Goal: Task Accomplishment & Management: Use online tool/utility

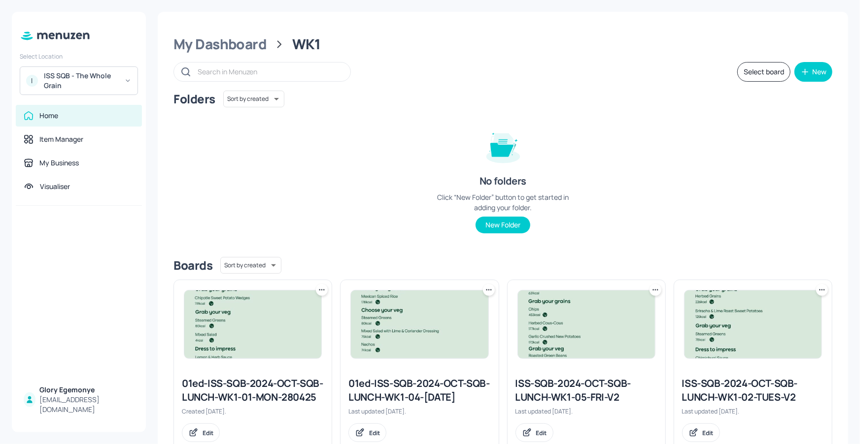
scroll to position [222, 0]
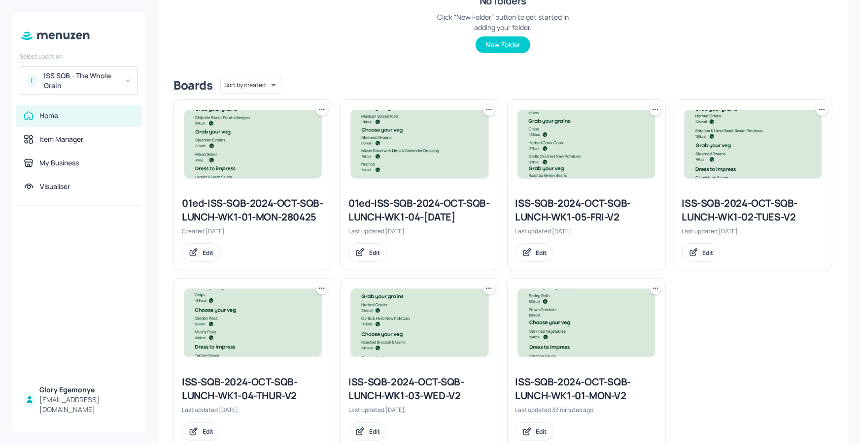
scroll to position [182, 0]
click at [542, 401] on div "ISS-SQB-2024-OCT-SQB-LUNCH-WK1-01-MON-V2" at bounding box center [586, 388] width 142 height 28
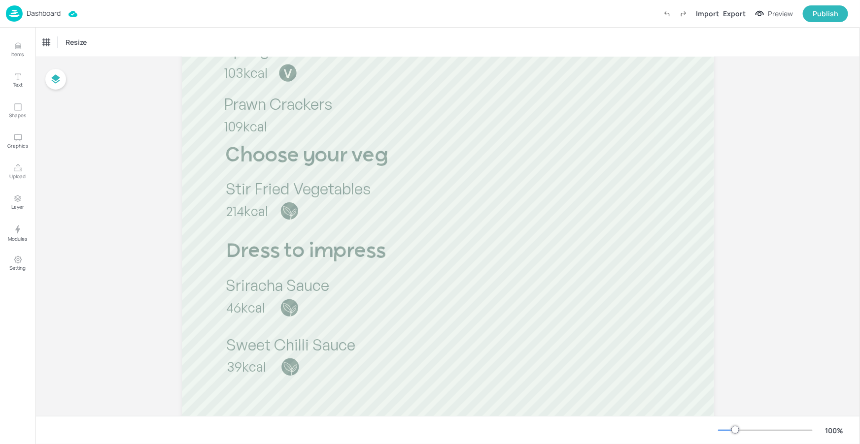
scroll to position [398, 0]
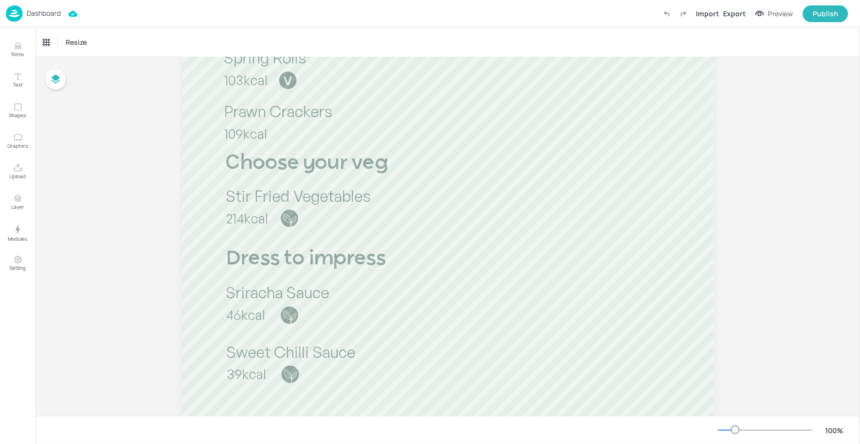
click at [726, 430] on div at bounding box center [726, 430] width 17 height 1
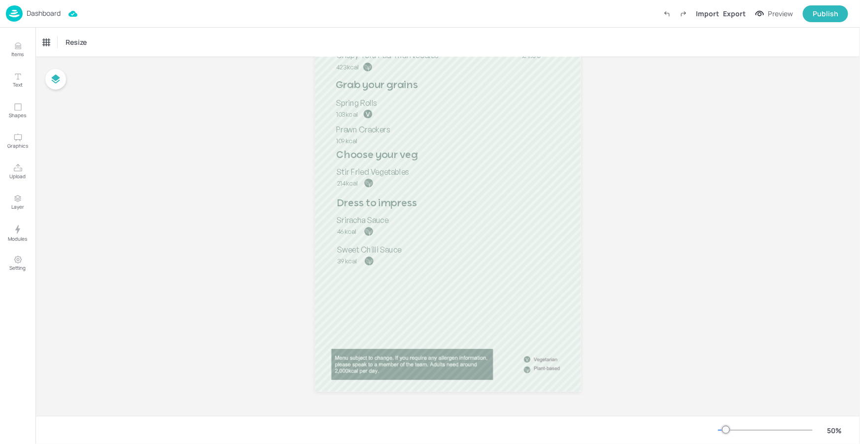
click at [728, 429] on div at bounding box center [726, 430] width 8 height 8
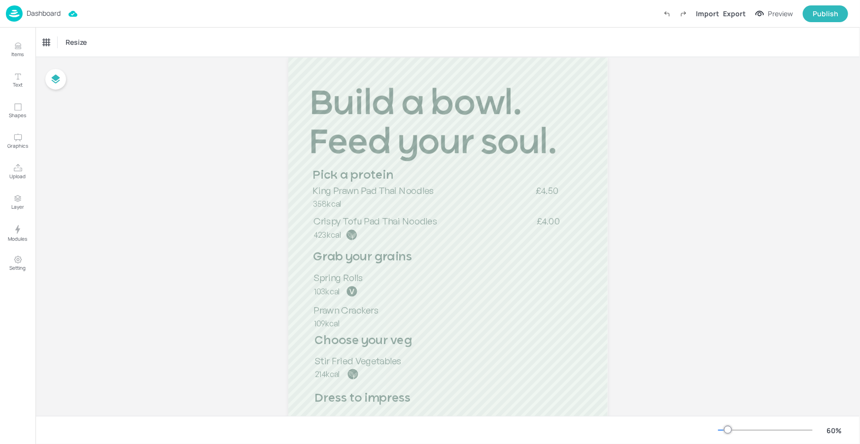
scroll to position [0, 0]
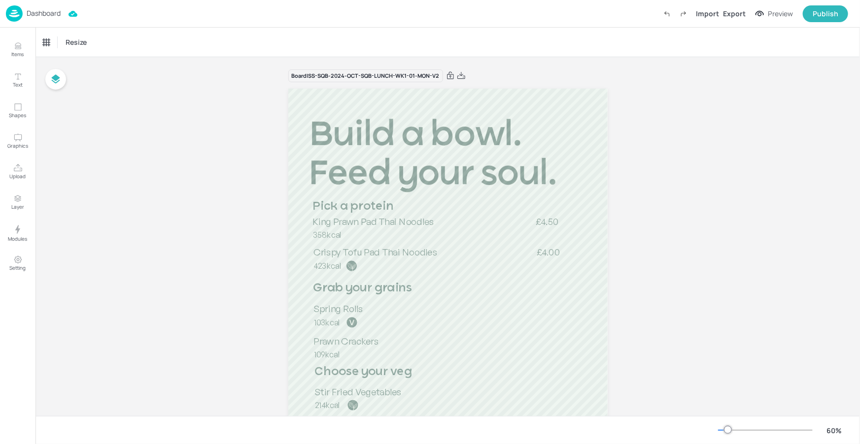
click at [53, 11] on p "Dashboard" at bounding box center [44, 13] width 34 height 7
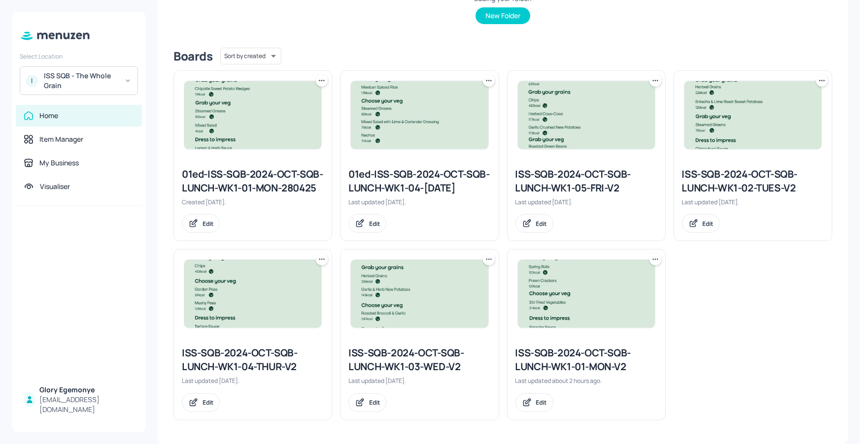
scroll to position [219, 0]
click at [729, 167] on div "ISS-SQB-2024-OCT-SQB-LUNCH-WK1-02-TUES-V2" at bounding box center [753, 181] width 142 height 28
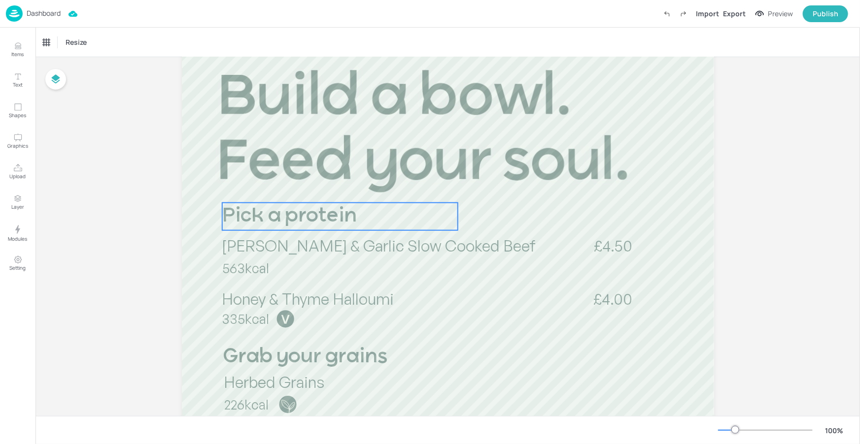
scroll to position [69, 0]
click at [728, 429] on div at bounding box center [765, 431] width 95 height 8
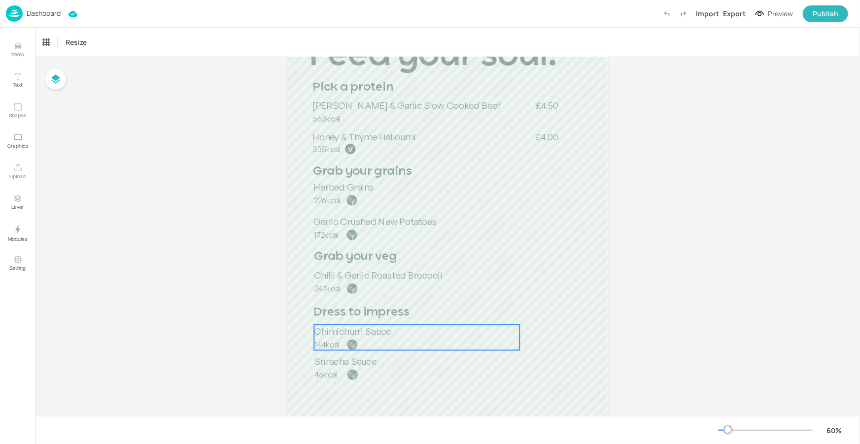
scroll to position [109, 0]
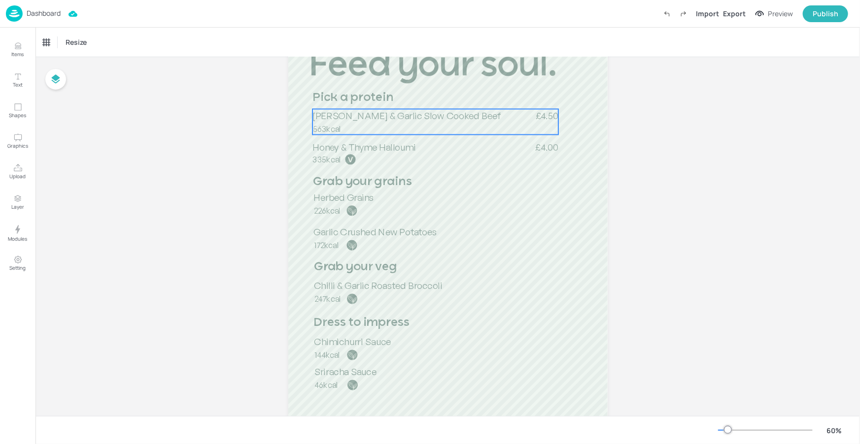
click at [424, 113] on span "[PERSON_NAME] & Garlic Slow Cooked Beef" at bounding box center [406, 116] width 188 height 12
click at [110, 44] on div "[PERSON_NAME] & Garlic Slow Cooked Beef" at bounding box center [84, 42] width 82 height 9
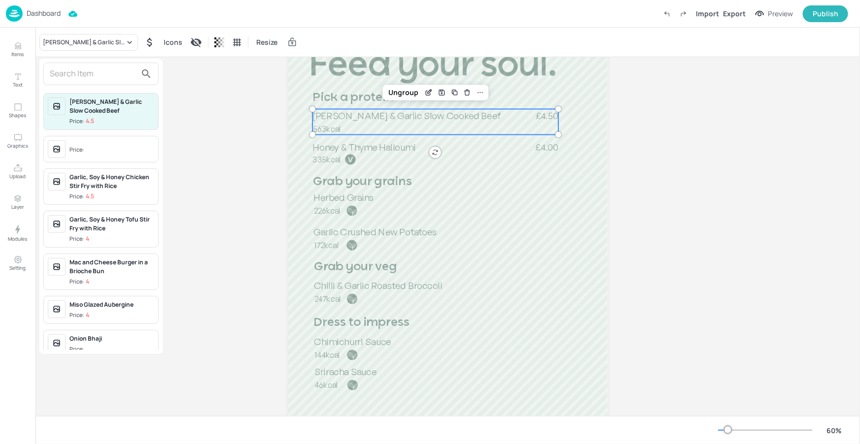
click at [113, 75] on input "text" at bounding box center [93, 74] width 87 height 16
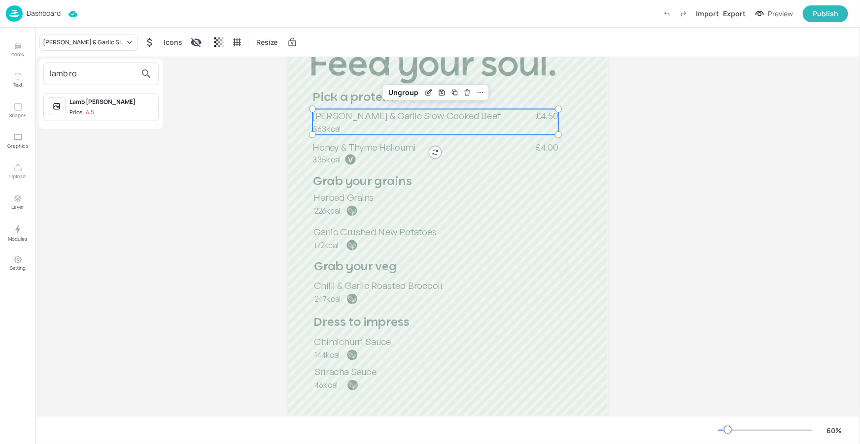
type input "lamb ro"
click at [100, 107] on div "Lamb [PERSON_NAME] [PERSON_NAME]: 4.5" at bounding box center [111, 107] width 85 height 19
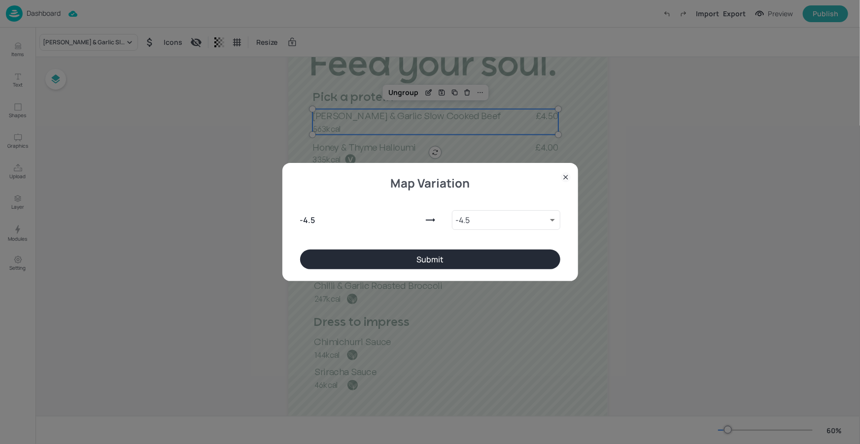
click at [392, 260] on button "Submit" at bounding box center [430, 260] width 260 height 20
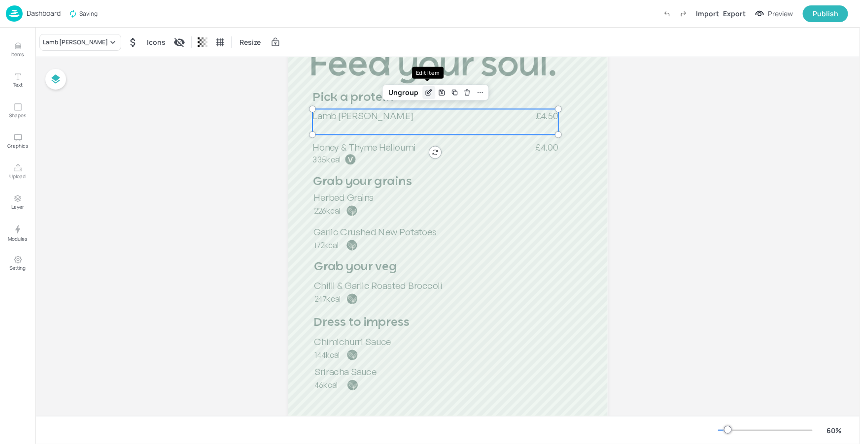
click at [429, 90] on icon "Edit Item" at bounding box center [430, 91] width 4 height 4
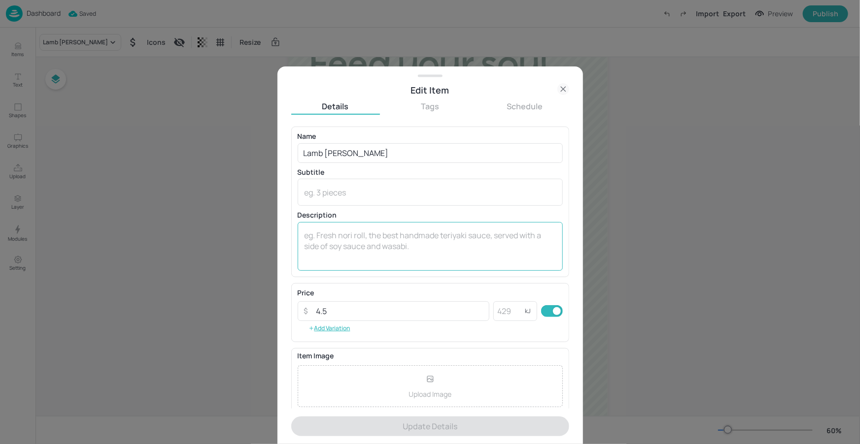
click at [408, 231] on textarea at bounding box center [429, 246] width 251 height 33
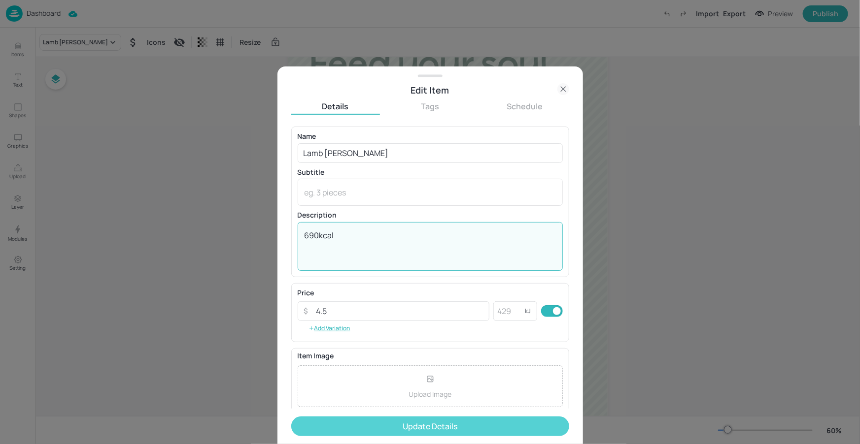
type textarea "690kcal"
click at [526, 432] on button "Update Details" at bounding box center [430, 427] width 278 height 20
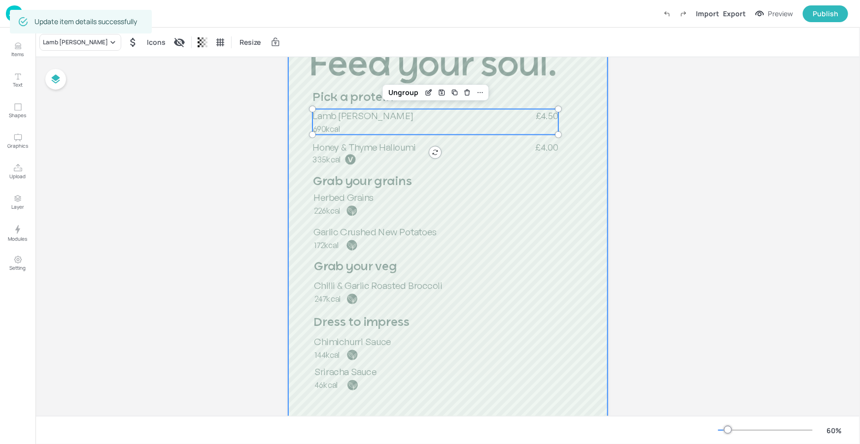
click at [475, 176] on div at bounding box center [447, 263] width 319 height 567
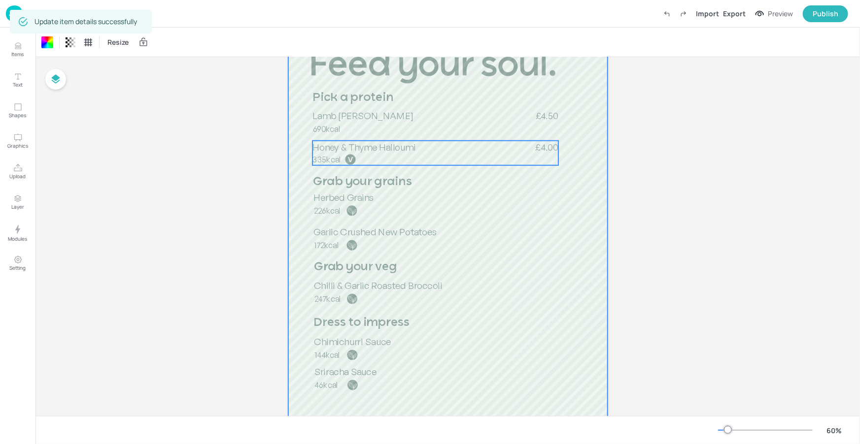
click at [382, 161] on p "335kcal" at bounding box center [352, 159] width 81 height 11
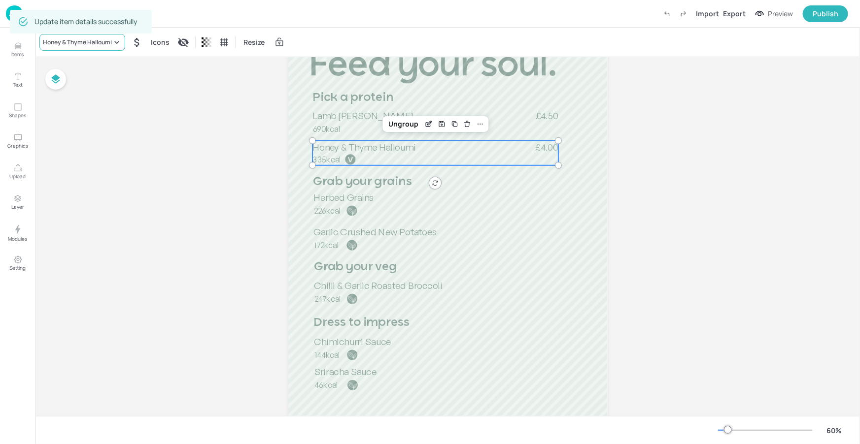
click at [72, 46] on div "Honey & Thyme Halloumi" at bounding box center [77, 42] width 69 height 9
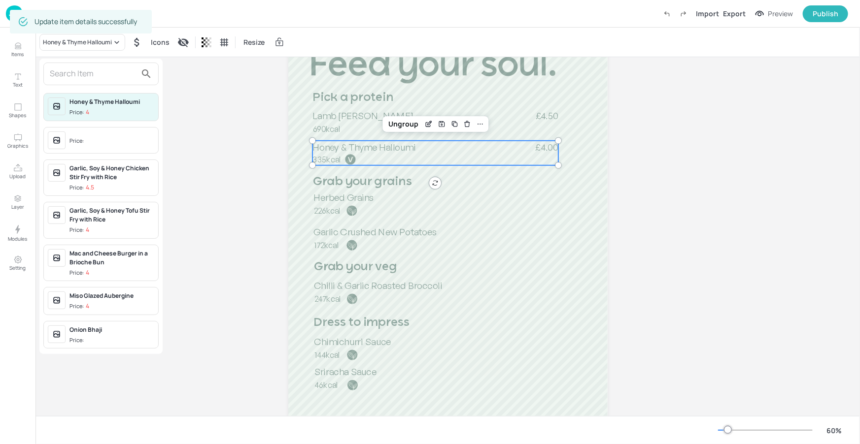
click at [113, 75] on input "text" at bounding box center [93, 74] width 87 height 16
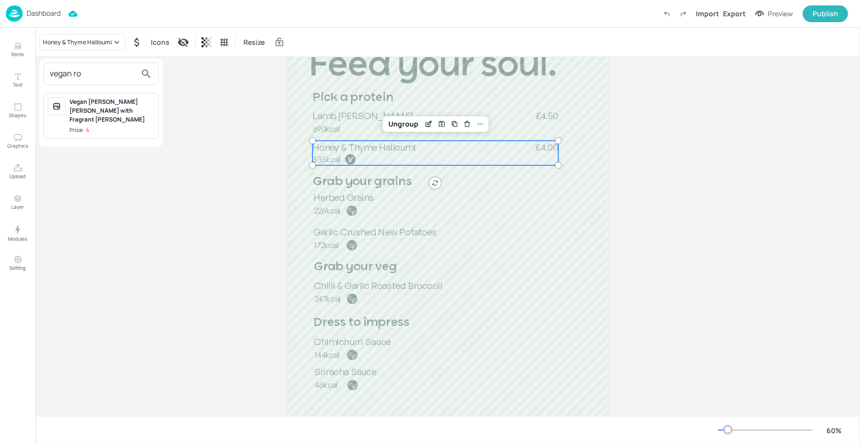
type input "vegan ro"
click at [98, 109] on div "Vegan [PERSON_NAME] [PERSON_NAME] with Fragrant [PERSON_NAME]" at bounding box center [111, 111] width 85 height 27
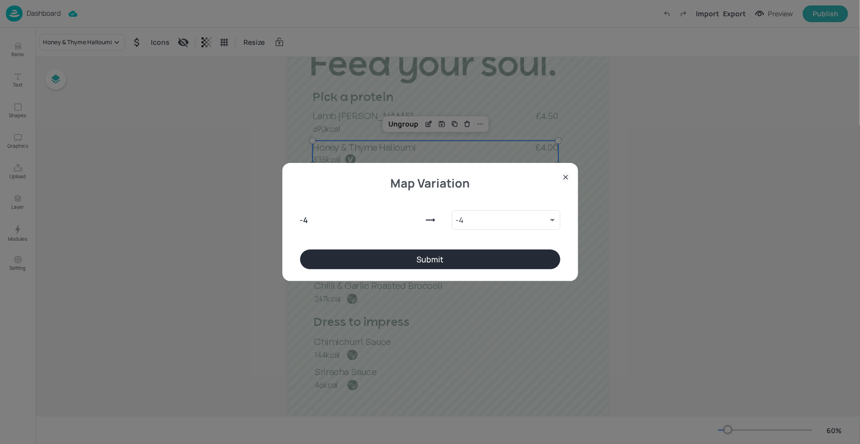
click at [333, 251] on button "Submit" at bounding box center [430, 260] width 260 height 20
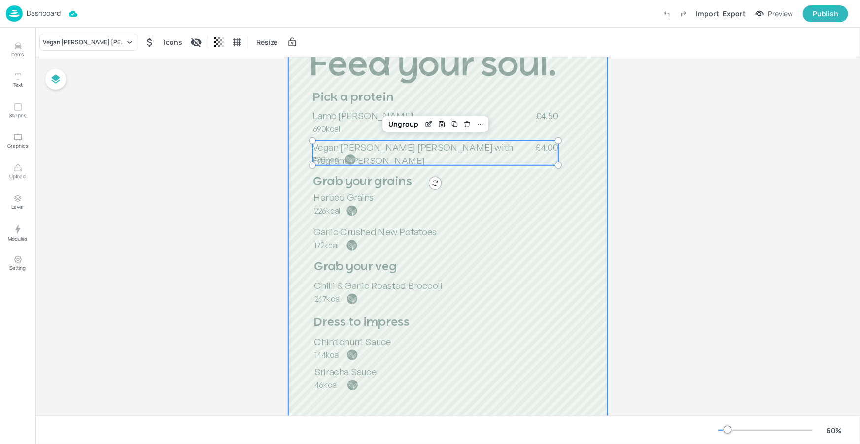
click at [560, 209] on div at bounding box center [447, 263] width 319 height 567
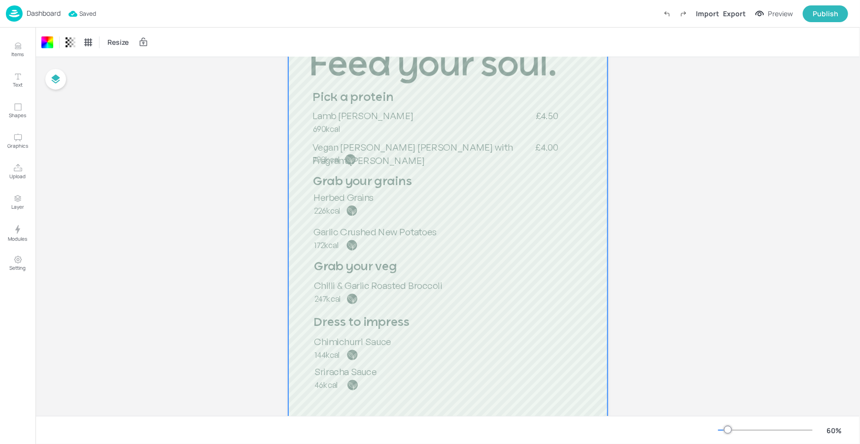
click at [51, 11] on p "Dashboard" at bounding box center [44, 13] width 34 height 7
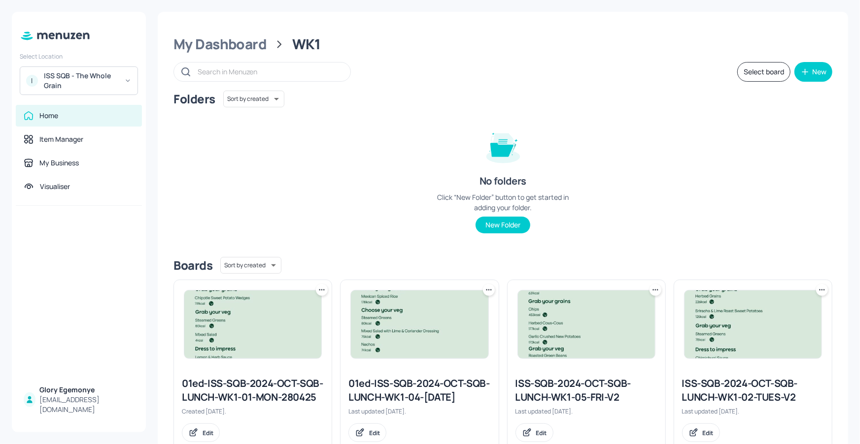
scroll to position [222, 0]
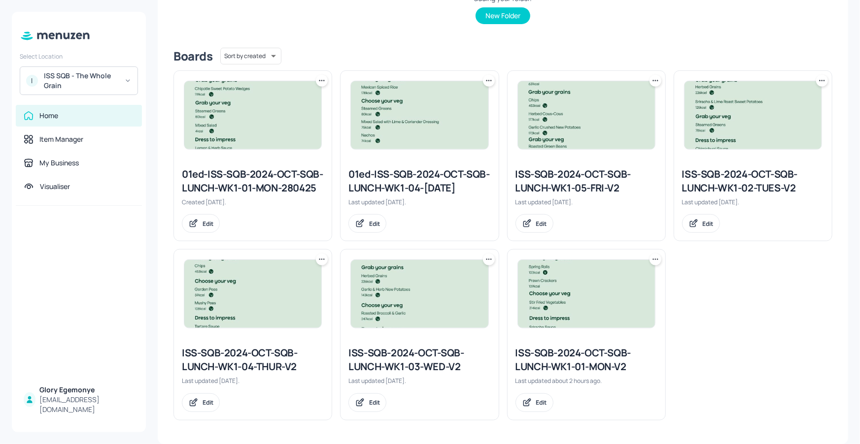
click at [556, 360] on div "ISS-SQB-2024-OCT-SQB-LUNCH-WK1-01-MON-V2" at bounding box center [586, 360] width 142 height 28
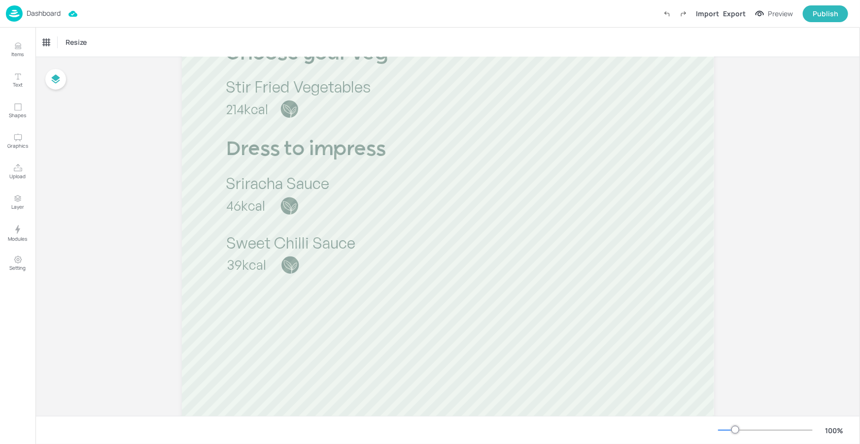
scroll to position [507, 0]
click at [47, 17] on p "Dashboard" at bounding box center [44, 13] width 34 height 7
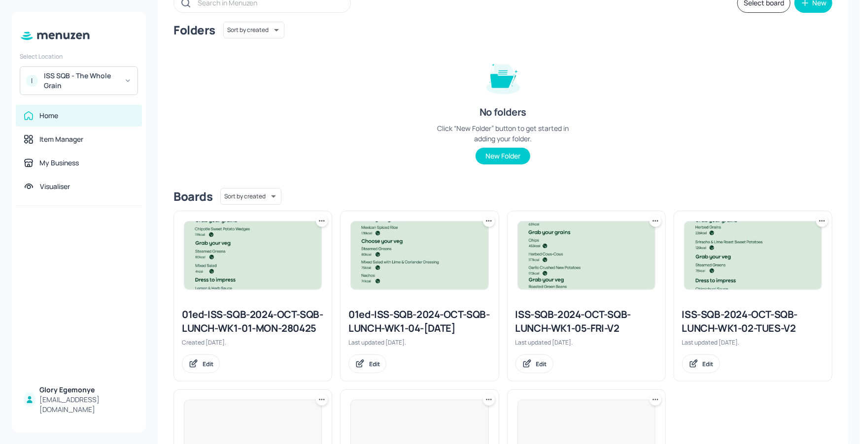
scroll to position [222, 0]
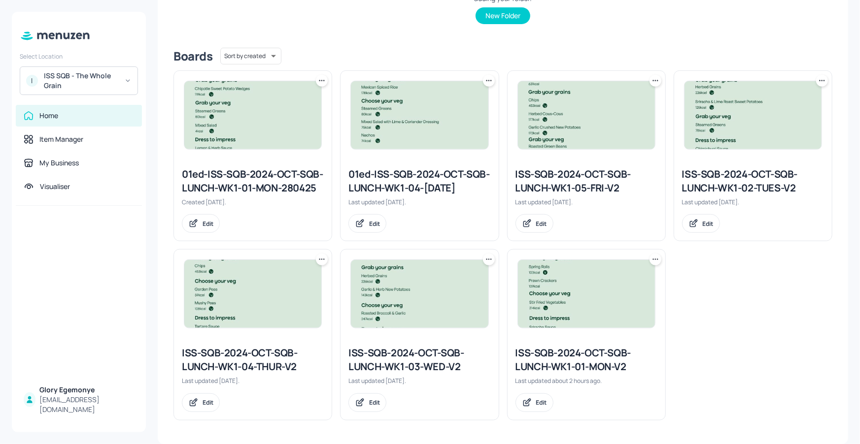
click at [396, 358] on div "ISS-SQB-2024-OCT-SQB-LUNCH-WK1-03-WED-V2" at bounding box center [419, 360] width 142 height 28
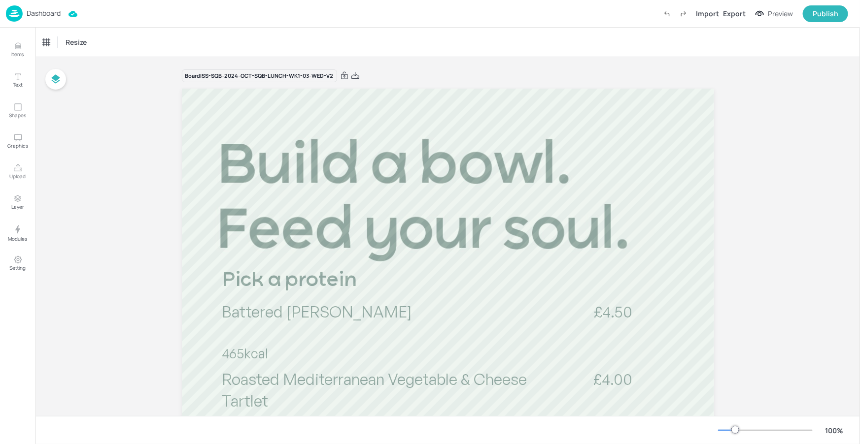
click at [48, 10] on p "Dashboard" at bounding box center [44, 13] width 34 height 7
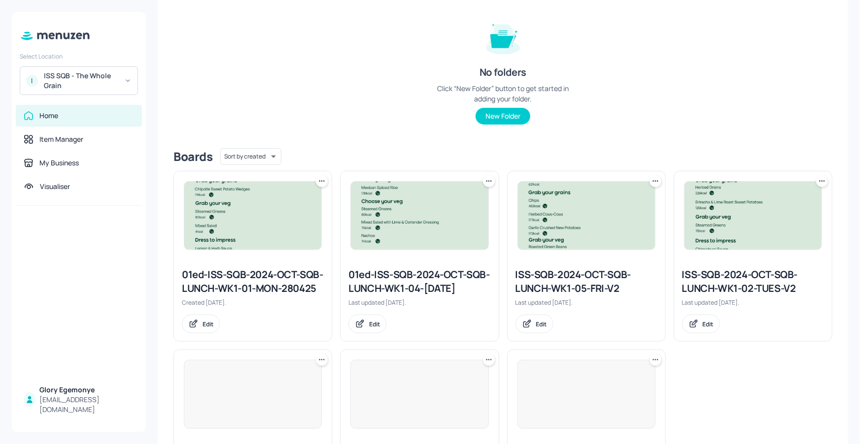
scroll to position [222, 0]
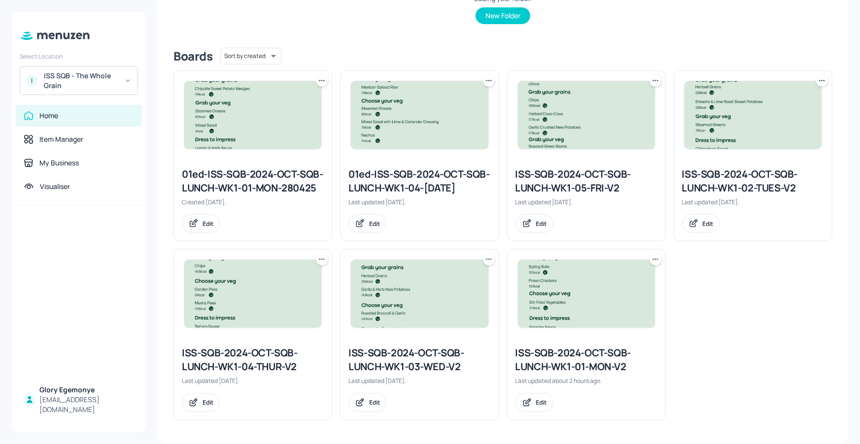
click at [712, 167] on div "ISS-SQB-2024-OCT-SQB-LUNCH-WK1-02-TUES-V2" at bounding box center [753, 181] width 142 height 28
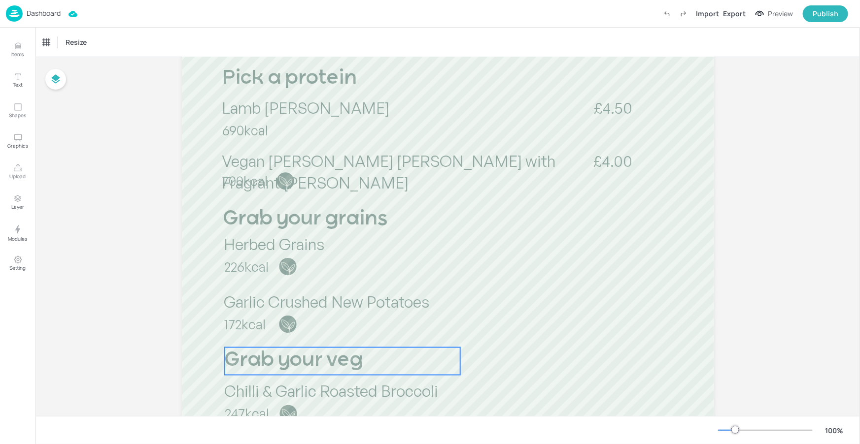
scroll to position [219, 0]
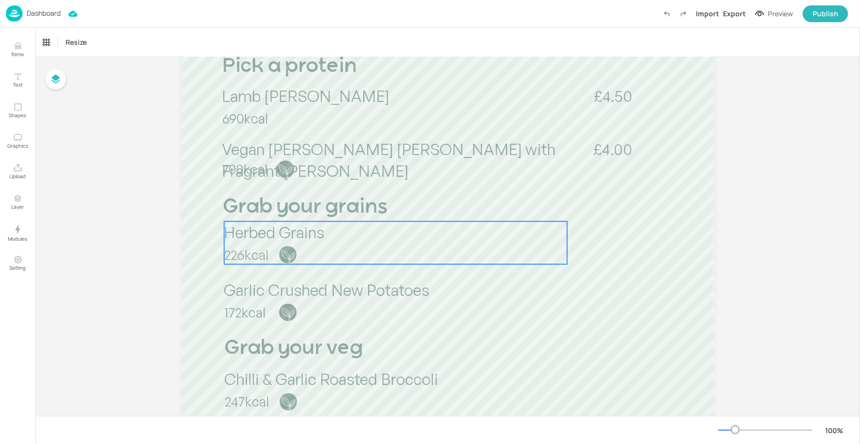
click at [296, 242] on p "Herbed Grains" at bounding box center [395, 233] width 343 height 22
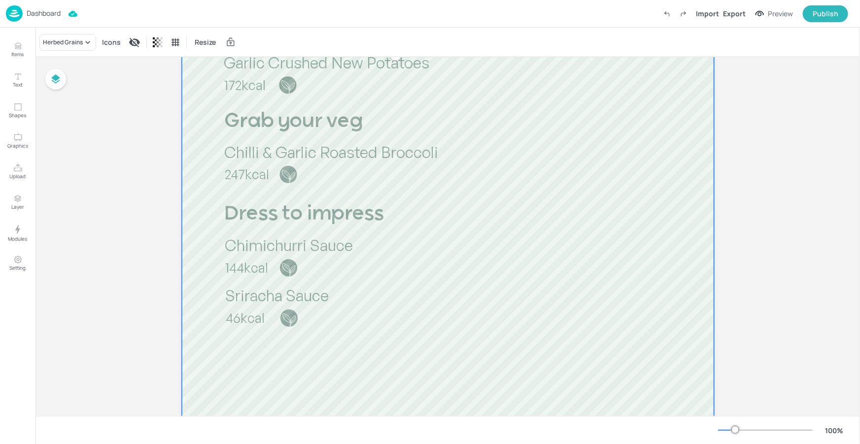
scroll to position [574, 0]
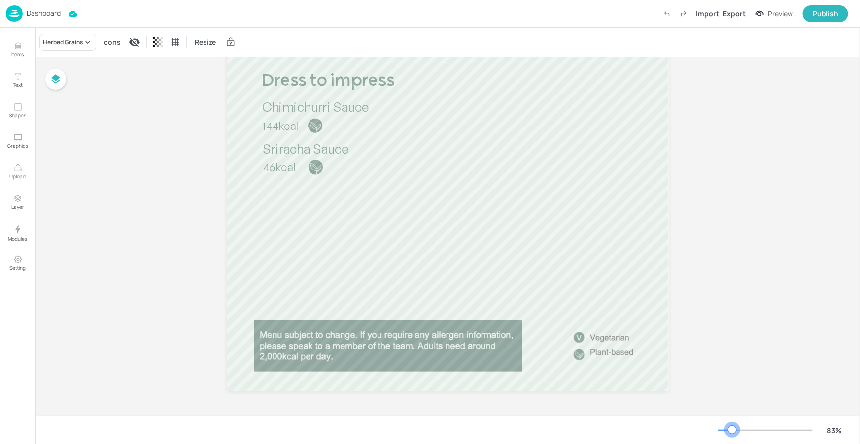
click at [732, 431] on div at bounding box center [732, 430] width 8 height 8
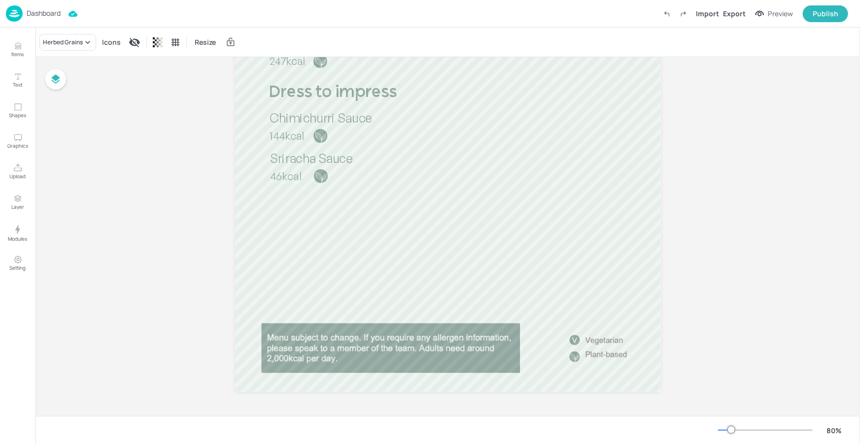
click at [729, 428] on div at bounding box center [731, 430] width 8 height 8
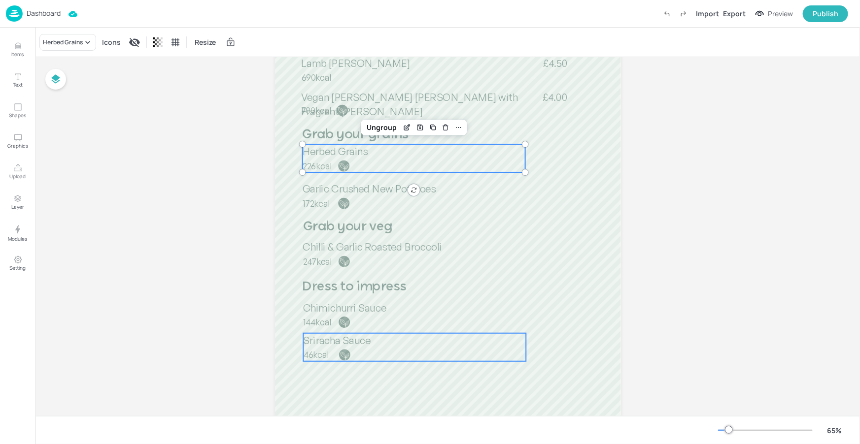
scroll to position [232, 0]
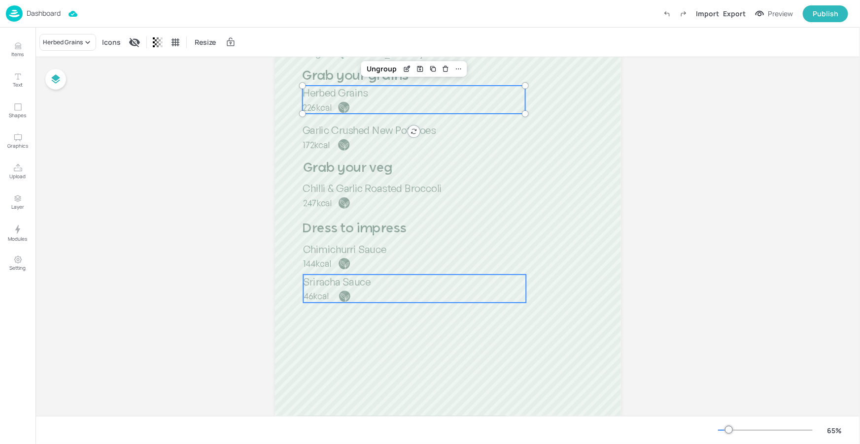
click at [363, 291] on p "46kcal" at bounding box center [347, 297] width 88 height 12
click at [359, 248] on span "Chimichurri Sauce" at bounding box center [343, 249] width 83 height 13
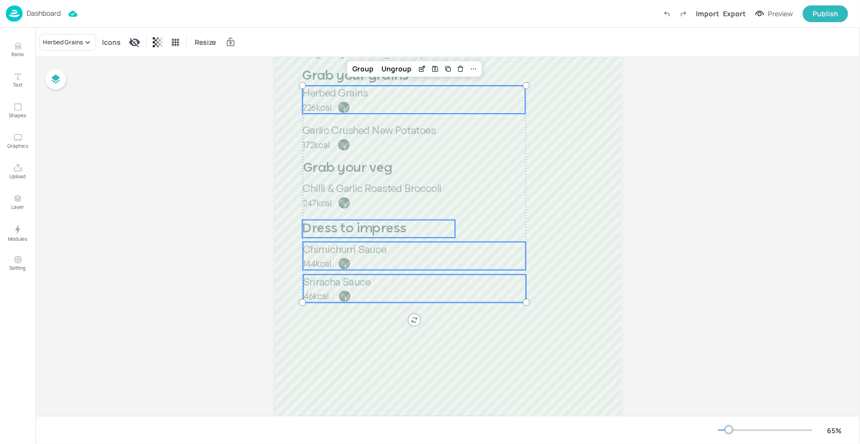
click at [453, 197] on div "Chilli & Garlic Roasted Broccoli 247kcal" at bounding box center [413, 195] width 223 height 28
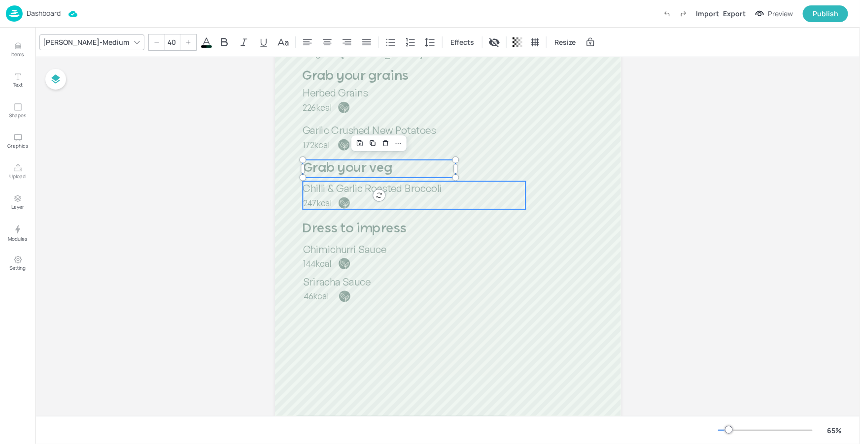
click at [362, 185] on span "Chilli & Garlic Roasted Broccoli" at bounding box center [371, 188] width 139 height 13
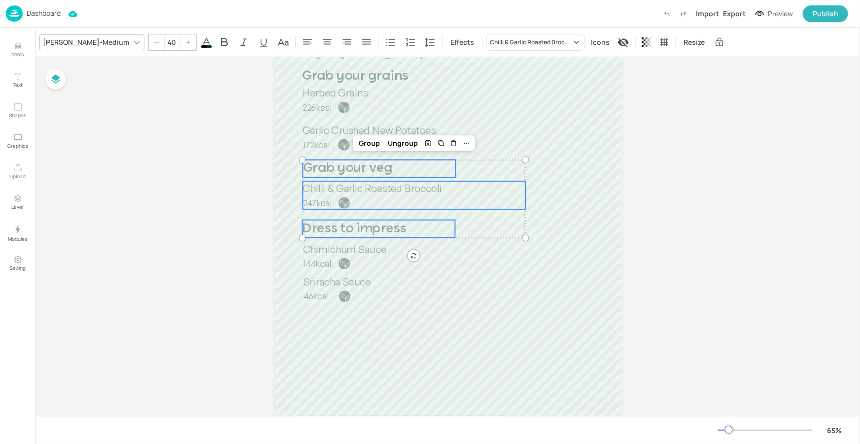
click at [337, 228] on span "Dress to impress" at bounding box center [354, 228] width 104 height 13
click at [466, 291] on div "Sriracha Sauce 46kcal" at bounding box center [414, 289] width 223 height 28
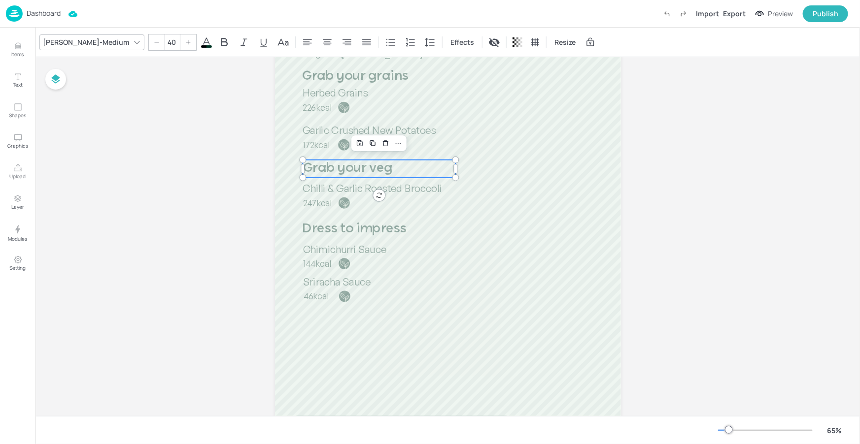
click at [378, 168] on span "Grab your veg" at bounding box center [347, 168] width 90 height 13
click at [354, 190] on span "Chilli & Garlic Roasted Broccoli" at bounding box center [371, 188] width 139 height 13
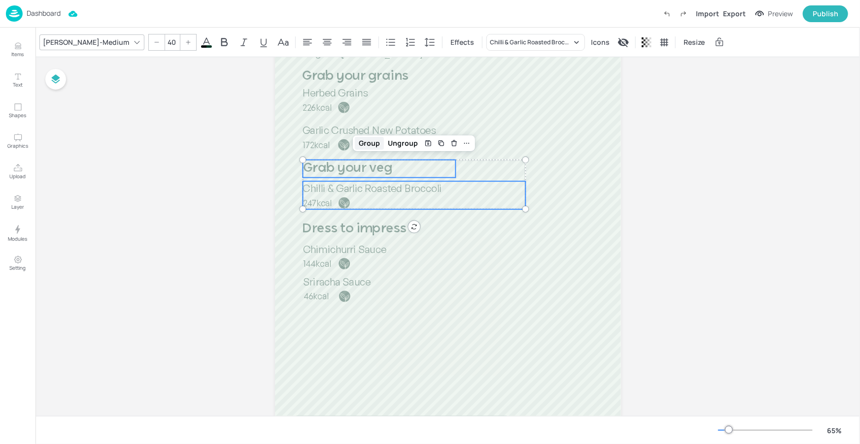
click at [358, 137] on div "Group" at bounding box center [369, 143] width 29 height 13
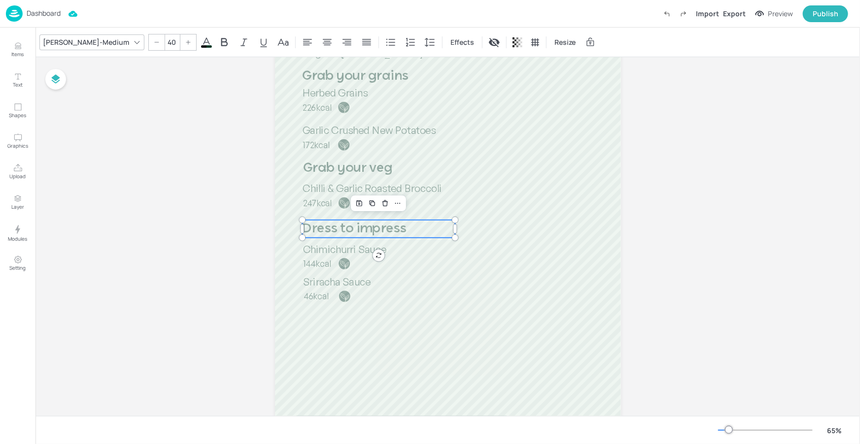
click at [368, 234] on span "Dress to impress" at bounding box center [354, 228] width 104 height 13
click at [348, 256] on div "Chimichurri Sauce 144kcal" at bounding box center [413, 256] width 223 height 28
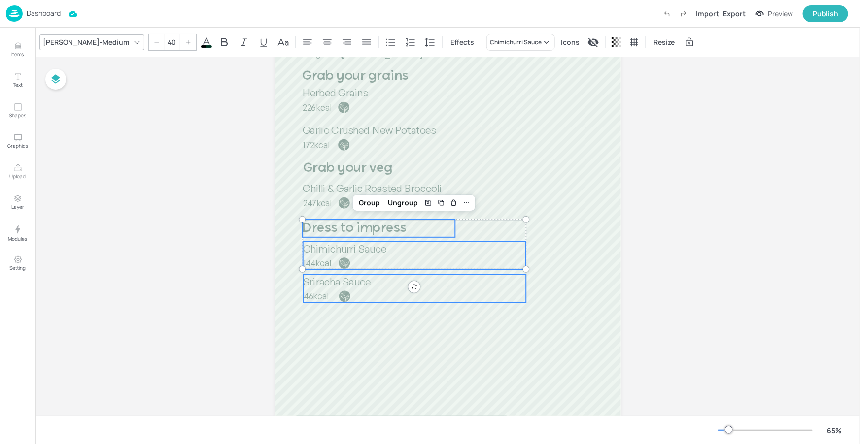
click at [337, 283] on span "Sriracha Sauce" at bounding box center [336, 281] width 67 height 13
drag, startPoint x: 372, startPoint y: 203, endPoint x: 368, endPoint y: 211, distance: 8.6
click at [372, 203] on div "Group" at bounding box center [369, 203] width 29 height 13
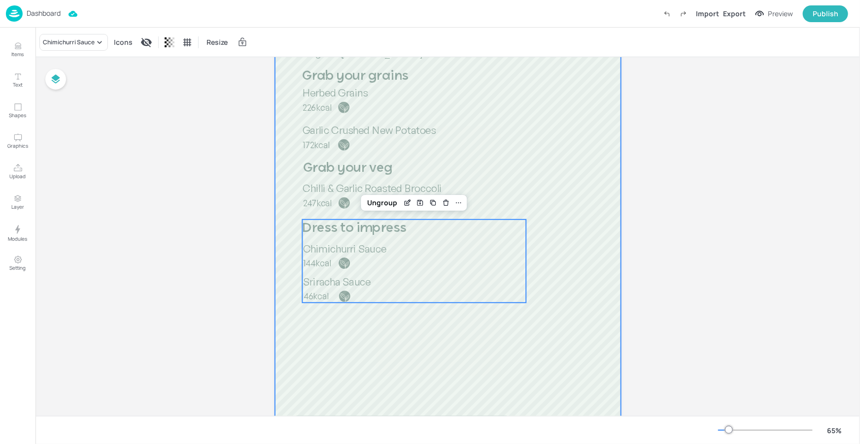
click at [343, 326] on div at bounding box center [448, 164] width 346 height 615
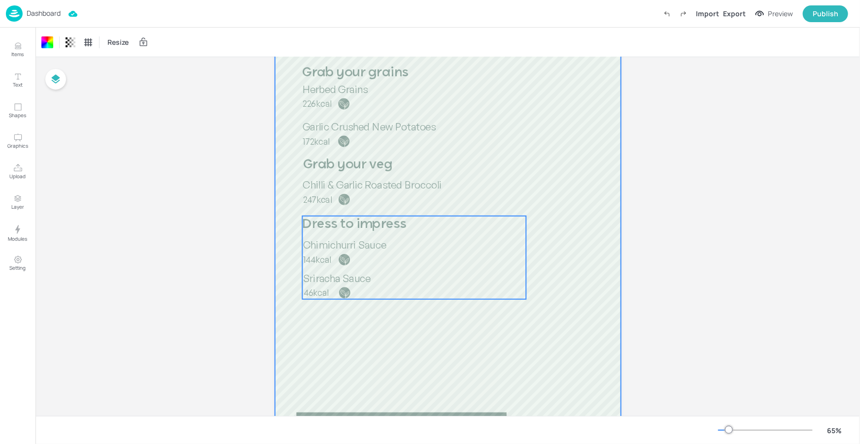
scroll to position [236, 0]
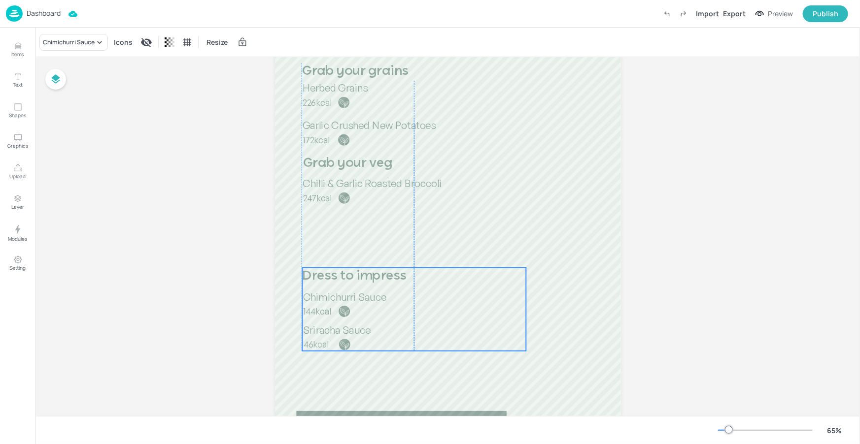
drag, startPoint x: 348, startPoint y: 263, endPoint x: 346, endPoint y: 316, distance: 53.2
click at [346, 316] on div at bounding box center [344, 311] width 12 height 12
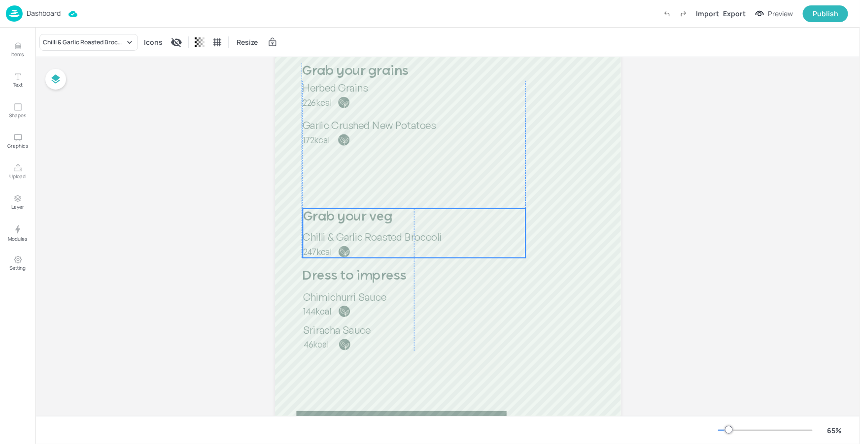
drag, startPoint x: 361, startPoint y: 181, endPoint x: 359, endPoint y: 233, distance: 51.3
click at [358, 235] on span "Chilli & Garlic Roasted Broccoli" at bounding box center [371, 237] width 139 height 13
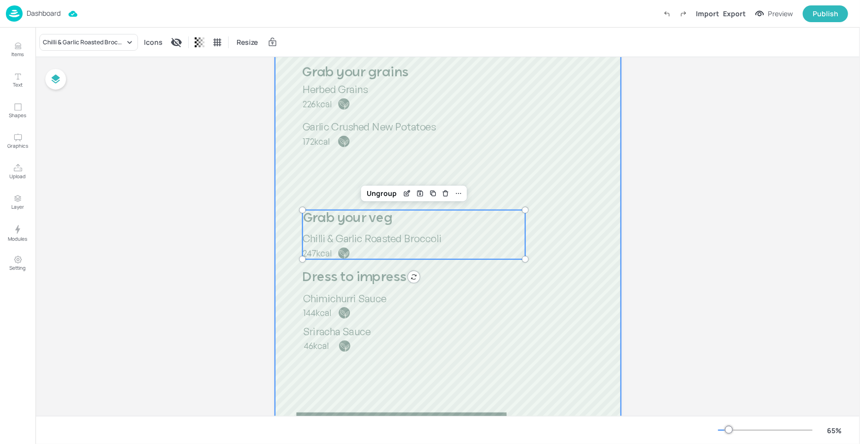
scroll to position [234, 0]
click at [361, 146] on p "172kcal" at bounding box center [346, 142] width 88 height 12
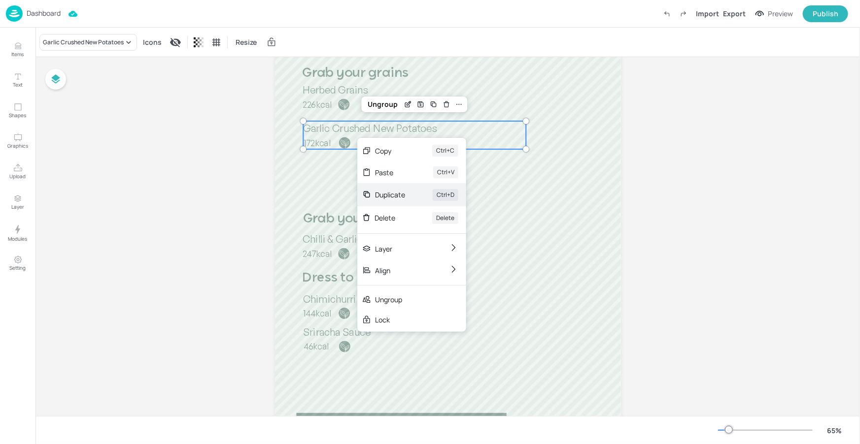
click at [400, 197] on div "Duplicate" at bounding box center [390, 195] width 30 height 10
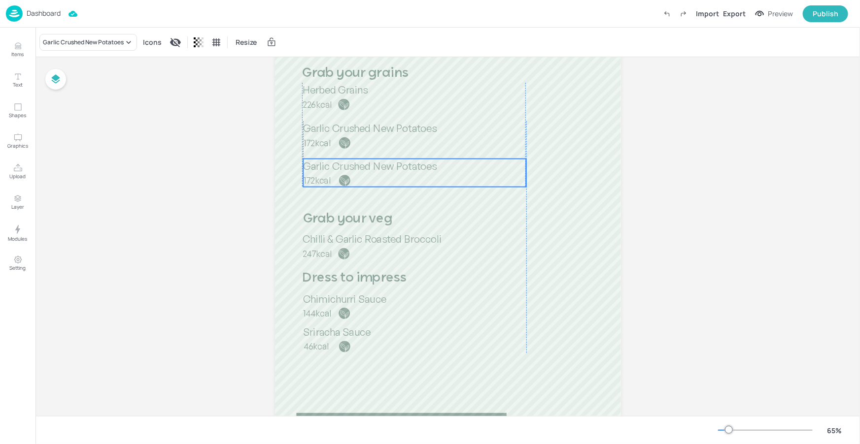
drag, startPoint x: 361, startPoint y: 138, endPoint x: 359, endPoint y: 173, distance: 34.6
click at [359, 173] on div "Garlic Crushed New Potatoes 172kcal" at bounding box center [414, 173] width 223 height 28
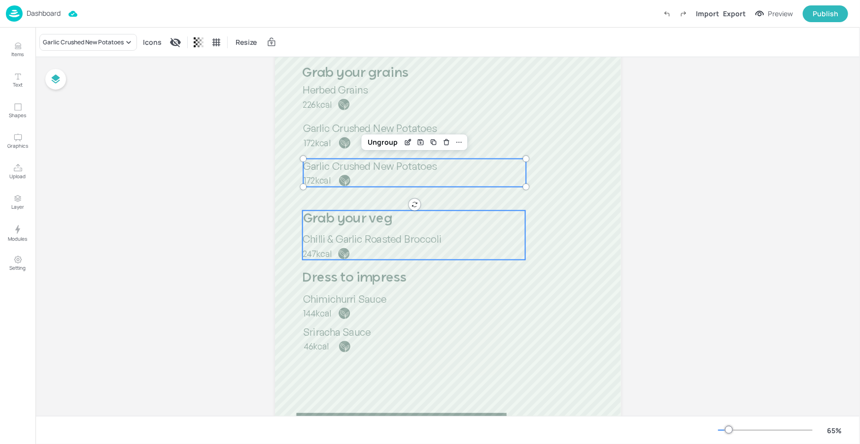
click at [477, 232] on p "Chilli & Garlic Roasted Broccoli" at bounding box center [413, 239] width 223 height 14
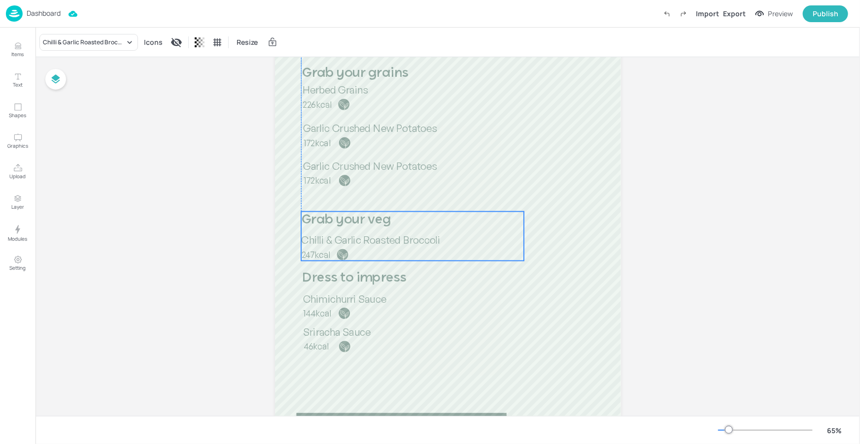
click at [461, 227] on div "Grab your veg Chilli & Garlic Roasted Broccoli 247kcal" at bounding box center [412, 236] width 223 height 49
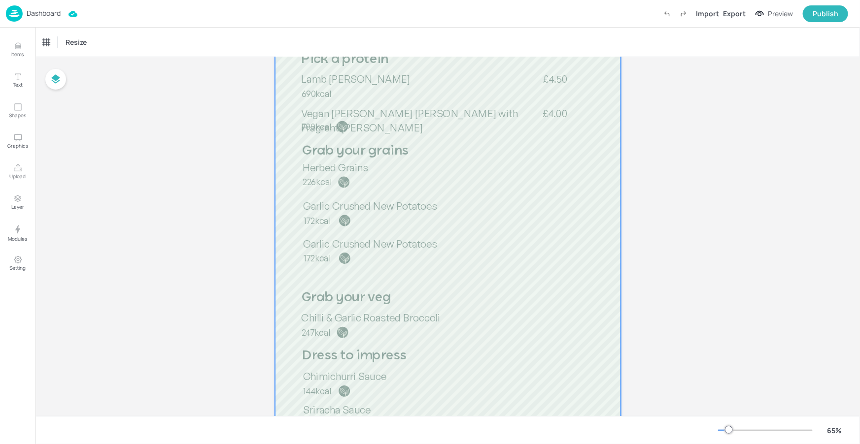
scroll to position [152, 0]
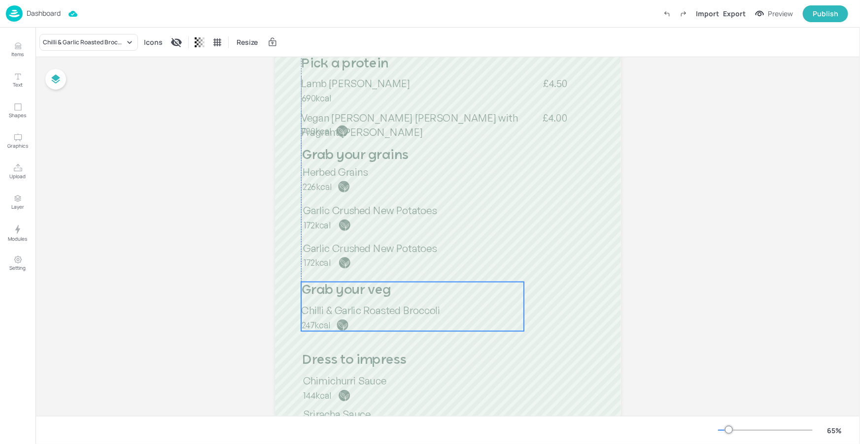
drag, startPoint x: 391, startPoint y: 326, endPoint x: 389, endPoint y: 314, distance: 12.0
click at [389, 314] on span "Chilli & Garlic Roasted Broccoli" at bounding box center [370, 310] width 139 height 13
click at [484, 358] on div "Dress to impress Chimichurri Sauce 144kcal Sriracha Sauce 46kcal" at bounding box center [414, 393] width 224 height 83
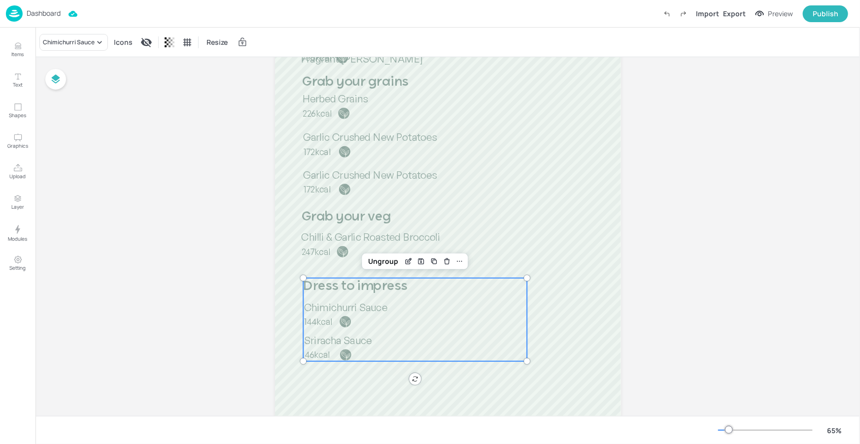
scroll to position [228, 0]
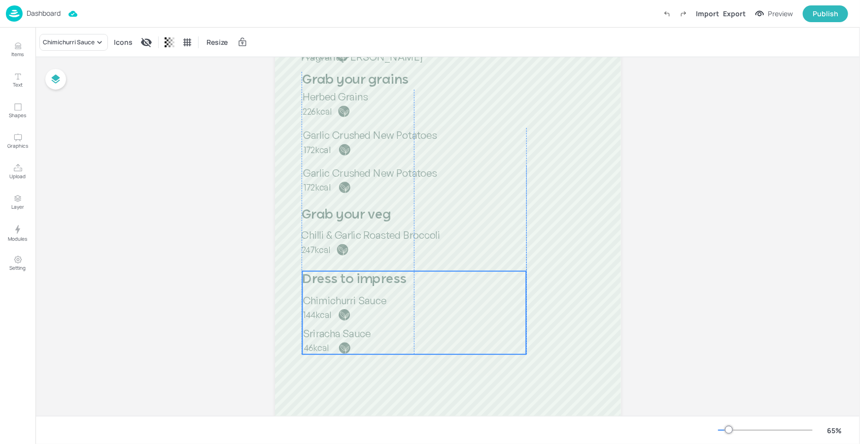
drag, startPoint x: 447, startPoint y: 327, endPoint x: 444, endPoint y: 322, distance: 5.7
click at [444, 322] on div "Dress to impress Chimichurri Sauce 144kcal Sriracha Sauce 46kcal" at bounding box center [414, 312] width 224 height 83
drag, startPoint x: 468, startPoint y: 399, endPoint x: 466, endPoint y: 391, distance: 7.5
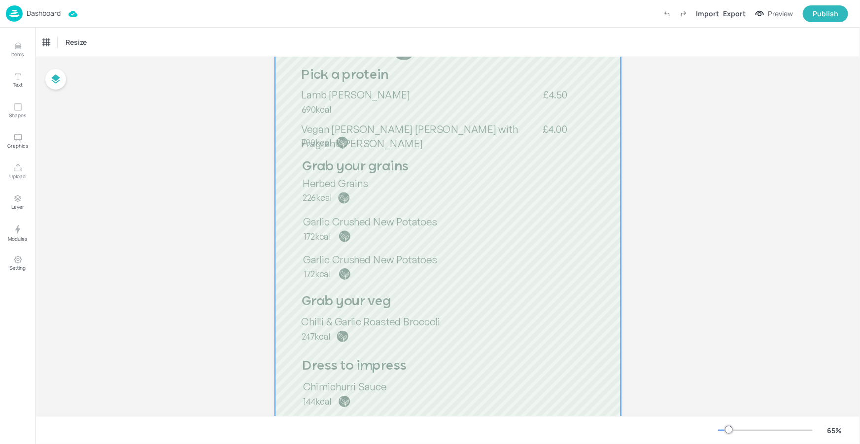
scroll to position [130, 0]
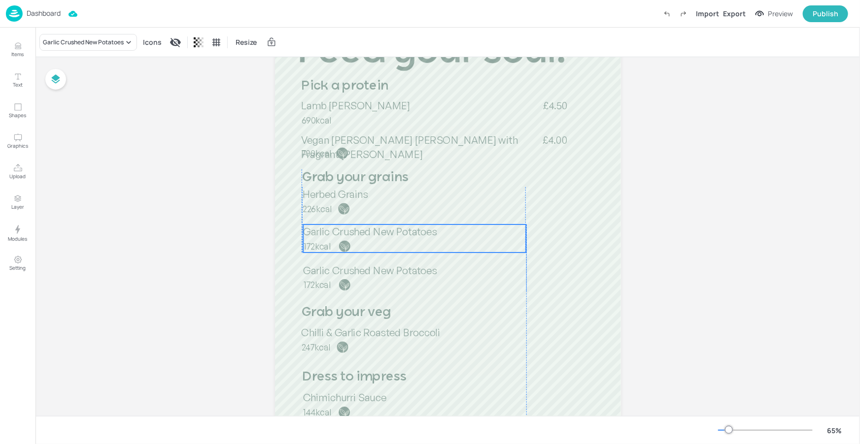
click at [342, 233] on span "Garlic Crushed New Potatoes" at bounding box center [369, 231] width 133 height 13
click at [335, 271] on span "Garlic Crushed New Potatoes" at bounding box center [369, 270] width 133 height 13
click at [340, 243] on div at bounding box center [344, 247] width 12 height 12
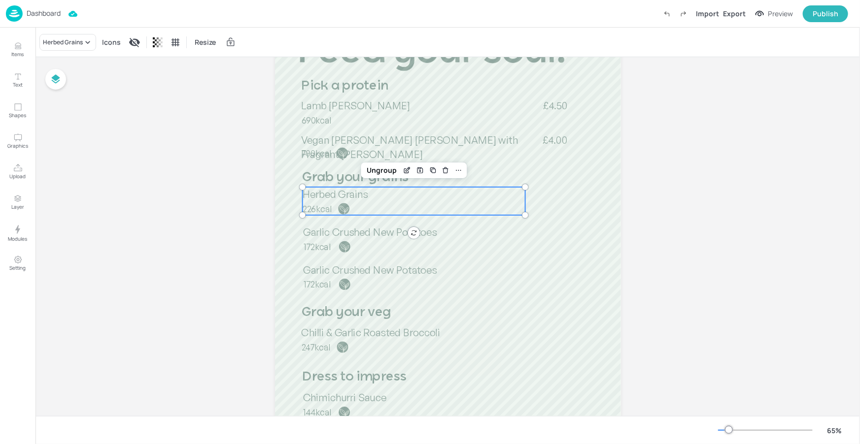
click at [332, 203] on p "226kcal" at bounding box center [346, 209] width 88 height 12
click at [340, 241] on div at bounding box center [344, 247] width 12 height 12
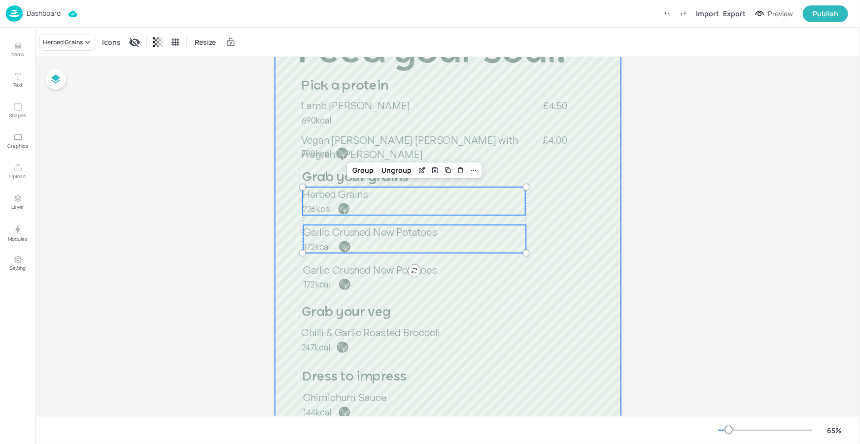
click at [335, 264] on span "Garlic Crushed New Potatoes" at bounding box center [369, 270] width 133 height 13
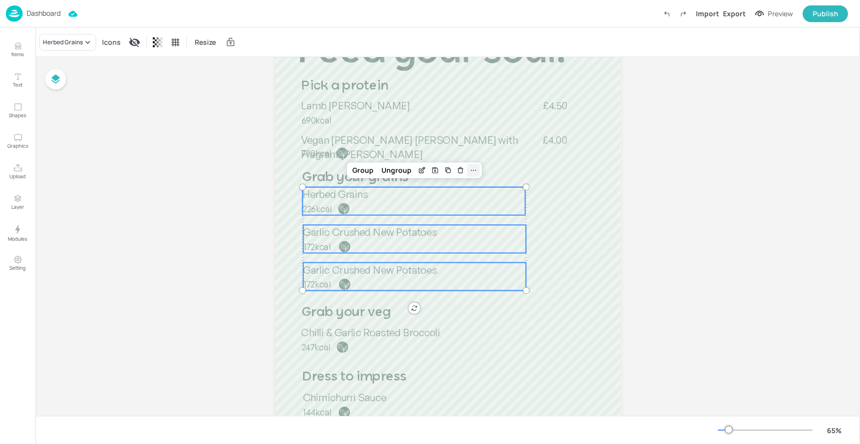
click at [470, 170] on icon at bounding box center [472, 170] width 5 height 1
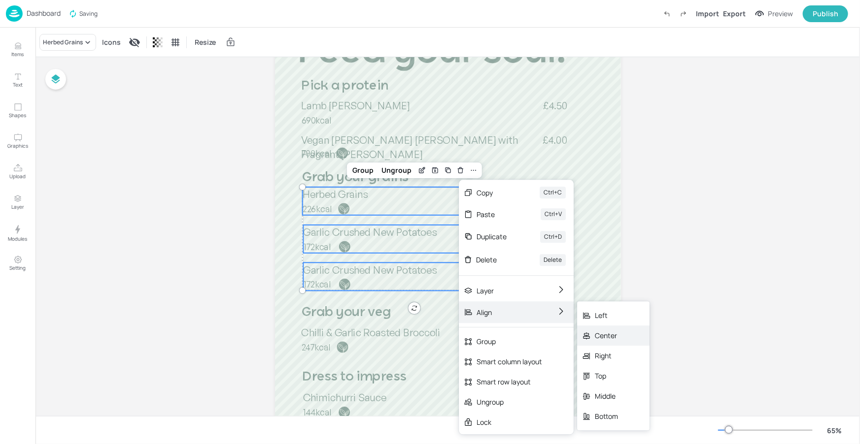
click at [586, 330] on div "Center" at bounding box center [613, 336] width 72 height 20
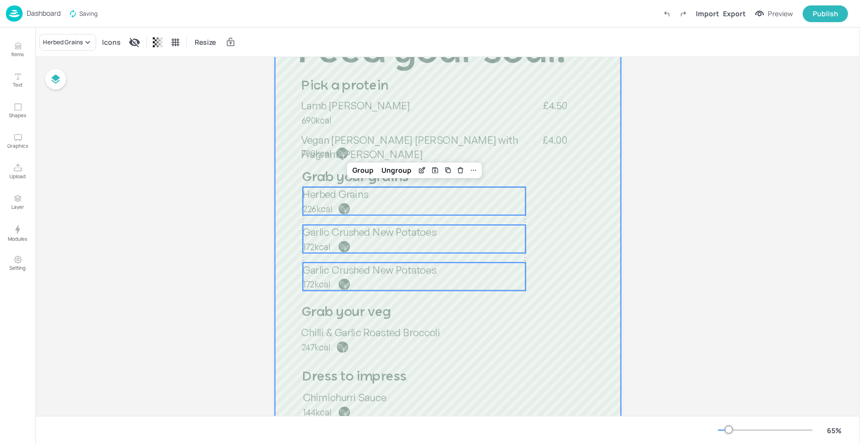
click at [569, 283] on div at bounding box center [448, 266] width 346 height 615
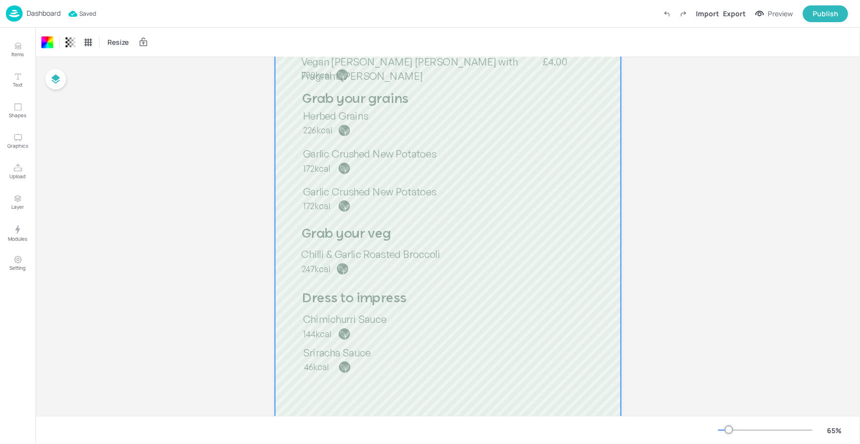
scroll to position [207, 0]
click at [369, 255] on span "Chilli & Garlic Roasted Broccoli" at bounding box center [370, 255] width 139 height 13
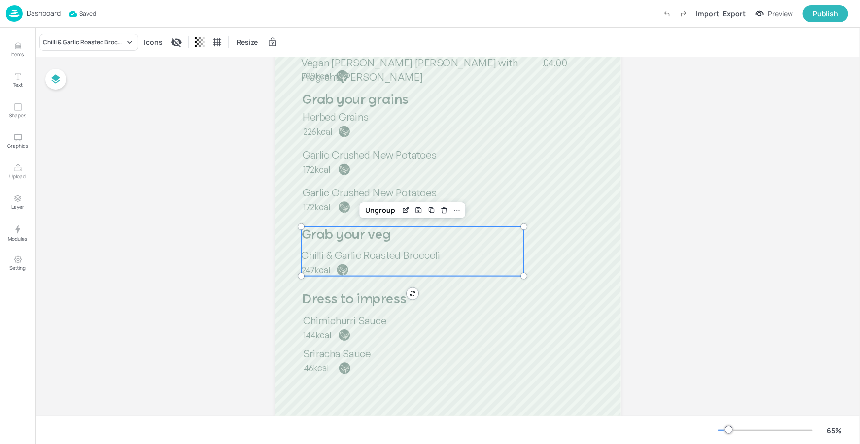
click at [371, 202] on div "Ungroup" at bounding box center [413, 210] width 106 height 16
click at [374, 208] on div "Ungroup" at bounding box center [381, 210] width 38 height 13
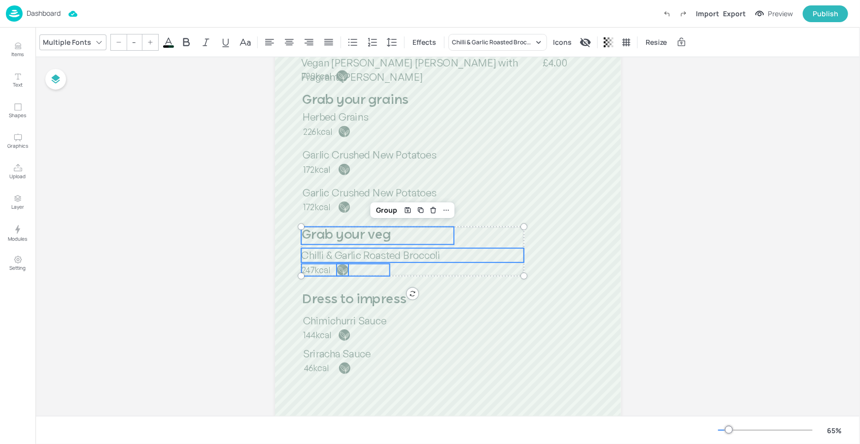
click at [379, 254] on span "Chilli & Garlic Roasted Broccoli" at bounding box center [370, 255] width 139 height 13
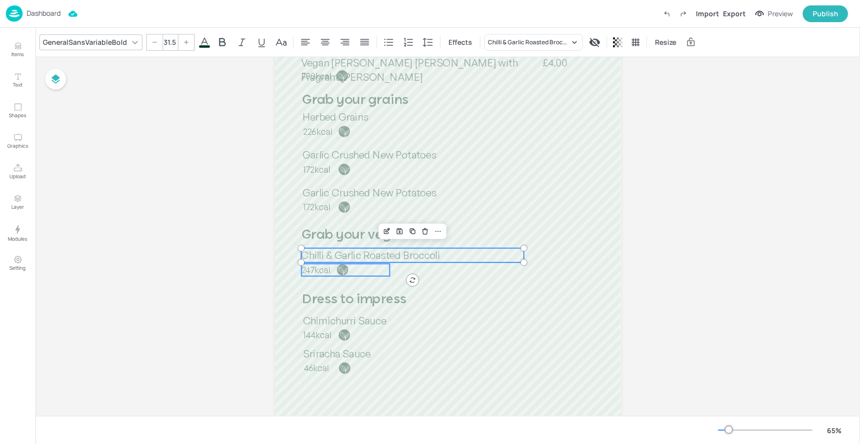
type input "27"
click at [314, 267] on span "247kcal" at bounding box center [315, 270] width 29 height 10
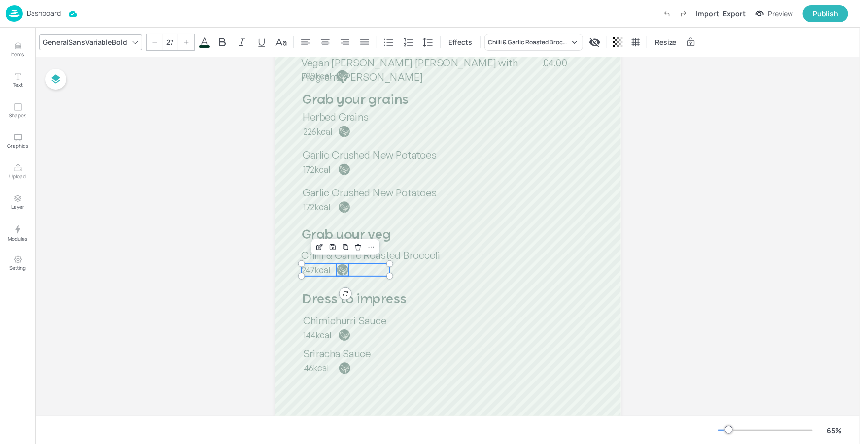
click at [341, 270] on div at bounding box center [342, 270] width 12 height 12
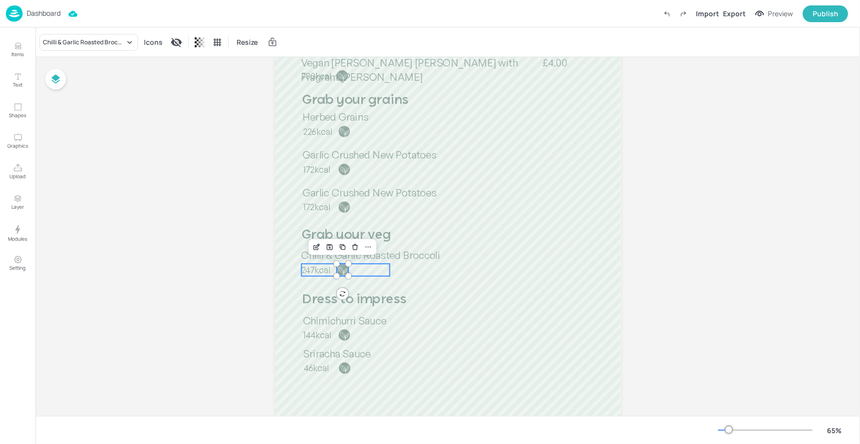
click at [321, 268] on span "247kcal" at bounding box center [315, 270] width 29 height 10
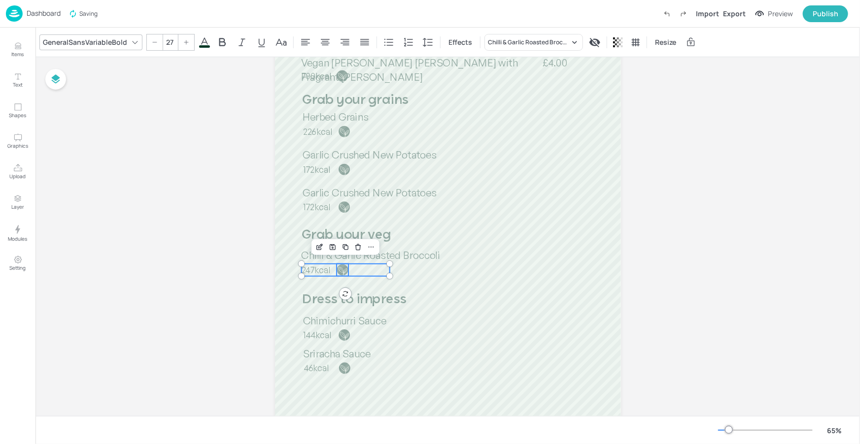
click at [341, 270] on div at bounding box center [342, 270] width 12 height 12
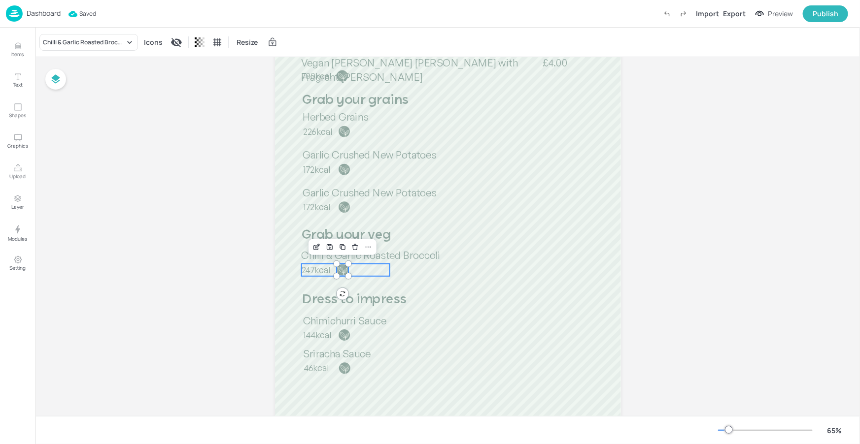
click at [317, 268] on span "247kcal" at bounding box center [315, 270] width 29 height 10
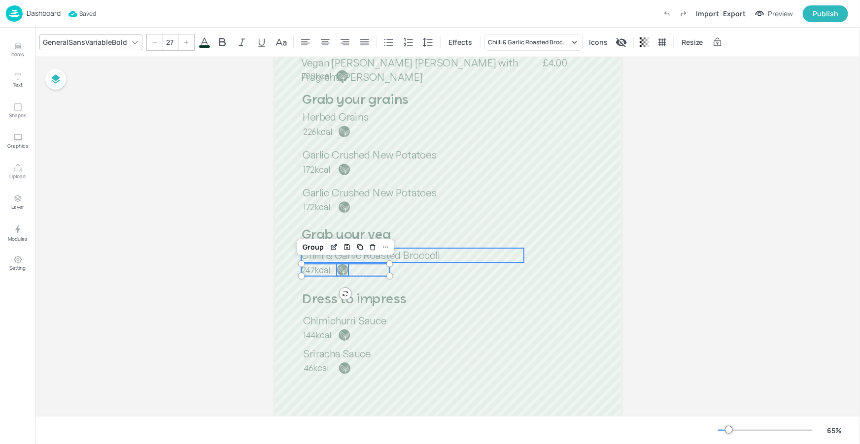
type input "--"
click at [338, 258] on span "Chilli & Garlic Roasted Broccoli" at bounding box center [370, 255] width 139 height 13
click at [375, 229] on div "Group" at bounding box center [380, 231] width 29 height 13
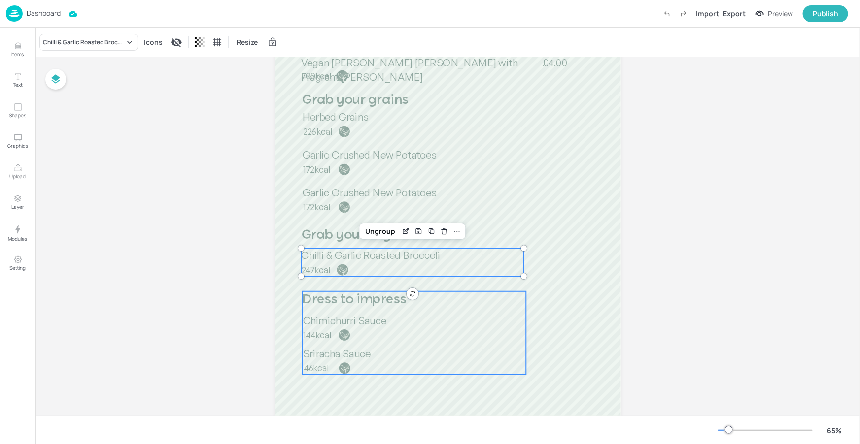
click at [443, 327] on div "Dress to impress Chimichurri Sauce 144kcal Sriracha Sauce 46kcal" at bounding box center [414, 333] width 224 height 83
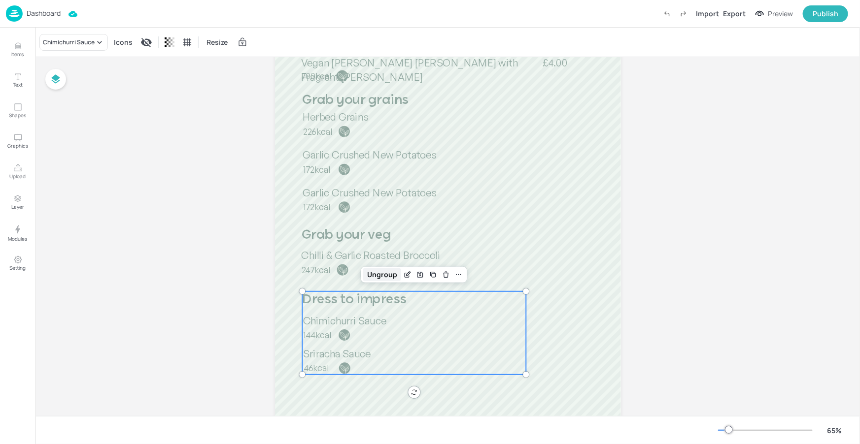
click at [384, 270] on div "Ungroup" at bounding box center [382, 274] width 38 height 13
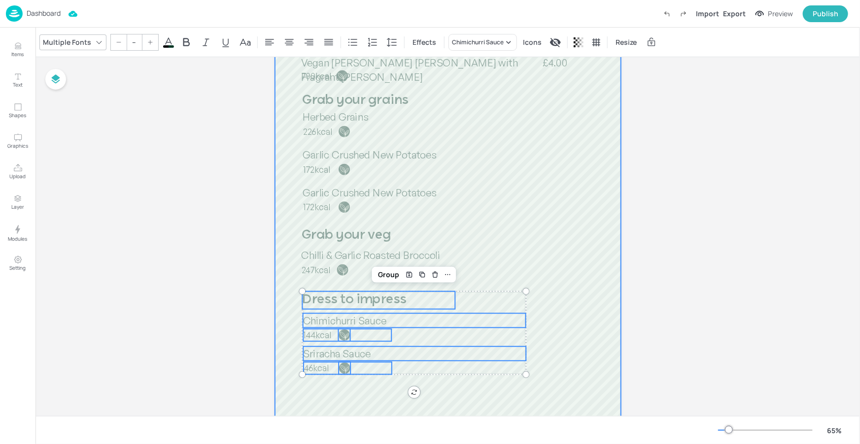
click at [349, 397] on div at bounding box center [448, 188] width 346 height 615
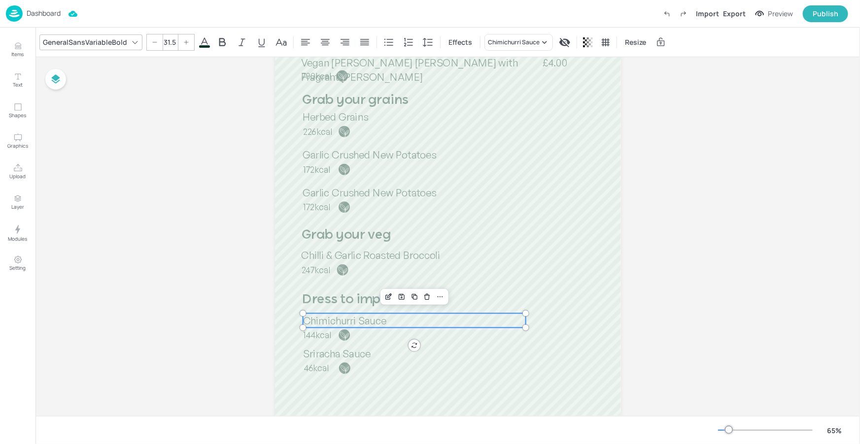
click at [334, 323] on span "Chimichurri Sauce" at bounding box center [343, 320] width 83 height 13
type input "--"
click at [323, 331] on span "144kcal" at bounding box center [317, 335] width 28 height 10
click at [340, 333] on div at bounding box center [344, 335] width 12 height 12
click at [384, 294] on div "Group" at bounding box center [381, 297] width 29 height 13
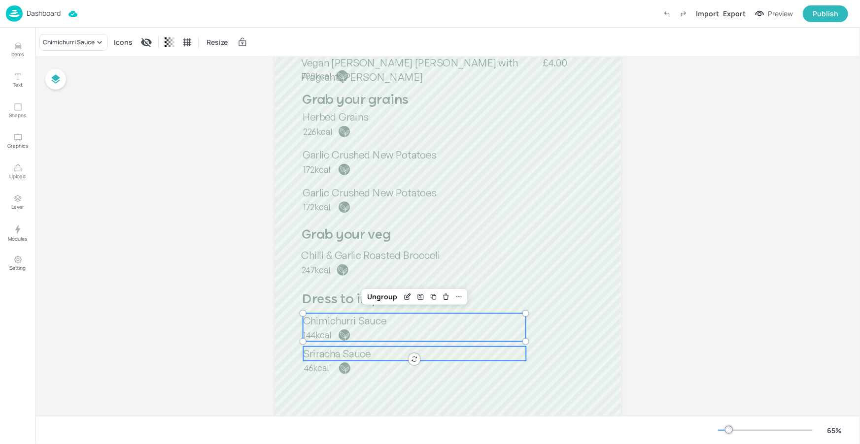
click at [320, 354] on span "Sriracha Sauce" at bounding box center [336, 353] width 67 height 13
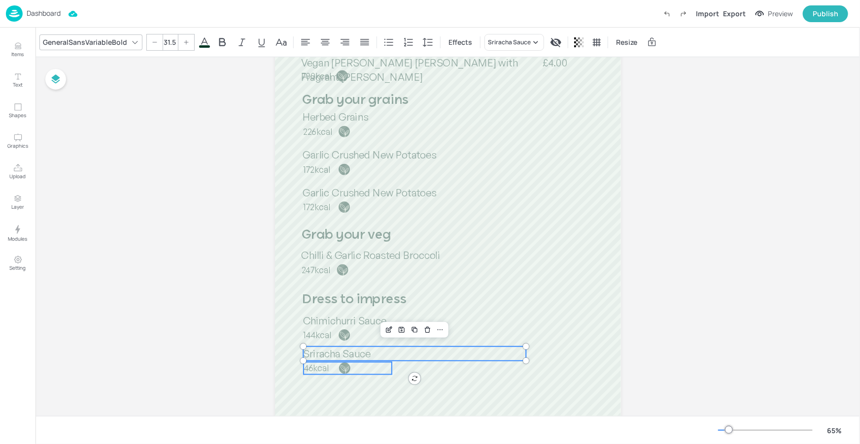
type input "--"
click at [315, 367] on span "46kcal" at bounding box center [315, 368] width 25 height 10
click at [346, 366] on div at bounding box center [344, 368] width 12 height 12
click at [385, 332] on div "Group" at bounding box center [382, 330] width 29 height 13
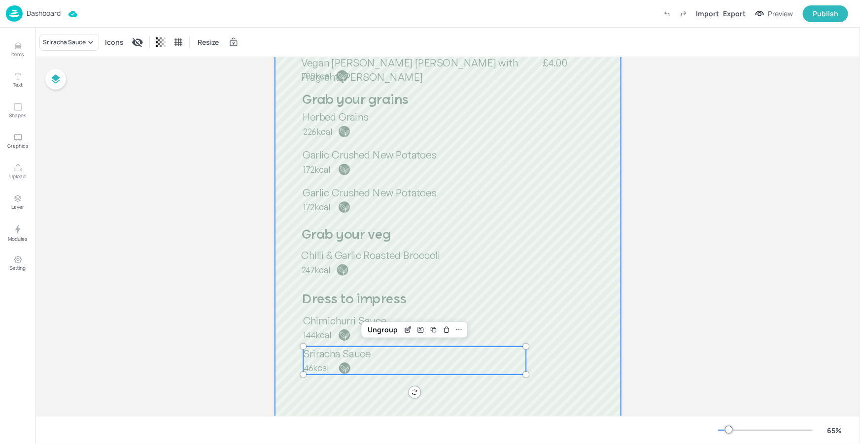
click at [353, 387] on div at bounding box center [448, 188] width 346 height 615
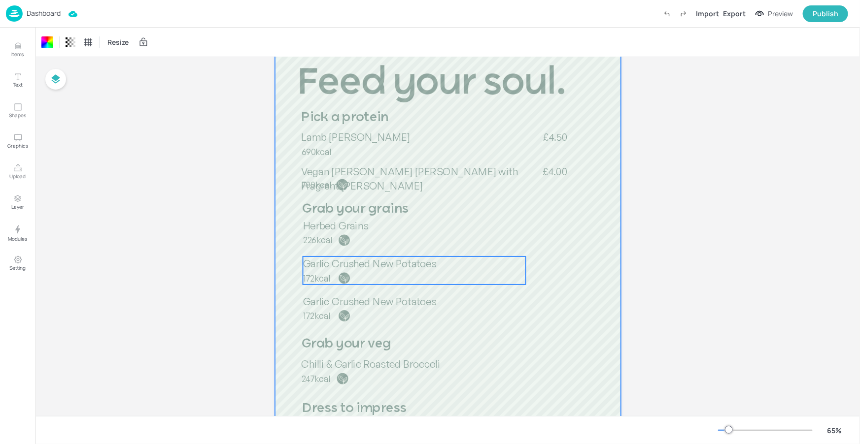
scroll to position [101, 0]
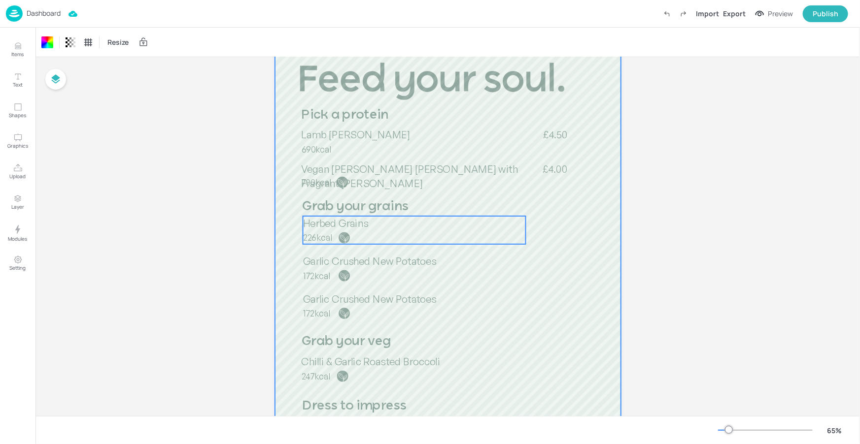
click at [350, 212] on span "Grab your grains" at bounding box center [354, 206] width 107 height 13
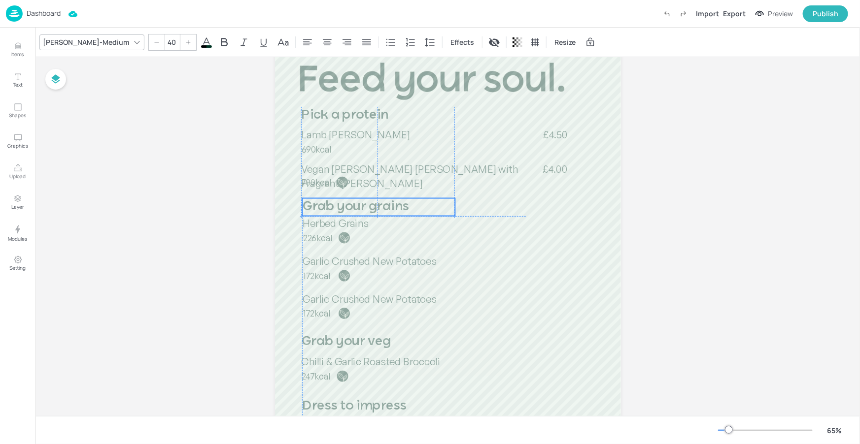
click at [335, 207] on span "Grab your grains" at bounding box center [355, 206] width 107 height 13
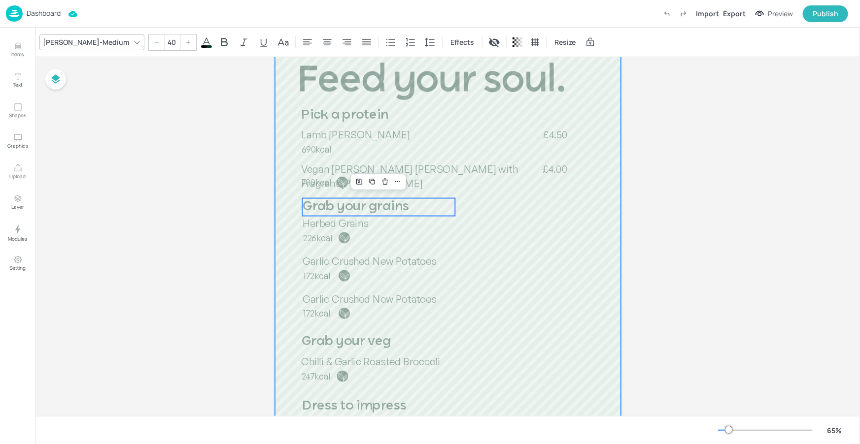
click at [527, 314] on div at bounding box center [448, 295] width 346 height 615
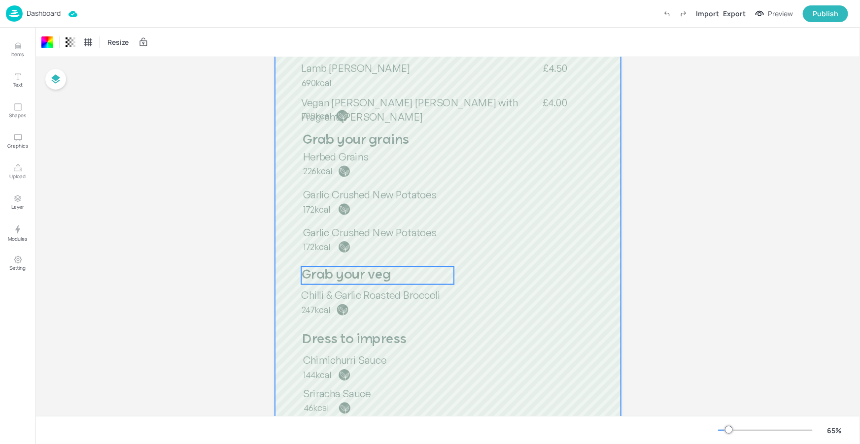
scroll to position [157, 0]
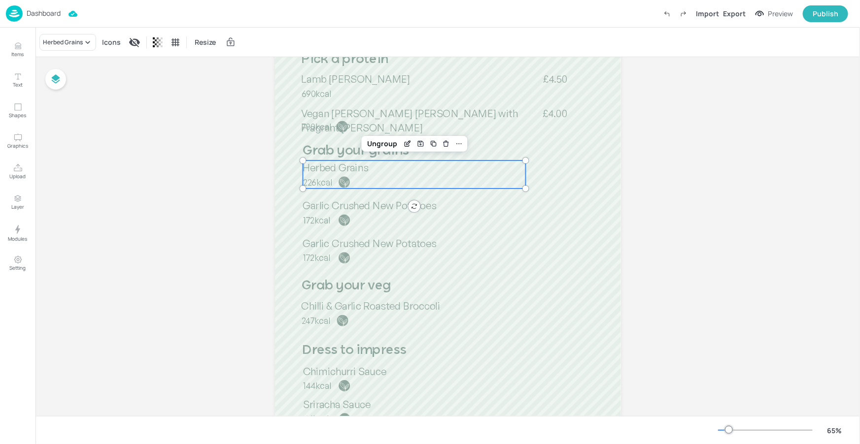
click at [350, 182] on p "226kcal" at bounding box center [347, 182] width 88 height 12
click at [74, 45] on div "Herbed Grains" at bounding box center [63, 42] width 40 height 9
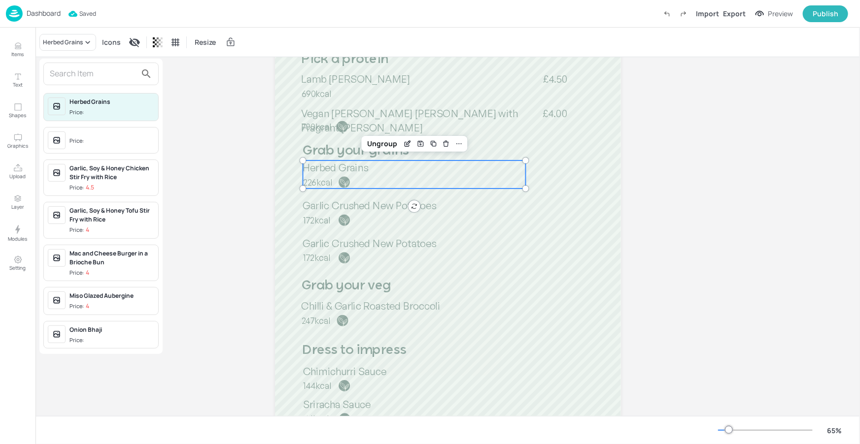
click at [91, 69] on input "text" at bounding box center [93, 74] width 87 height 16
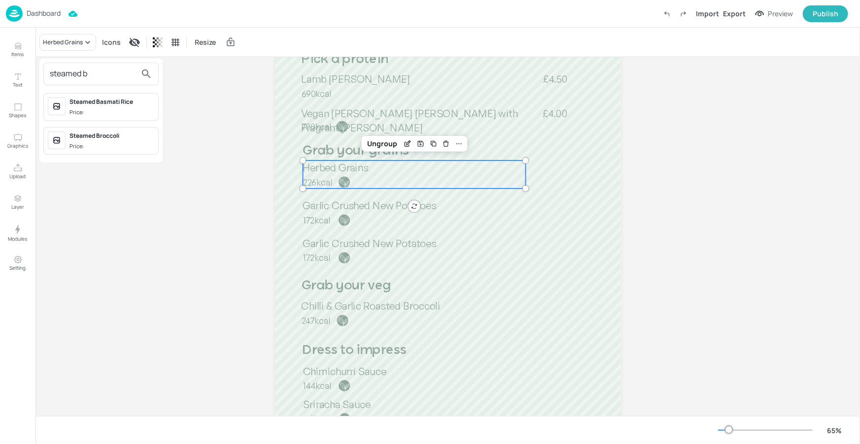
type input "steamed b"
click at [87, 106] on div "Steamed Basmati Rice" at bounding box center [111, 102] width 85 height 9
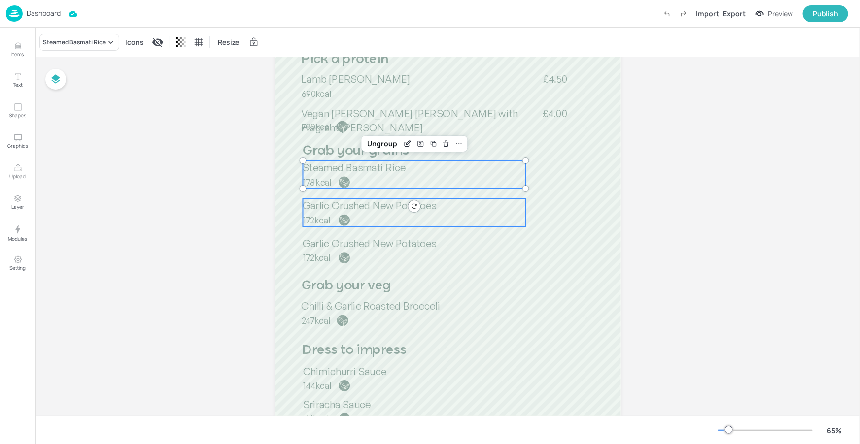
click at [392, 211] on span "Garlic Crushed New Potatoes" at bounding box center [368, 205] width 133 height 13
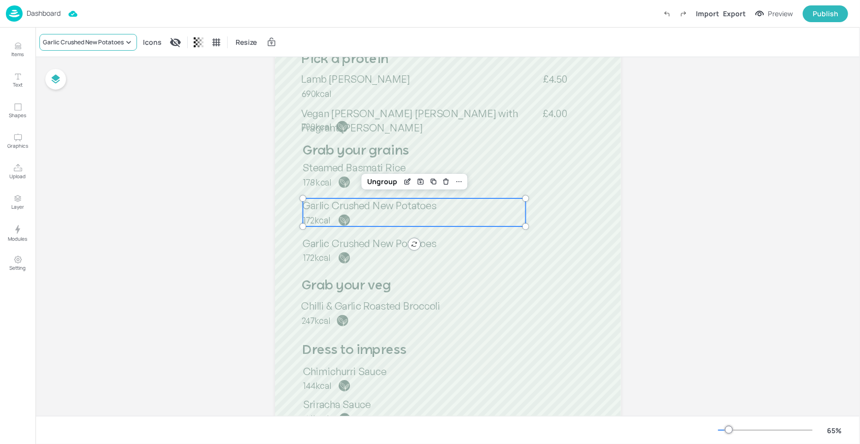
click at [108, 42] on div "Garlic Crushed New Potatoes" at bounding box center [83, 42] width 81 height 9
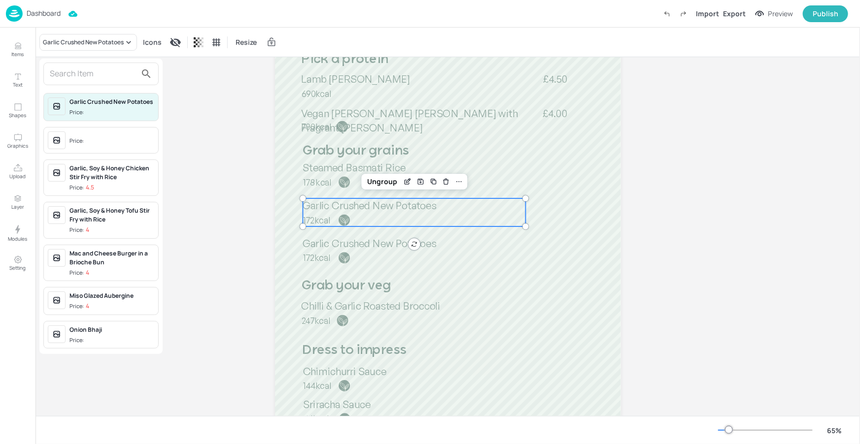
click at [95, 74] on input "text" at bounding box center [93, 74] width 87 height 16
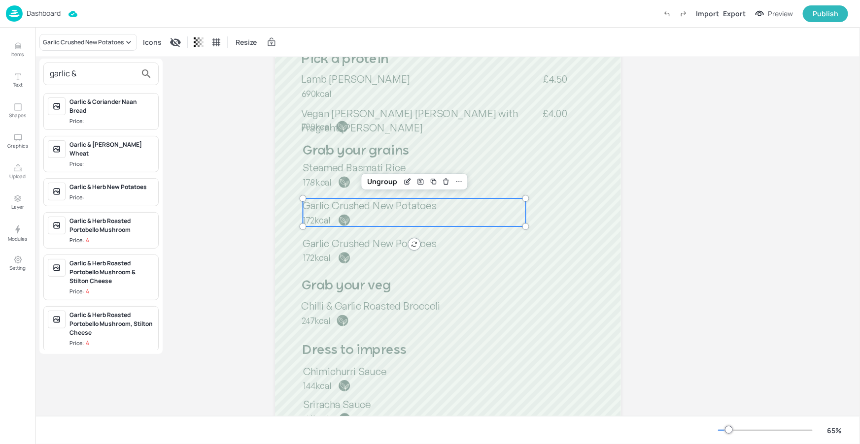
type input "garlic &"
click at [52, 15] on div at bounding box center [430, 222] width 860 height 444
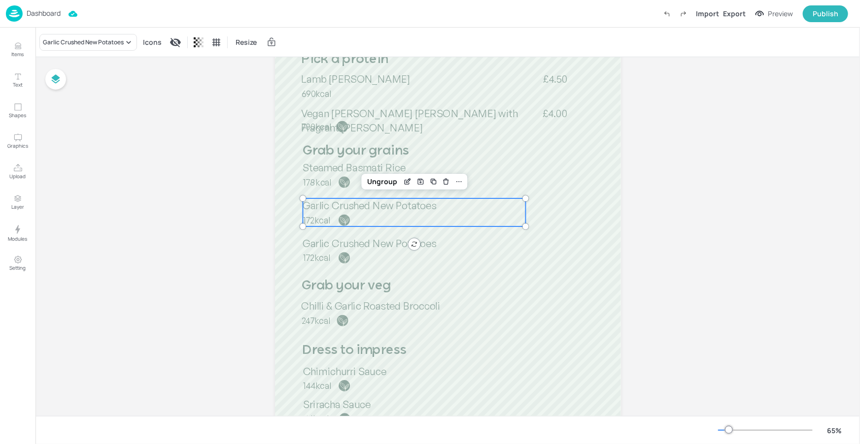
click at [52, 15] on div "garlic & Garlic & Coriander Naan Bread Price: Garlic & [PERSON_NAME] Wheat Pric…" at bounding box center [430, 224] width 860 height 440
click at [52, 15] on p "Dashboard" at bounding box center [44, 13] width 34 height 7
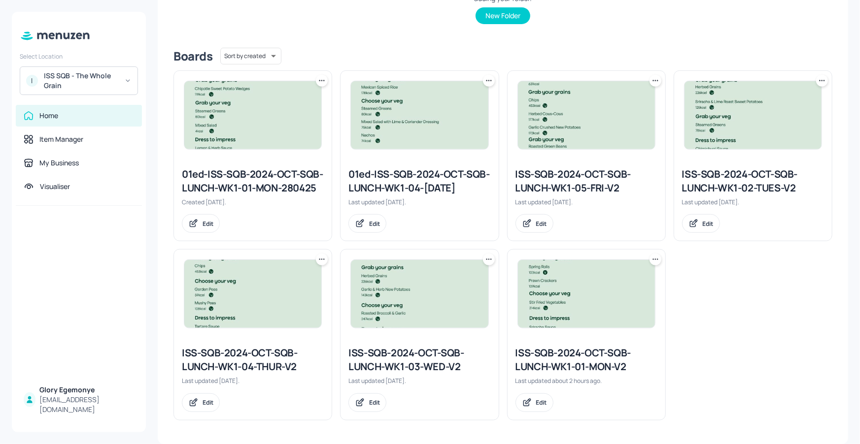
scroll to position [222, 0]
click at [716, 167] on div "ISS-SQB-2024-OCT-SQB-LUNCH-WK1-02-TUES-V2" at bounding box center [753, 181] width 142 height 28
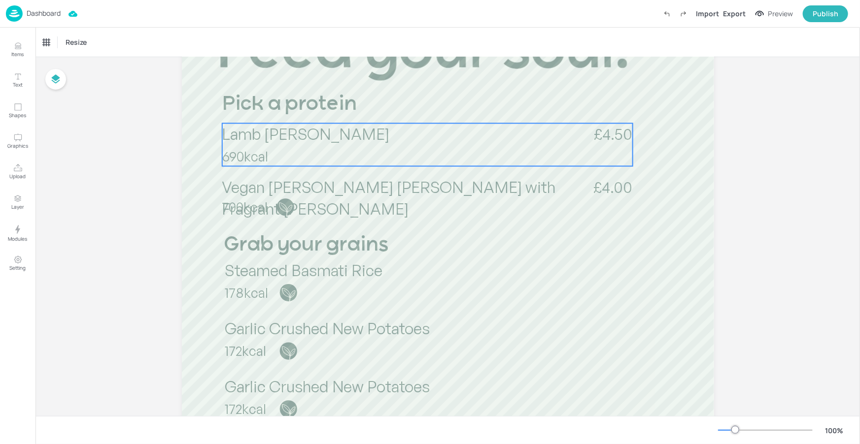
scroll to position [185, 0]
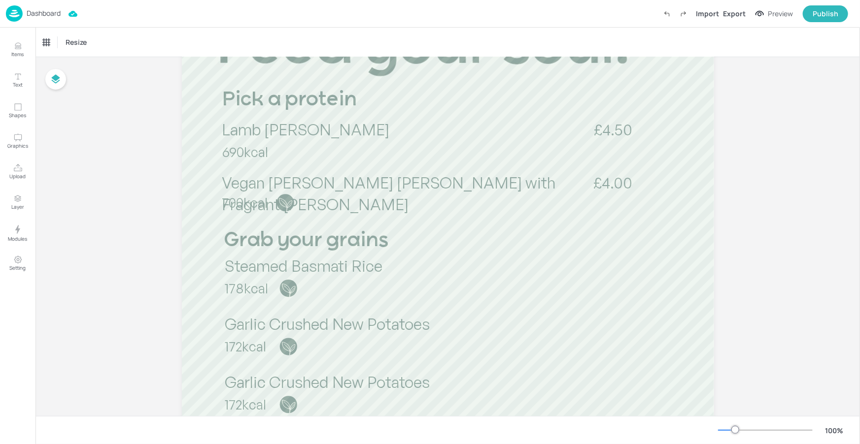
click at [726, 430] on div at bounding box center [726, 430] width 17 height 1
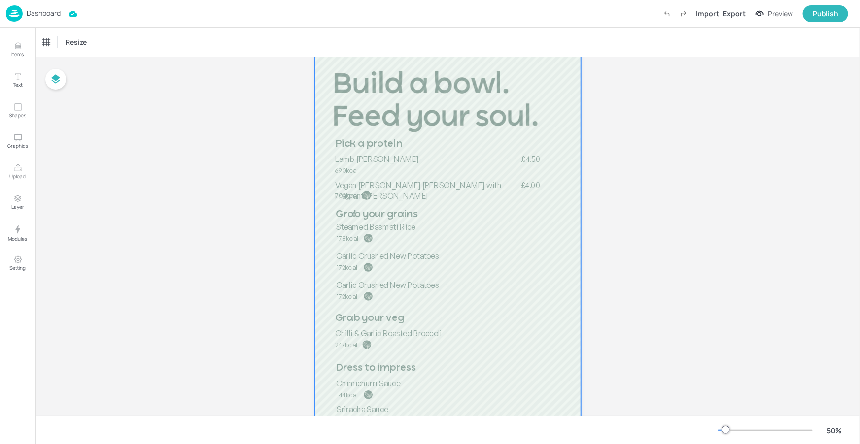
scroll to position [15, 0]
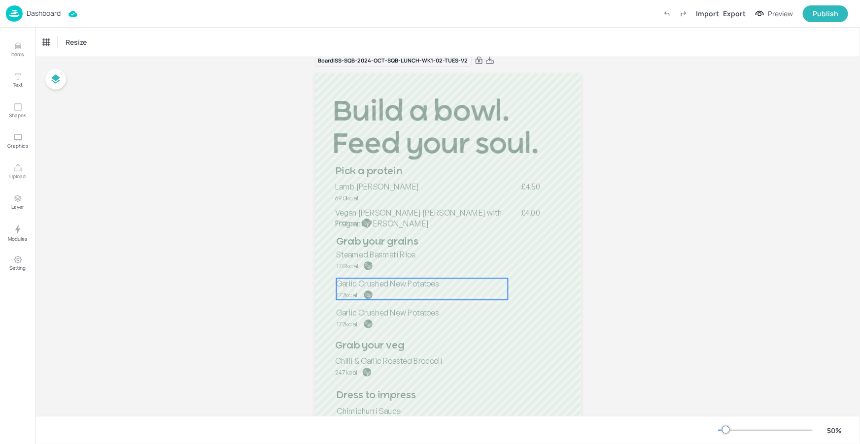
click at [366, 288] on span "Garlic Crushed New Potatoes" at bounding box center [387, 284] width 103 height 10
click at [110, 43] on div "Garlic Crushed New Potatoes" at bounding box center [83, 42] width 81 height 9
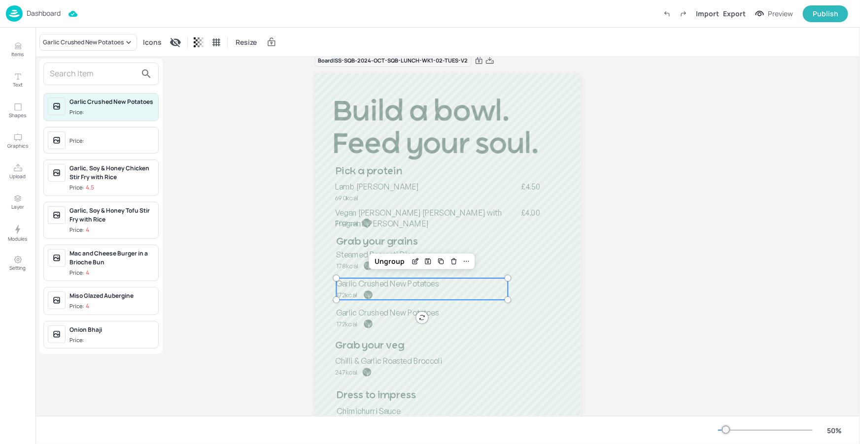
click at [97, 71] on input "text" at bounding box center [93, 74] width 87 height 16
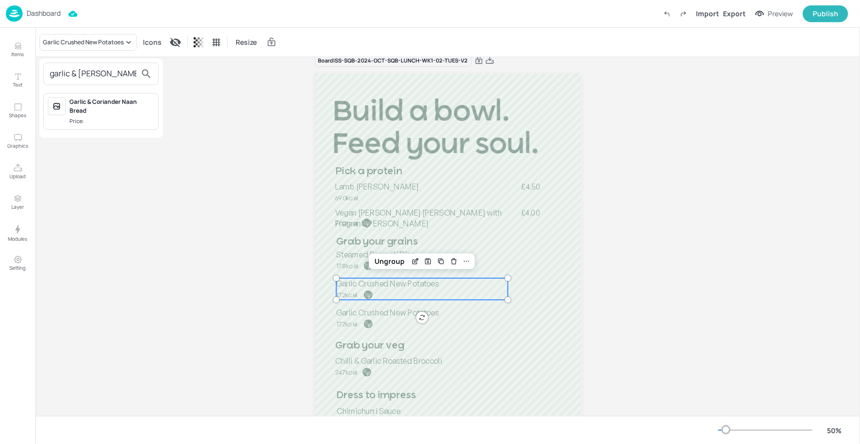
type input "garlic & [PERSON_NAME]"
click at [89, 107] on div "Garlic & Coriander Naan Bread" at bounding box center [111, 107] width 85 height 18
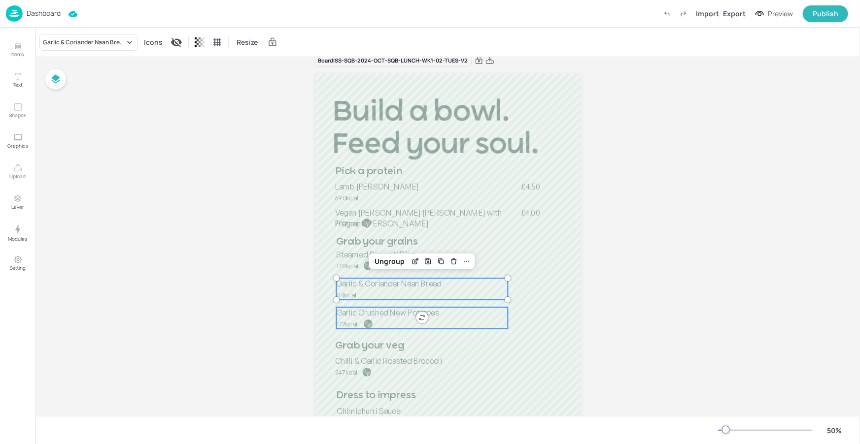
click at [344, 318] on div "Garlic Crushed New Potatoes 172kcal" at bounding box center [421, 318] width 171 height 22
click at [78, 47] on div "Garlic Crushed New Potatoes" at bounding box center [88, 42] width 98 height 17
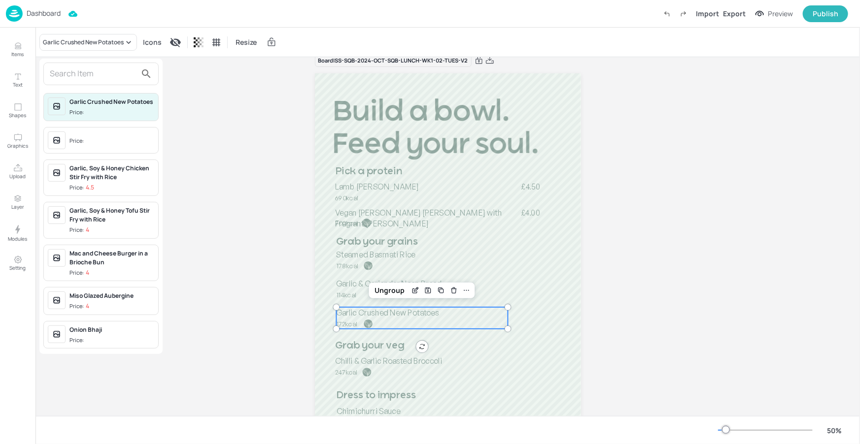
click at [92, 70] on input "text" at bounding box center [93, 74] width 87 height 16
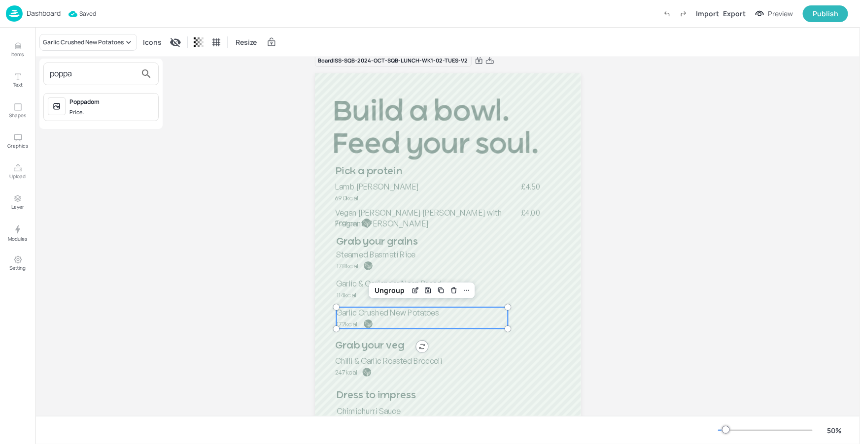
type input "poppa"
click at [112, 101] on div "Poppadom" at bounding box center [111, 102] width 85 height 9
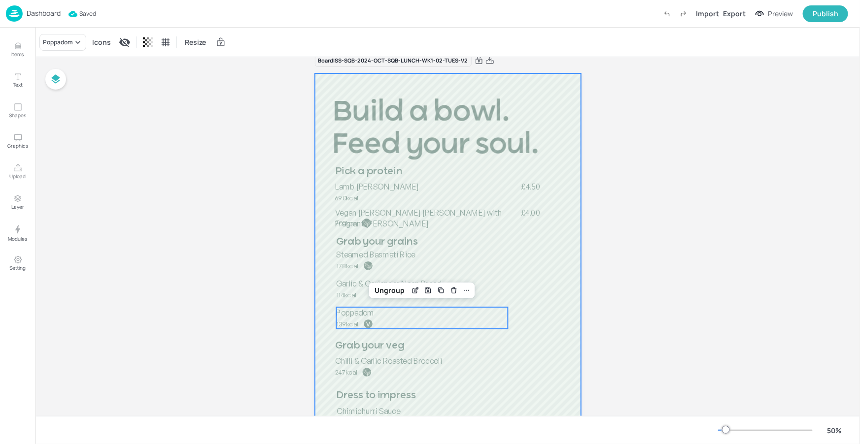
click at [545, 319] on div at bounding box center [448, 309] width 266 height 473
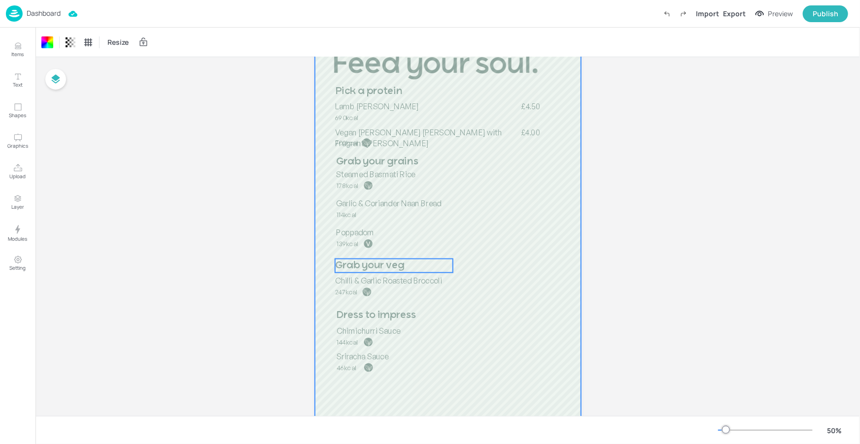
scroll to position [96, 0]
click at [396, 292] on p "247kcal" at bounding box center [369, 291] width 68 height 9
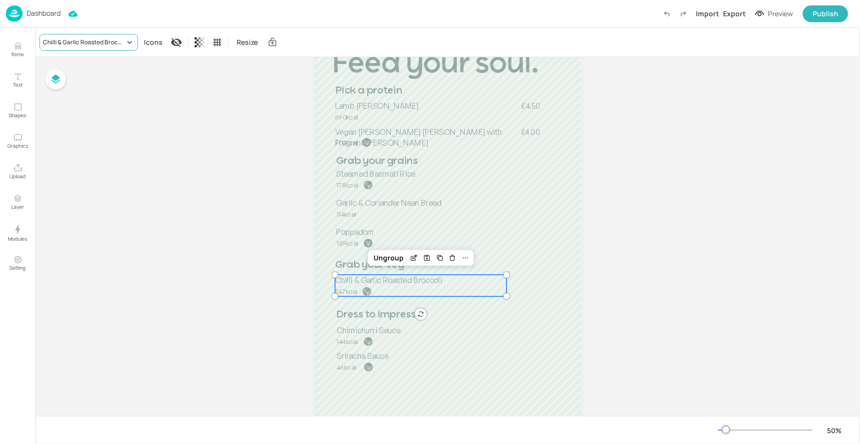
click at [104, 40] on div "Chilli & Garlic Roasted Broccoli" at bounding box center [84, 42] width 82 height 9
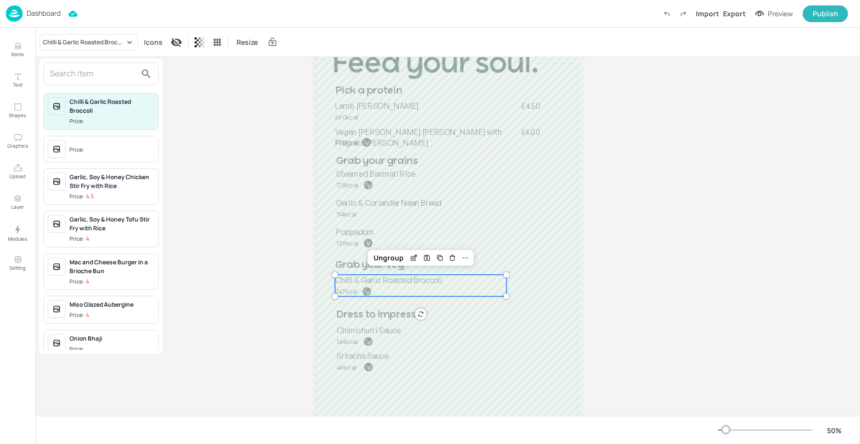
drag, startPoint x: 97, startPoint y: 80, endPoint x: 103, endPoint y: 77, distance: 7.7
click at [97, 80] on input "text" at bounding box center [93, 74] width 87 height 16
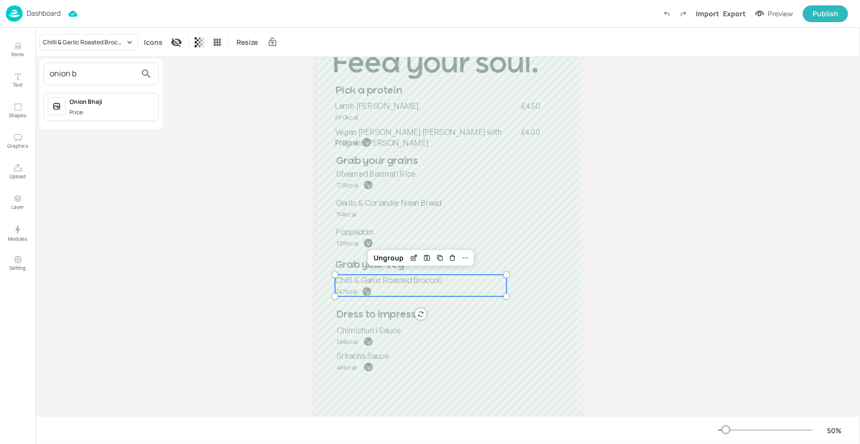
type input "onion b"
click at [139, 99] on div "Onion Bhaji" at bounding box center [111, 102] width 85 height 9
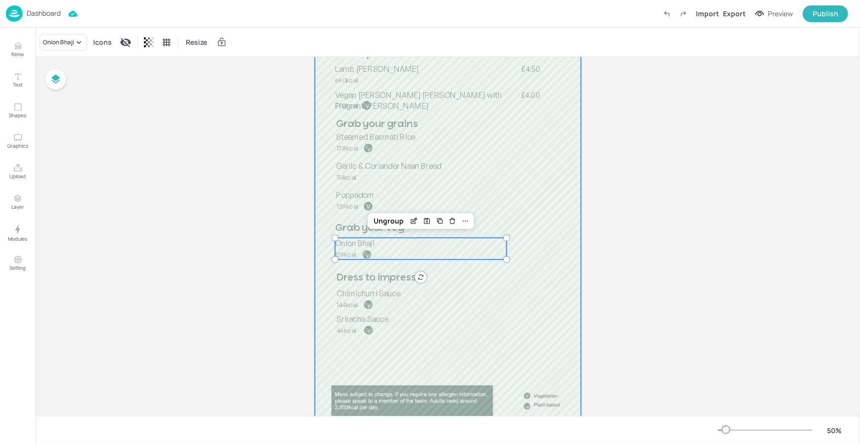
scroll to position [144, 0]
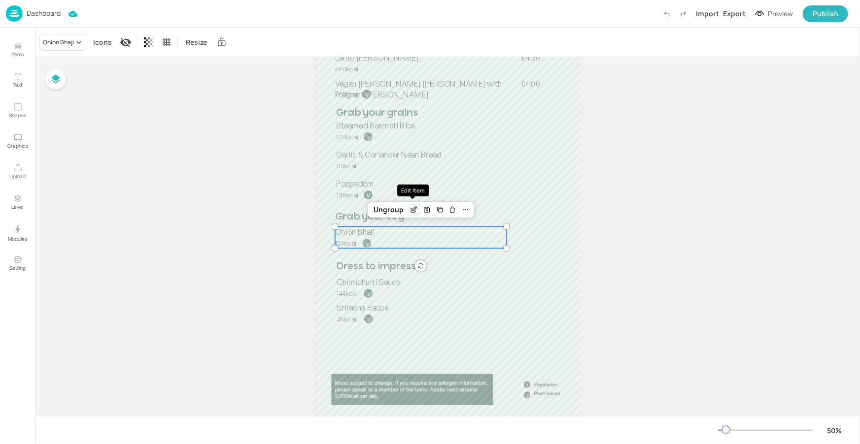
click at [410, 206] on icon "Edit Item" at bounding box center [414, 210] width 8 height 8
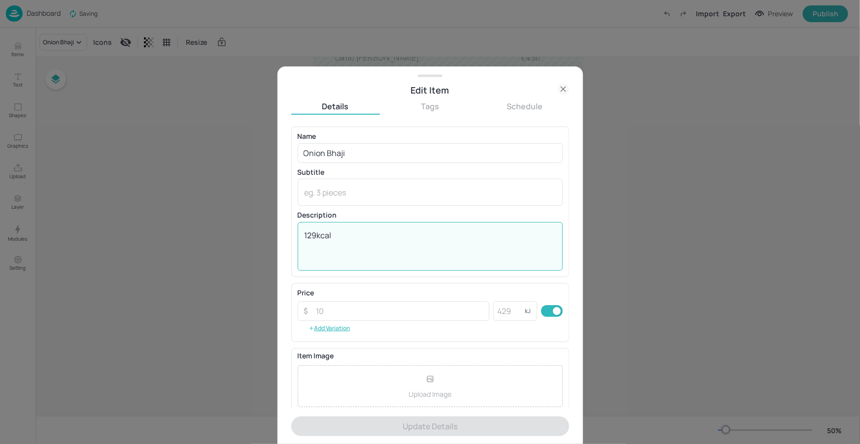
click at [316, 233] on textarea "129kcal" at bounding box center [429, 246] width 251 height 33
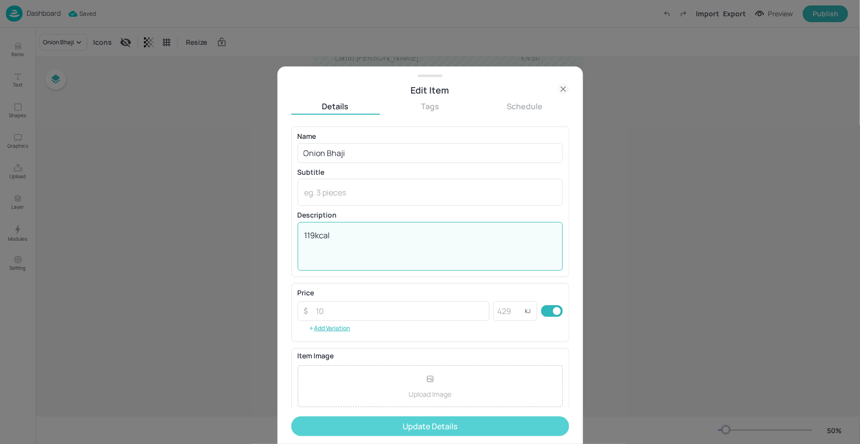
type textarea "119kcal"
click at [420, 426] on button "Update Details" at bounding box center [430, 427] width 278 height 20
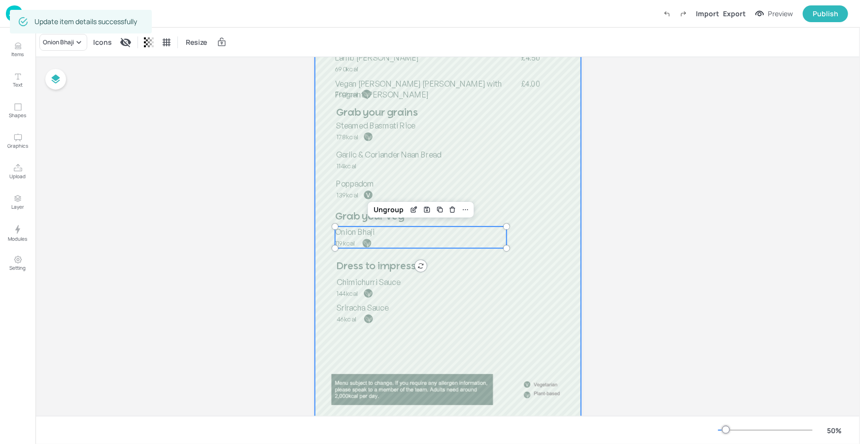
click at [540, 271] on div at bounding box center [448, 180] width 266 height 473
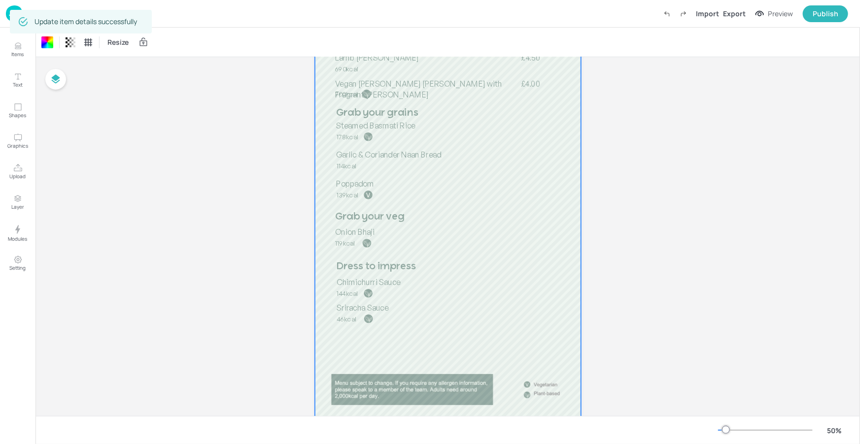
click at [541, 295] on div at bounding box center [448, 180] width 266 height 473
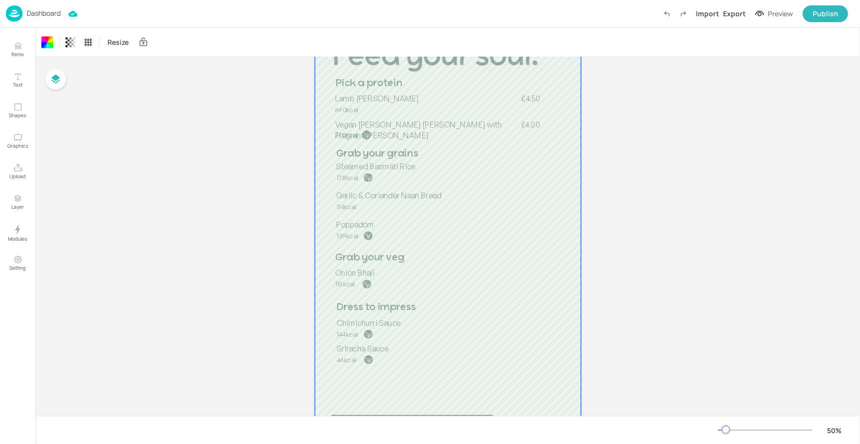
scroll to position [102, 0]
click at [57, 16] on p "Dashboard" at bounding box center [44, 13] width 34 height 7
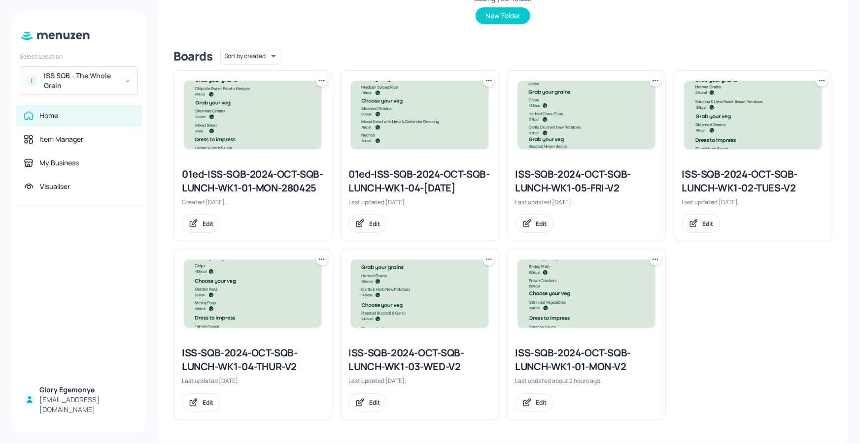
scroll to position [222, 0]
click at [422, 357] on div "ISS-SQB-2024-OCT-SQB-LUNCH-WK1-03-WED-V2" at bounding box center [419, 360] width 142 height 28
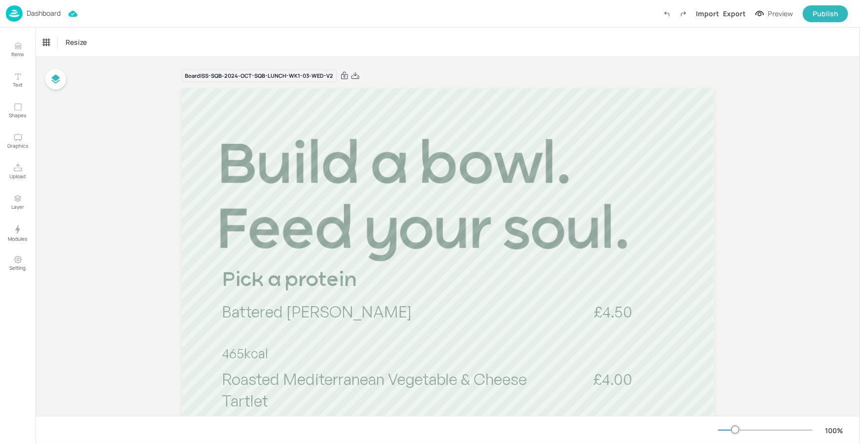
click at [728, 429] on div at bounding box center [765, 431] width 95 height 8
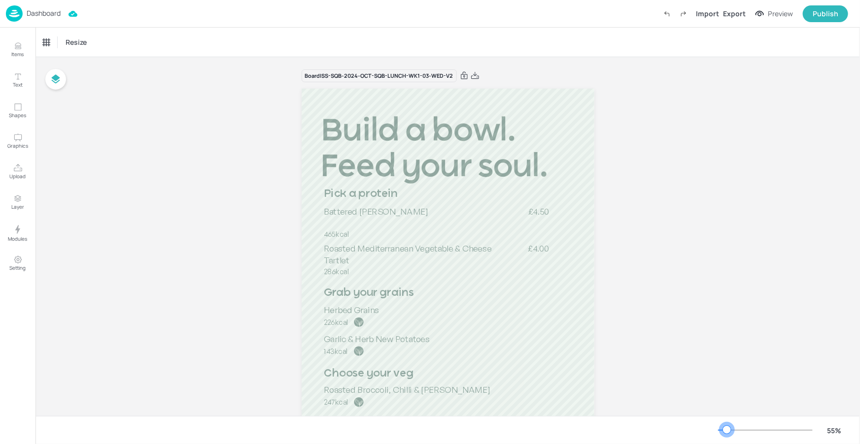
click at [727, 429] on div at bounding box center [727, 430] width 8 height 8
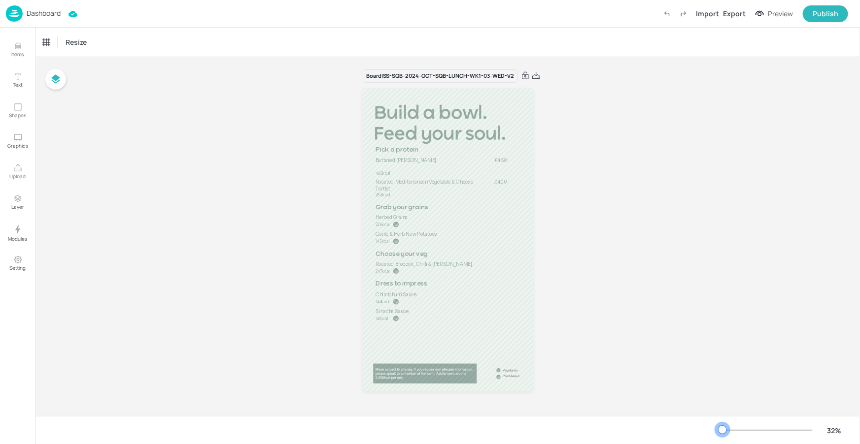
click at [722, 430] on div at bounding box center [722, 430] width 8 height 8
click at [725, 429] on div at bounding box center [722, 430] width 8 height 8
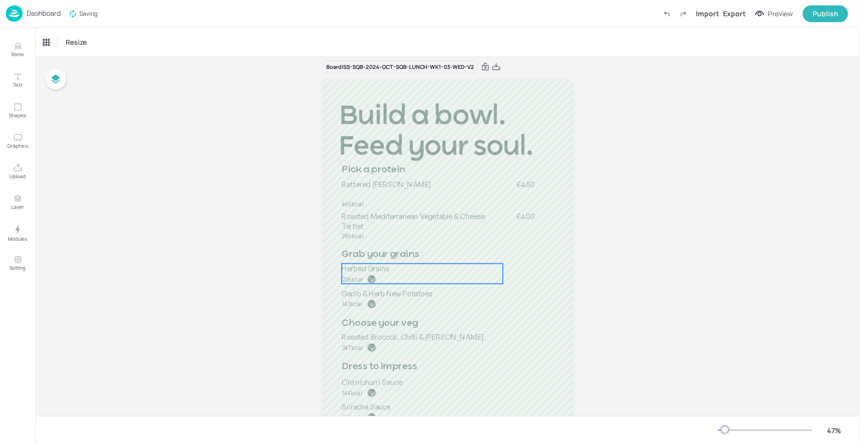
scroll to position [11, 0]
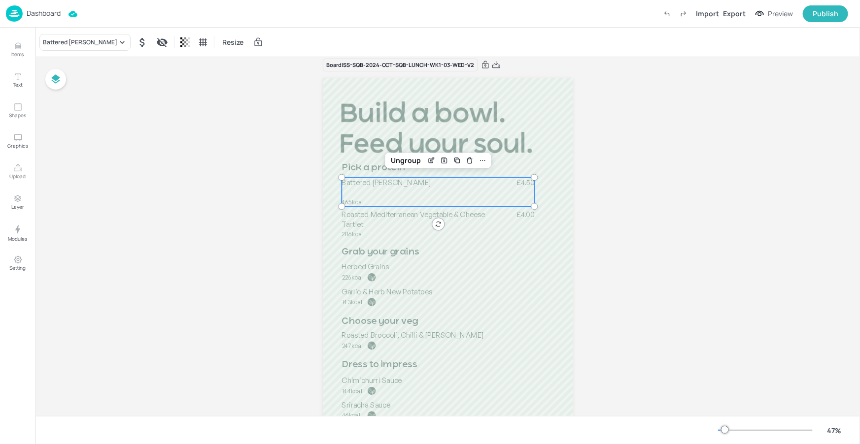
click at [385, 181] on span "Battered [PERSON_NAME]" at bounding box center [385, 182] width 89 height 9
click at [77, 47] on div "Battered [PERSON_NAME]" at bounding box center [84, 42] width 91 height 17
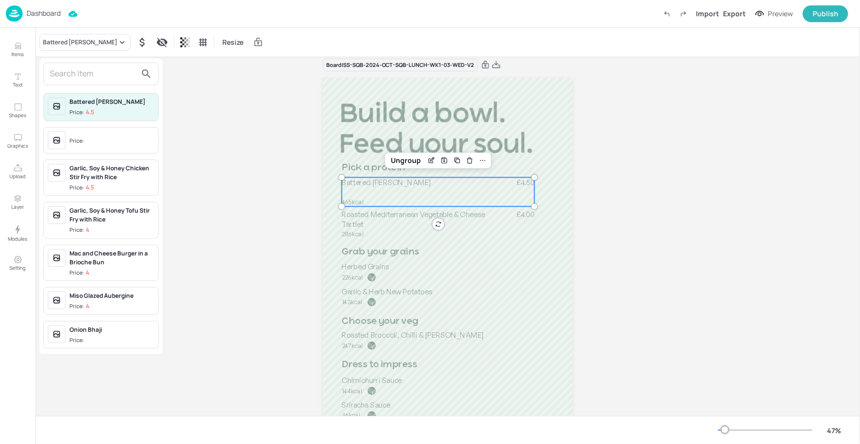
click at [82, 71] on input "text" at bounding box center [93, 74] width 87 height 16
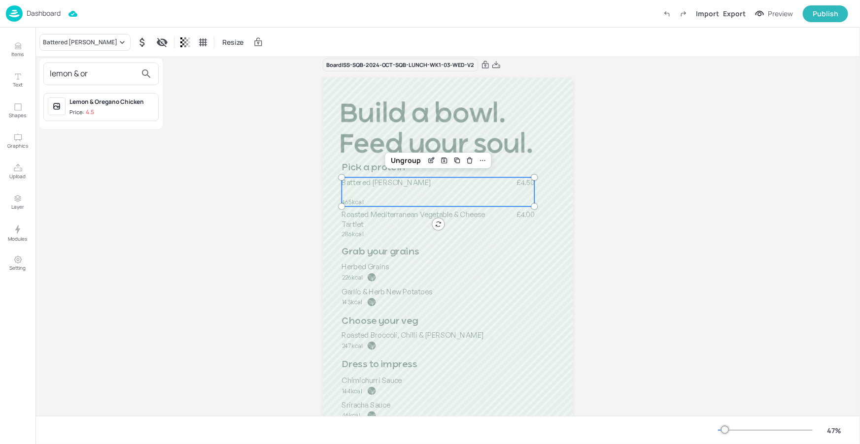
type input "lemon & or"
click at [122, 111] on span "Price: 4.5" at bounding box center [111, 112] width 85 height 8
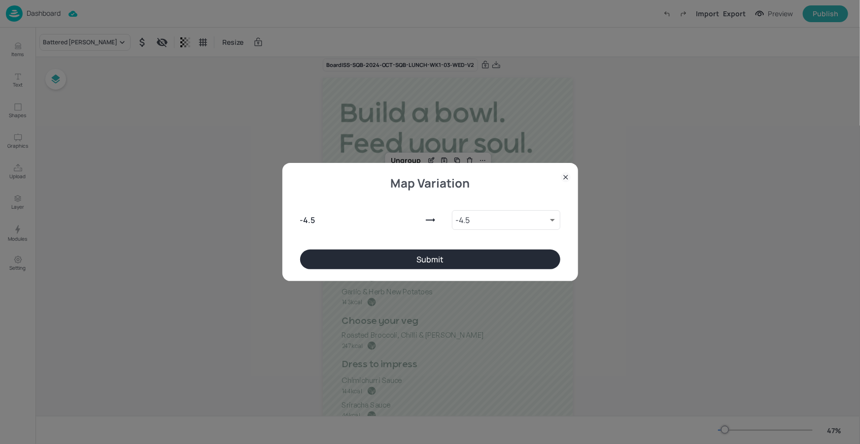
click at [343, 257] on button "Submit" at bounding box center [430, 260] width 260 height 20
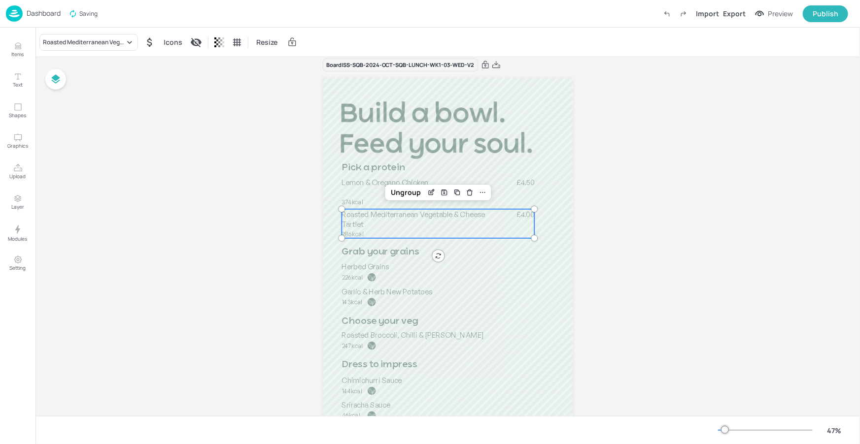
click at [394, 232] on p "286kcal" at bounding box center [373, 234] width 64 height 9
click at [115, 42] on div "Roasted Mediterranean Vegetable & Cheese Tartlet" at bounding box center [84, 42] width 82 height 9
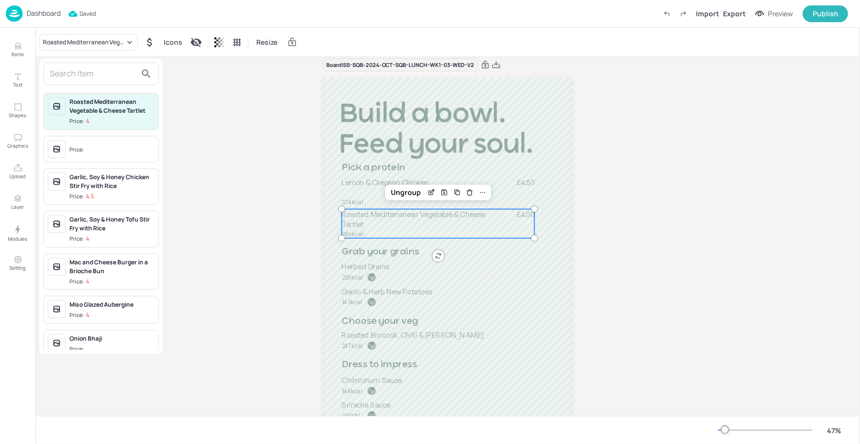
click at [99, 71] on input "text" at bounding box center [93, 74] width 87 height 16
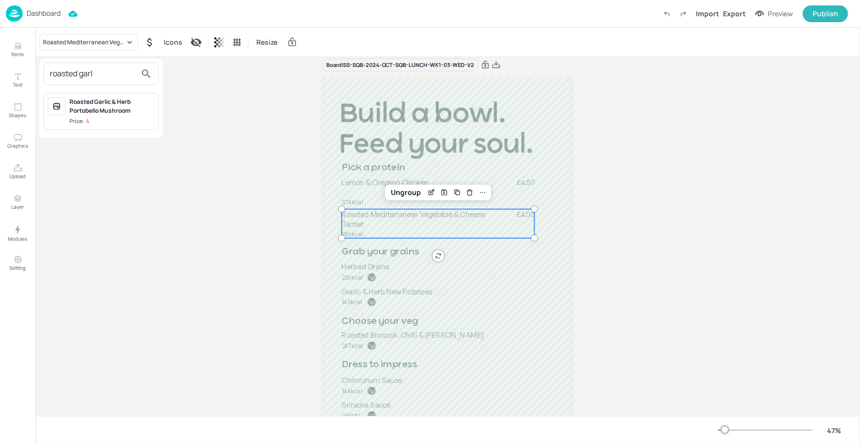
type input "roasted garl"
click at [105, 106] on div "Roasted Garlic & Herb Portobello Mushroom" at bounding box center [111, 107] width 85 height 18
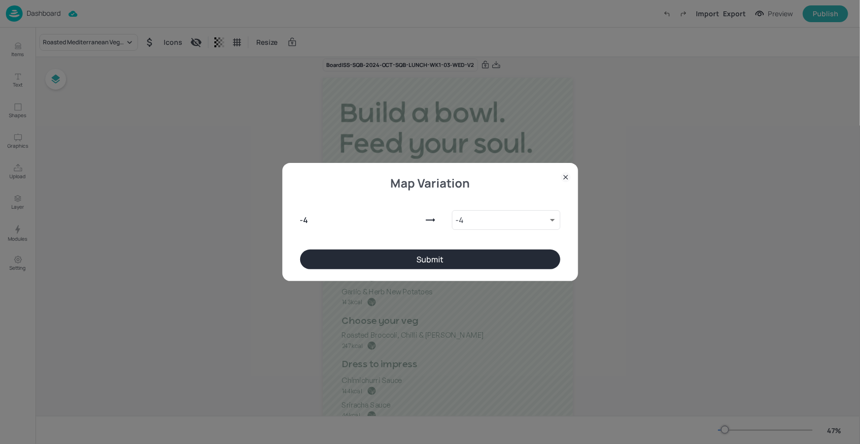
click at [472, 263] on button "Submit" at bounding box center [430, 260] width 260 height 20
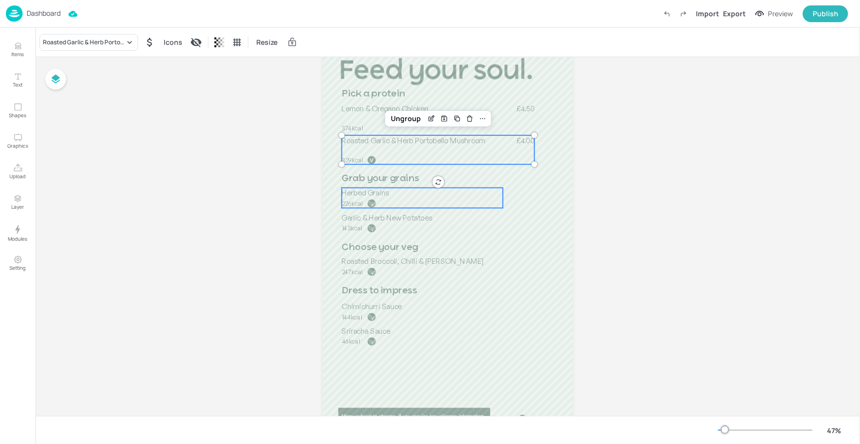
scroll to position [86, 0]
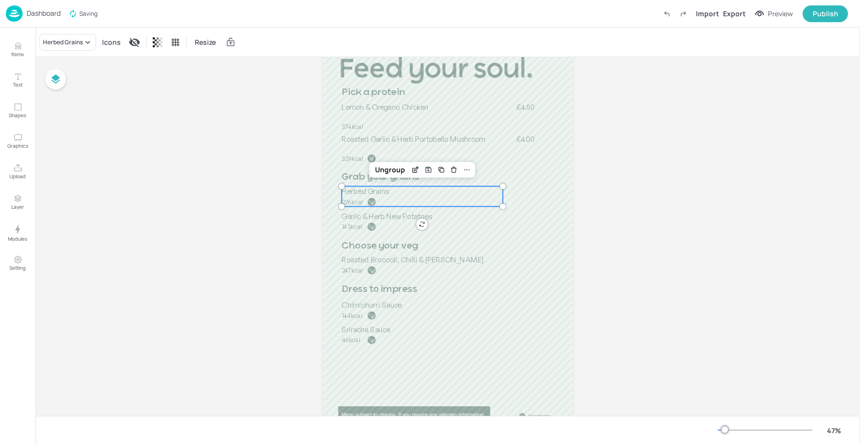
click at [404, 192] on p "Herbed Grains" at bounding box center [421, 192] width 161 height 10
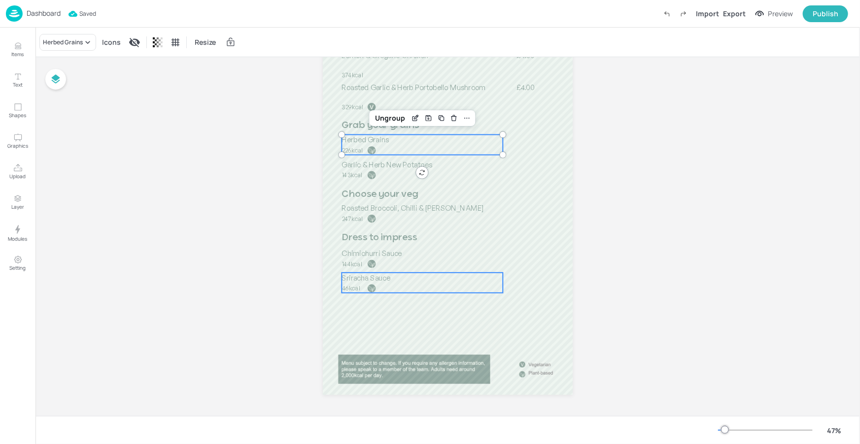
scroll to position [141, 0]
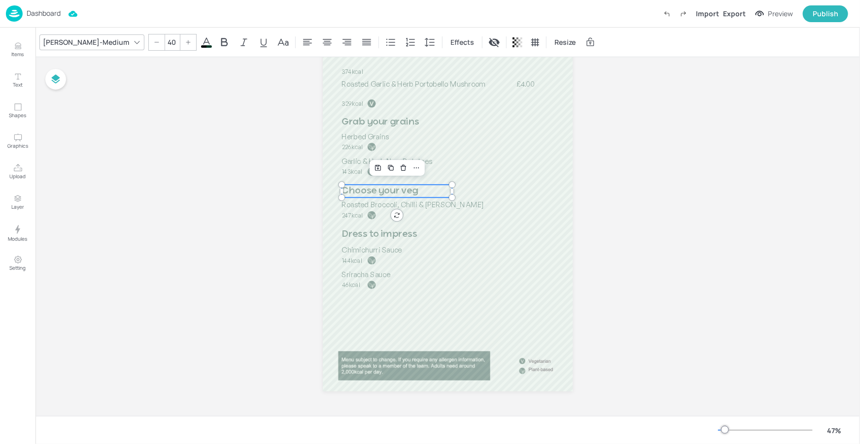
click at [403, 194] on span "Choose your veg" at bounding box center [379, 191] width 77 height 9
click at [410, 213] on div "Roasted Broccoli, [PERSON_NAME] & Garlic 247kcal" at bounding box center [421, 210] width 161 height 20
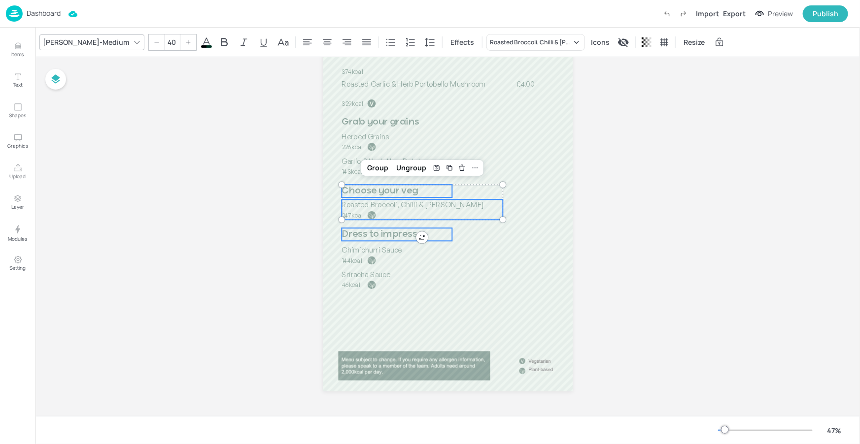
click at [397, 240] on p "Dress to impress" at bounding box center [396, 234] width 111 height 13
click at [394, 251] on span "Chimichurri Sauce" at bounding box center [371, 249] width 60 height 9
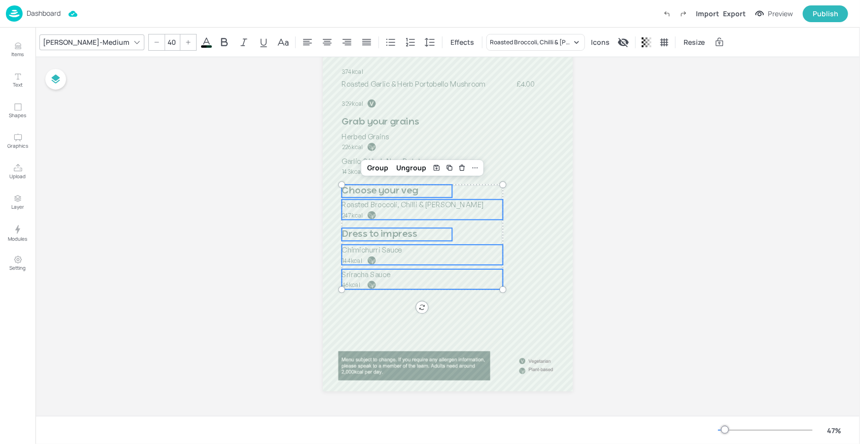
click at [386, 274] on span "Sriracha Sauce" at bounding box center [365, 274] width 49 height 9
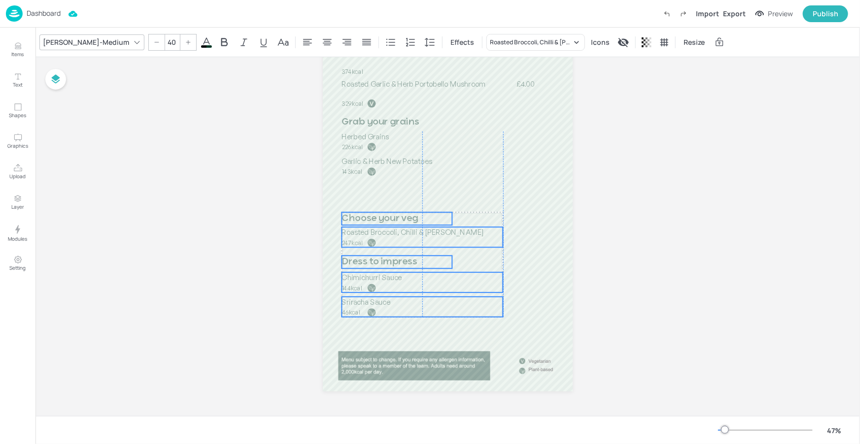
drag, startPoint x: 396, startPoint y: 220, endPoint x: 394, endPoint y: 247, distance: 27.7
click at [394, 247] on div at bounding box center [448, 169] width 250 height 444
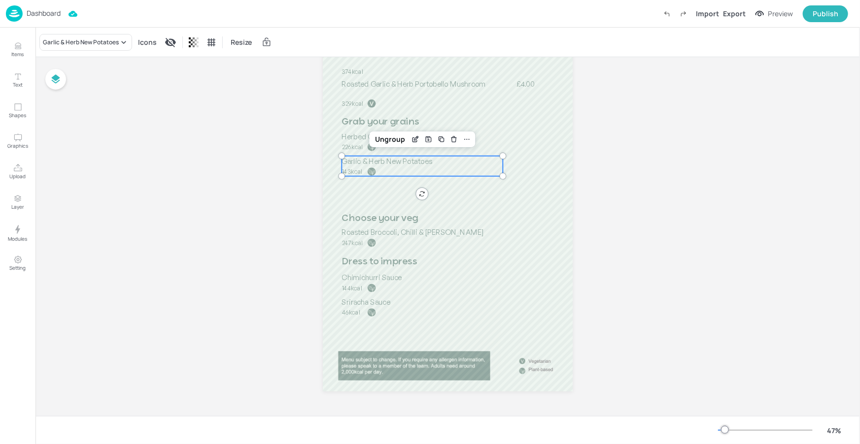
click at [437, 172] on div "Garlic & Herb New Potatoes 143kcal" at bounding box center [421, 166] width 161 height 20
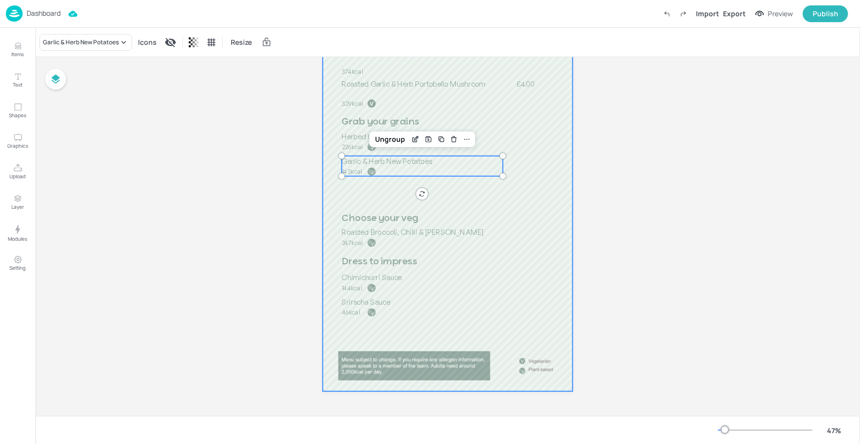
click at [387, 192] on div at bounding box center [448, 169] width 250 height 444
click at [392, 169] on p "143kcal" at bounding box center [374, 171] width 64 height 9
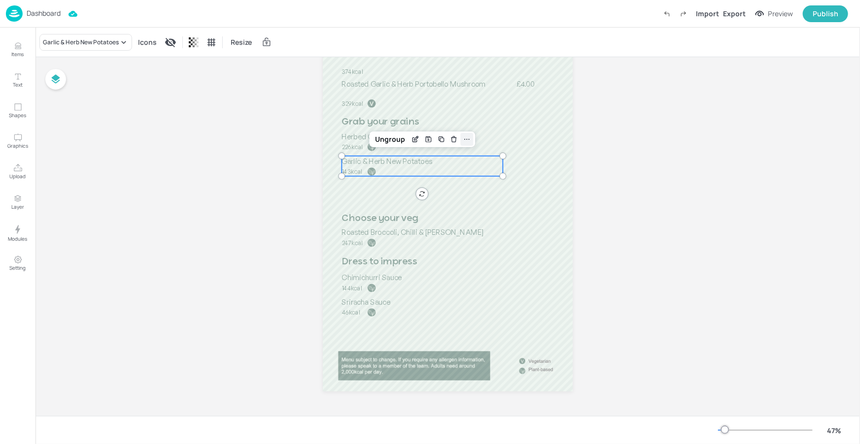
click at [463, 136] on icon at bounding box center [467, 139] width 8 height 8
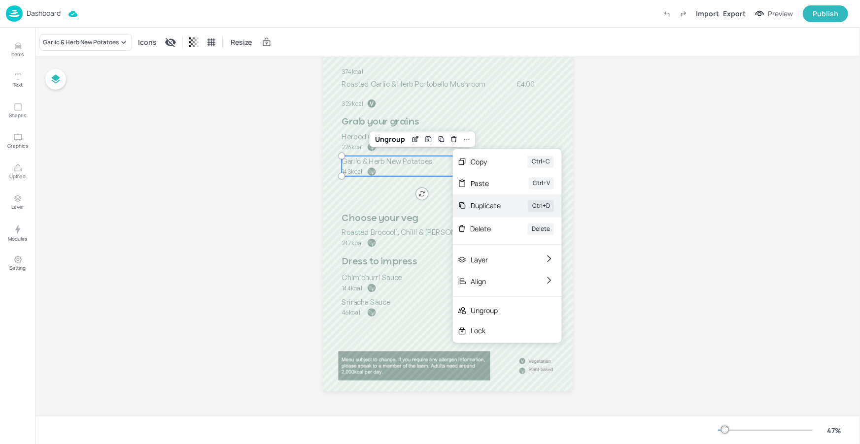
click at [474, 195] on div "Duplicate Ctrl+D" at bounding box center [507, 206] width 109 height 23
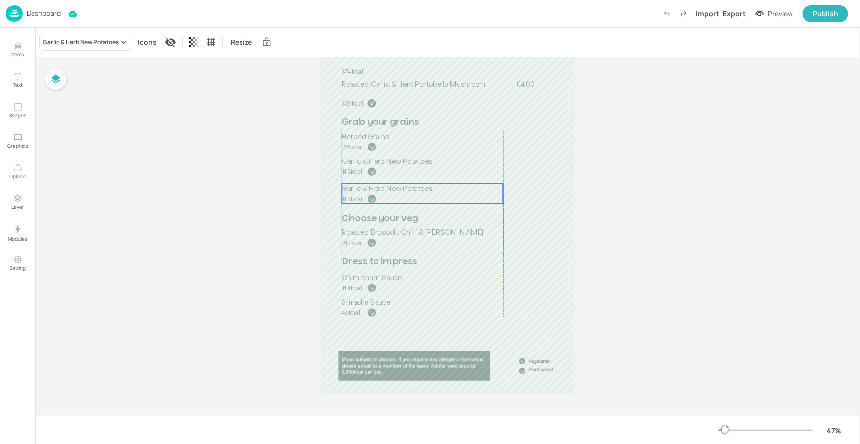
drag, startPoint x: 407, startPoint y: 165, endPoint x: 406, endPoint y: 190, distance: 25.1
click at [406, 190] on span "Garlic & Herb New Potatoes" at bounding box center [386, 188] width 91 height 9
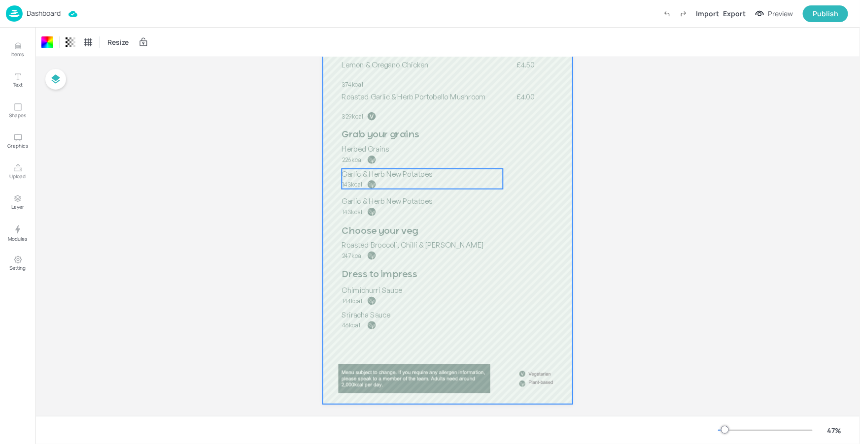
scroll to position [124, 0]
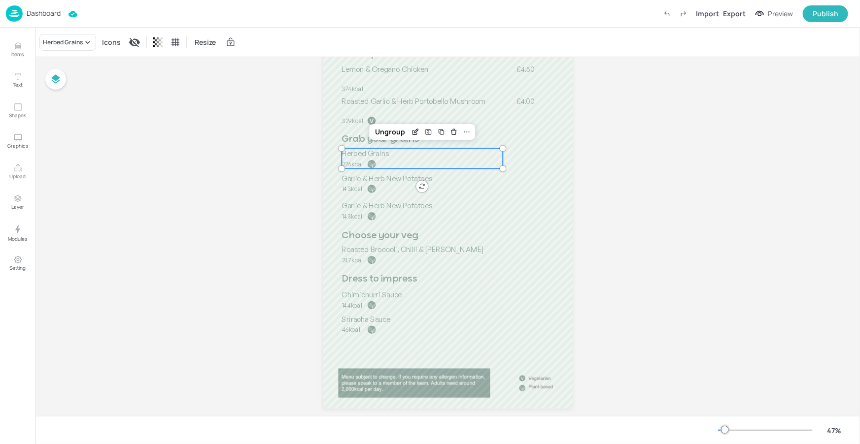
click at [374, 161] on div at bounding box center [371, 164] width 9 height 9
click at [74, 39] on div "Herbed Grains" at bounding box center [63, 42] width 40 height 9
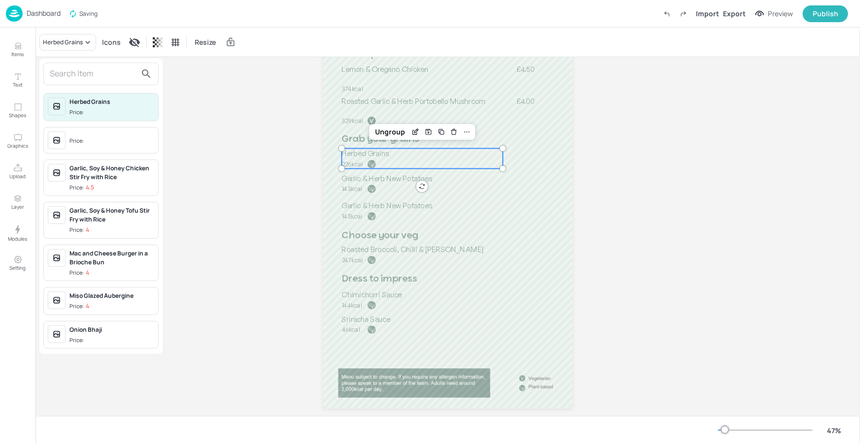
click at [85, 70] on input "text" at bounding box center [93, 74] width 87 height 16
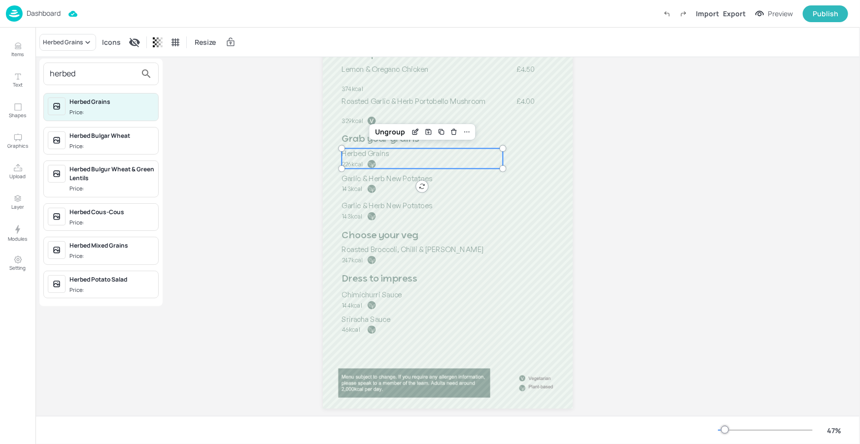
type input "herbed"
click at [84, 247] on div "Herbed Mixed Grains" at bounding box center [111, 245] width 85 height 9
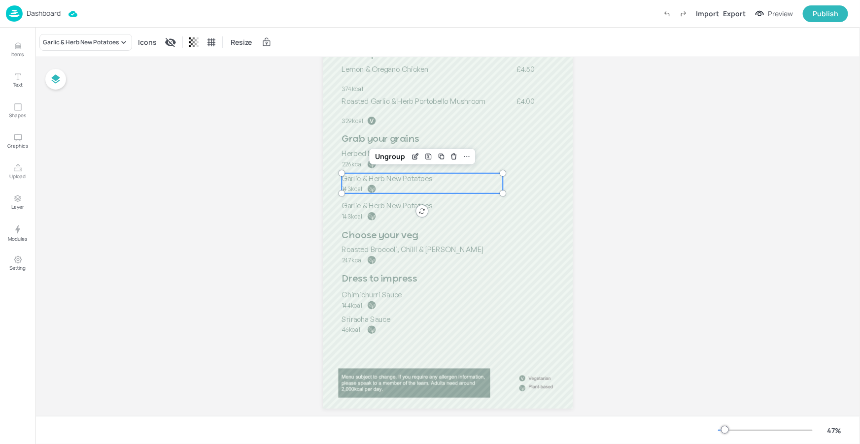
click at [394, 183] on p "Garlic & Herb New Potatoes" at bounding box center [421, 178] width 161 height 10
click at [91, 38] on div "Garlic & Herb New Potatoes" at bounding box center [81, 42] width 76 height 9
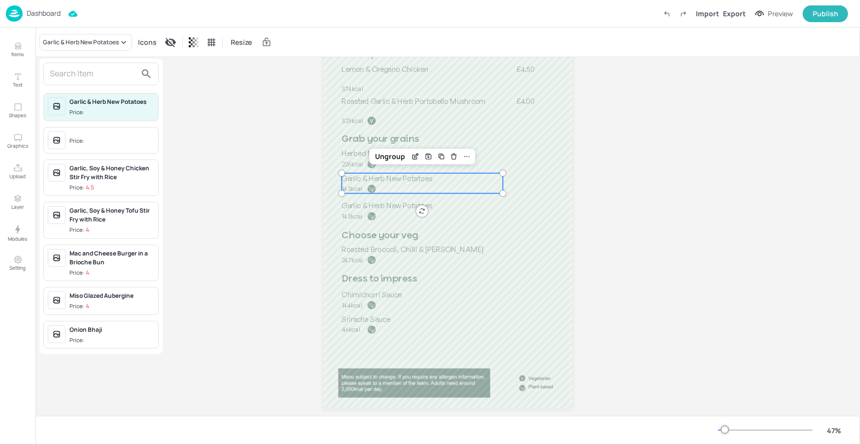
click at [99, 69] on input "text" at bounding box center [93, 74] width 87 height 16
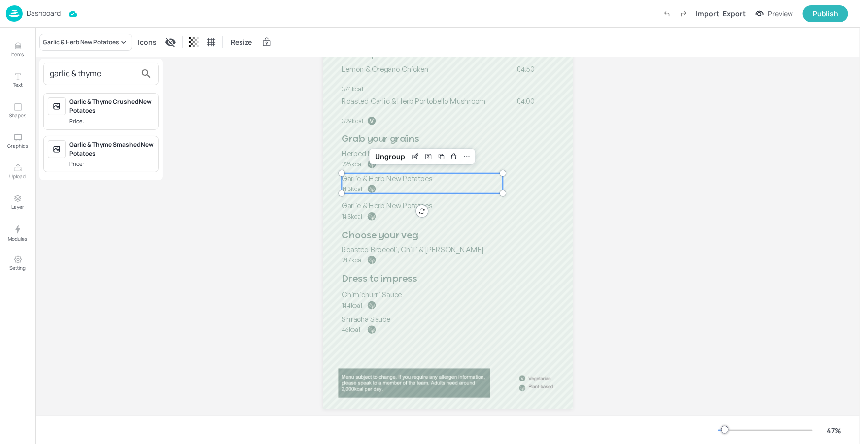
type input "garlic & thyme"
click at [124, 146] on div "Garlic & Thyme Smashed New Potatoes" at bounding box center [111, 149] width 85 height 18
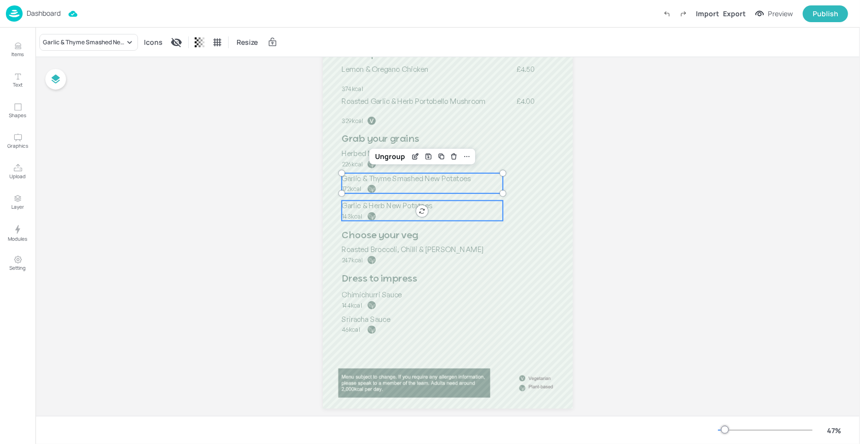
click at [390, 210] on p "Garlic & Herb New Potatoes" at bounding box center [421, 206] width 161 height 10
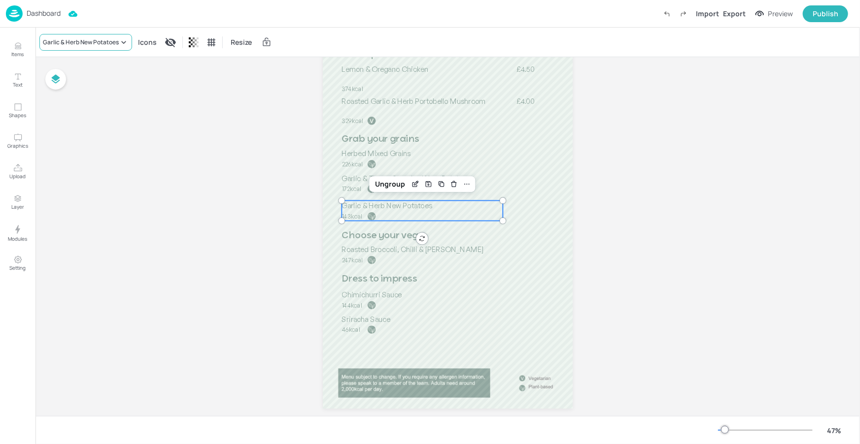
click at [117, 38] on div "Garlic & Herb New Potatoes" at bounding box center [81, 42] width 76 height 9
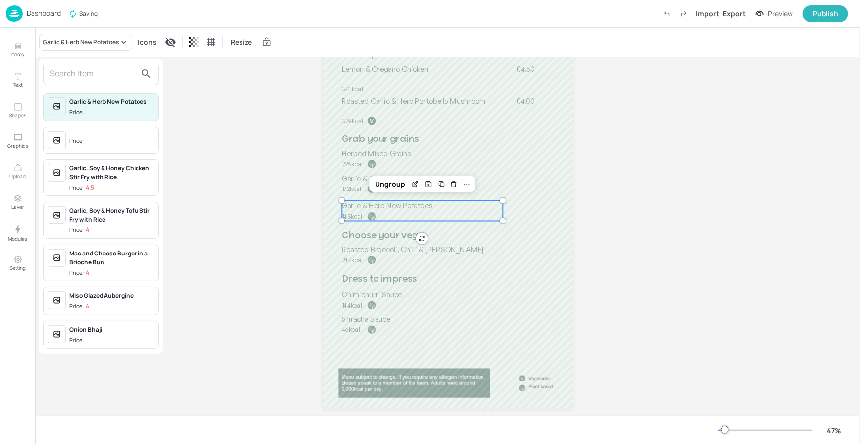
click at [118, 71] on input "text" at bounding box center [93, 74] width 87 height 16
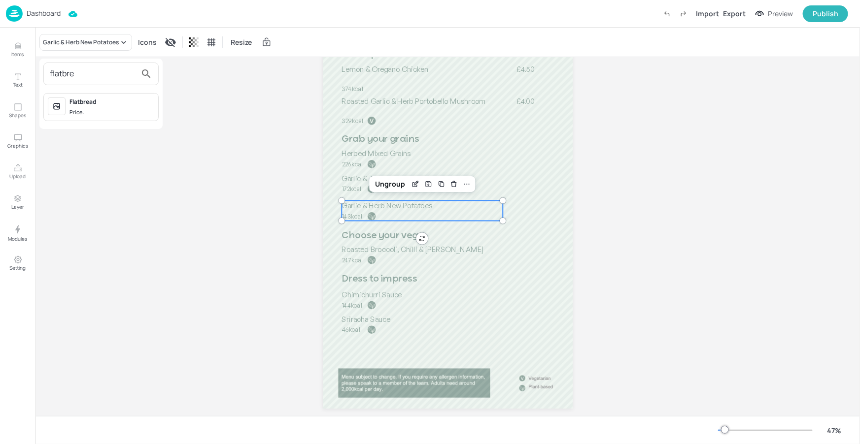
type input "flatbre"
click at [131, 100] on div "Flatbread" at bounding box center [111, 102] width 85 height 9
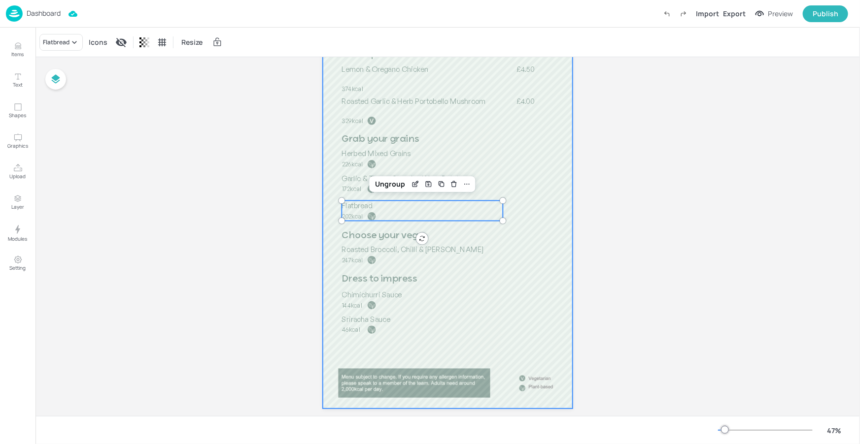
click at [533, 261] on div at bounding box center [448, 187] width 250 height 444
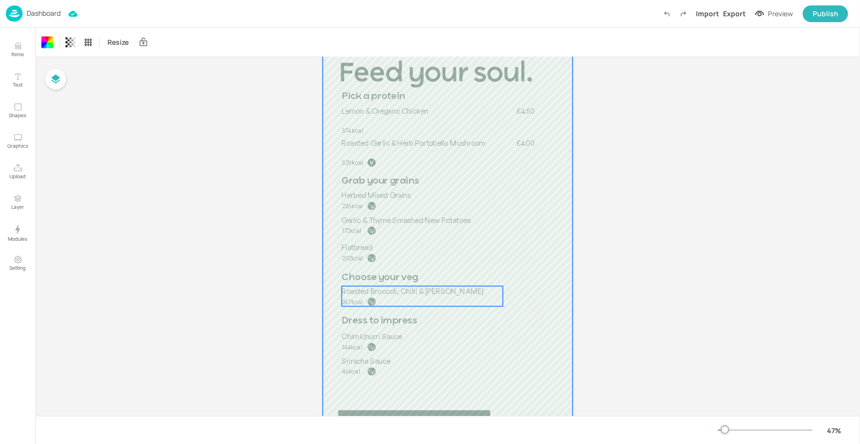
scroll to position [89, 0]
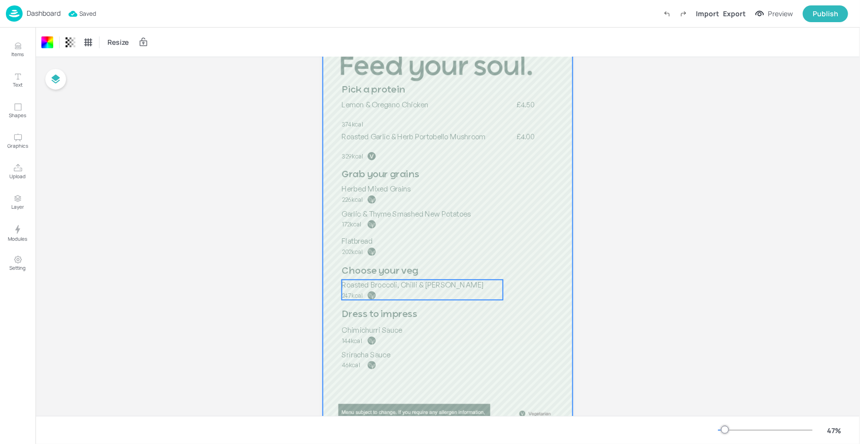
click at [387, 289] on p "Roasted Broccoli, Chilli & [PERSON_NAME]" at bounding box center [421, 285] width 161 height 10
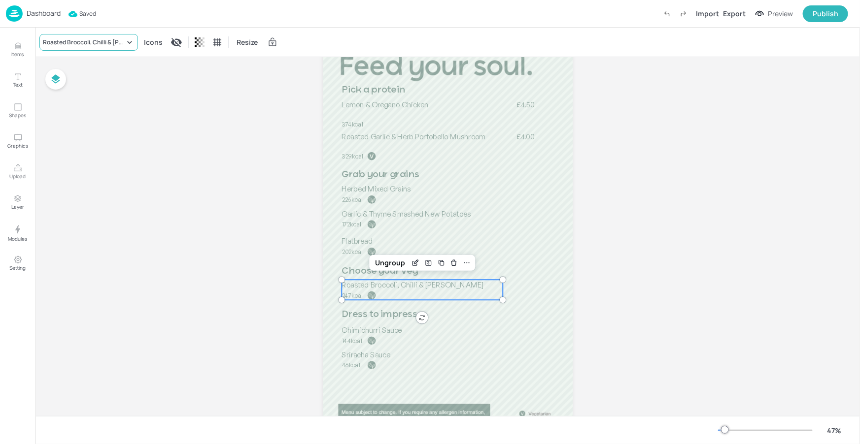
click at [113, 42] on div "Roasted Broccoli, Chilli & [PERSON_NAME]" at bounding box center [84, 42] width 82 height 9
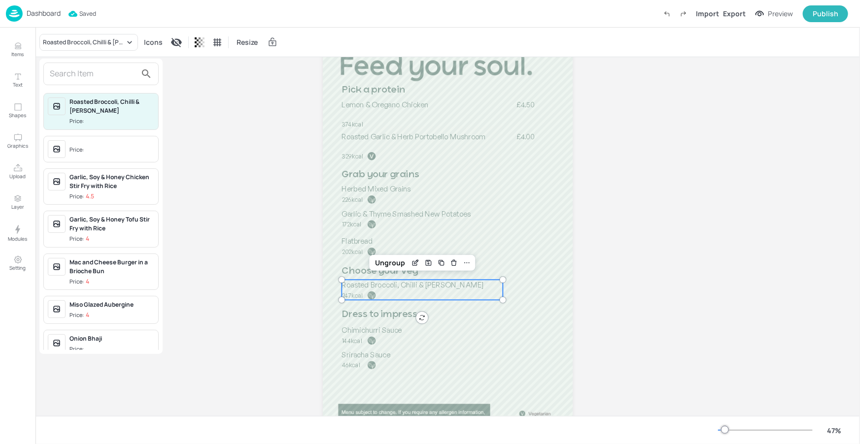
click at [117, 85] on div "Roasted Broccoli, Chilli & Garlic Price: Price: Garlic, Soy & Honey Chicken Sti…" at bounding box center [100, 207] width 123 height 296
click at [119, 76] on input "text" at bounding box center [93, 74] width 87 height 16
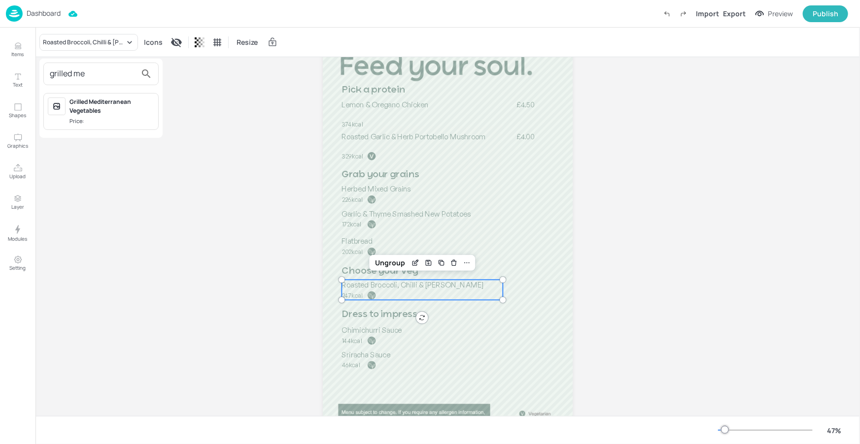
type input "grilled me"
click at [133, 116] on div "Grilled Mediterranean Vegetables Price:" at bounding box center [111, 112] width 85 height 28
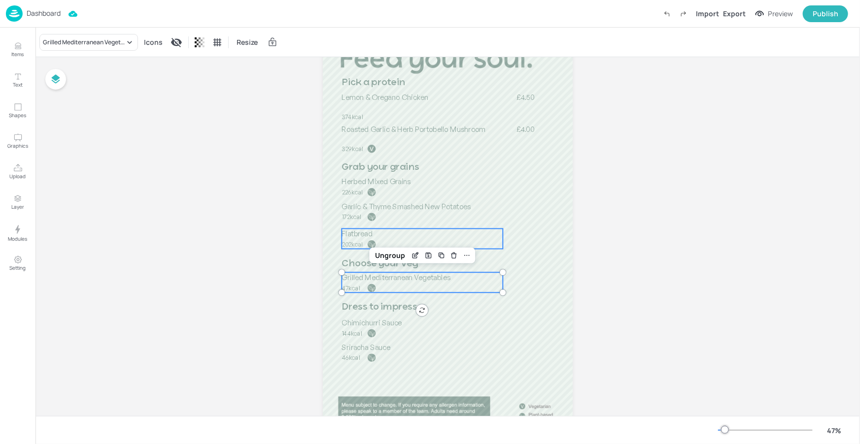
scroll to position [141, 0]
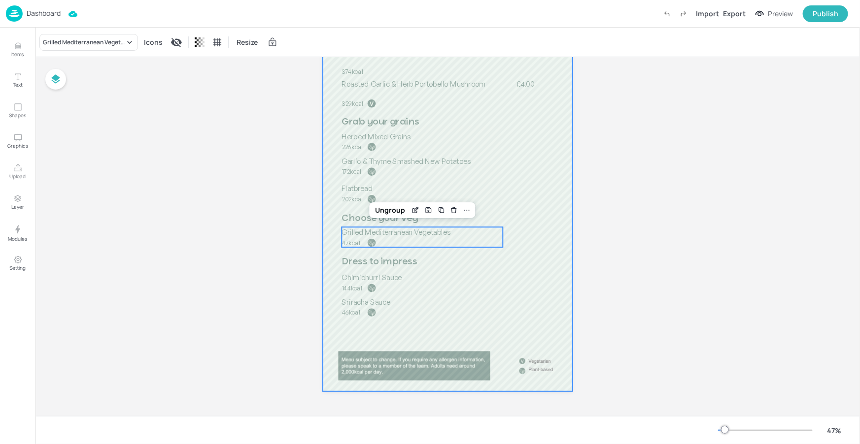
click at [532, 318] on div at bounding box center [448, 169] width 250 height 444
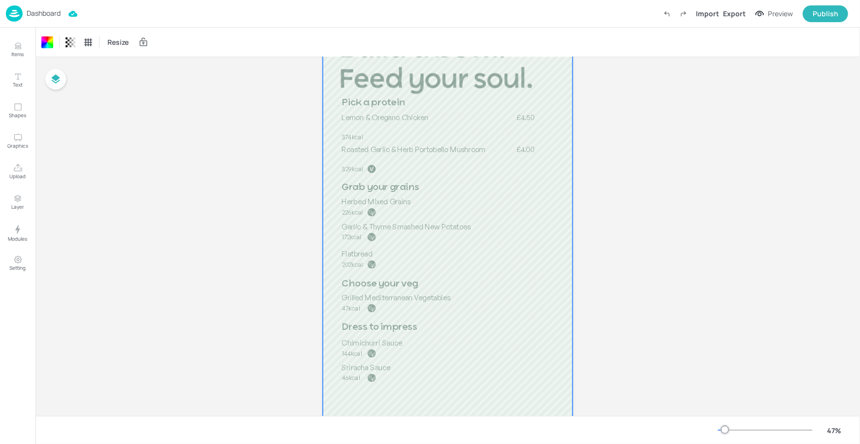
click at [579, 267] on div "Board ISS-SQB-2024-OCT-SQB-LUNCH-WK1-03-WED-V2 Grab your grains Pick a protein …" at bounding box center [447, 231] width 305 height 500
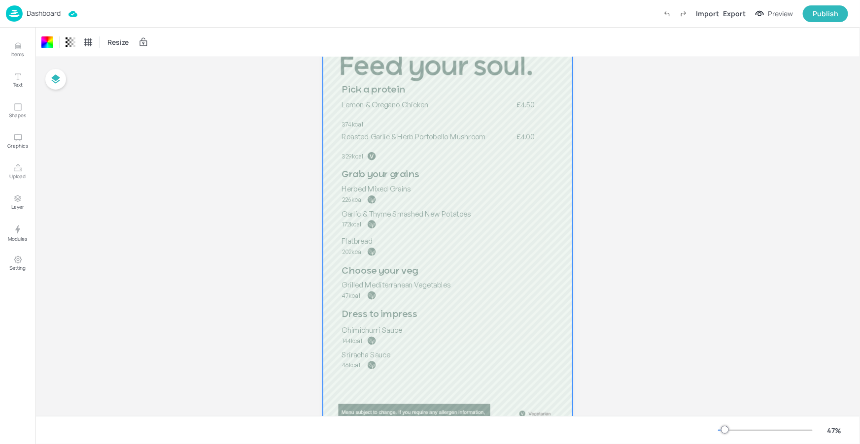
scroll to position [0, 0]
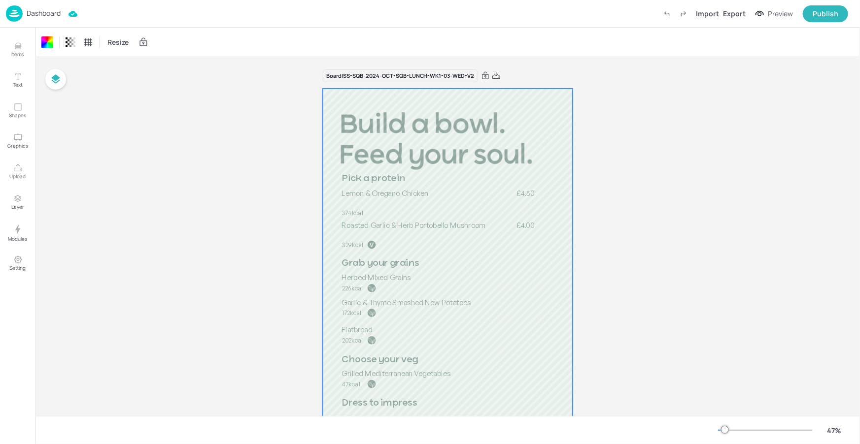
click at [47, 16] on p "Dashboard" at bounding box center [44, 13] width 34 height 7
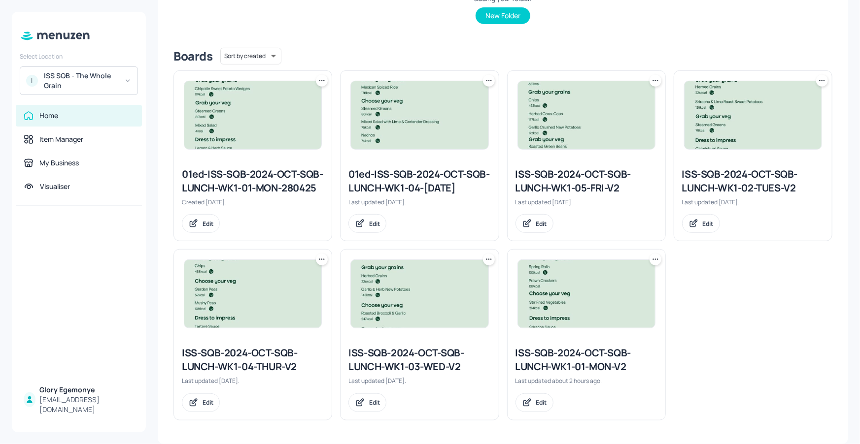
scroll to position [222, 0]
click at [245, 360] on div "ISS-SQB-2024-OCT-SQB-LUNCH-WK1-04-THUR-V2" at bounding box center [253, 360] width 142 height 28
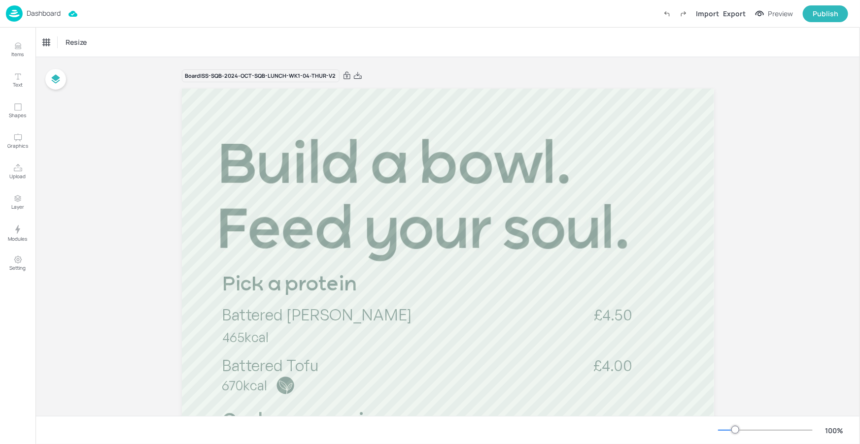
click at [730, 430] on div at bounding box center [726, 430] width 17 height 1
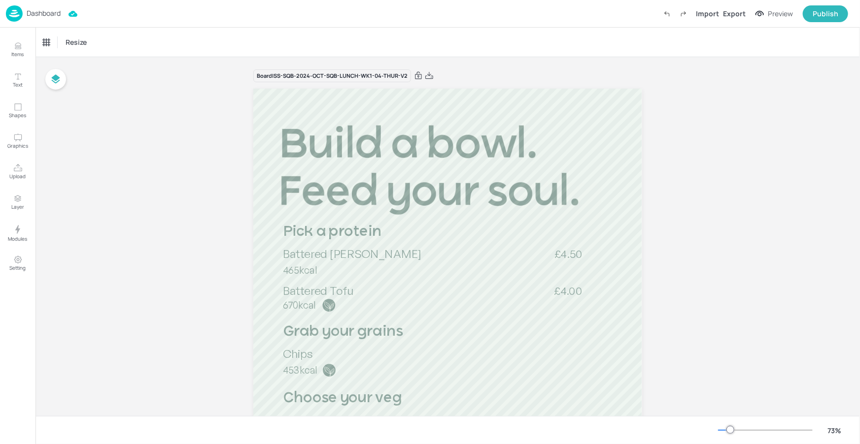
click at [726, 431] on div at bounding box center [730, 430] width 8 height 8
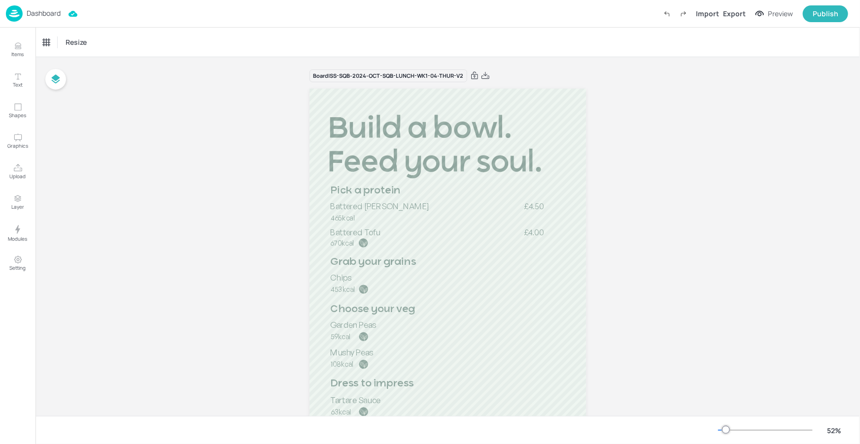
click at [724, 430] on div at bounding box center [726, 430] width 8 height 8
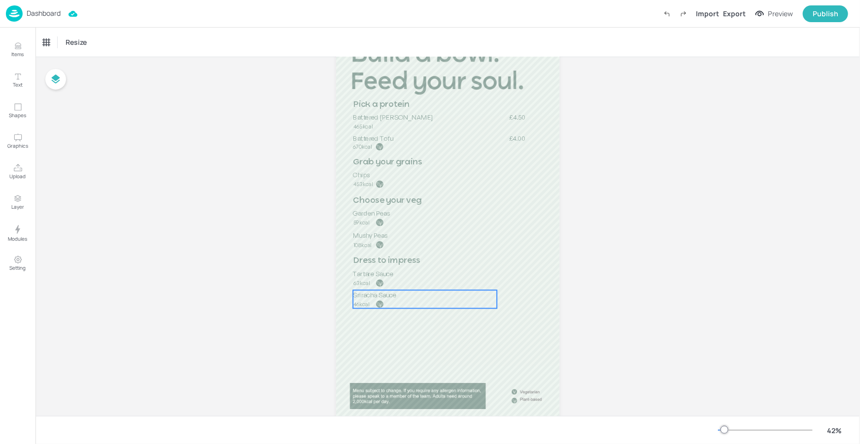
scroll to position [61, 0]
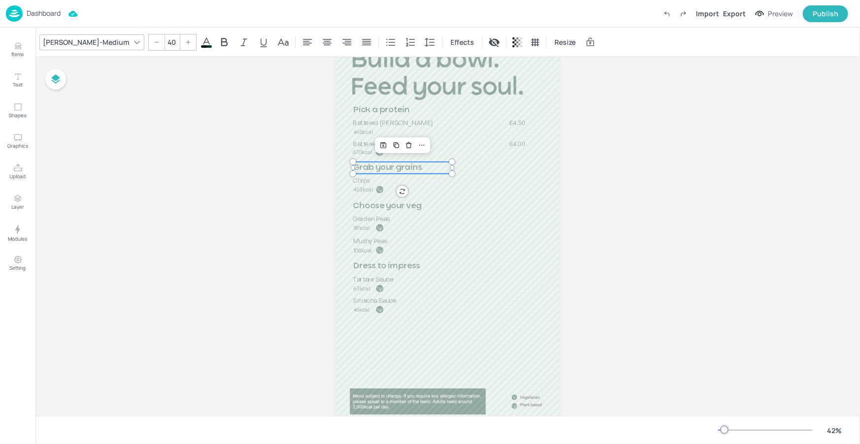
click at [402, 169] on span "Grab your grains" at bounding box center [387, 168] width 69 height 8
click at [391, 185] on div "Chips 453kcal" at bounding box center [425, 185] width 144 height 18
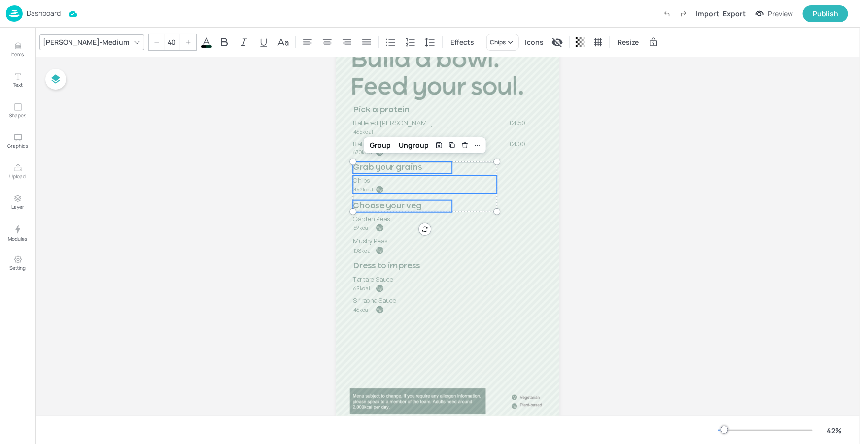
click at [391, 204] on span "Choose your veg" at bounding box center [387, 206] width 68 height 8
click at [381, 221] on span "Garden Peas" at bounding box center [371, 218] width 37 height 8
click at [385, 241] on span "Mushy Peas" at bounding box center [370, 241] width 35 height 8
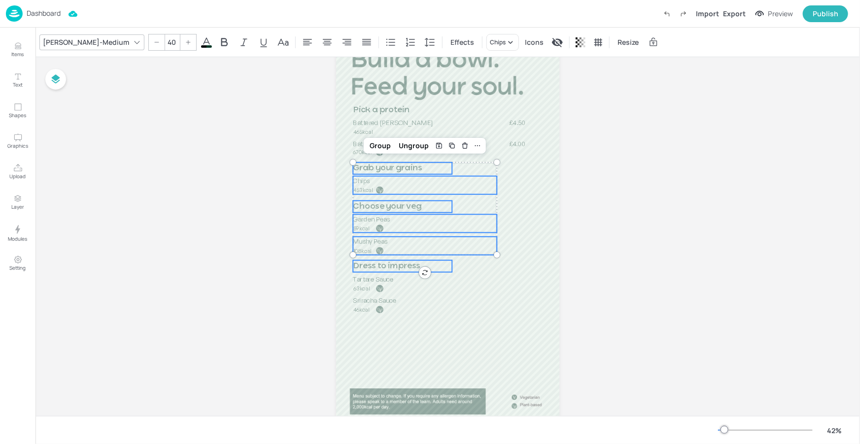
click at [385, 264] on span "Dress to impress" at bounding box center [386, 266] width 67 height 8
click at [382, 281] on span "Tartare Sauce" at bounding box center [373, 279] width 40 height 8
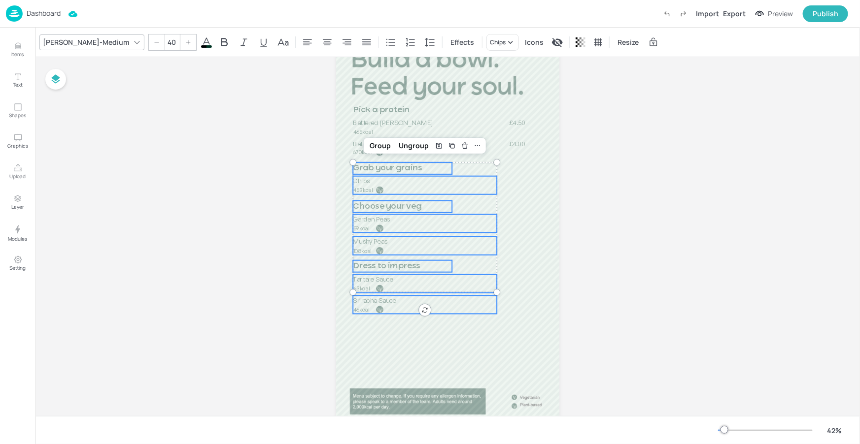
click at [379, 304] on p "Sriracha Sauce" at bounding box center [425, 300] width 144 height 9
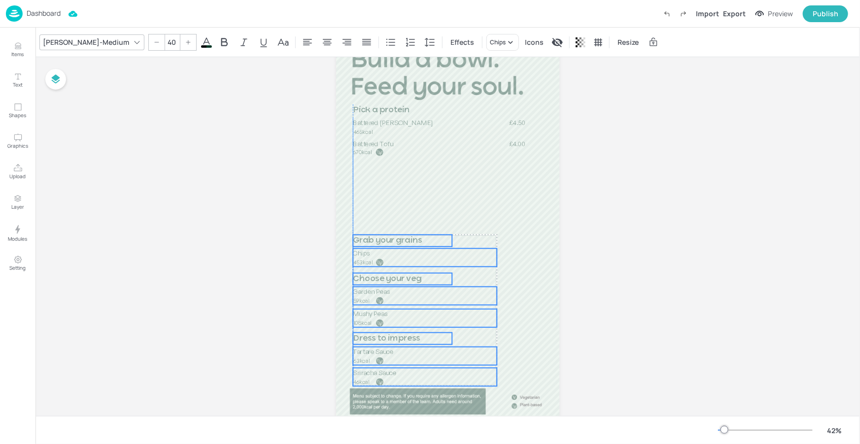
drag, startPoint x: 391, startPoint y: 234, endPoint x: 396, endPoint y: 297, distance: 62.3
click at [390, 307] on div at bounding box center [448, 226] width 224 height 397
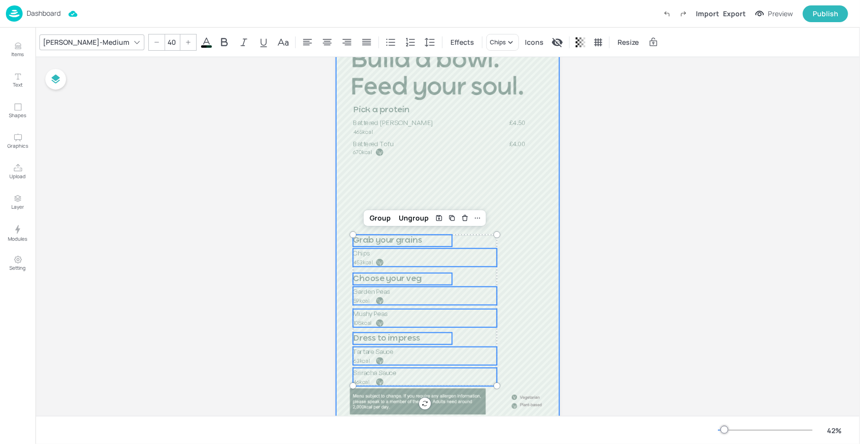
click at [460, 174] on div at bounding box center [448, 226] width 224 height 397
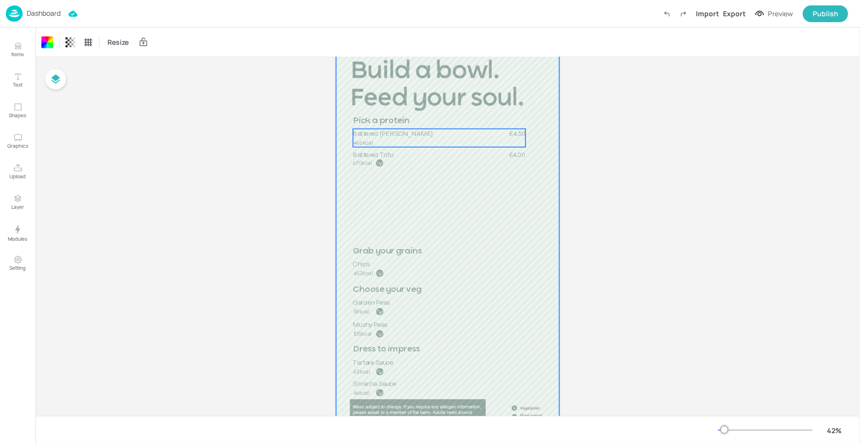
scroll to position [48, 0]
click at [413, 123] on p "Pick a protein" at bounding box center [402, 123] width 99 height 12
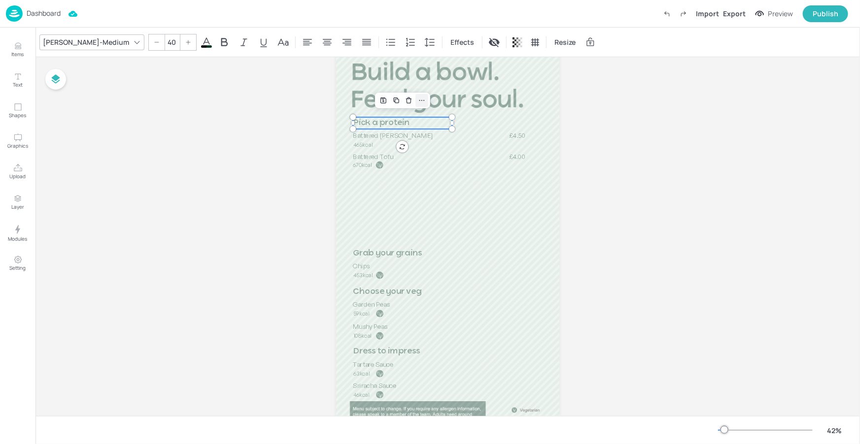
click at [418, 99] on icon at bounding box center [422, 101] width 8 height 8
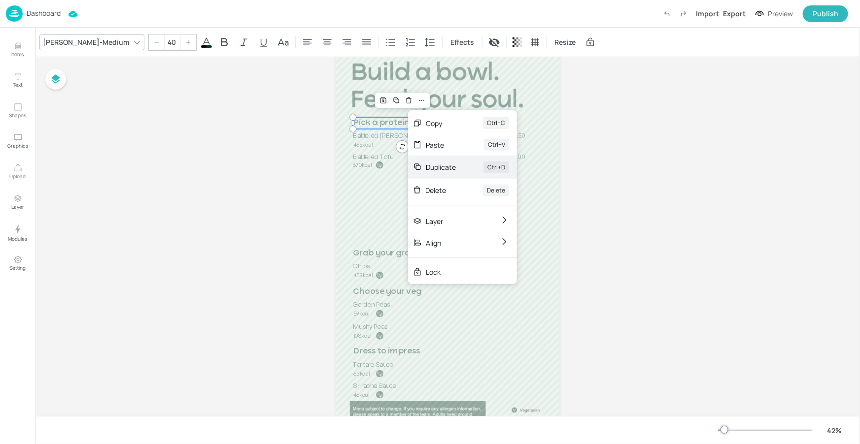
click at [447, 161] on div "Duplicate Ctrl+D" at bounding box center [462, 167] width 109 height 23
type input "--"
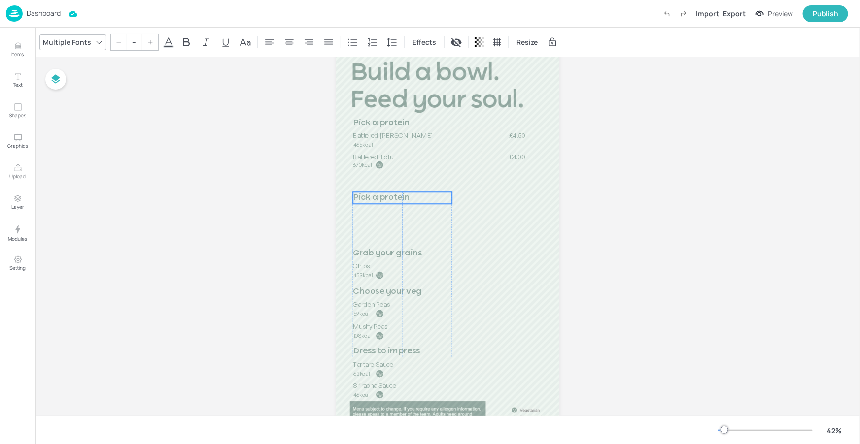
drag, startPoint x: 416, startPoint y: 122, endPoint x: 413, endPoint y: 195, distance: 73.0
click at [413, 195] on p "Pick a protein" at bounding box center [402, 198] width 99 height 12
click at [418, 164] on div "Battered Tofu 670kcal £4.00" at bounding box center [439, 160] width 172 height 17
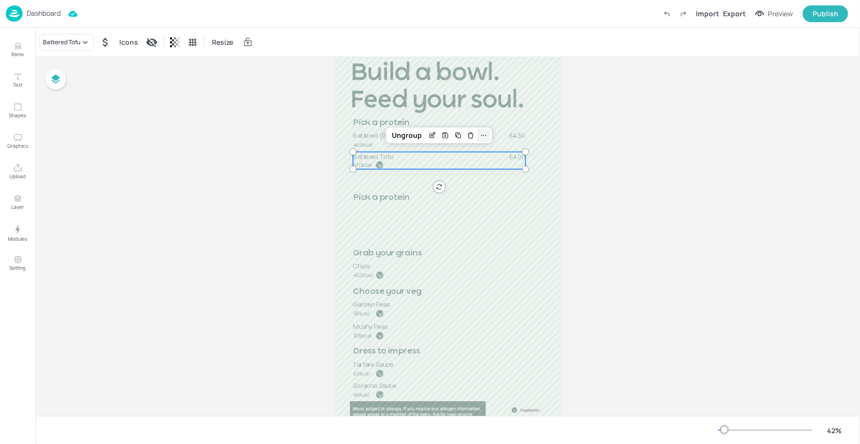
click at [477, 134] on div at bounding box center [483, 135] width 13 height 13
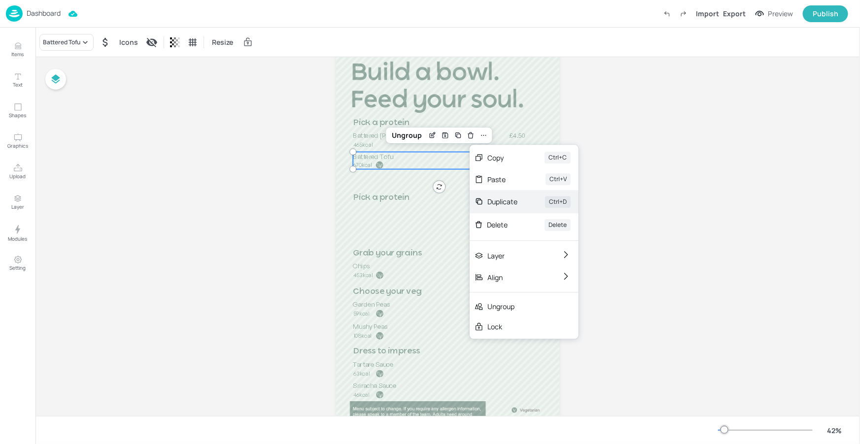
click at [500, 196] on div "Duplicate Ctrl+D" at bounding box center [523, 201] width 109 height 23
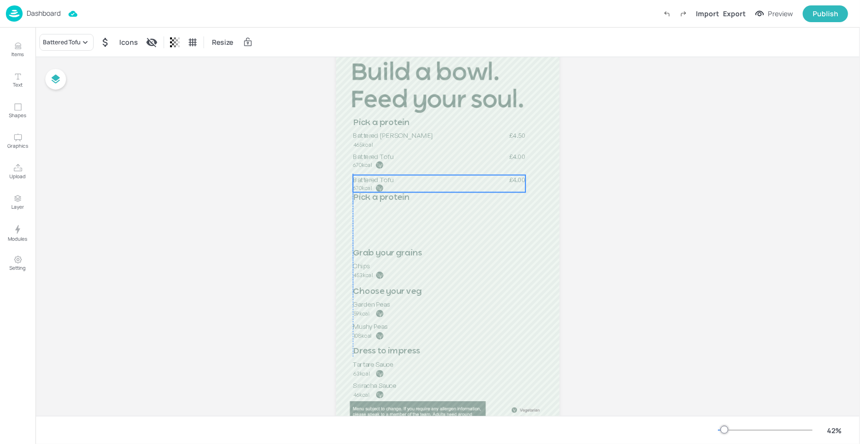
drag, startPoint x: 426, startPoint y: 166, endPoint x: 424, endPoint y: 184, distance: 18.3
click at [424, 184] on div "Battered Tofu 670kcal £4.00" at bounding box center [439, 183] width 172 height 17
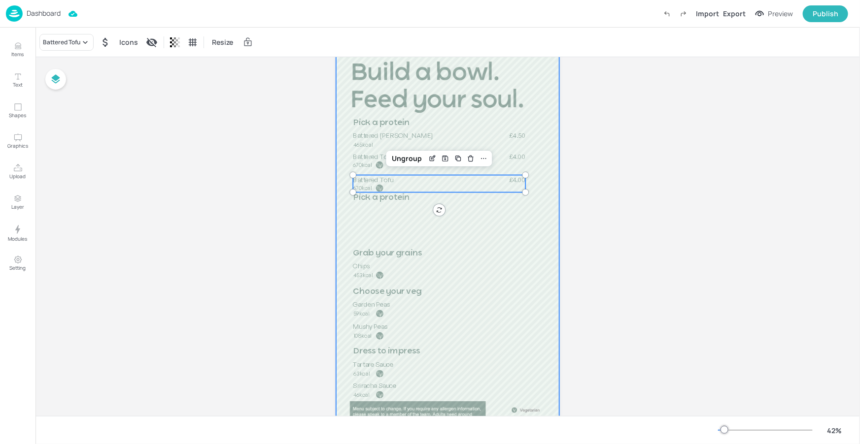
click at [483, 239] on div at bounding box center [448, 238] width 224 height 397
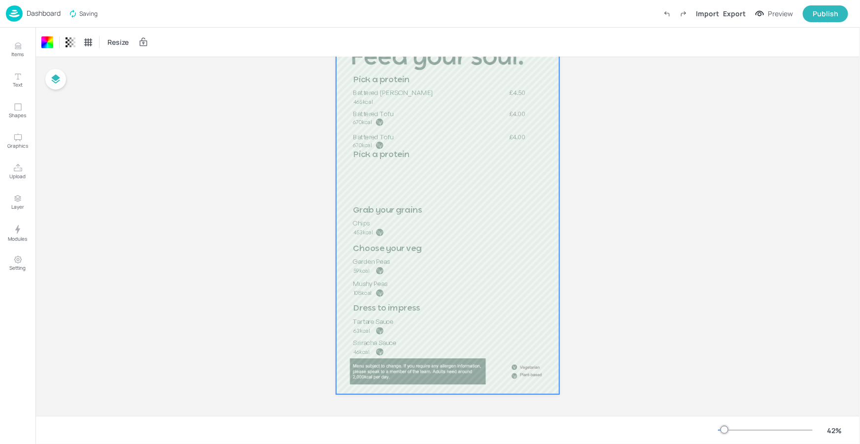
scroll to position [94, 0]
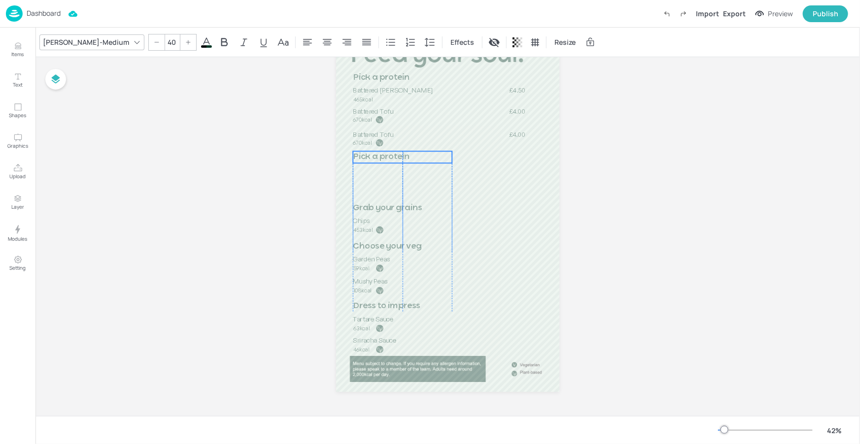
click at [398, 159] on span "Pick a protein" at bounding box center [381, 157] width 57 height 8
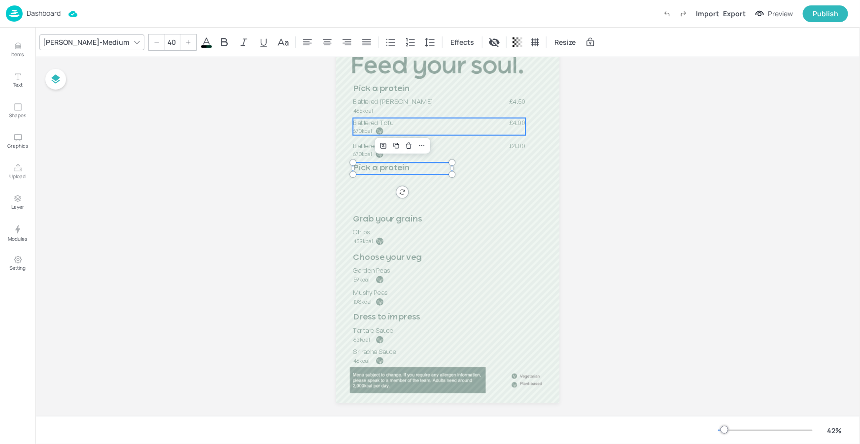
scroll to position [77, 0]
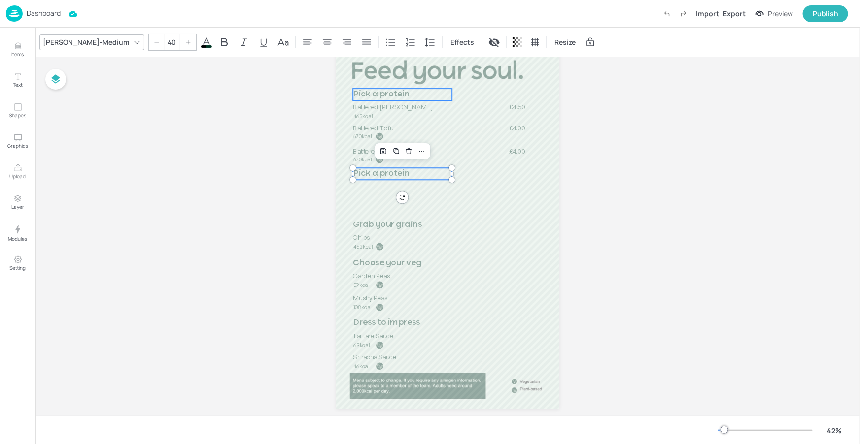
type input "40"
click at [395, 93] on span "Pick a protein" at bounding box center [381, 94] width 57 height 8
click at [400, 96] on span "Pick a protein" at bounding box center [381, 94] width 57 height 8
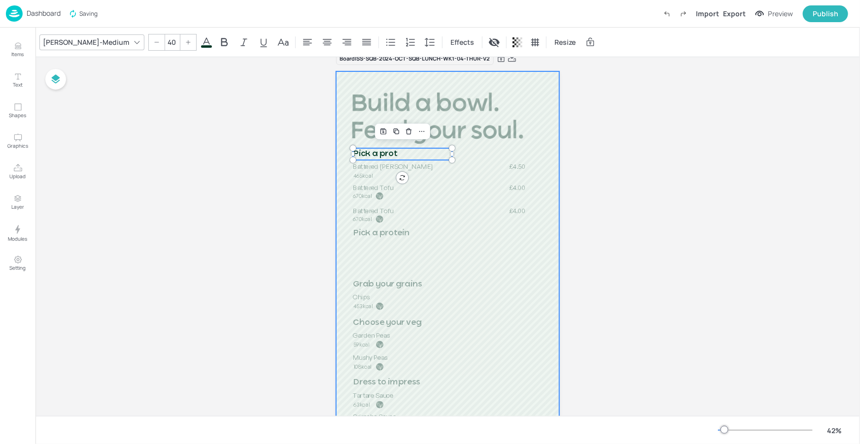
scroll to position [0, 0]
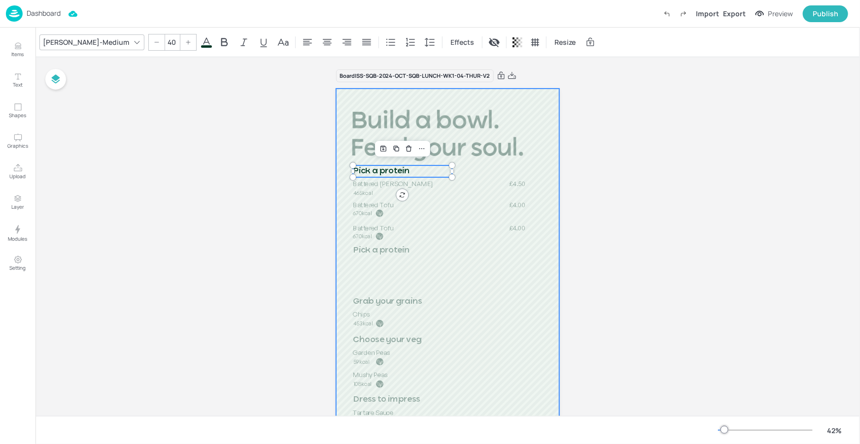
click at [471, 275] on div at bounding box center [448, 287] width 224 height 397
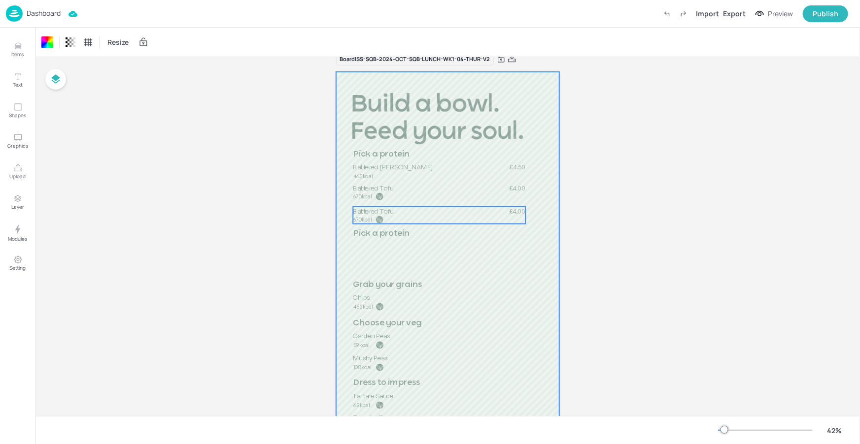
scroll to position [29, 0]
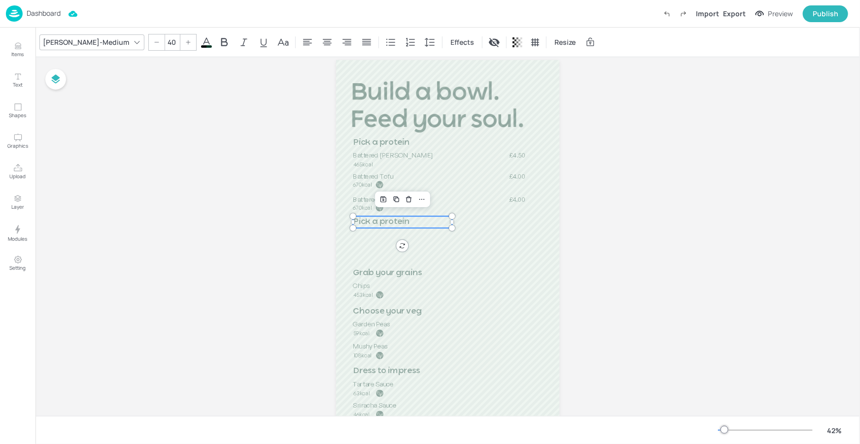
click at [424, 221] on p "Pick a protein" at bounding box center [402, 222] width 99 height 12
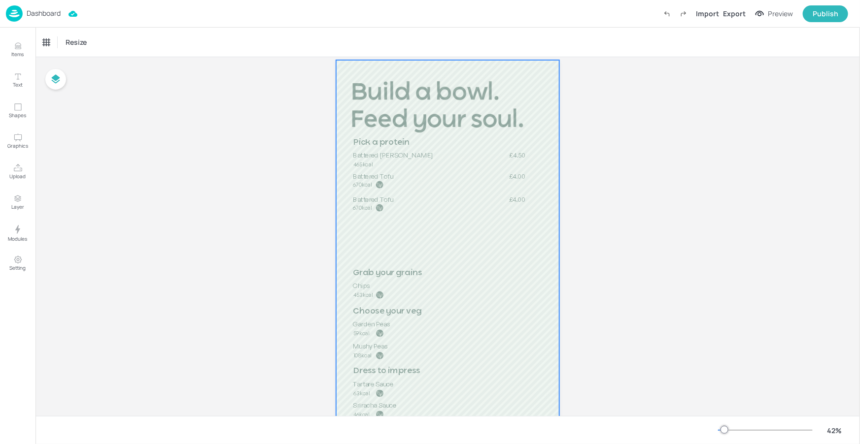
click at [401, 238] on div at bounding box center [448, 258] width 224 height 397
click at [400, 213] on div at bounding box center [448, 258] width 224 height 397
click at [402, 209] on p "670kcal" at bounding box center [381, 208] width 57 height 8
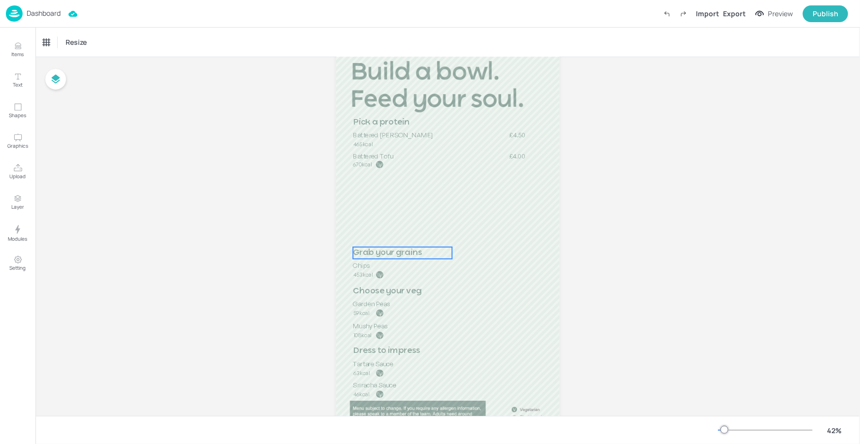
scroll to position [94, 0]
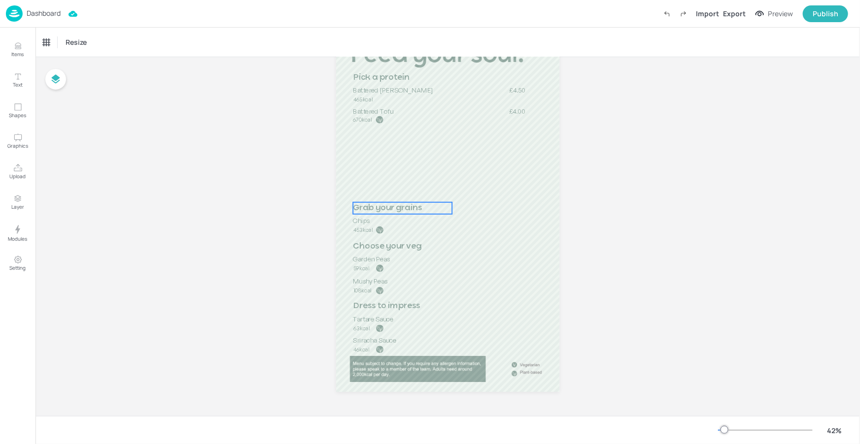
click at [400, 205] on span "Grab your grains" at bounding box center [387, 208] width 69 height 8
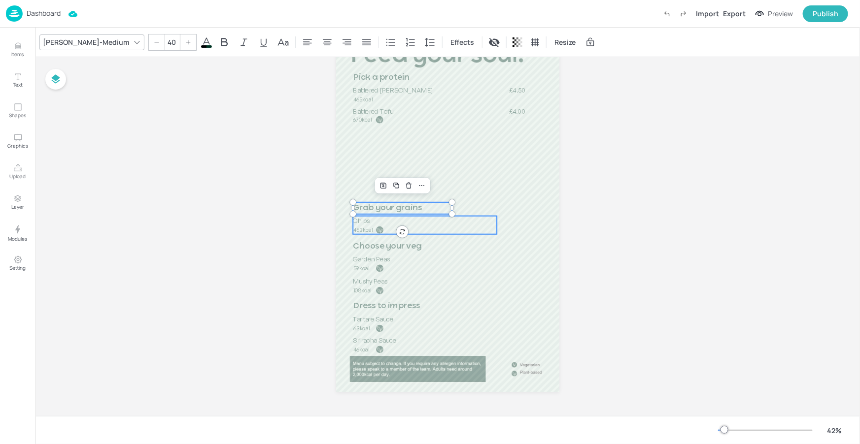
click at [399, 223] on p "Chips" at bounding box center [425, 220] width 144 height 9
click at [391, 247] on span "Choose your veg" at bounding box center [387, 246] width 68 height 8
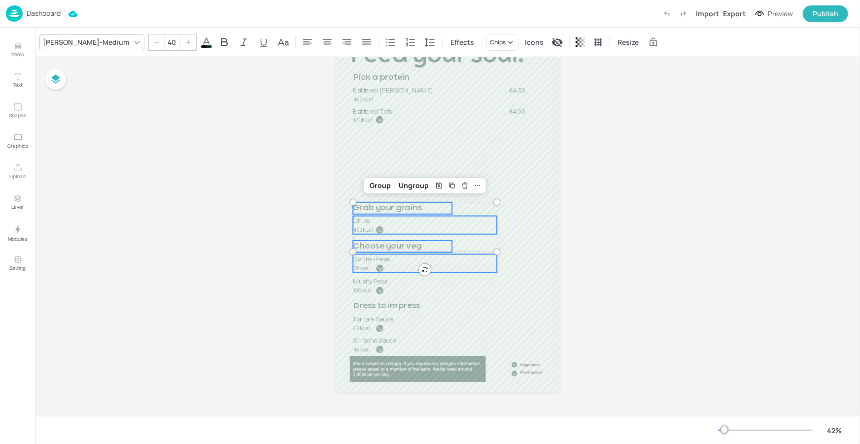
click at [385, 259] on span "Garden Peas" at bounding box center [371, 259] width 37 height 8
click at [379, 285] on div "Mushy Peas 108kcal" at bounding box center [425, 286] width 144 height 18
click at [381, 304] on span "Dress to impress" at bounding box center [386, 306] width 67 height 8
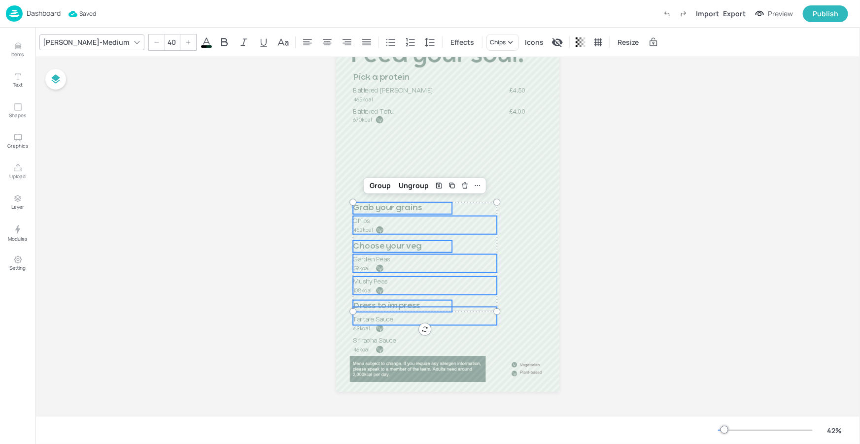
click at [379, 319] on div at bounding box center [425, 316] width 144 height 18
click at [377, 338] on span "Sriracha Sauce" at bounding box center [374, 340] width 43 height 8
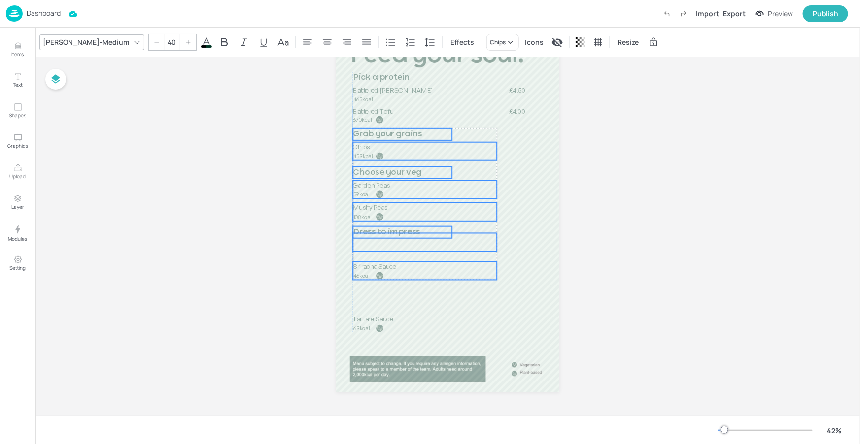
drag, startPoint x: 418, startPoint y: 219, endPoint x: 418, endPoint y: 145, distance: 73.9
click at [418, 145] on p "Chips" at bounding box center [425, 146] width 144 height 9
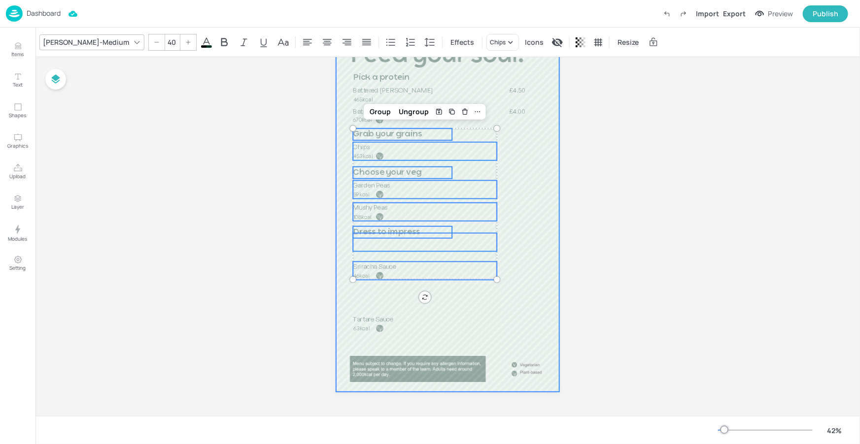
click at [468, 305] on div at bounding box center [448, 193] width 224 height 397
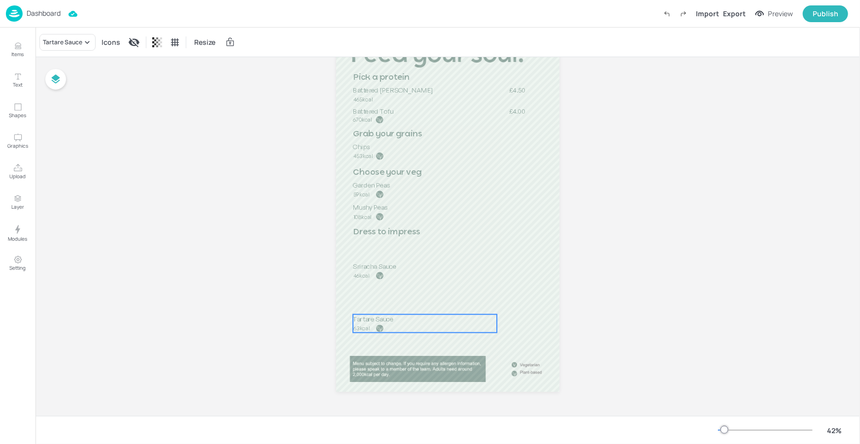
click at [383, 327] on p "63kcal" at bounding box center [381, 329] width 57 height 8
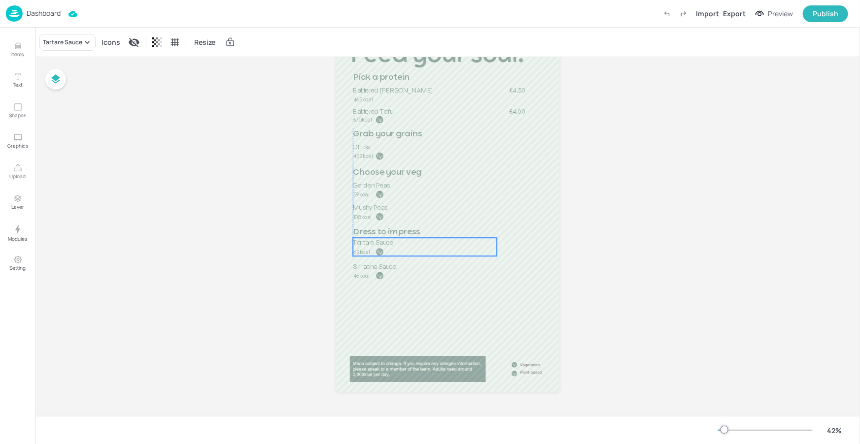
drag, startPoint x: 390, startPoint y: 322, endPoint x: 390, endPoint y: 248, distance: 74.4
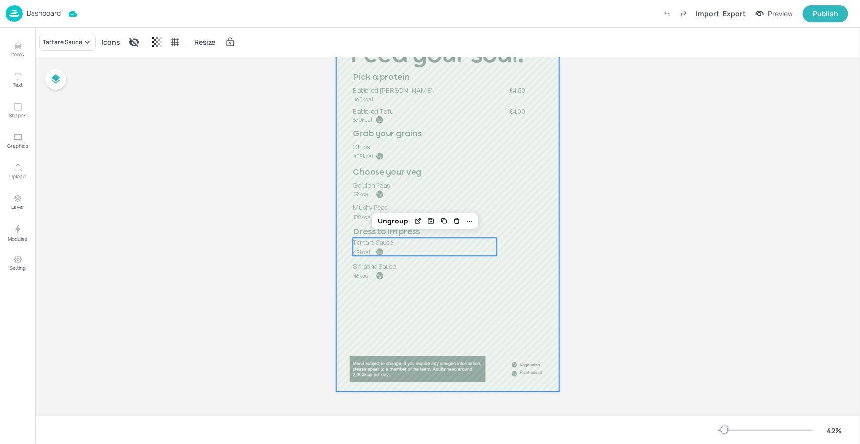
click at [482, 311] on div at bounding box center [448, 193] width 224 height 397
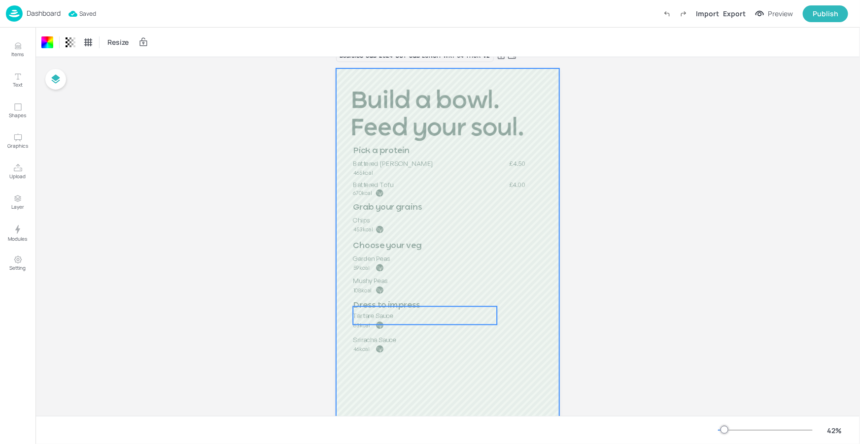
scroll to position [76, 0]
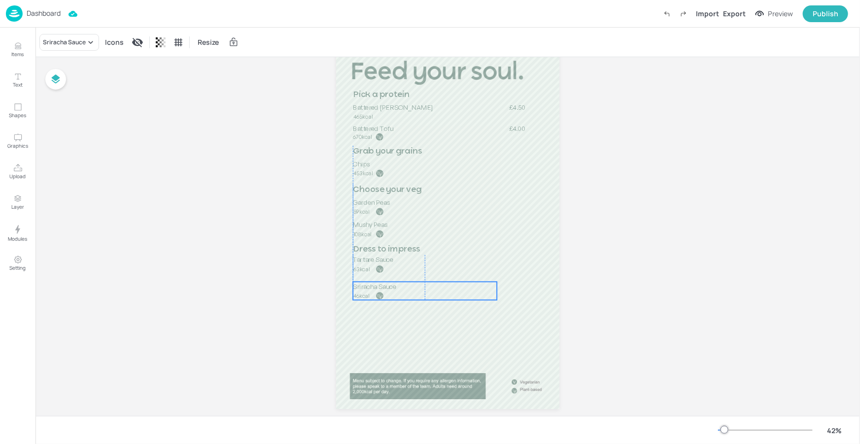
click at [384, 293] on p "46kcal" at bounding box center [381, 296] width 57 height 8
click at [359, 262] on div at bounding box center [425, 260] width 144 height 18
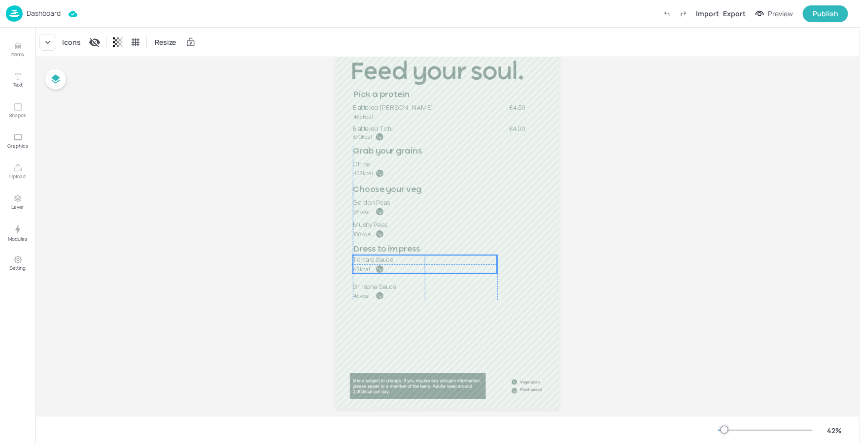
drag, startPoint x: 360, startPoint y: 262, endPoint x: 359, endPoint y: 268, distance: 6.0
click at [359, 268] on div at bounding box center [425, 264] width 144 height 18
click at [406, 263] on div at bounding box center [425, 268] width 144 height 18
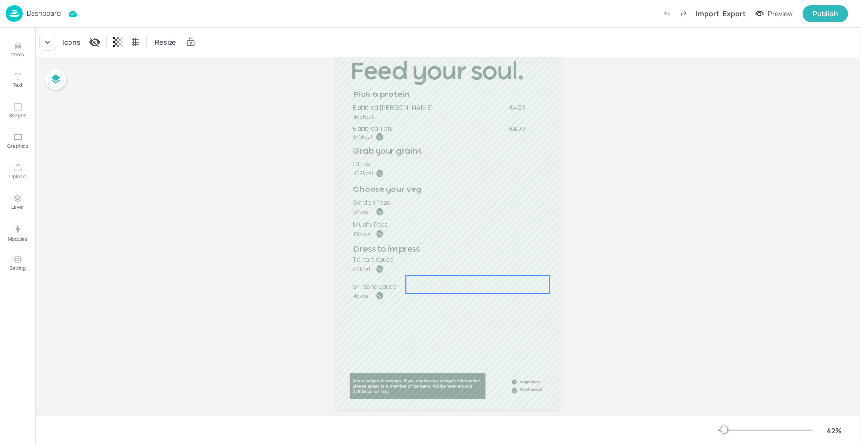
drag, startPoint x: 406, startPoint y: 263, endPoint x: 455, endPoint y: 299, distance: 60.2
click at [455, 294] on div at bounding box center [477, 284] width 144 height 18
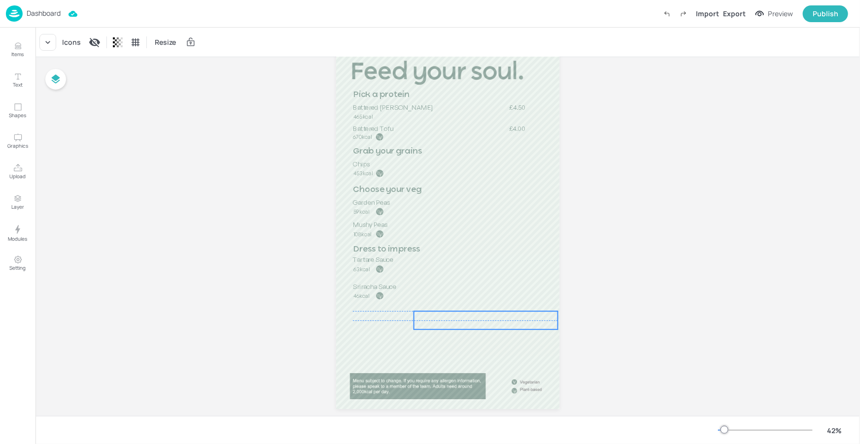
drag, startPoint x: 456, startPoint y: 302, endPoint x: 467, endPoint y: 322, distance: 22.7
click at [467, 322] on div at bounding box center [486, 320] width 144 height 18
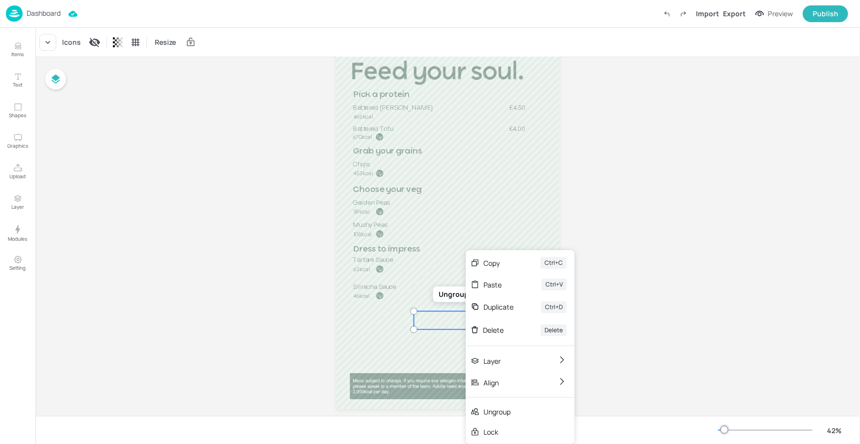
click at [432, 320] on div at bounding box center [486, 320] width 144 height 18
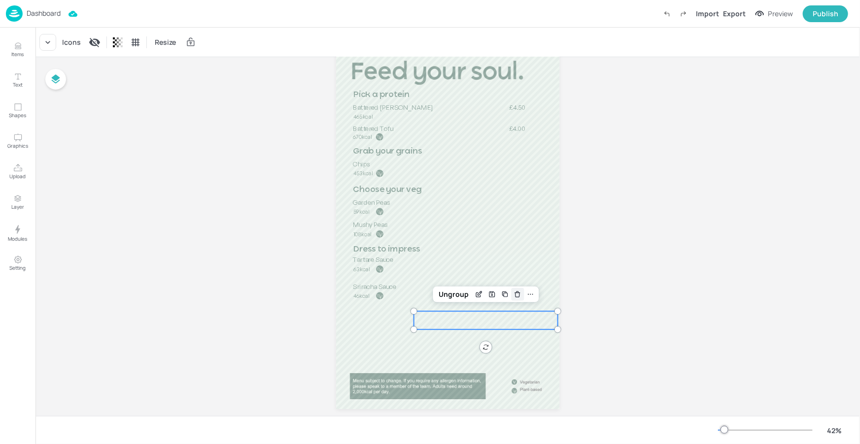
click at [514, 295] on icon "Delete" at bounding box center [517, 295] width 7 height 8
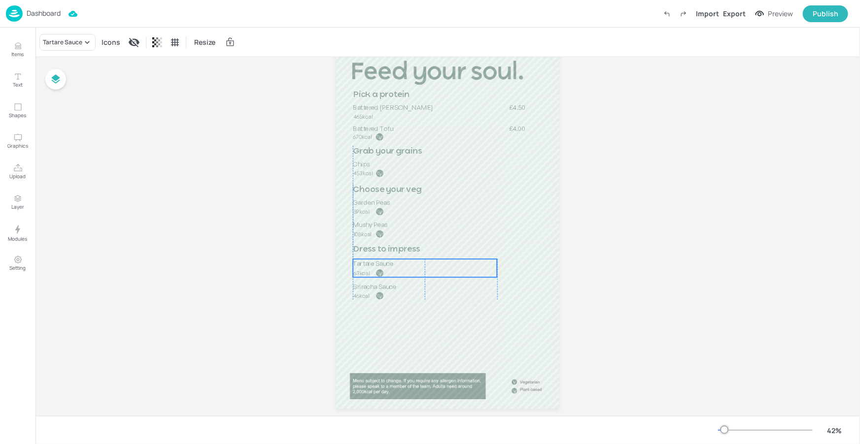
click at [380, 270] on div at bounding box center [379, 273] width 8 height 8
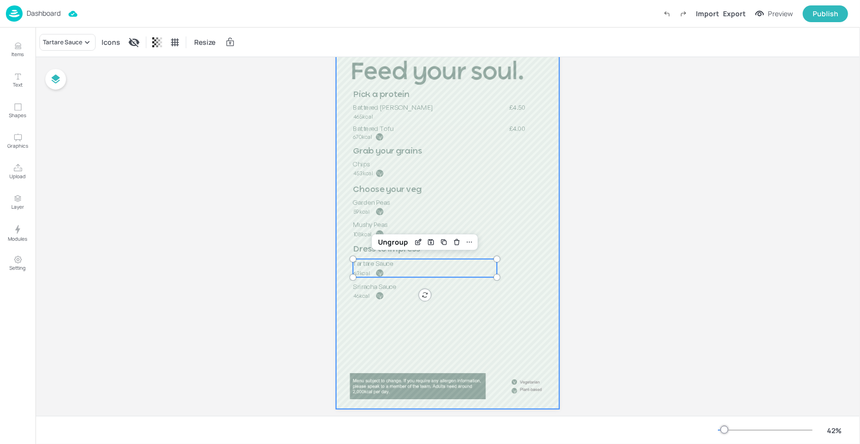
click at [405, 333] on div at bounding box center [448, 210] width 224 height 397
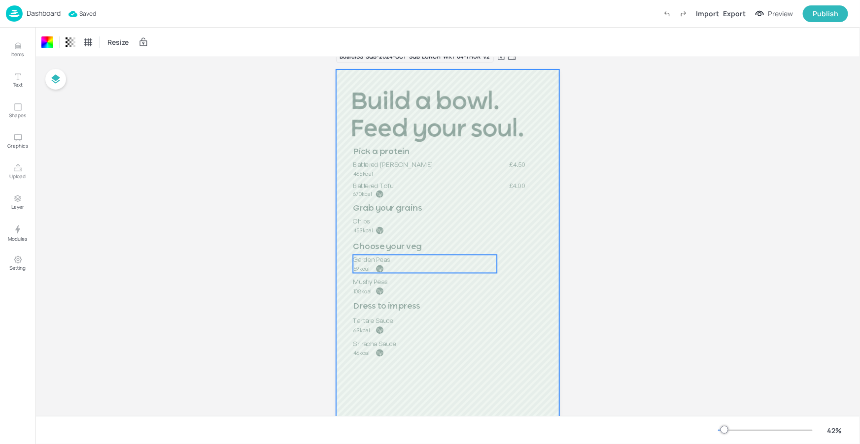
scroll to position [0, 0]
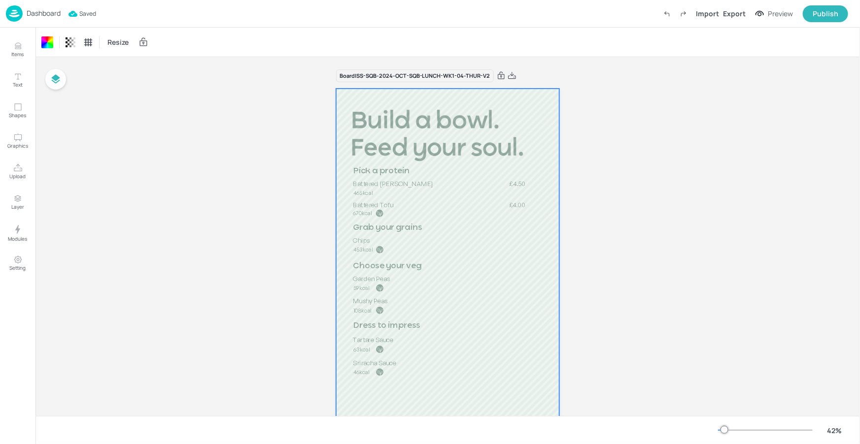
click at [47, 12] on p "Dashboard" at bounding box center [44, 13] width 34 height 7
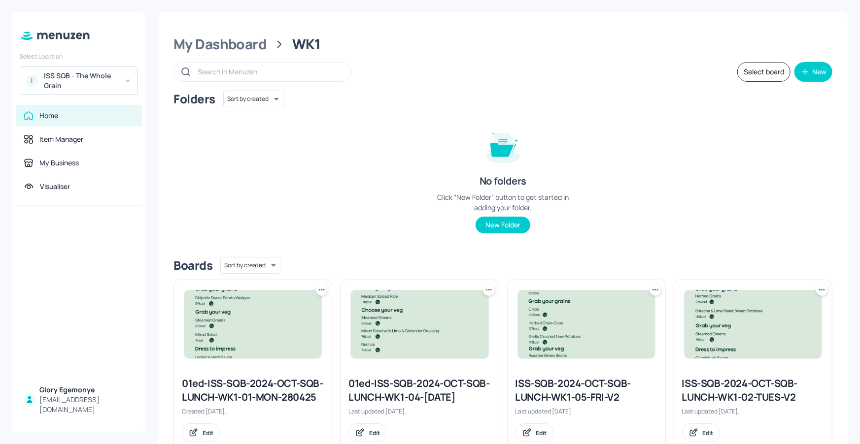
scroll to position [222, 0]
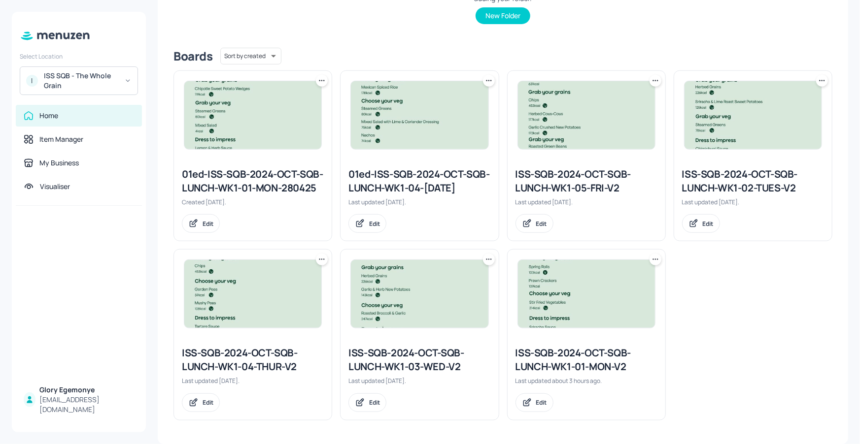
click at [319, 259] on icon at bounding box center [322, 260] width 10 height 10
click at [295, 290] on div "Duplicate" at bounding box center [283, 297] width 79 height 17
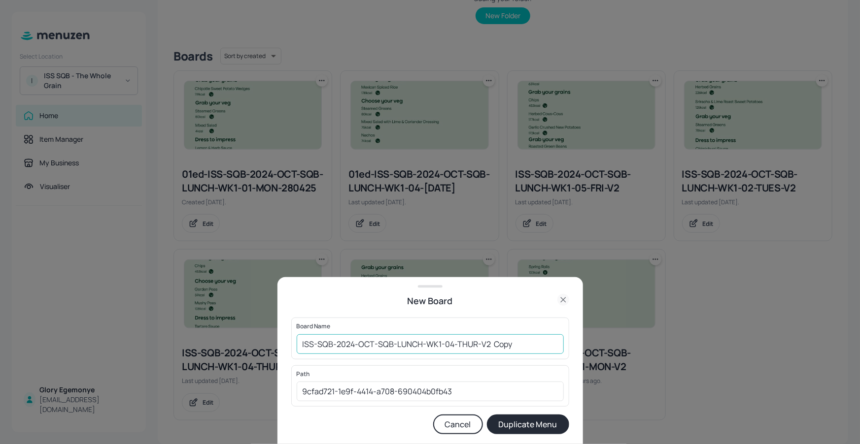
click at [519, 345] on input "ISS-SQB-2024-OCT-SQB-LUNCH-WK1-04-THUR-V2 Copy" at bounding box center [430, 344] width 267 height 20
click at [302, 345] on input "ISS-SQB-2024-OCT-SQB-LUNCH-WK1-04-THUR-V2" at bounding box center [430, 344] width 267 height 20
type input "FAMILY-ISS-SQB-2024-OCT-SQB-LUNCH-WK1-04-THUR-V2"
click at [516, 417] on button "Duplicate Menu" at bounding box center [528, 425] width 82 height 20
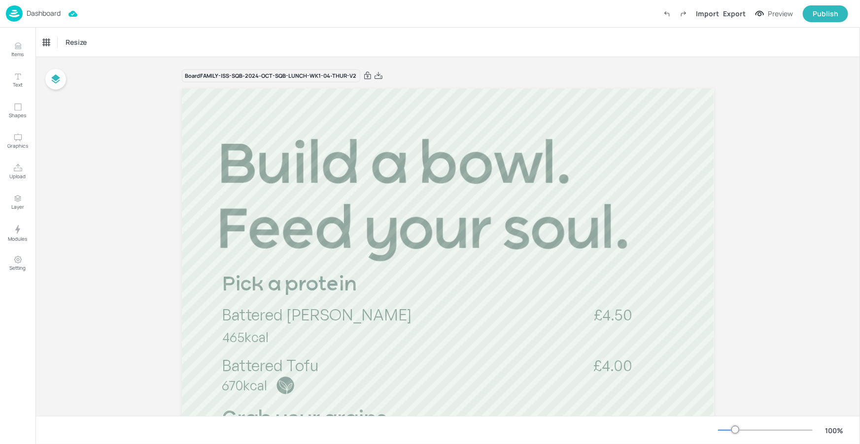
click at [728, 430] on div at bounding box center [726, 430] width 17 height 1
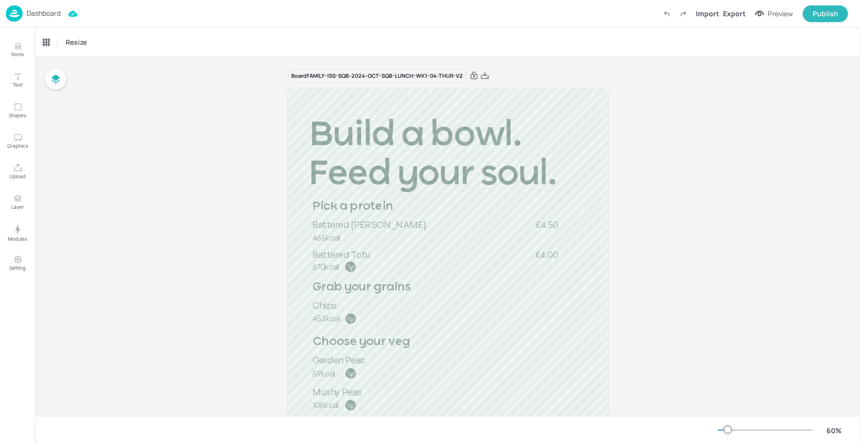
click at [726, 431] on div at bounding box center [728, 430] width 8 height 8
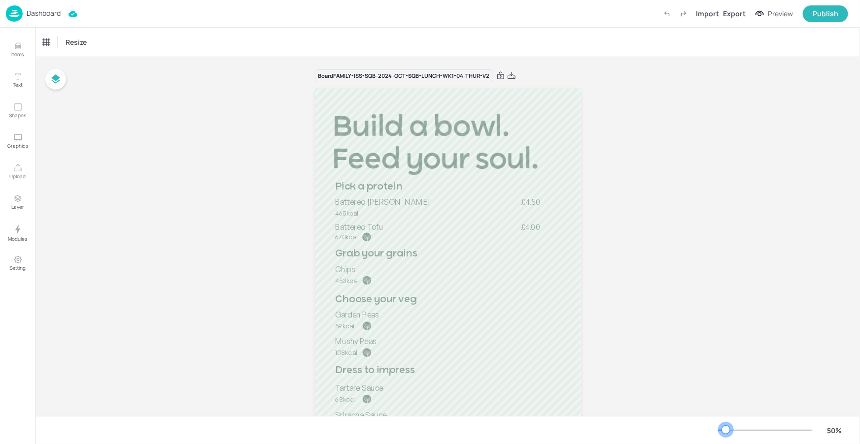
click at [726, 431] on div at bounding box center [726, 430] width 8 height 8
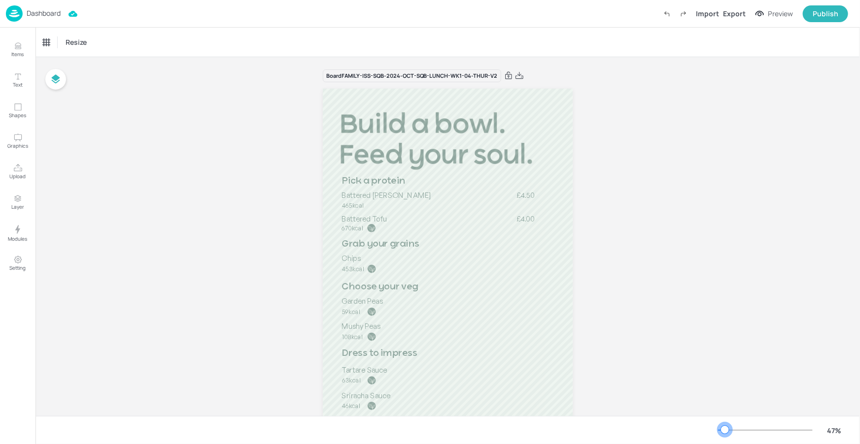
click at [725, 431] on div at bounding box center [725, 430] width 8 height 8
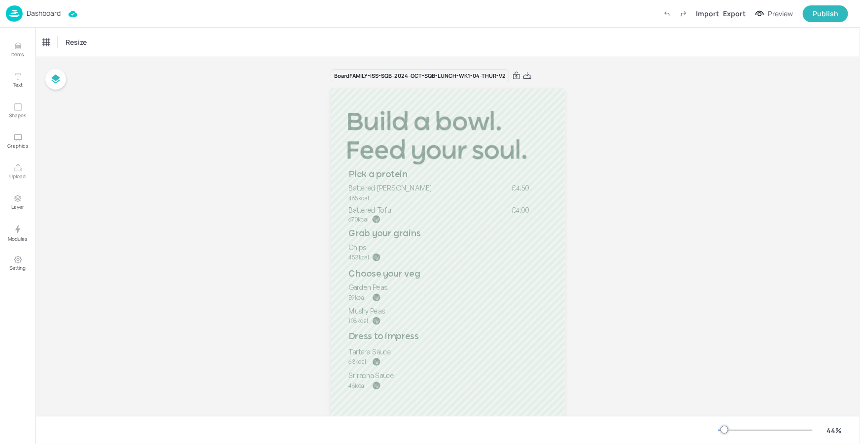
click at [725, 431] on div at bounding box center [724, 430] width 8 height 8
click at [725, 431] on div at bounding box center [725, 430] width 8 height 8
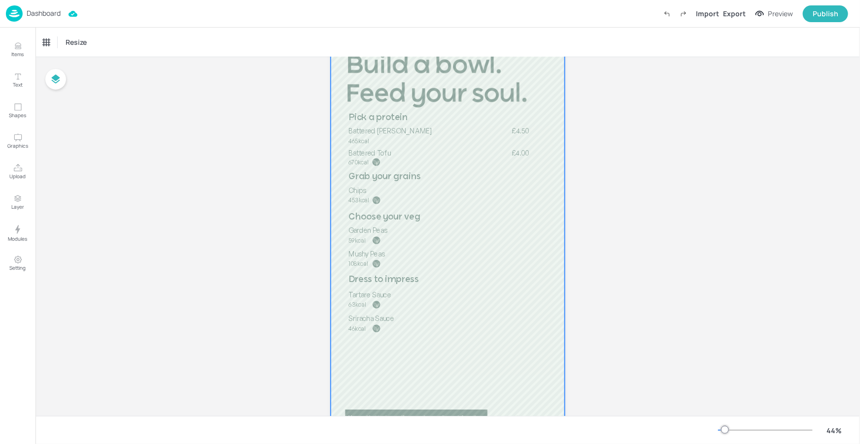
scroll to position [54, 0]
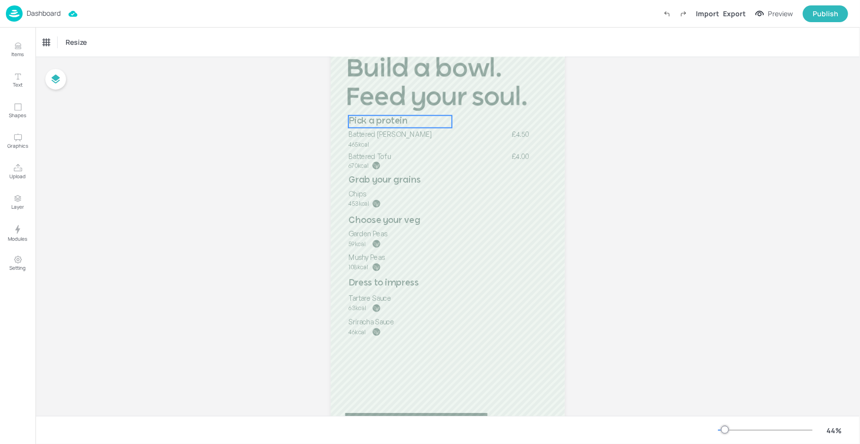
click at [363, 118] on span "Pick a protein" at bounding box center [378, 121] width 60 height 9
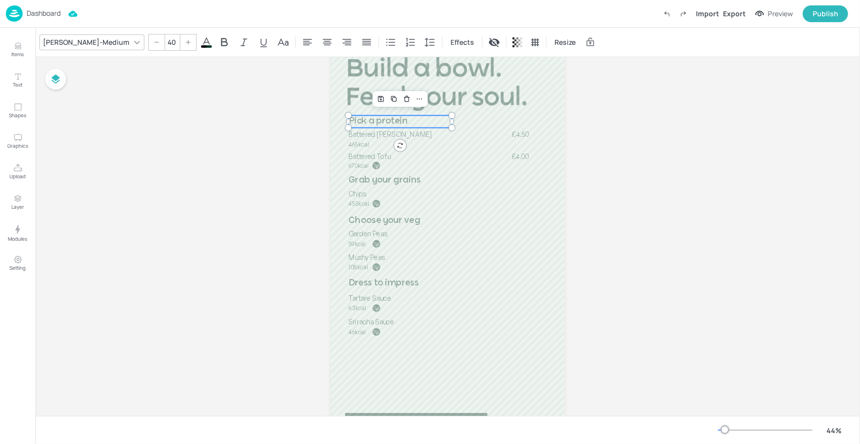
click at [408, 122] on p "Pick a protein" at bounding box center [399, 122] width 103 height 12
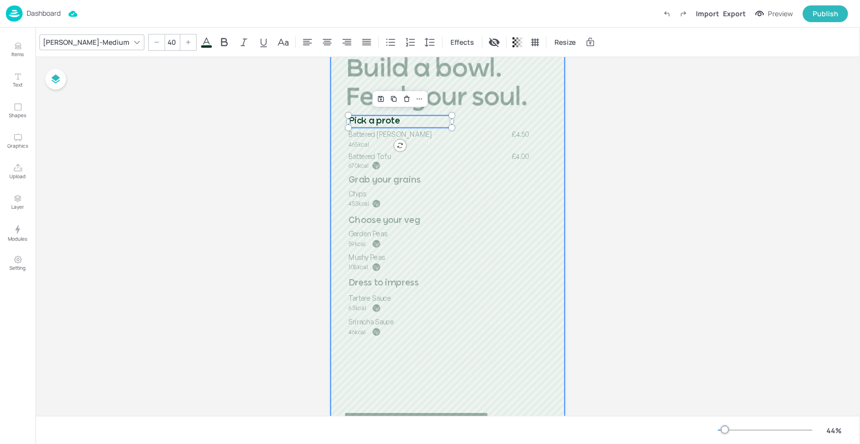
scroll to position [0, 0]
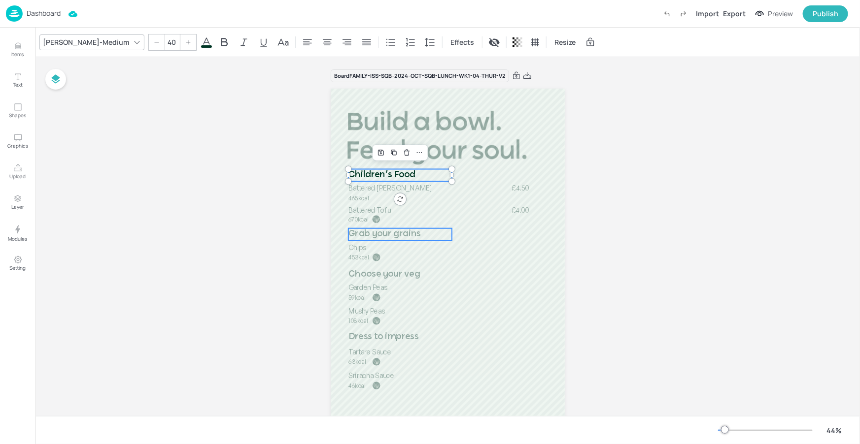
click at [415, 238] on span "Grab your grains" at bounding box center [384, 234] width 72 height 9
type input "40"
click at [428, 334] on p "Dress to impress" at bounding box center [399, 337] width 103 height 12
click at [404, 235] on span "Grab your grains" at bounding box center [384, 234] width 72 height 9
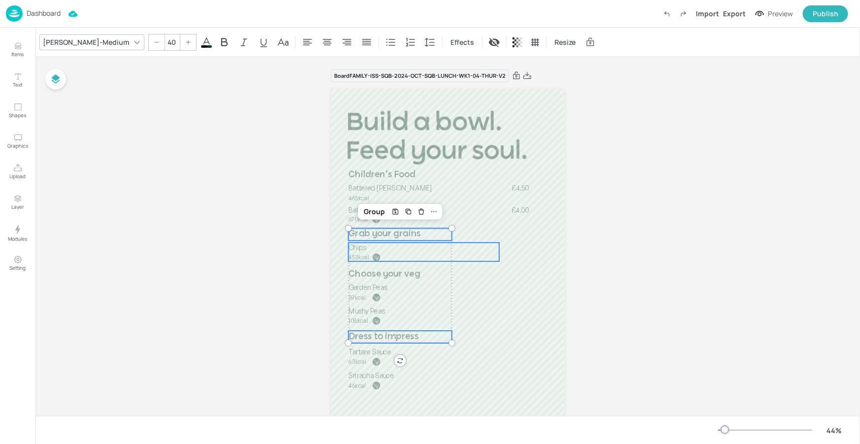
click at [392, 247] on p "Chips" at bounding box center [423, 247] width 151 height 9
click at [387, 274] on span "Choose your veg" at bounding box center [384, 274] width 72 height 9
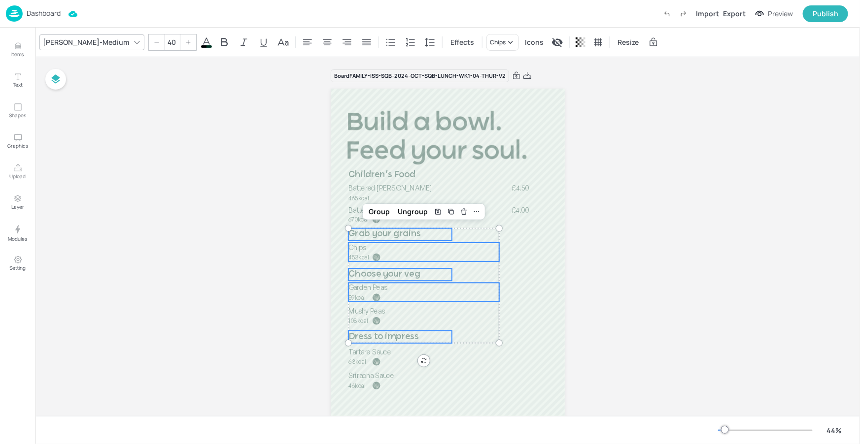
click at [380, 287] on span "Garden Peas" at bounding box center [367, 287] width 39 height 9
click at [372, 309] on span "Mushy Peas" at bounding box center [366, 311] width 36 height 9
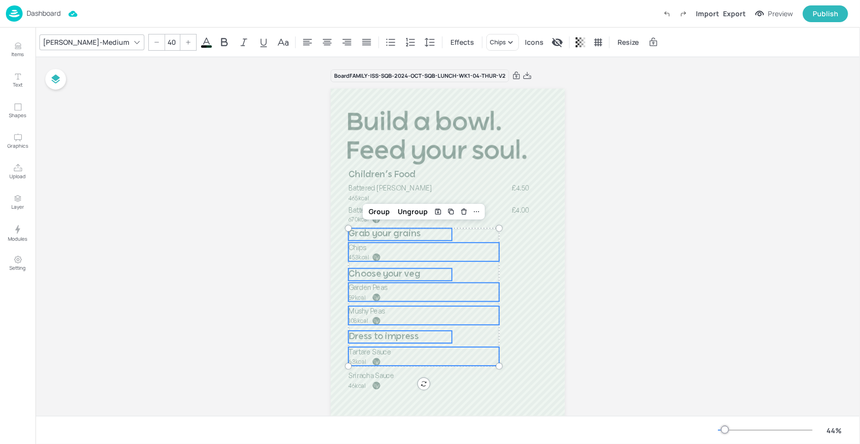
click at [372, 352] on span "Tartare Sauce" at bounding box center [369, 352] width 42 height 9
click at [376, 369] on div at bounding box center [376, 364] width 8 height 13
click at [374, 374] on span "Sriracha Sauce" at bounding box center [370, 376] width 45 height 9
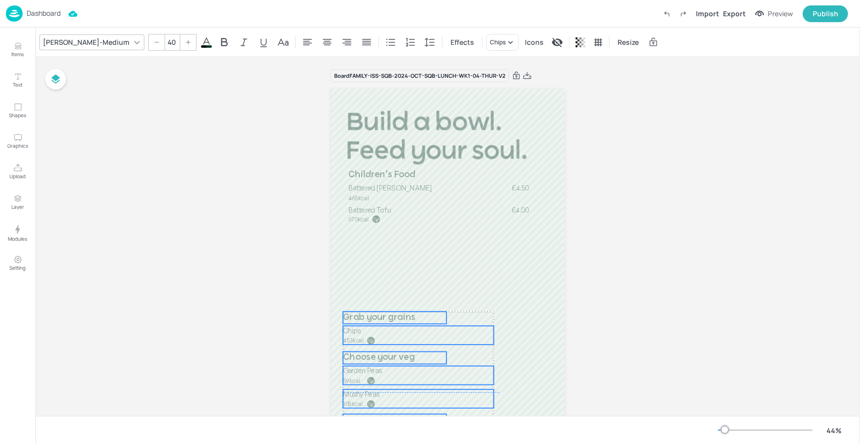
drag, startPoint x: 402, startPoint y: 251, endPoint x: 397, endPoint y: 333, distance: 82.9
click at [397, 335] on p "Chips" at bounding box center [418, 330] width 151 height 9
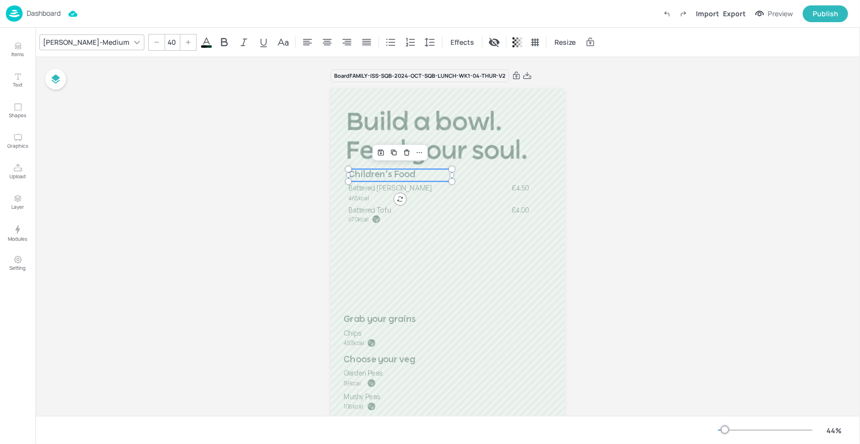
click at [402, 178] on span "Children’s Food" at bounding box center [381, 175] width 67 height 9
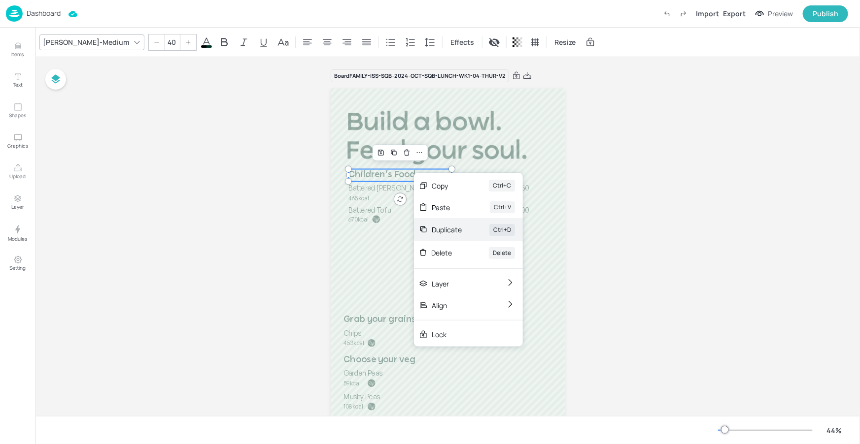
click at [448, 223] on div "Duplicate Ctrl+D" at bounding box center [468, 229] width 109 height 23
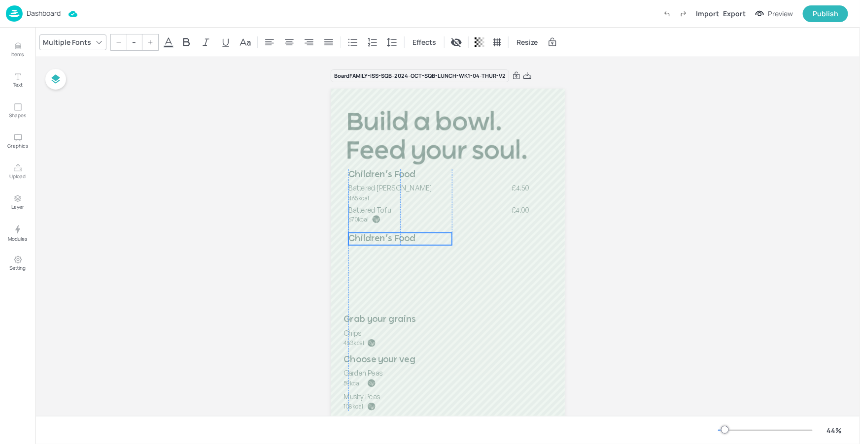
drag, startPoint x: 404, startPoint y: 187, endPoint x: 408, endPoint y: 236, distance: 49.5
click at [408, 236] on span "Children’s Food" at bounding box center [381, 238] width 67 height 9
click at [394, 236] on span "Children’s Food" at bounding box center [381, 238] width 67 height 9
type input "40"
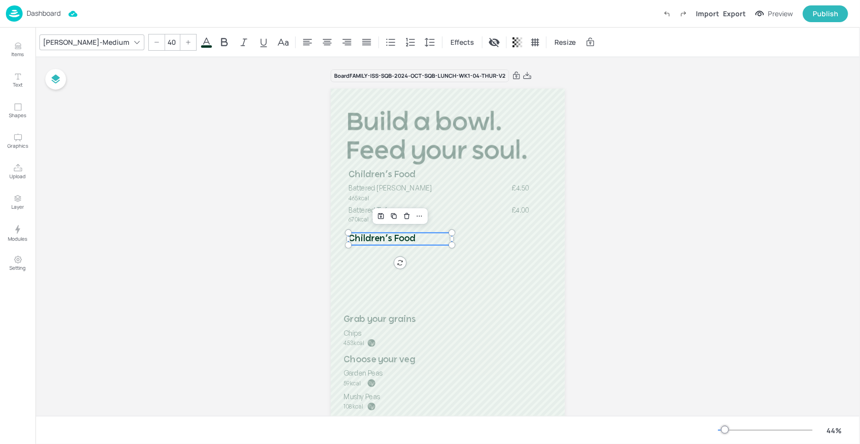
click at [389, 238] on span "Children’s Food" at bounding box center [381, 238] width 67 height 9
click at [399, 237] on span "Adults’ Food" at bounding box center [374, 238] width 53 height 9
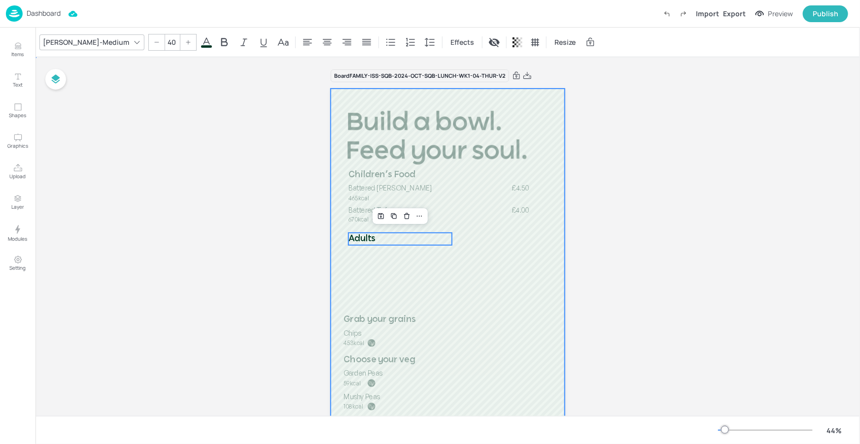
click at [488, 297] on div at bounding box center [448, 297] width 234 height 416
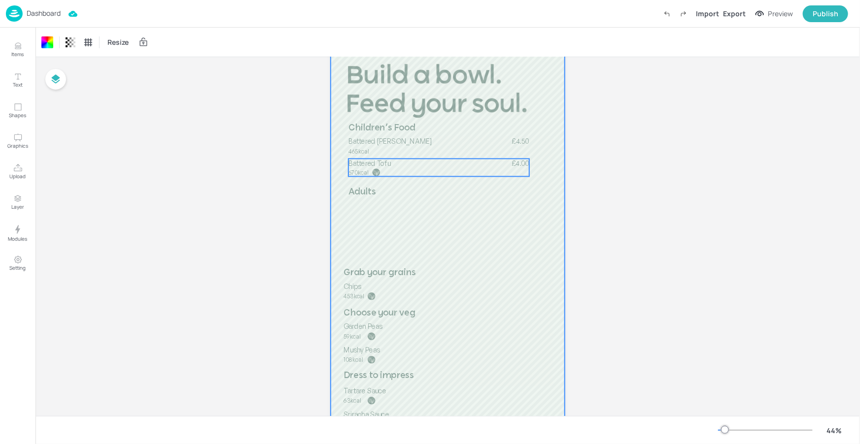
scroll to position [55, 0]
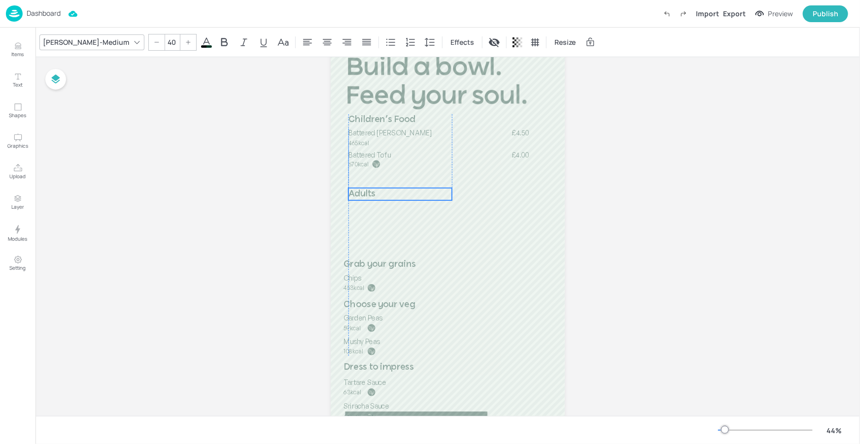
drag, startPoint x: 381, startPoint y: 183, endPoint x: 388, endPoint y: 178, distance: 8.5
click at [379, 193] on p "Adults" at bounding box center [399, 194] width 103 height 12
drag, startPoint x: 368, startPoint y: 199, endPoint x: 385, endPoint y: 161, distance: 40.8
click at [366, 207] on p "Adults" at bounding box center [399, 202] width 103 height 12
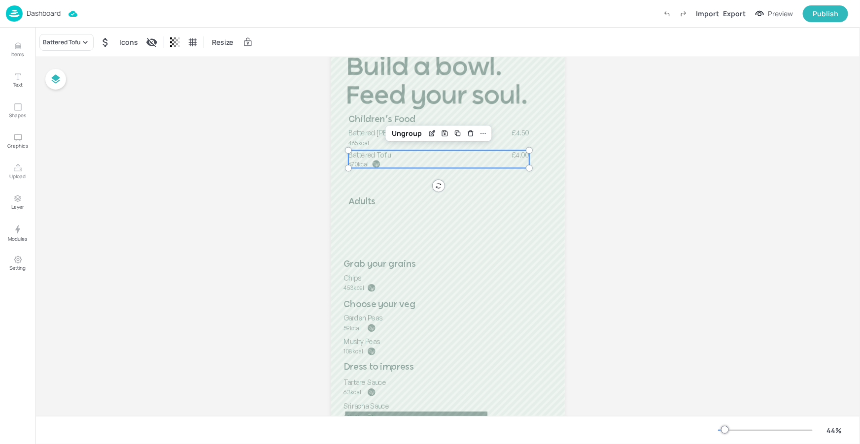
click at [382, 156] on span "Battered Tofu" at bounding box center [369, 155] width 42 height 9
click at [477, 131] on div at bounding box center [483, 133] width 13 height 13
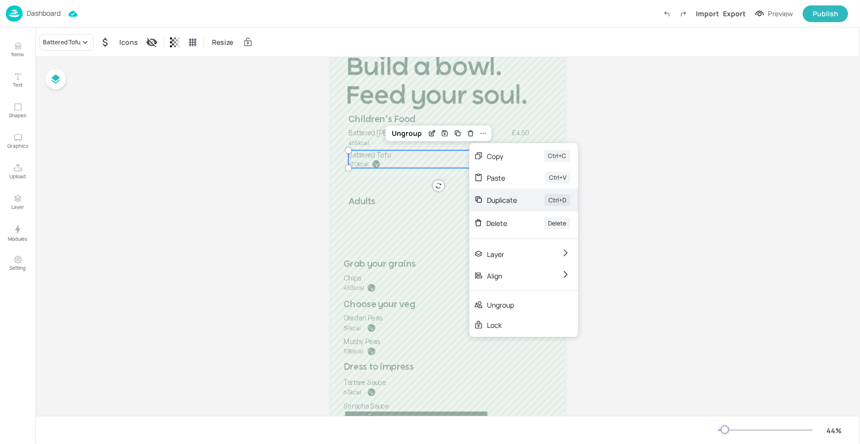
click at [495, 194] on div "Duplicate Ctrl+D" at bounding box center [523, 200] width 109 height 23
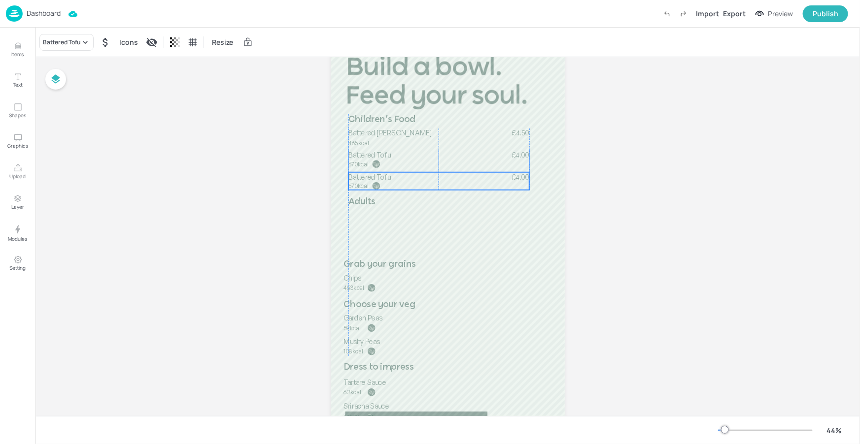
drag, startPoint x: 428, startPoint y: 162, endPoint x: 425, endPoint y: 181, distance: 19.9
click at [425, 181] on p "Battered Tofu" at bounding box center [423, 176] width 151 height 9
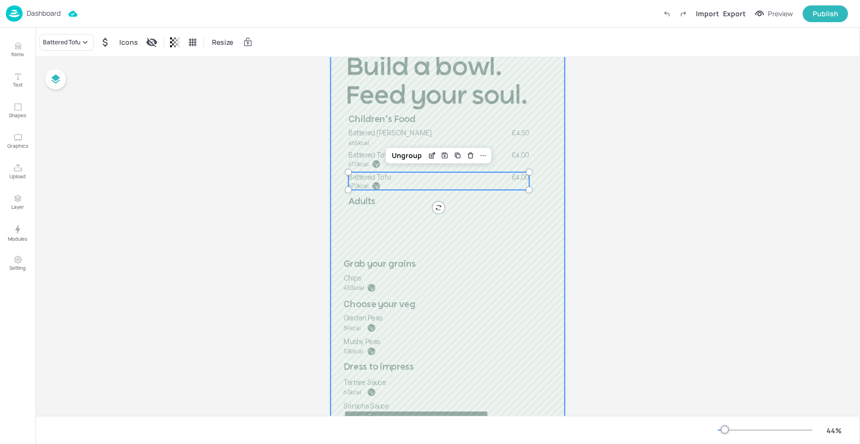
click at [473, 249] on div at bounding box center [448, 241] width 234 height 416
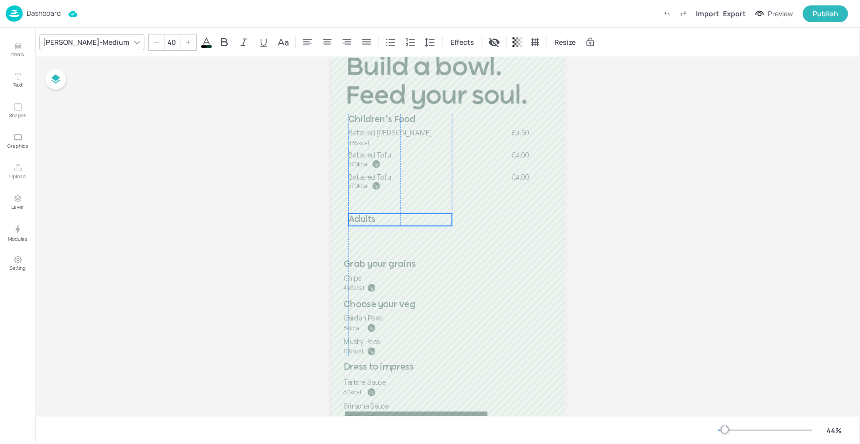
drag, startPoint x: 401, startPoint y: 201, endPoint x: 408, endPoint y: 204, distance: 7.5
click at [402, 219] on p "Adults" at bounding box center [399, 220] width 103 height 12
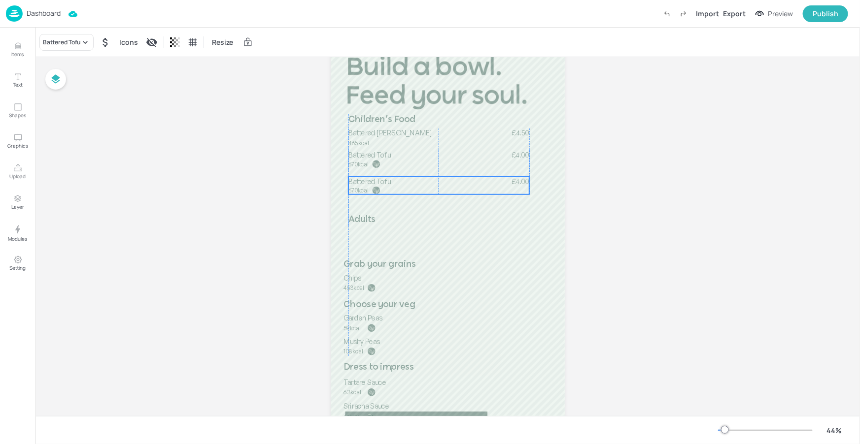
click at [407, 183] on p "Battered Tofu" at bounding box center [423, 181] width 151 height 9
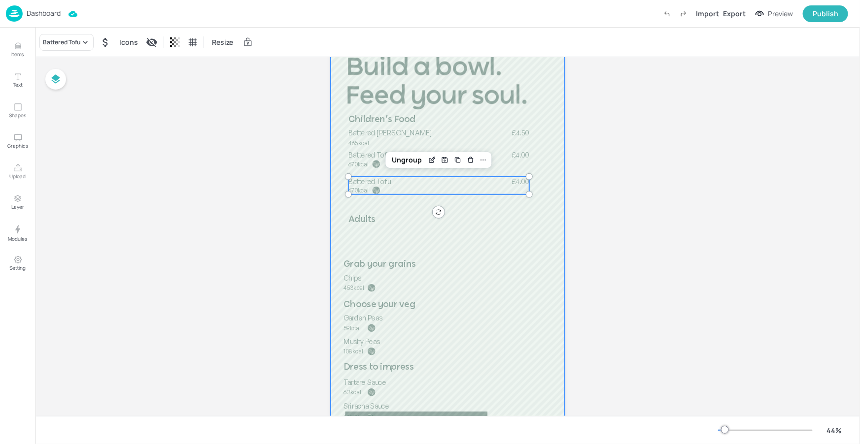
click at [489, 250] on div at bounding box center [448, 241] width 234 height 416
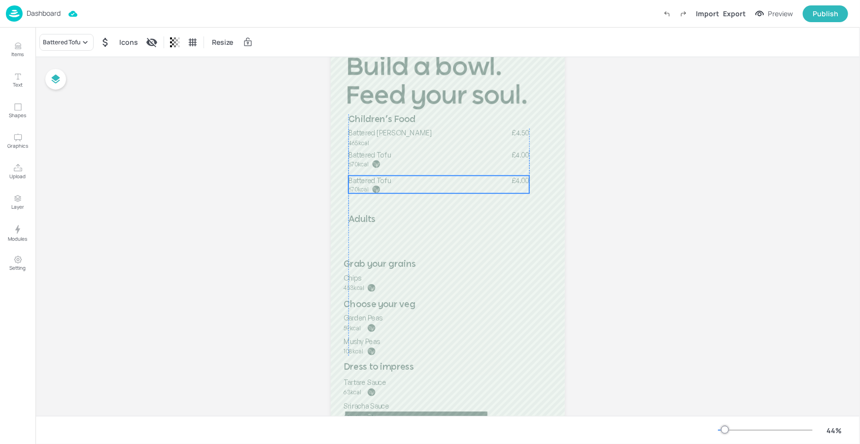
click at [468, 189] on div "Battered Tofu 670kcal £4.00" at bounding box center [438, 185] width 181 height 18
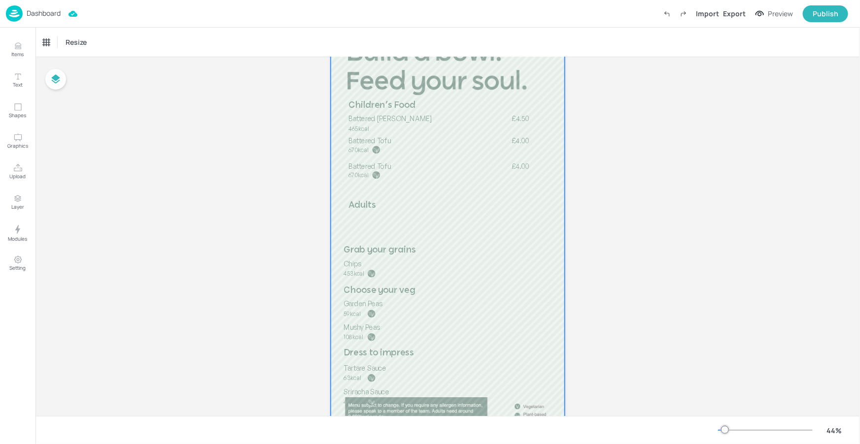
scroll to position [70, 0]
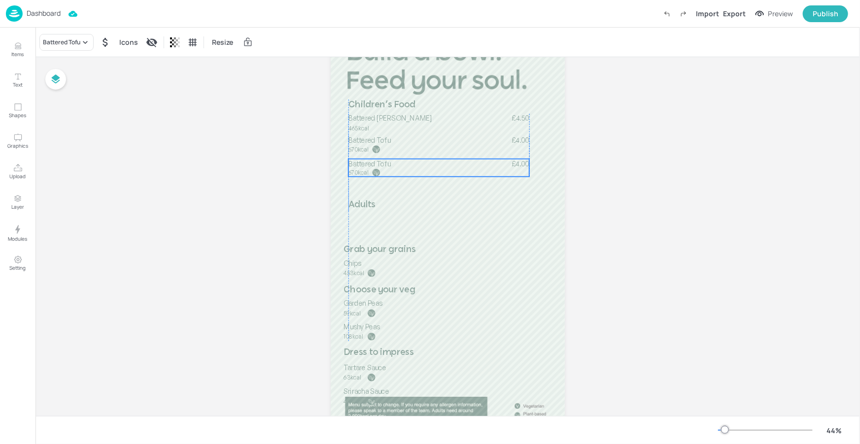
click at [460, 166] on p "Battered Tofu" at bounding box center [423, 163] width 151 height 9
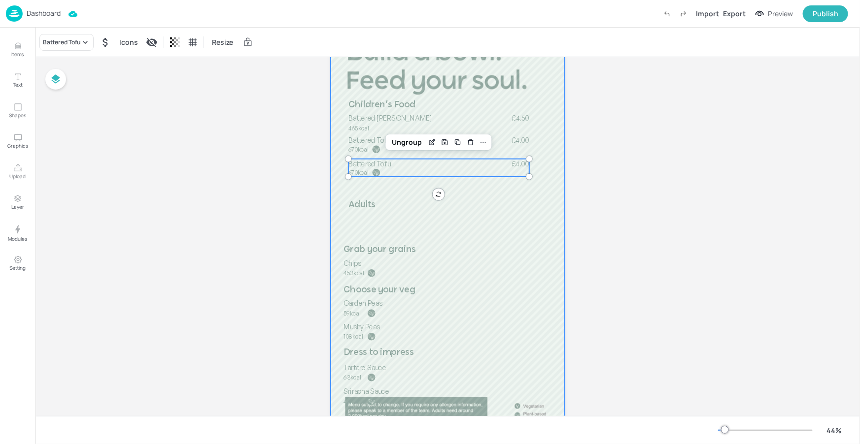
click at [508, 222] on div at bounding box center [448, 227] width 234 height 416
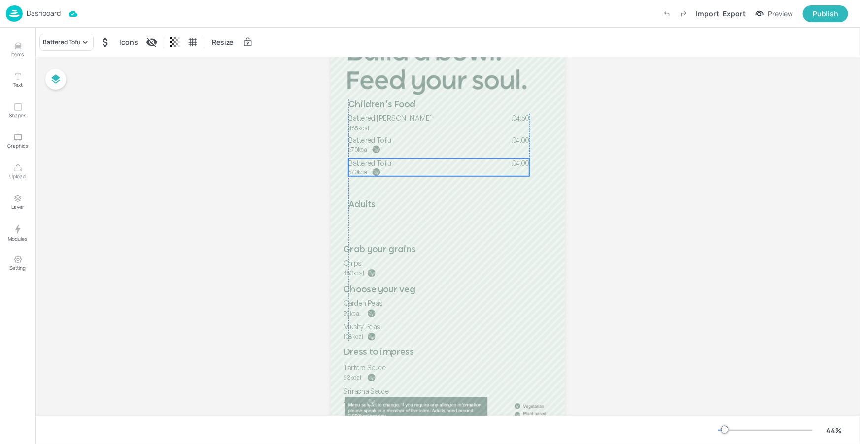
click at [475, 170] on div "Battered Tofu 670kcal £4.00" at bounding box center [438, 168] width 181 height 18
click at [510, 146] on div "Battered Tofu 670kcal £4.00" at bounding box center [438, 144] width 181 height 18
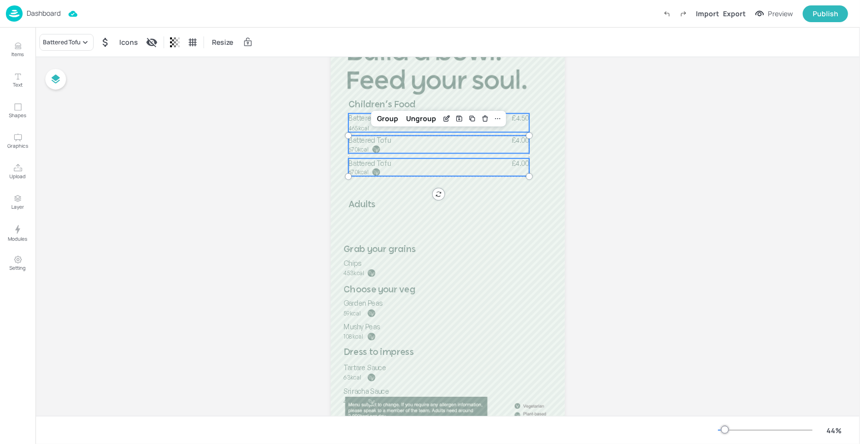
click at [512, 119] on span "£4.50" at bounding box center [520, 118] width 17 height 9
click at [495, 93] on icon at bounding box center [498, 97] width 8 height 8
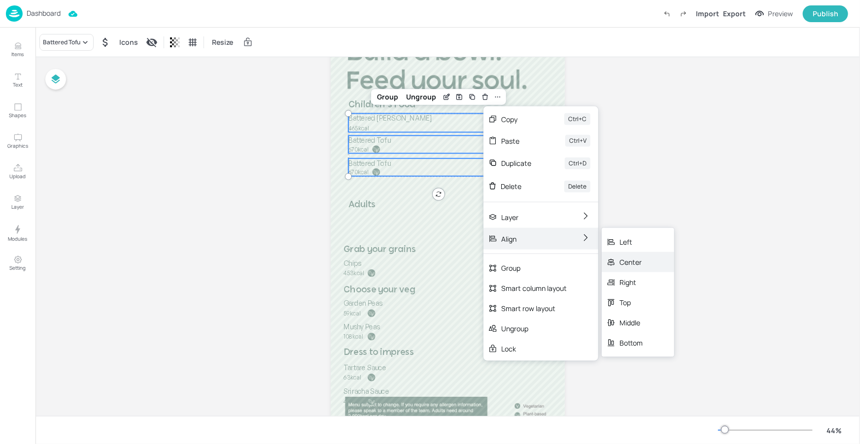
click at [604, 254] on div "Center" at bounding box center [637, 262] width 72 height 20
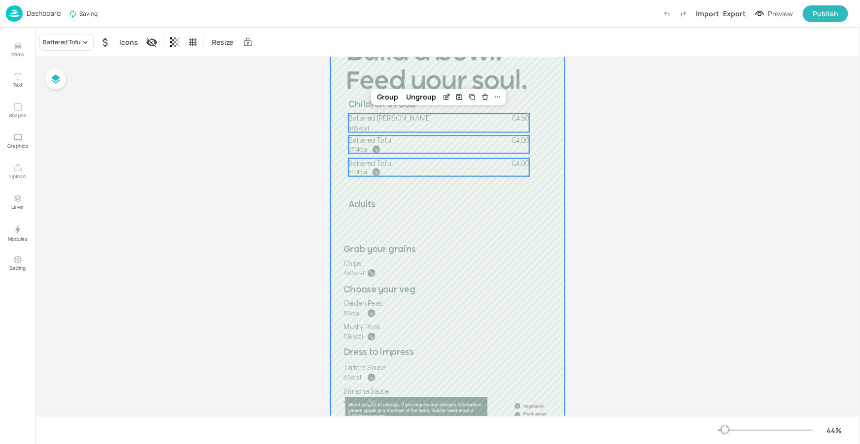
click at [548, 224] on div at bounding box center [448, 227] width 234 height 416
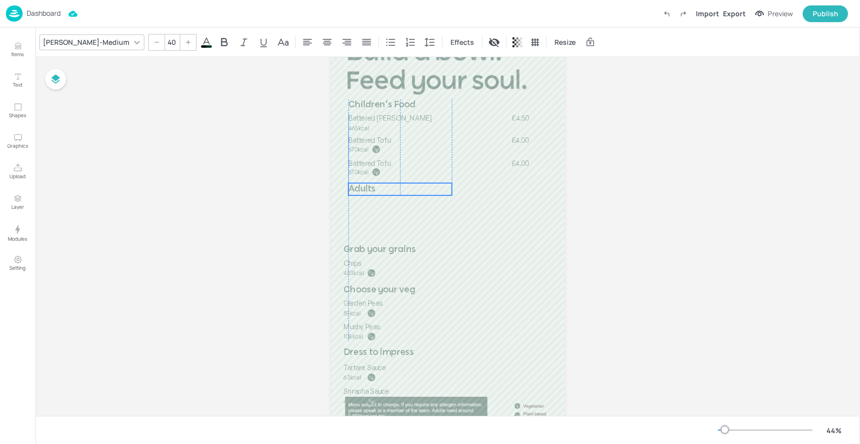
drag, startPoint x: 366, startPoint y: 204, endPoint x: 368, endPoint y: 188, distance: 15.8
click at [368, 188] on span "Adults" at bounding box center [361, 189] width 27 height 9
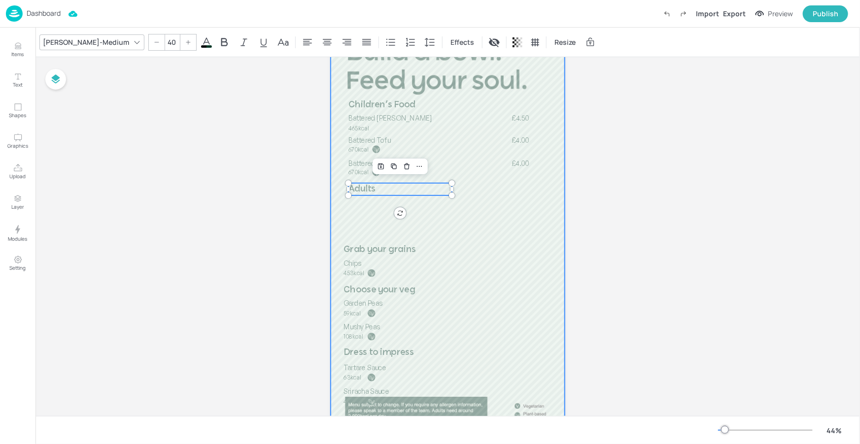
click at [388, 227] on div at bounding box center [448, 227] width 234 height 416
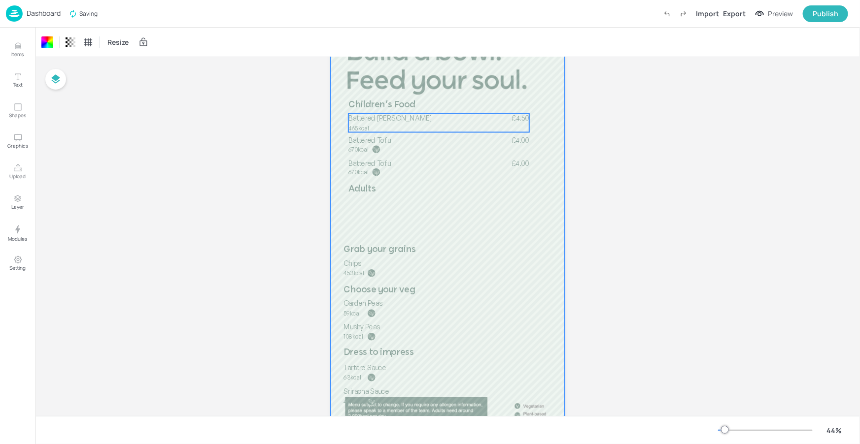
click at [399, 121] on span "Battered [PERSON_NAME]" at bounding box center [389, 118] width 83 height 9
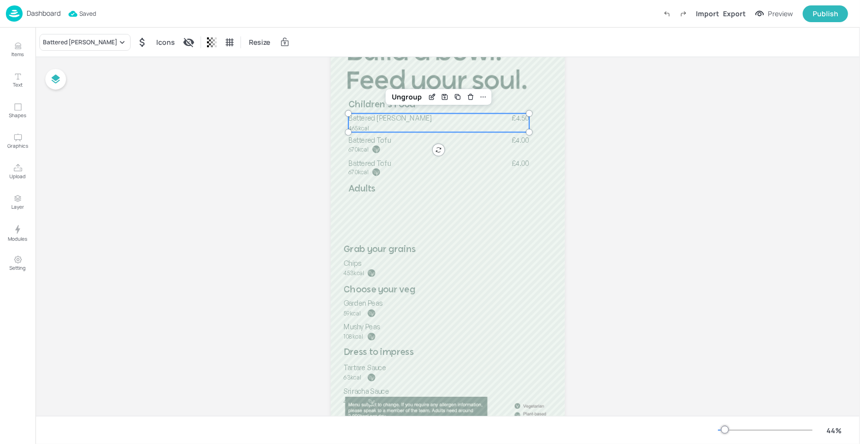
click at [91, 31] on div "Battered Haddock Icons Resize" at bounding box center [447, 42] width 824 height 29
click at [90, 40] on div "Battered [PERSON_NAME]" at bounding box center [80, 42] width 74 height 9
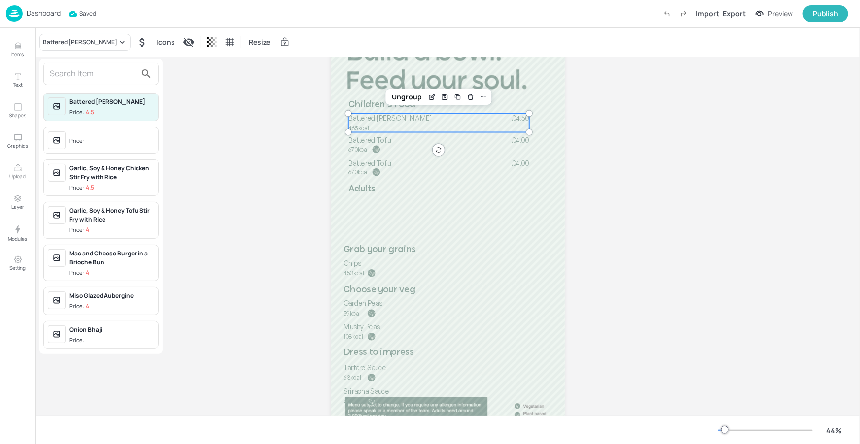
click at [101, 72] on input "text" at bounding box center [93, 74] width 87 height 16
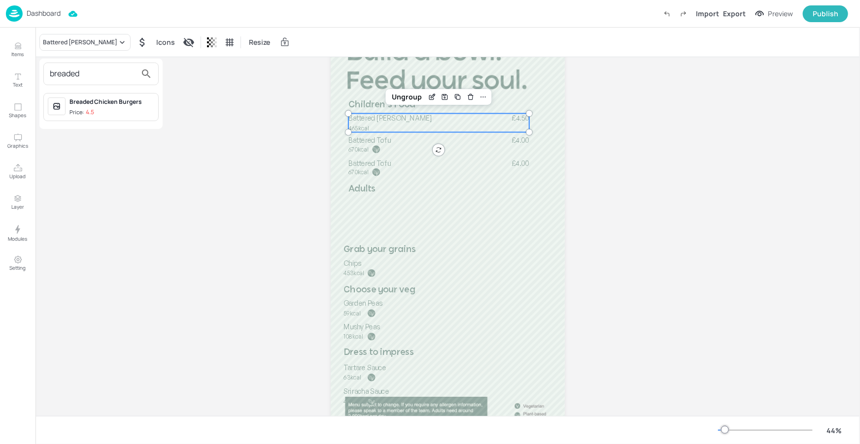
type input "breaded"
click at [103, 103] on div "Breaded Chicken Burgers" at bounding box center [111, 102] width 85 height 9
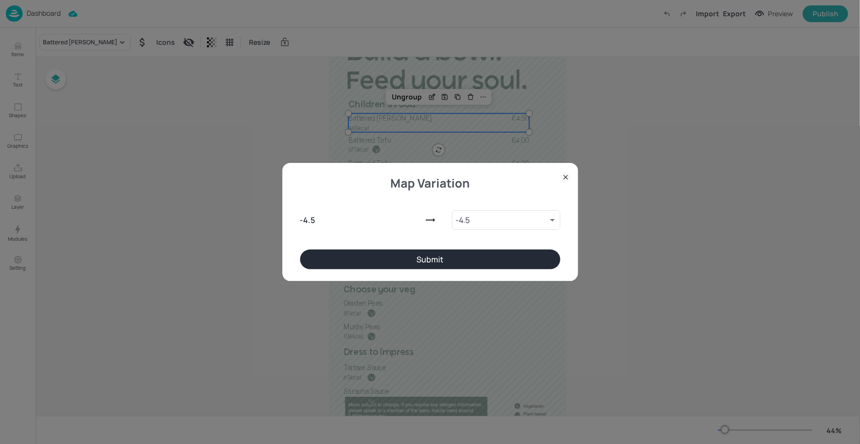
click at [454, 257] on button "Submit" at bounding box center [430, 260] width 260 height 20
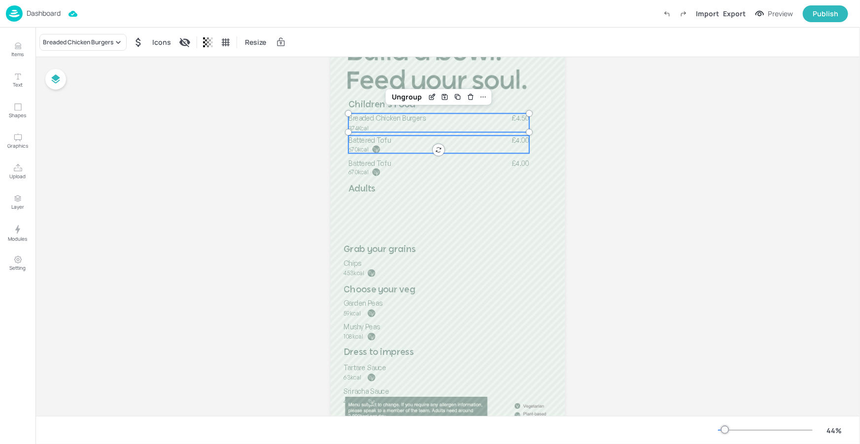
click at [386, 145] on p "670kcal" at bounding box center [378, 149] width 60 height 8
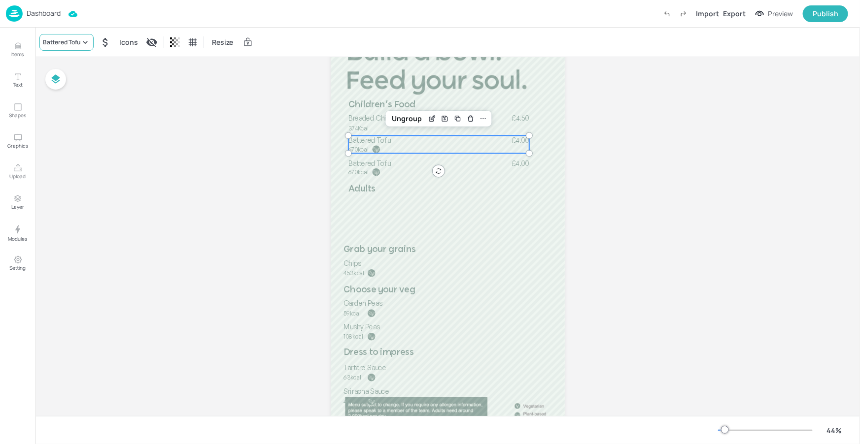
click at [79, 39] on div "Battered Tofu" at bounding box center [61, 42] width 37 height 9
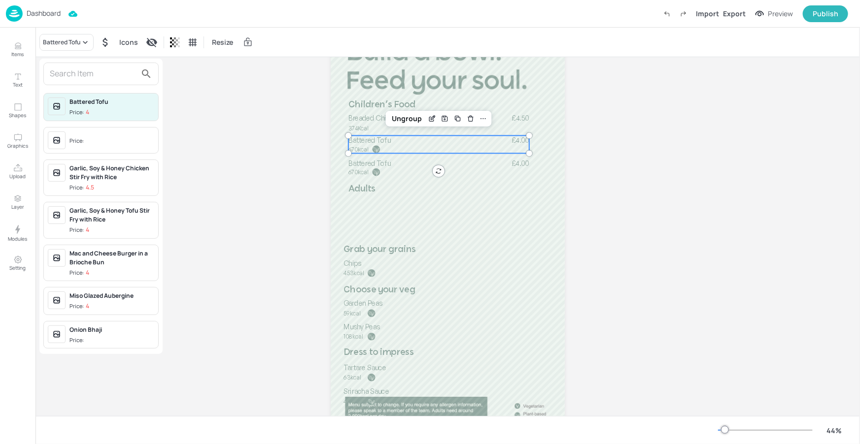
click at [80, 66] on input "text" at bounding box center [93, 74] width 87 height 16
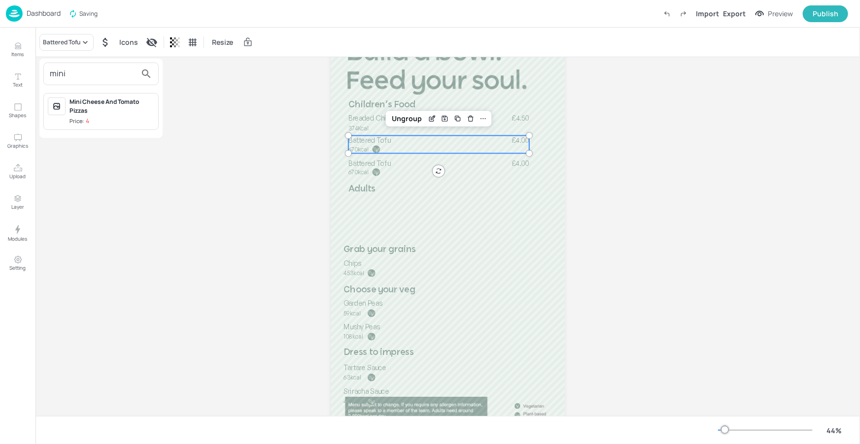
type input "mini"
click at [91, 105] on div "Mini Cheese And Tomato Pizzas" at bounding box center [111, 107] width 85 height 18
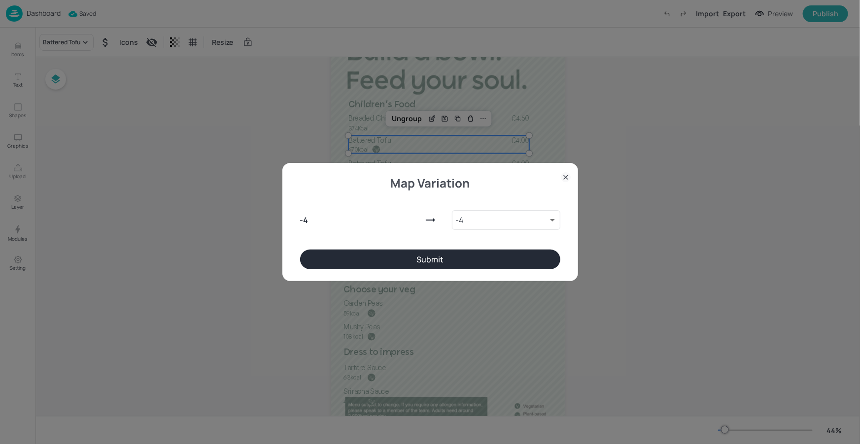
click at [351, 257] on button "Submit" at bounding box center [430, 260] width 260 height 20
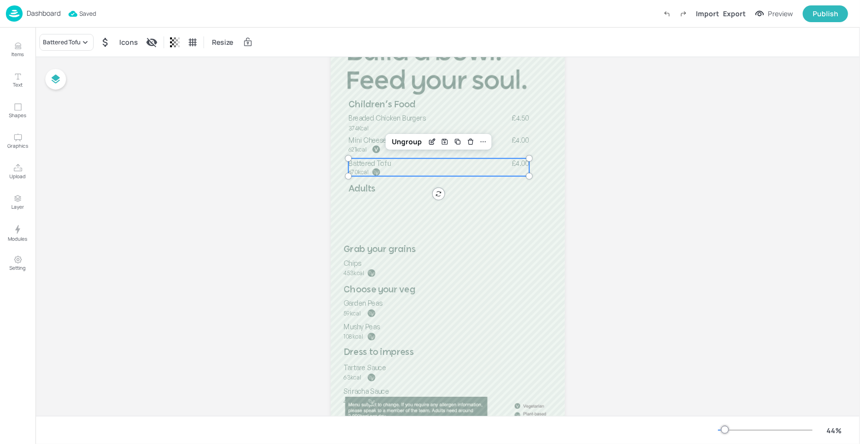
click at [373, 167] on span "Battered Tofu" at bounding box center [369, 163] width 42 height 9
click at [81, 40] on icon at bounding box center [85, 42] width 10 height 10
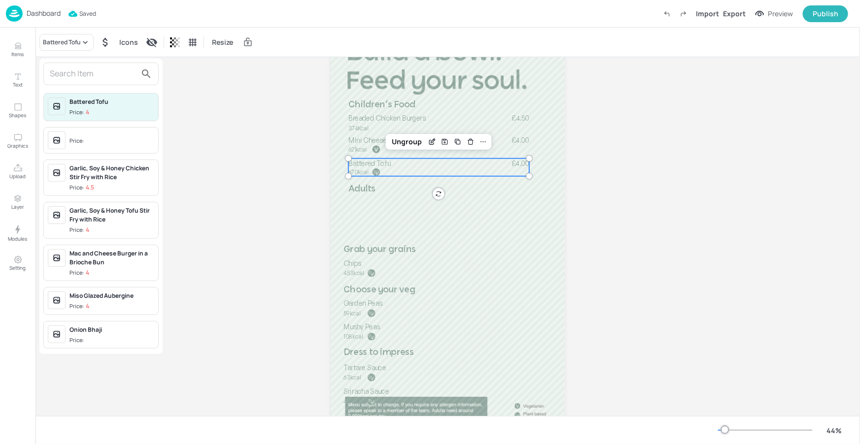
click at [89, 72] on input "text" at bounding box center [93, 74] width 87 height 16
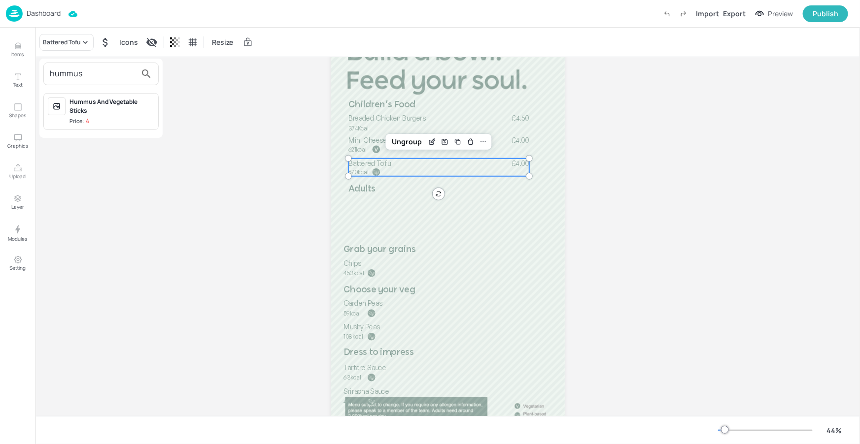
type input "hummus"
click at [150, 132] on div "Hummus And Vegetable Sticks Price: 4" at bounding box center [100, 111] width 123 height 45
click at [141, 113] on div "Hummus And Vegetable Sticks" at bounding box center [111, 107] width 85 height 18
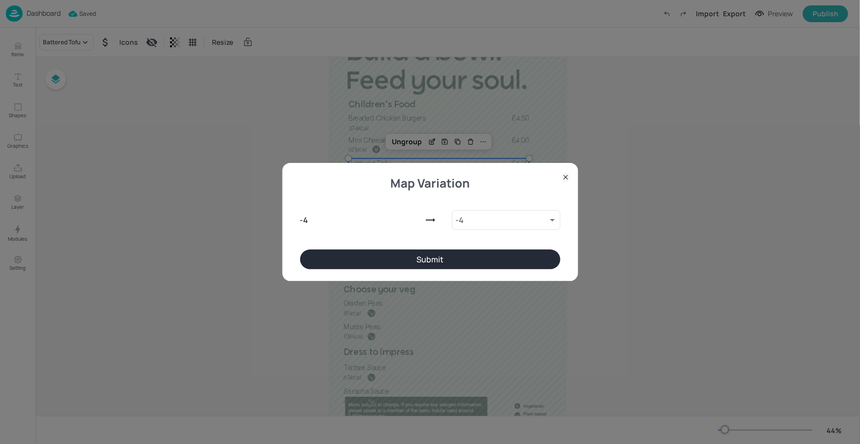
click at [418, 261] on button "Submit" at bounding box center [430, 260] width 260 height 20
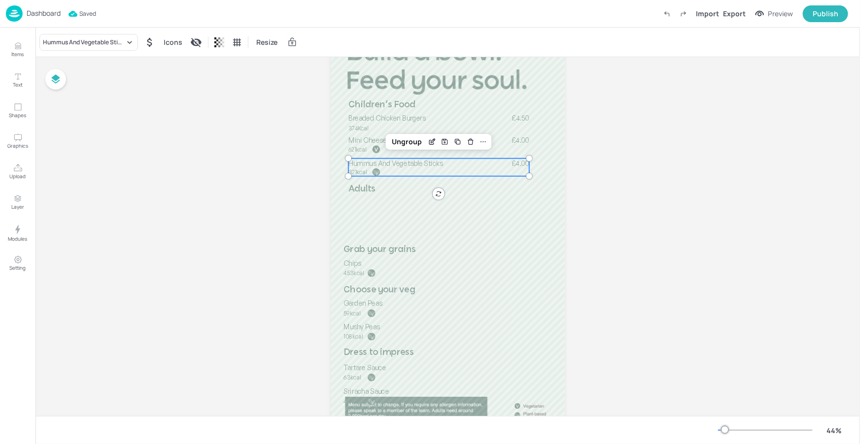
click at [427, 170] on div "Hummus And Vegetable Sticks 321kcal £4.00" at bounding box center [438, 168] width 181 height 18
click at [429, 142] on icon "Edit Item" at bounding box center [432, 142] width 8 height 8
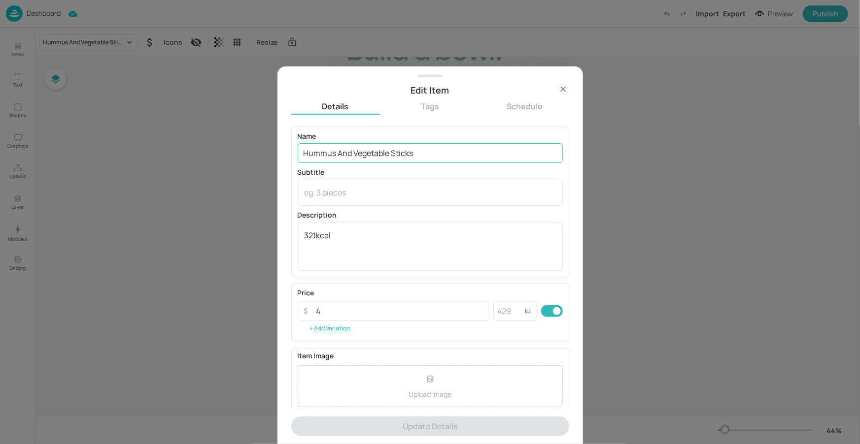
click at [351, 154] on input "Hummus And Vegetable Sticks" at bounding box center [430, 153] width 265 height 20
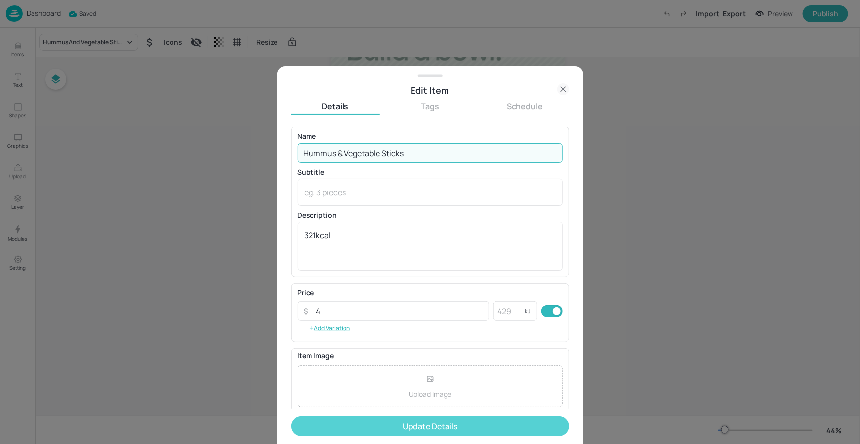
type input "Hummus & Vegetable Sticks"
click at [451, 422] on button "Update Details" at bounding box center [430, 427] width 278 height 20
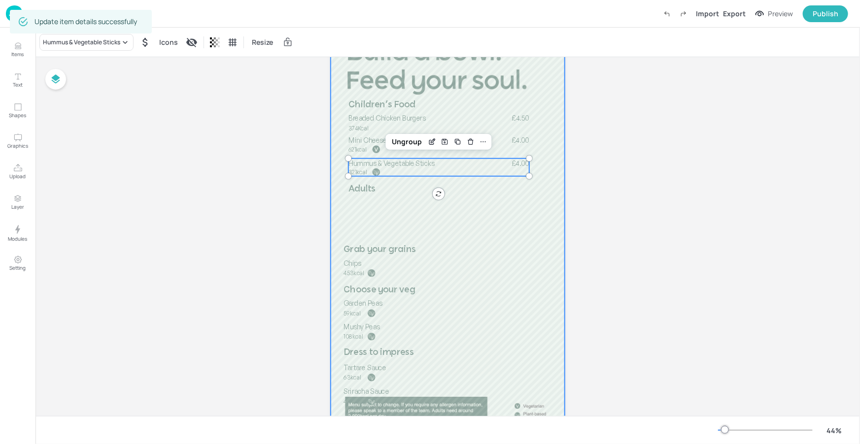
click at [393, 205] on div at bounding box center [448, 227] width 234 height 416
click at [409, 168] on div "Hummus & Vegetable Sticks 321kcal £4.00" at bounding box center [438, 168] width 181 height 18
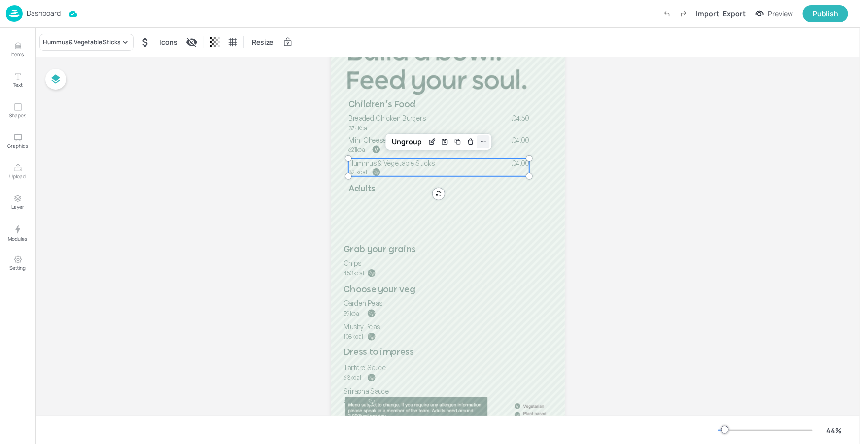
click at [482, 136] on div at bounding box center [483, 141] width 13 height 13
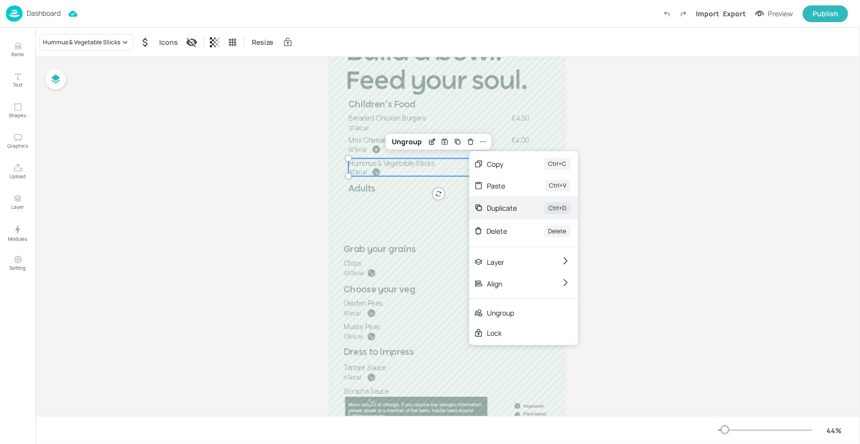
click at [516, 205] on div "Duplicate" at bounding box center [502, 208] width 30 height 10
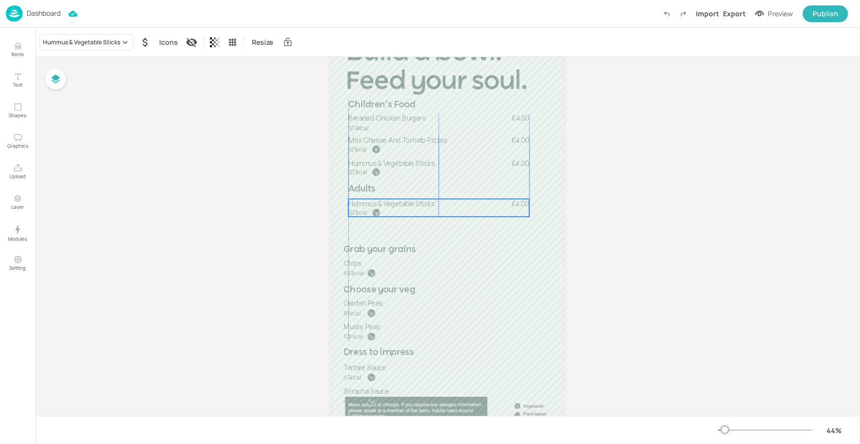
drag, startPoint x: 441, startPoint y: 170, endPoint x: 440, endPoint y: 207, distance: 36.5
click at [439, 209] on div "Hummus & Vegetable Sticks 321kcal £4.00" at bounding box center [438, 208] width 181 height 18
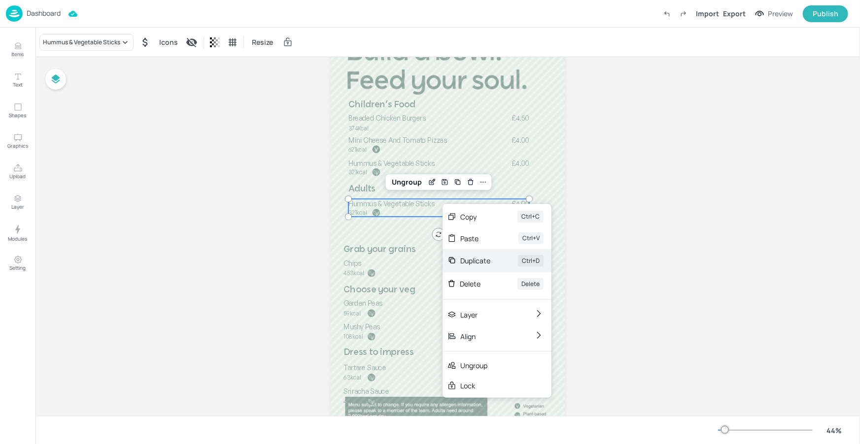
click at [489, 264] on div "Duplicate" at bounding box center [475, 261] width 30 height 10
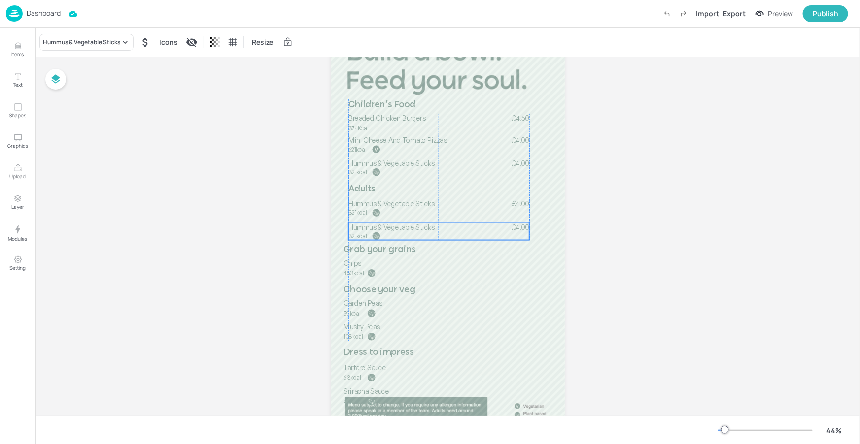
drag, startPoint x: 418, startPoint y: 220, endPoint x: 417, endPoint y: 233, distance: 13.3
click at [417, 233] on div "Hummus & Vegetable Sticks 321kcal £4.00" at bounding box center [438, 232] width 181 height 18
click at [372, 203] on span "Hummus & Vegetable Sticks" at bounding box center [391, 204] width 87 height 9
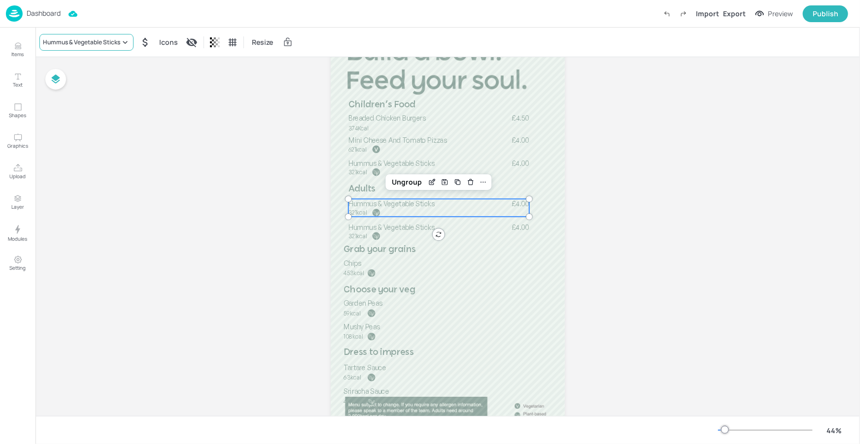
click at [69, 42] on div "Hummus & Vegetable Sticks" at bounding box center [81, 42] width 77 height 9
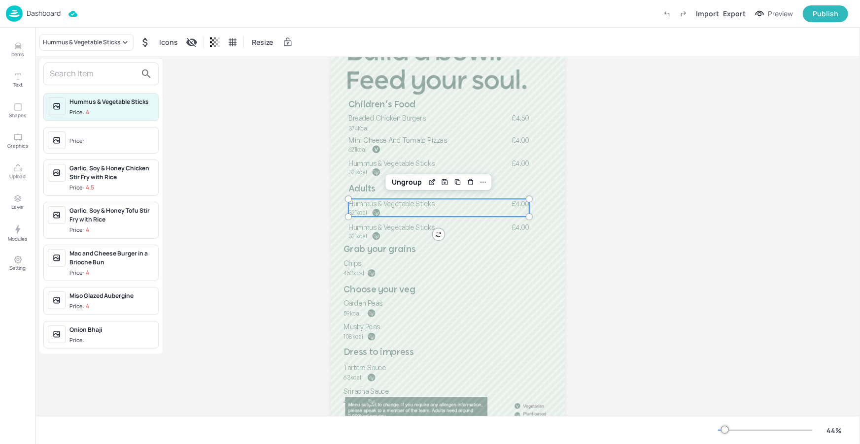
click at [85, 71] on input "text" at bounding box center [93, 74] width 87 height 16
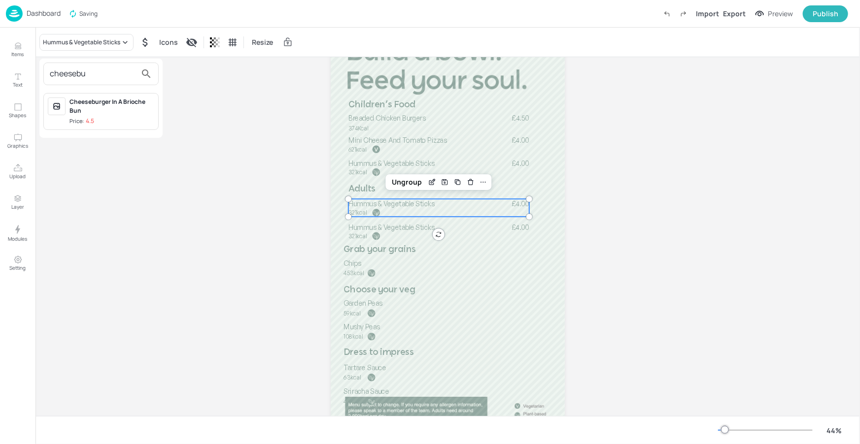
type input "cheesebu"
click at [101, 95] on div "Cheeseburger In A Brioche Bun Price: 4.5" at bounding box center [100, 111] width 115 height 37
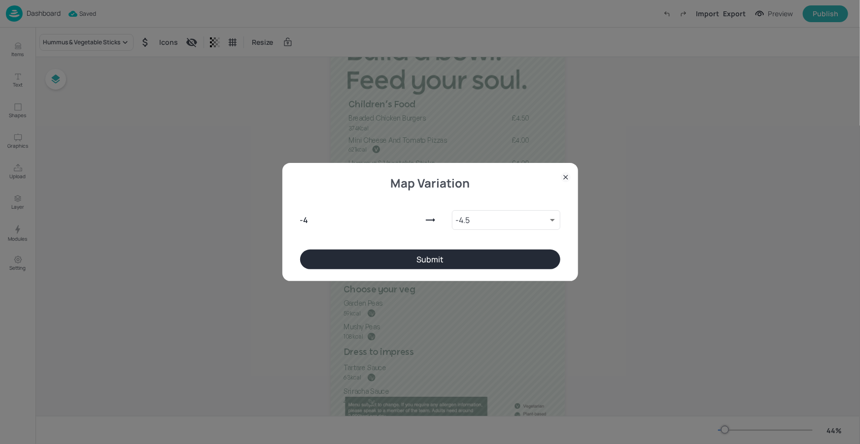
click at [453, 256] on button "Submit" at bounding box center [430, 260] width 260 height 20
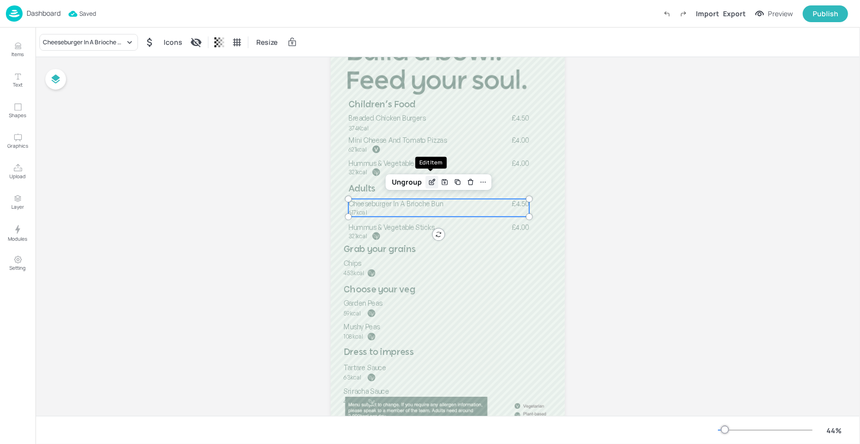
click at [428, 183] on icon "Edit Item" at bounding box center [432, 182] width 8 height 8
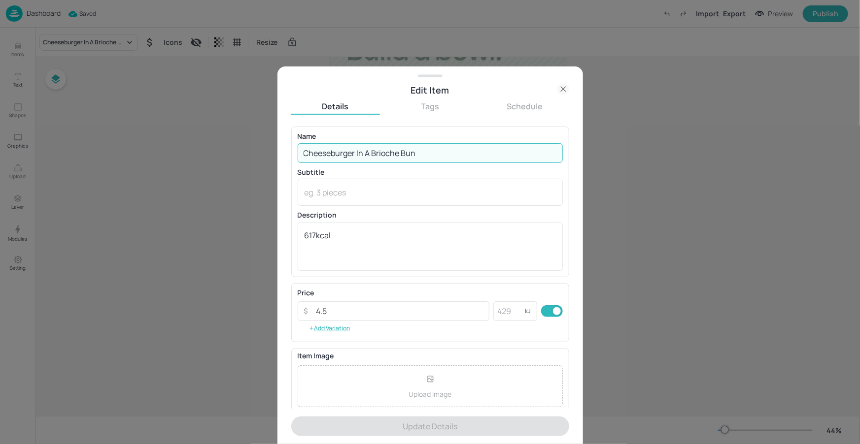
click at [369, 154] on input "Cheeseburger In A Brioche Bun" at bounding box center [430, 153] width 265 height 20
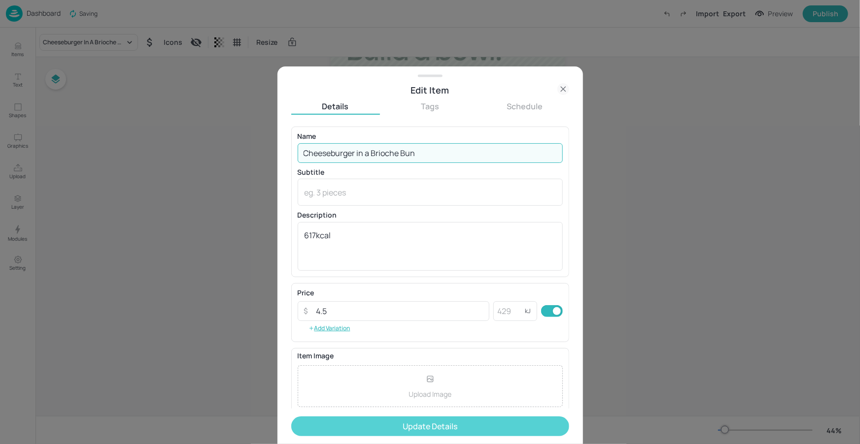
type input "Cheeseburger in a Brioche Bun"
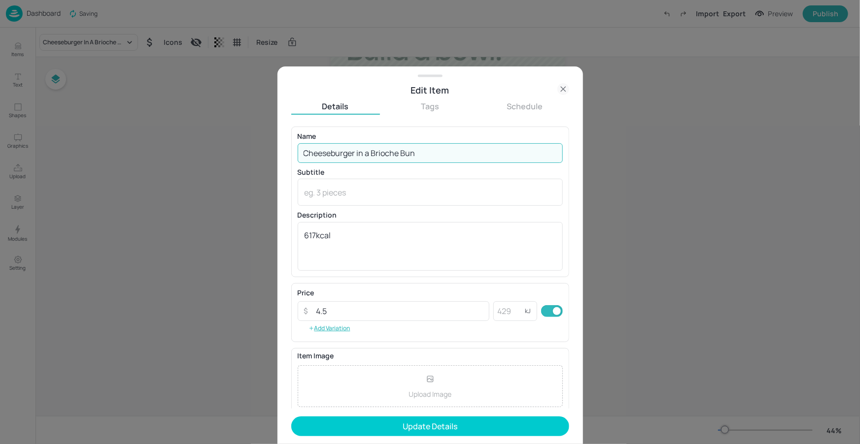
click at [432, 417] on button "Update Details" at bounding box center [430, 427] width 278 height 20
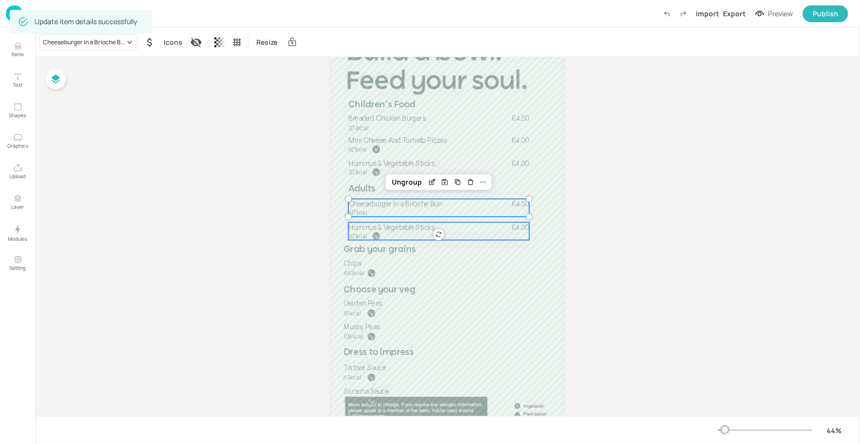
click at [393, 233] on p "321kcal" at bounding box center [378, 236] width 60 height 8
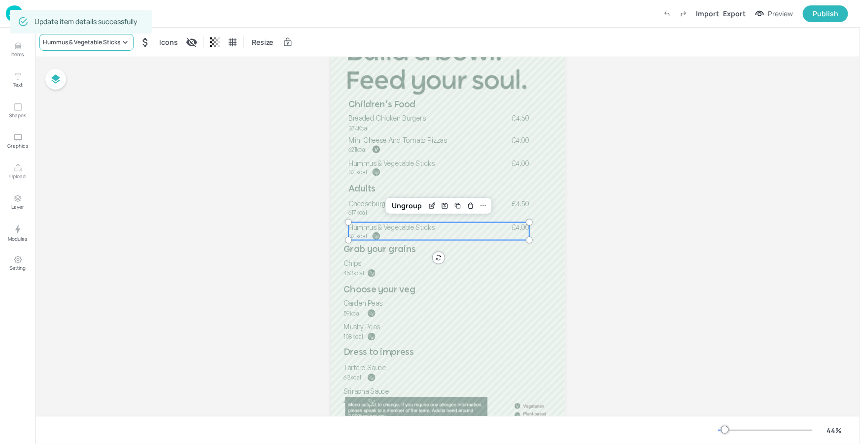
click at [98, 41] on div "Hummus & Vegetable Sticks" at bounding box center [81, 42] width 77 height 9
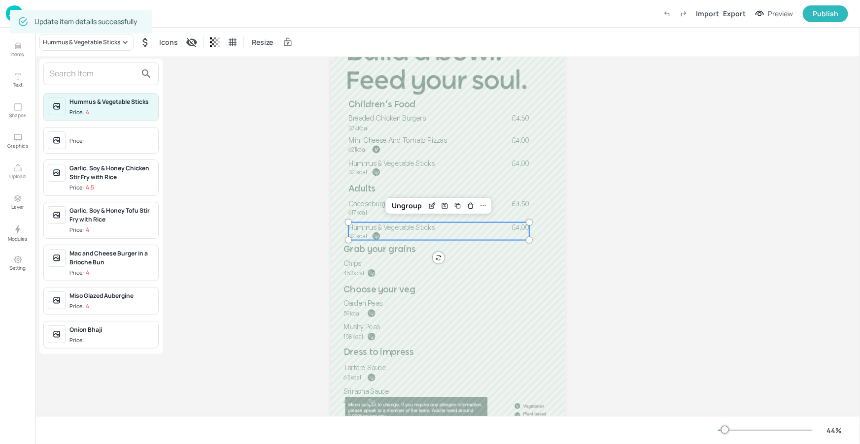
click at [100, 75] on input "text" at bounding box center [93, 74] width 87 height 16
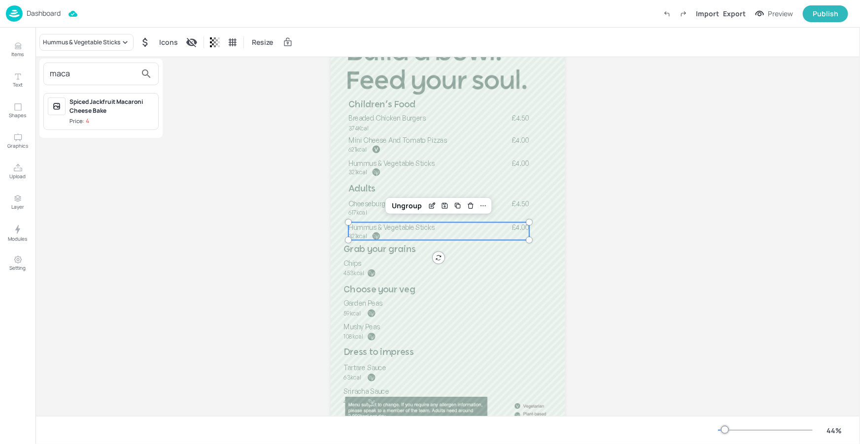
click at [116, 77] on input "maca" at bounding box center [93, 74] width 87 height 16
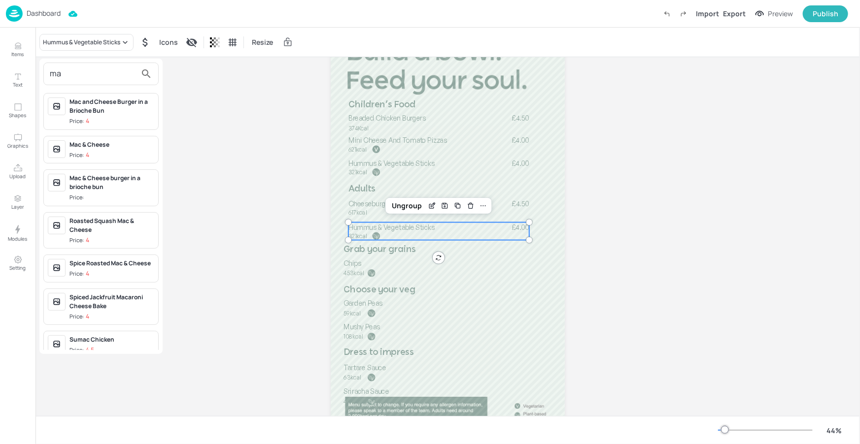
type input "m"
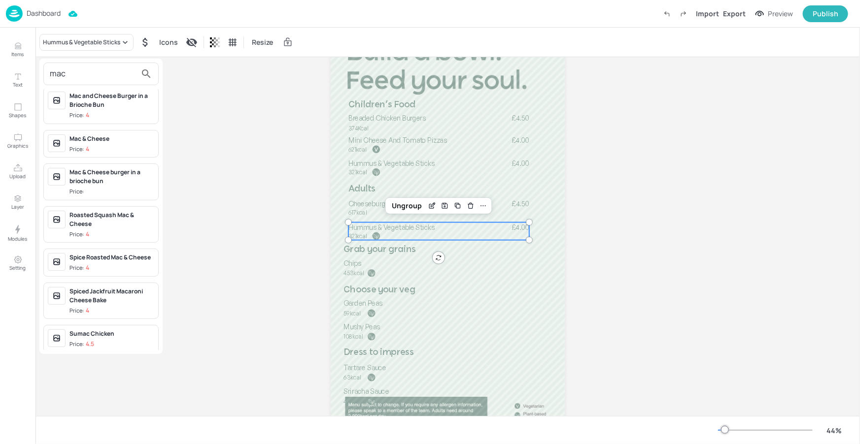
scroll to position [5, 0]
type input "mac"
click at [110, 139] on div "Mac & Cheese" at bounding box center [111, 139] width 85 height 9
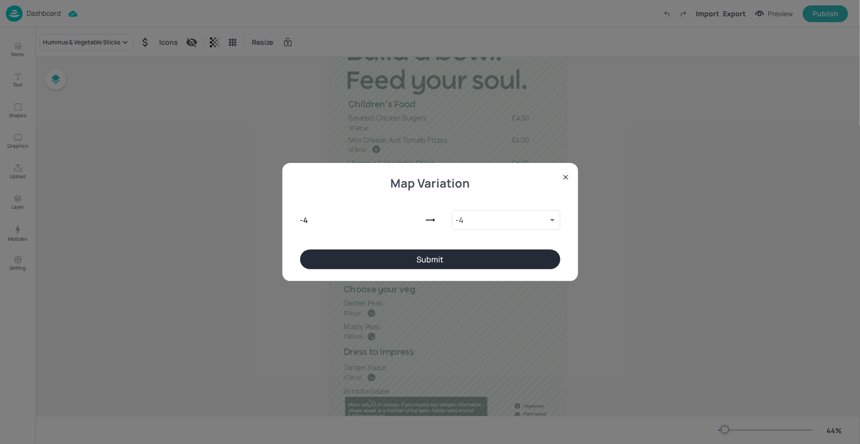
click at [424, 260] on button "Submit" at bounding box center [430, 260] width 260 height 20
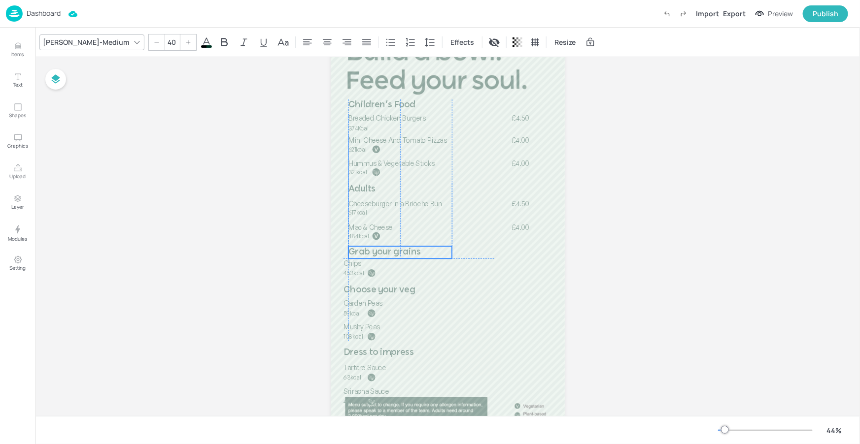
drag, startPoint x: 391, startPoint y: 249, endPoint x: 396, endPoint y: 249, distance: 5.0
click at [396, 249] on span "Grab your grains" at bounding box center [384, 252] width 72 height 9
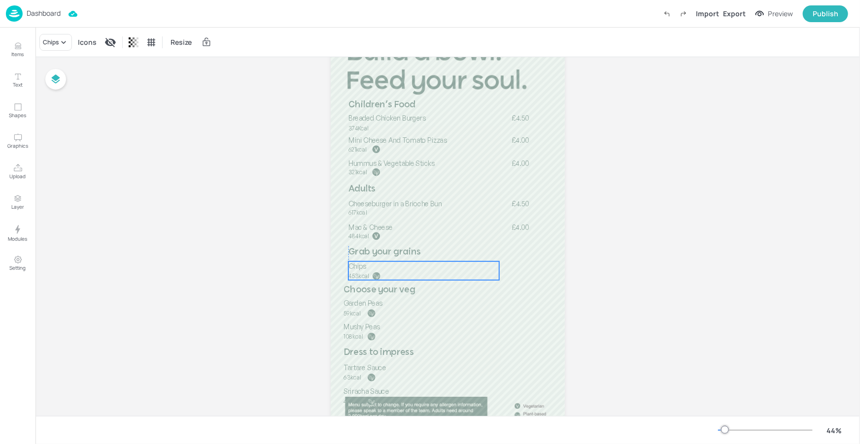
drag, startPoint x: 364, startPoint y: 271, endPoint x: 371, endPoint y: 274, distance: 7.5
click at [371, 274] on div "Chips 453kcal" at bounding box center [423, 271] width 151 height 19
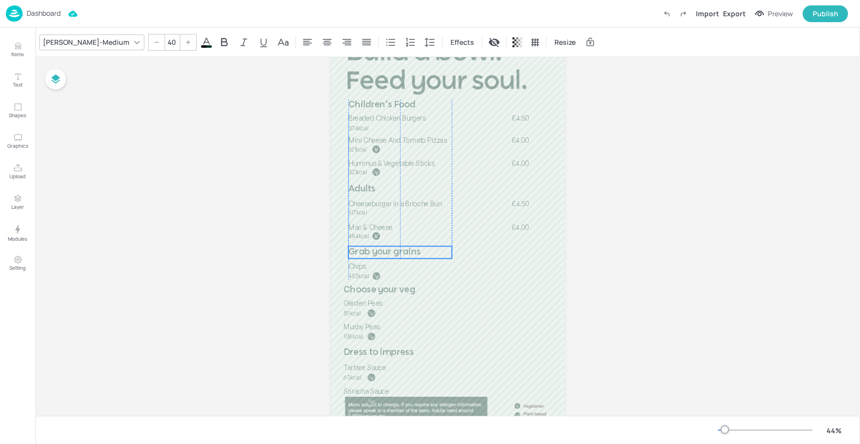
click at [395, 253] on span "Grab your grains" at bounding box center [384, 252] width 72 height 9
type input "40"
click at [378, 293] on span "Choose your veg" at bounding box center [379, 290] width 72 height 9
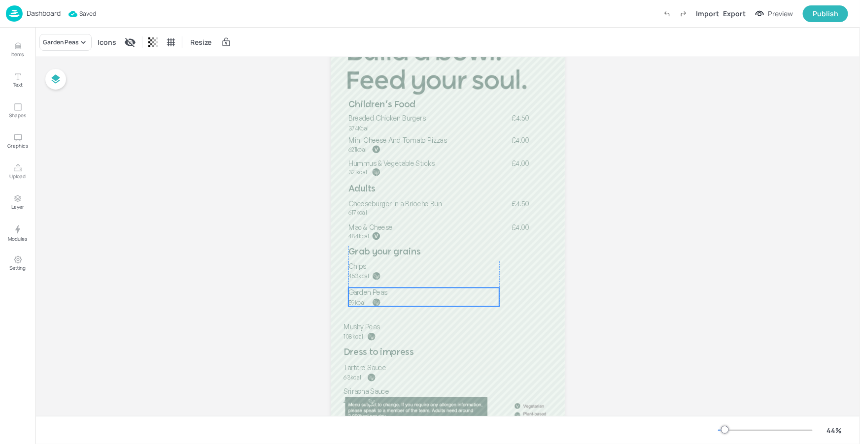
drag, startPoint x: 371, startPoint y: 310, endPoint x: 376, endPoint y: 299, distance: 11.3
click at [376, 299] on div at bounding box center [376, 303] width 8 height 8
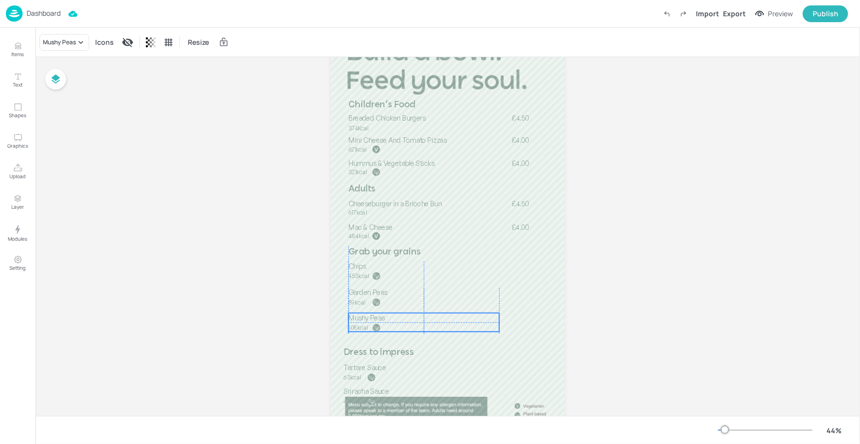
drag, startPoint x: 371, startPoint y: 329, endPoint x: 375, endPoint y: 322, distance: 8.2
click at [375, 322] on p "Mushy Peas" at bounding box center [423, 317] width 151 height 9
click at [376, 352] on span "Dress to impress" at bounding box center [378, 352] width 70 height 9
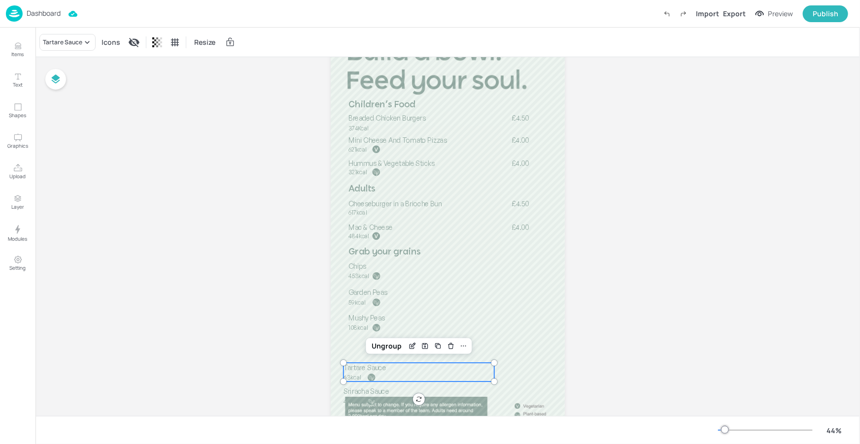
click at [369, 366] on span "Tartare Sauce" at bounding box center [364, 368] width 42 height 9
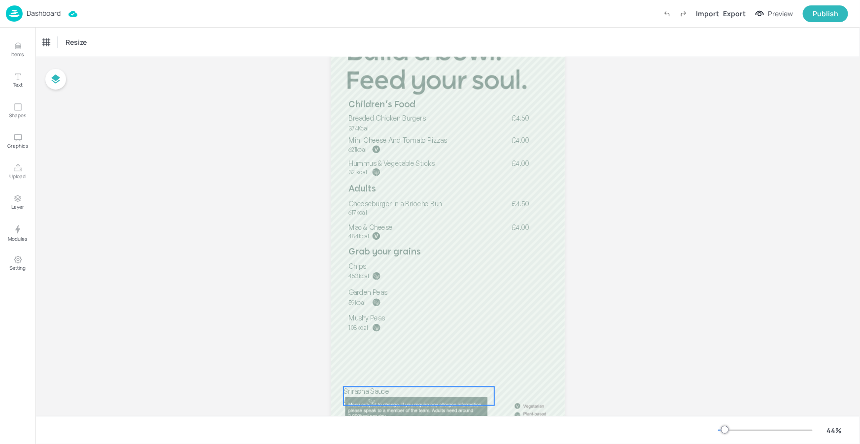
click at [361, 388] on span "Sriracha Sauce" at bounding box center [365, 392] width 45 height 9
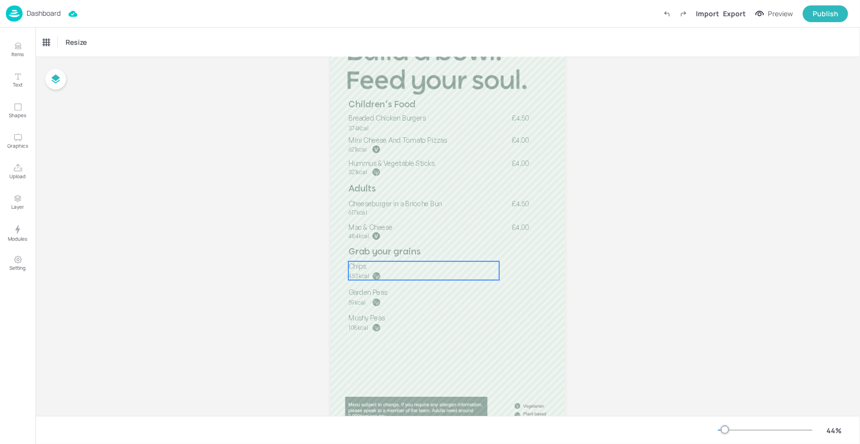
click at [371, 268] on p "Chips" at bounding box center [423, 266] width 151 height 9
click at [51, 46] on div "Chips" at bounding box center [51, 42] width 16 height 9
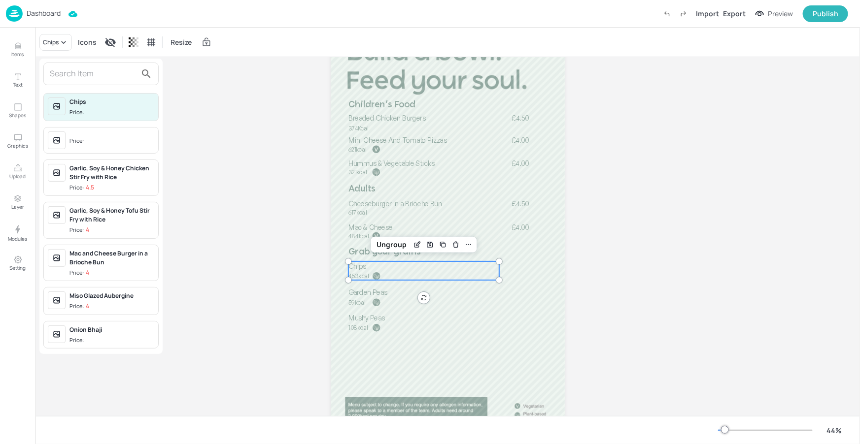
click at [74, 72] on input "text" at bounding box center [93, 74] width 87 height 16
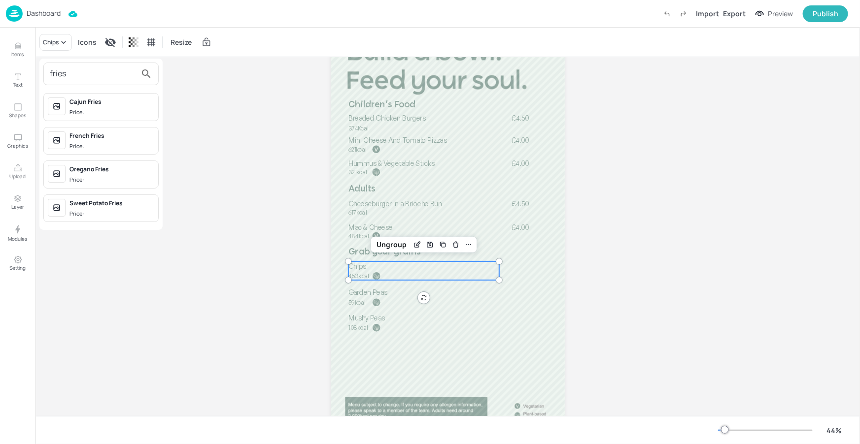
type input "fries"
click at [120, 142] on span "Price:" at bounding box center [111, 146] width 85 height 8
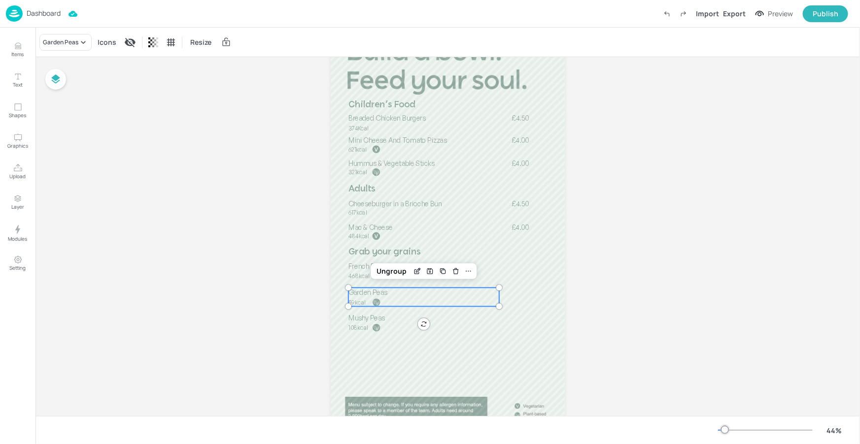
click at [413, 302] on div "Garden Peas 59kcal" at bounding box center [423, 297] width 151 height 19
click at [62, 44] on div "Garden Peas" at bounding box center [60, 42] width 35 height 9
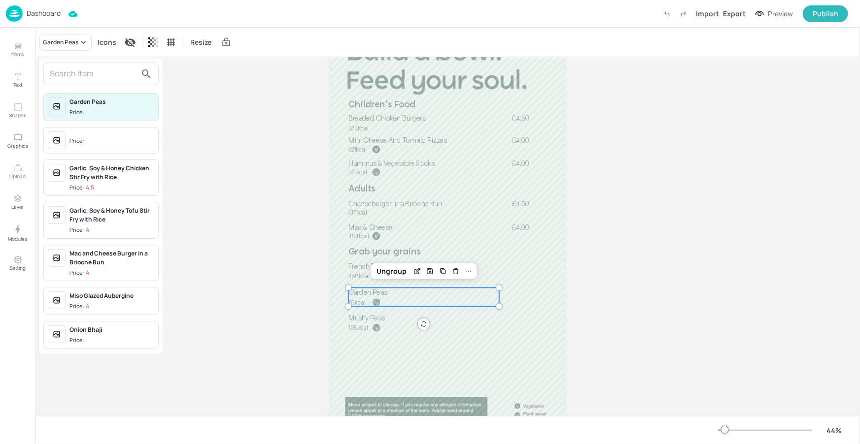
click at [69, 67] on input "text" at bounding box center [93, 74] width 87 height 16
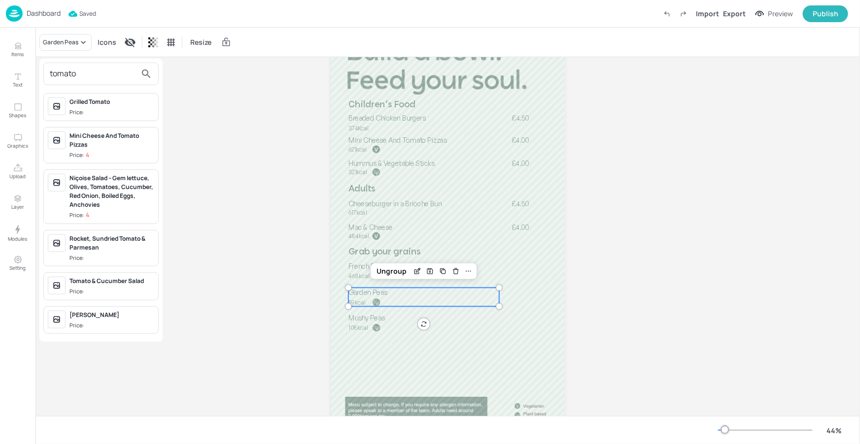
type input "tomato"
click at [124, 278] on div "Tomato & Cucumber Salad" at bounding box center [111, 281] width 85 height 9
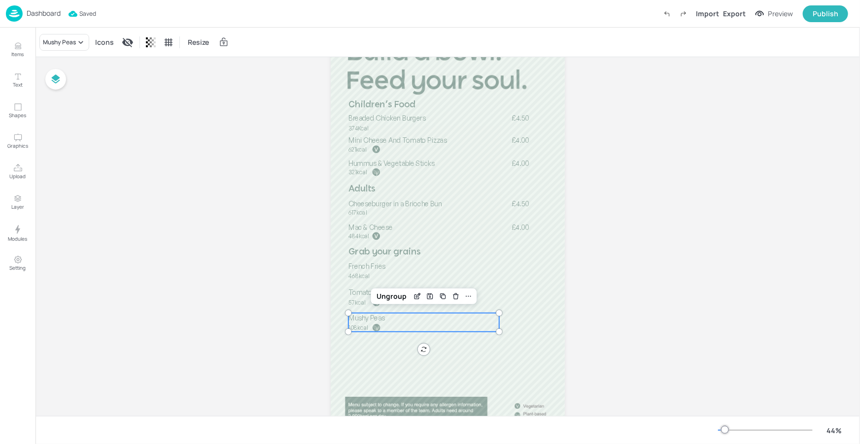
click at [390, 316] on p "Mushy Peas" at bounding box center [423, 317] width 151 height 9
click at [73, 38] on div "Mushy Peas" at bounding box center [59, 42] width 33 height 9
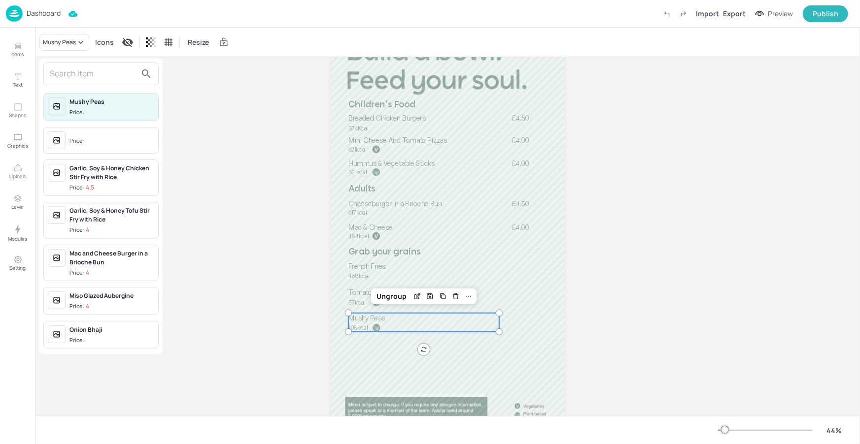
click at [80, 71] on input "text" at bounding box center [93, 74] width 87 height 16
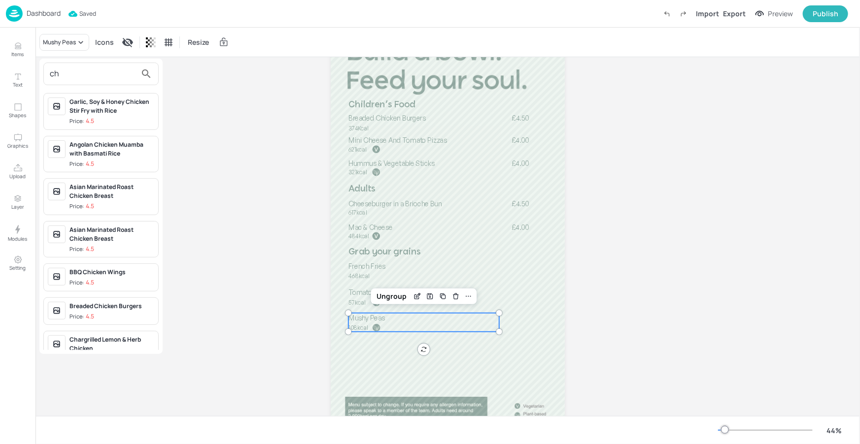
type input "c"
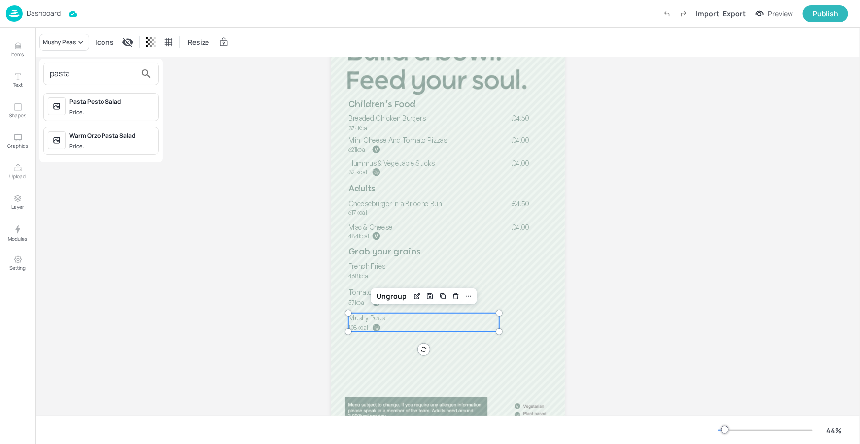
type input "pasta"
click at [103, 108] on span "Price:" at bounding box center [111, 112] width 85 height 8
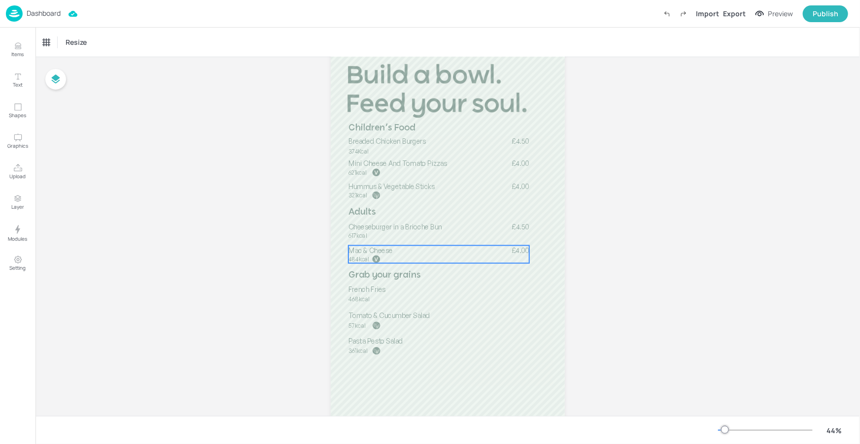
scroll to position [88, 0]
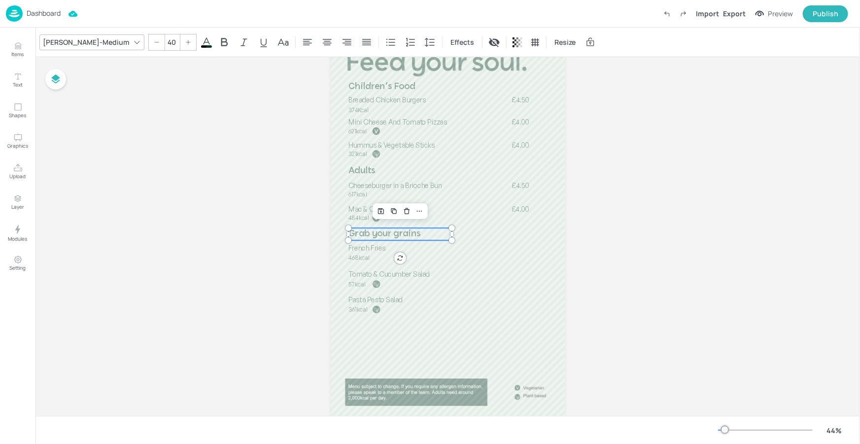
click at [413, 237] on span "Grab your grains" at bounding box center [384, 234] width 72 height 9
click at [405, 246] on p "French Fries" at bounding box center [423, 247] width 151 height 9
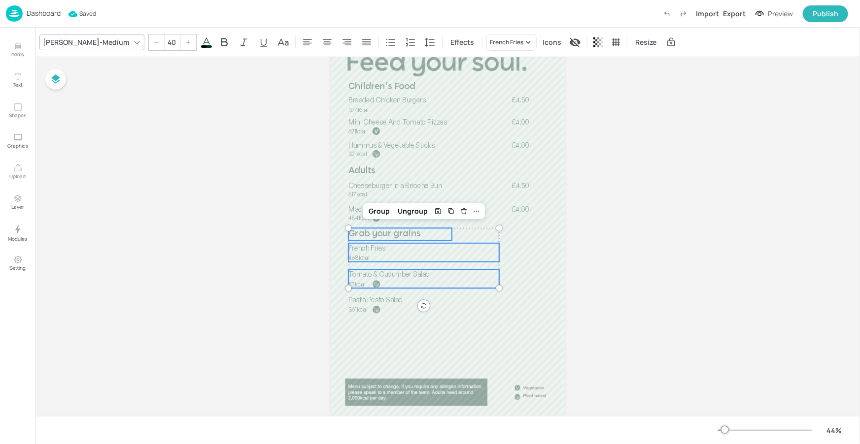
click at [396, 270] on span "Tomato & Cucumber Salad" at bounding box center [388, 274] width 81 height 9
click at [391, 296] on span "Pasta Pesto Salad" at bounding box center [375, 300] width 55 height 9
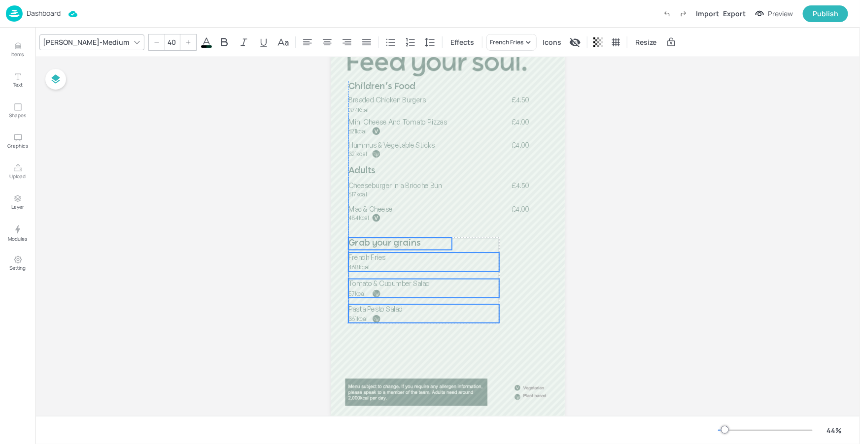
drag, startPoint x: 400, startPoint y: 236, endPoint x: 399, endPoint y: 244, distance: 7.9
click at [399, 244] on span "Grab your grains" at bounding box center [384, 243] width 72 height 9
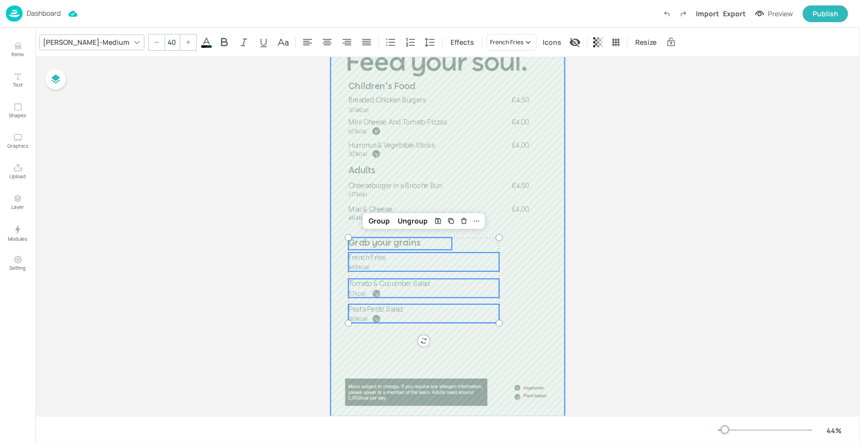
click at [540, 234] on div at bounding box center [448, 208] width 234 height 416
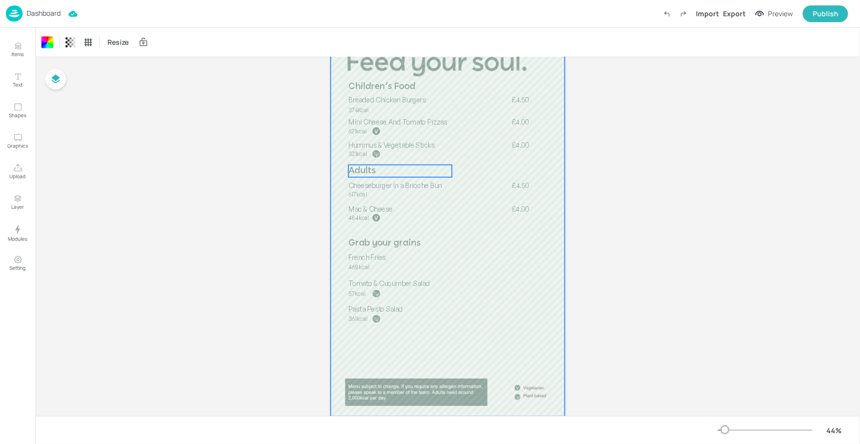
click at [386, 171] on p "Adults" at bounding box center [399, 171] width 103 height 12
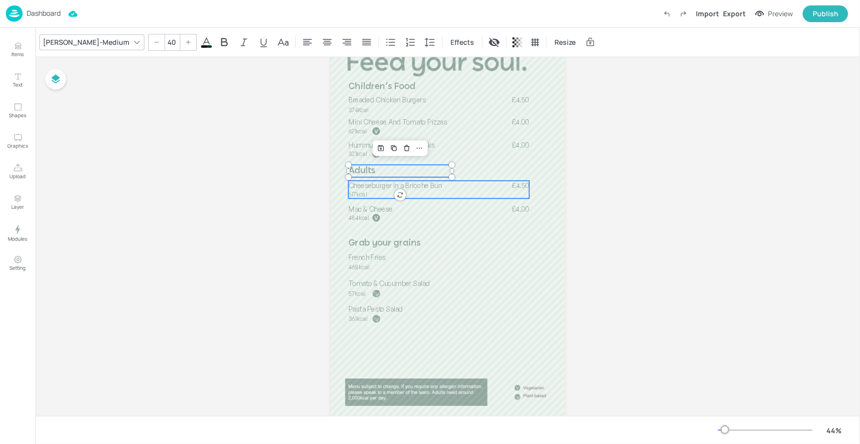
click at [382, 186] on span "Cheeseburger in a Brioche Bun" at bounding box center [395, 185] width 94 height 9
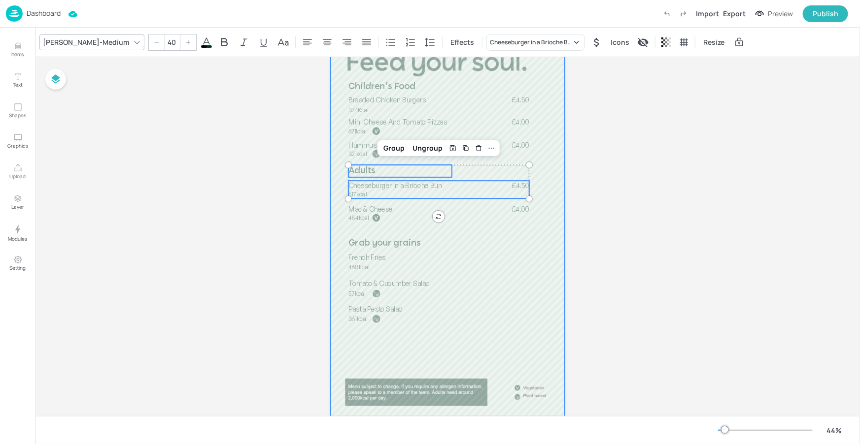
click at [379, 203] on div at bounding box center [448, 208] width 234 height 416
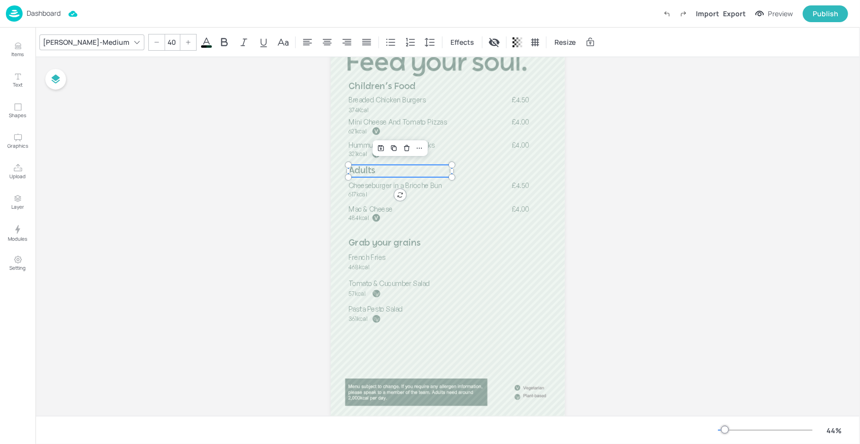
click at [387, 173] on p "Adults" at bounding box center [399, 171] width 103 height 12
click at [385, 188] on span "Cheeseburger in a Brioche Bun" at bounding box center [395, 185] width 94 height 9
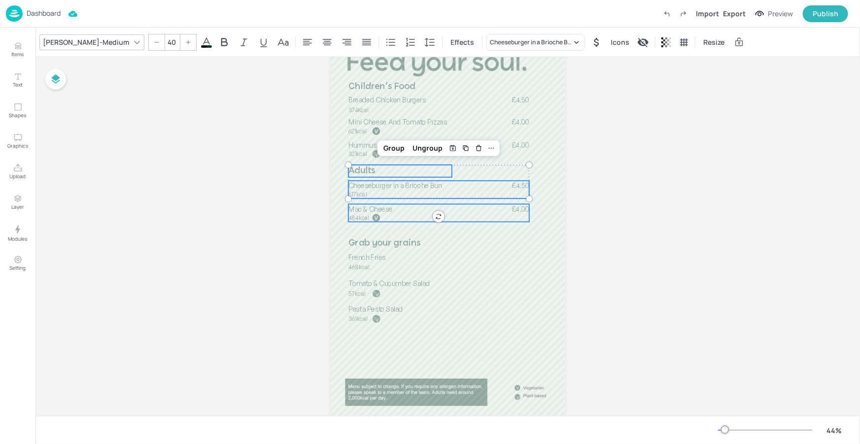
click at [381, 212] on span "Mac & Cheese" at bounding box center [370, 209] width 44 height 9
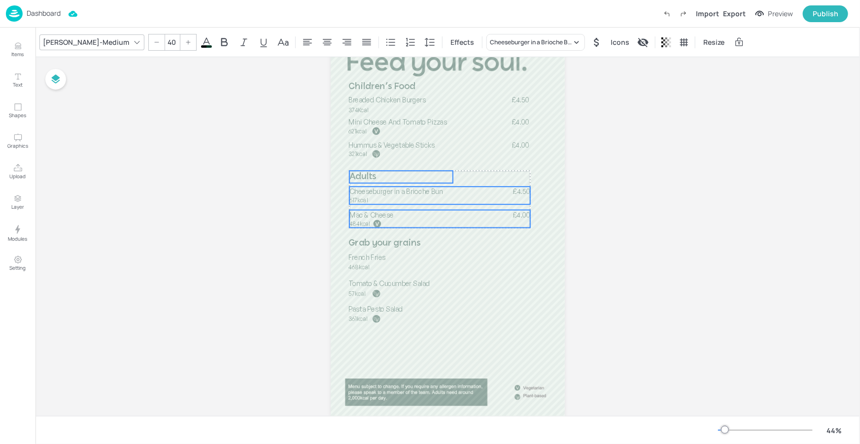
drag, startPoint x: 383, startPoint y: 174, endPoint x: 384, endPoint y: 180, distance: 6.0
click at [384, 180] on p "Adults" at bounding box center [400, 177] width 103 height 12
click at [494, 295] on div "Tomato & Cucumber Salad 57kcal" at bounding box center [423, 288] width 151 height 19
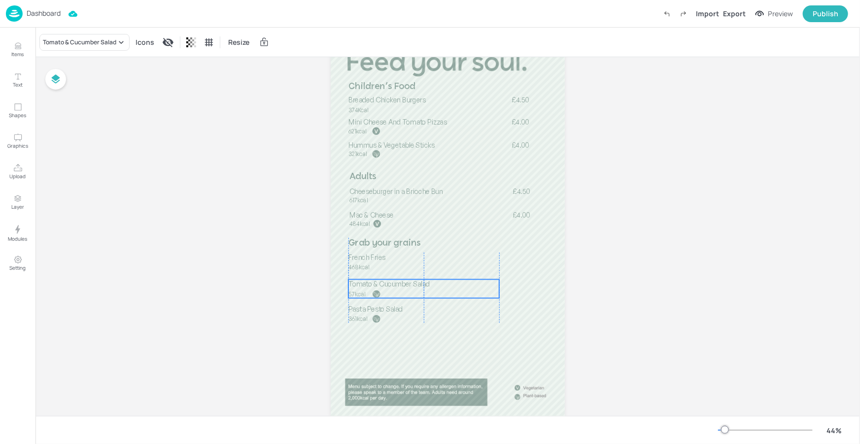
click at [461, 296] on div "Tomato & Cucumber Salad 57kcal" at bounding box center [423, 289] width 151 height 19
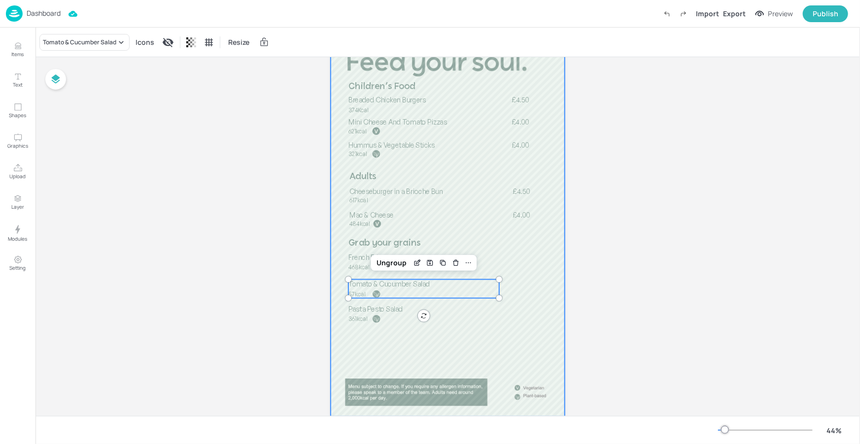
click at [494, 344] on div at bounding box center [448, 208] width 234 height 416
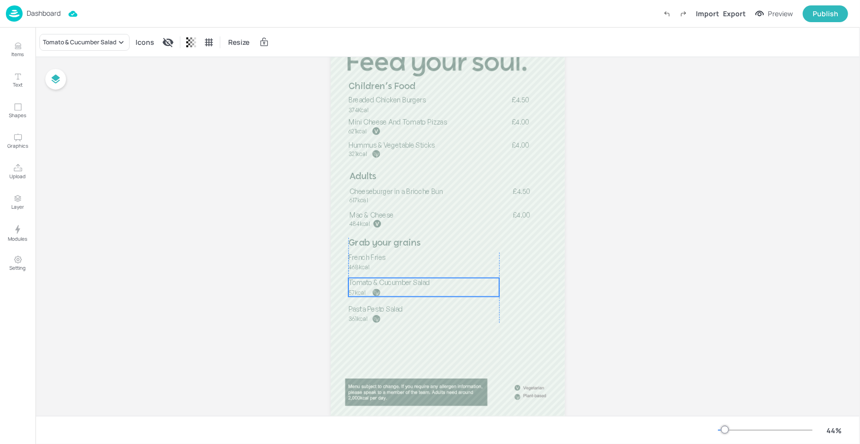
click at [440, 292] on div "Tomato & Cucumber Salad 57kcal" at bounding box center [423, 287] width 151 height 19
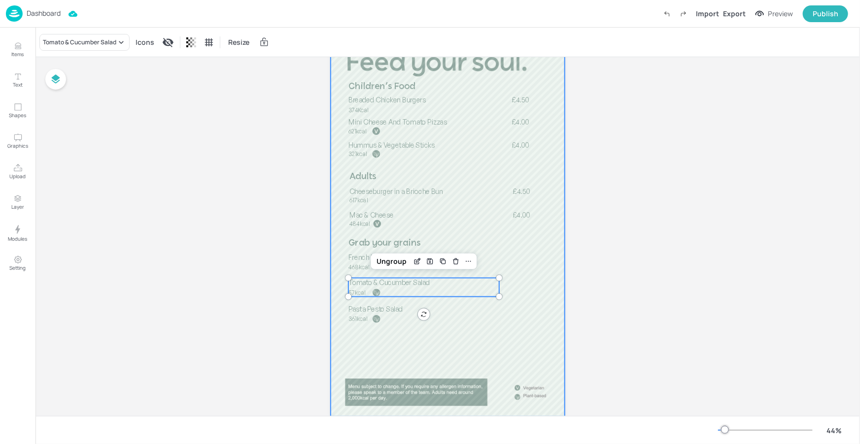
click at [475, 353] on div at bounding box center [448, 208] width 234 height 416
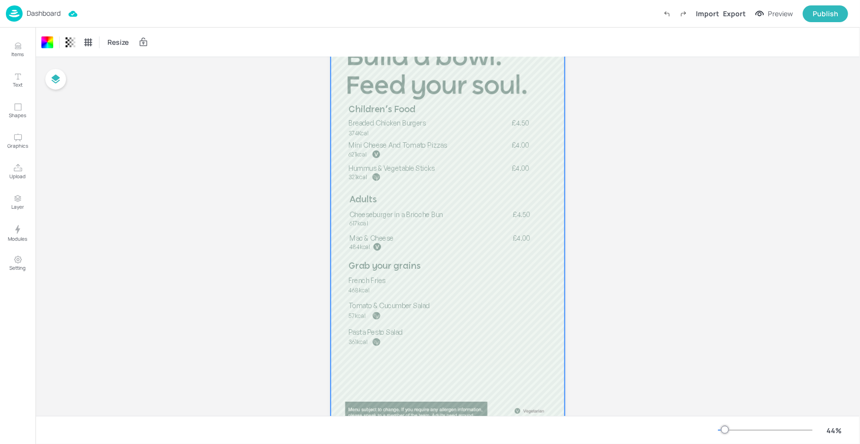
scroll to position [64, 0]
click at [414, 110] on p "Children’s Food" at bounding box center [399, 111] width 103 height 12
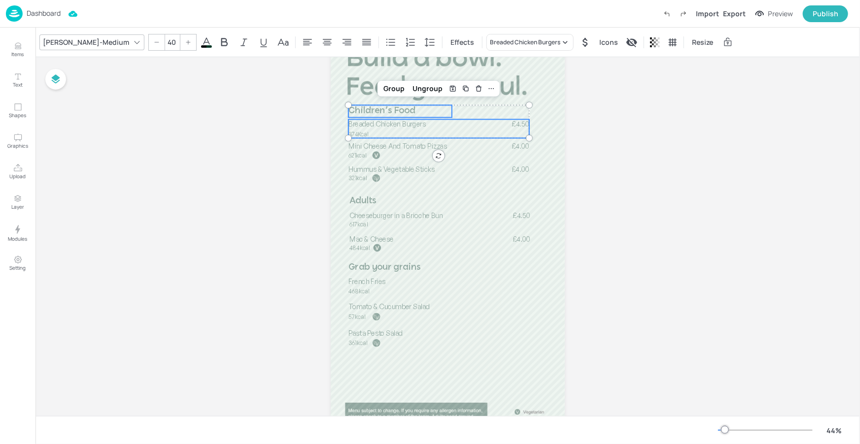
click at [411, 127] on span "Breaded Chicken Burgers" at bounding box center [387, 124] width 78 height 9
click at [410, 145] on span "Mini Cheese And Tomato Pizzas" at bounding box center [397, 146] width 99 height 9
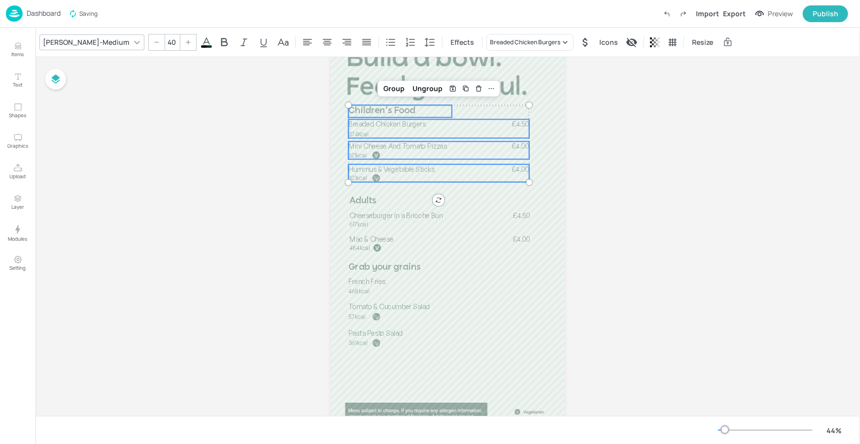
click at [403, 167] on span "Hummus & Vegetable Sticks" at bounding box center [391, 169] width 87 height 9
click at [399, 201] on p "Adults" at bounding box center [400, 201] width 103 height 12
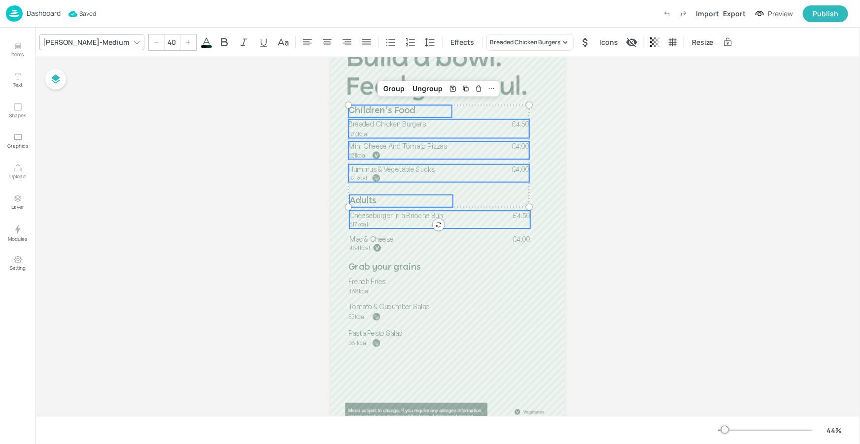
click at [399, 217] on span "Cheeseburger in a Brioche Bun" at bounding box center [396, 215] width 94 height 9
click at [395, 242] on p "Mac & Cheese" at bounding box center [424, 238] width 151 height 9
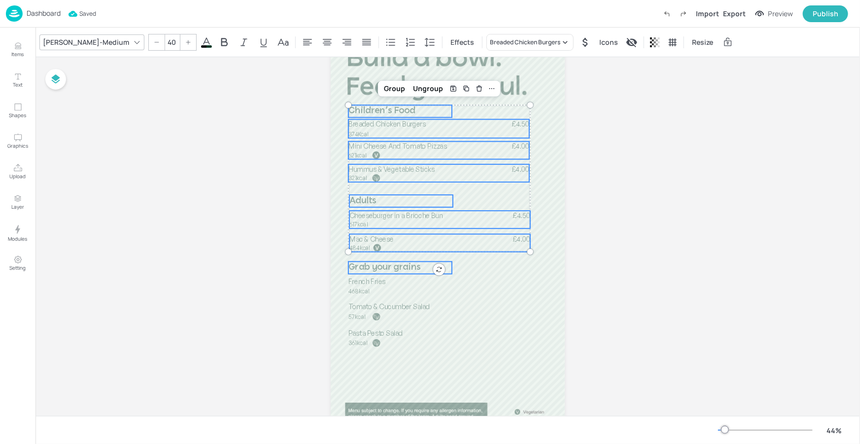
click at [386, 266] on span "Grab your grains" at bounding box center [384, 268] width 72 height 9
click at [386, 279] on p "French Fries" at bounding box center [423, 281] width 151 height 9
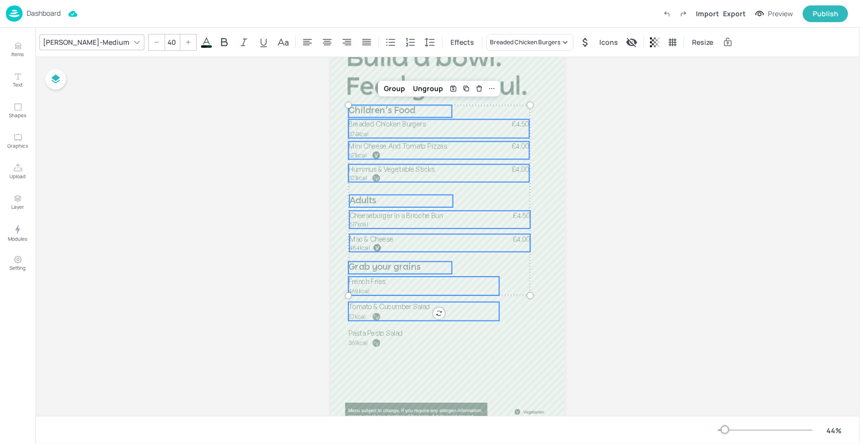
click at [391, 306] on span "Tomato & Cucumber Salad" at bounding box center [388, 307] width 81 height 9
click at [390, 331] on span "Pasta Pesto Salad" at bounding box center [375, 333] width 55 height 9
click at [493, 90] on icon at bounding box center [492, 89] width 8 height 8
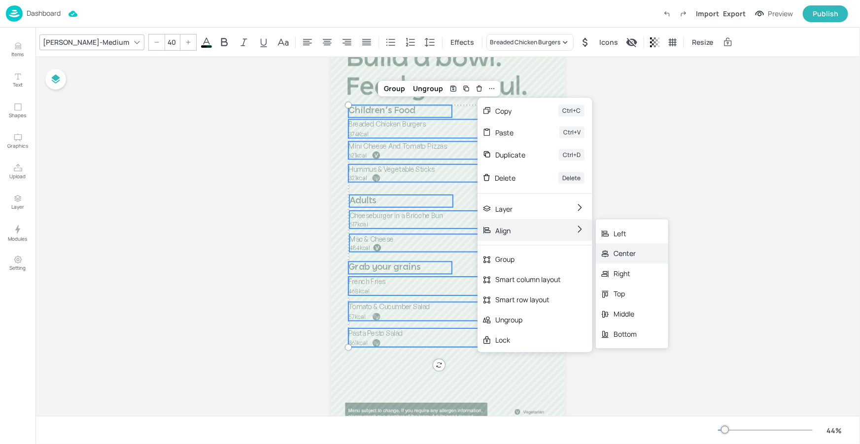
click at [604, 252] on icon at bounding box center [604, 253] width 9 height 9
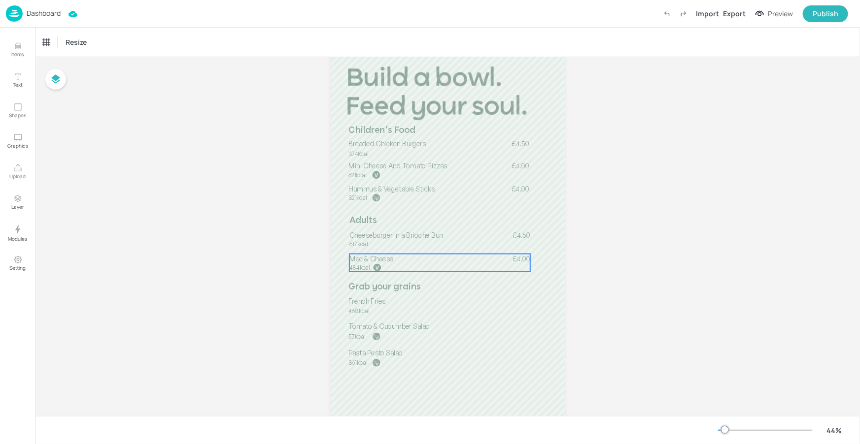
scroll to position [44, 0]
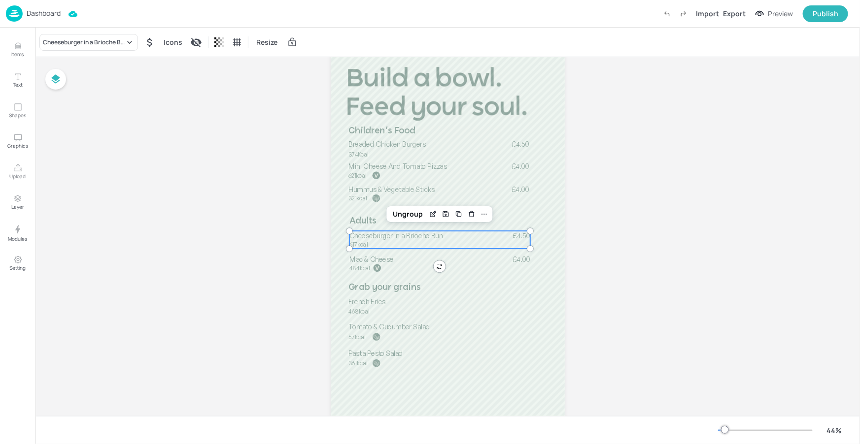
click at [438, 234] on span "Cheeseburger in a Brioche Bun" at bounding box center [396, 236] width 94 height 9
click at [376, 225] on p "Adults" at bounding box center [400, 221] width 103 height 12
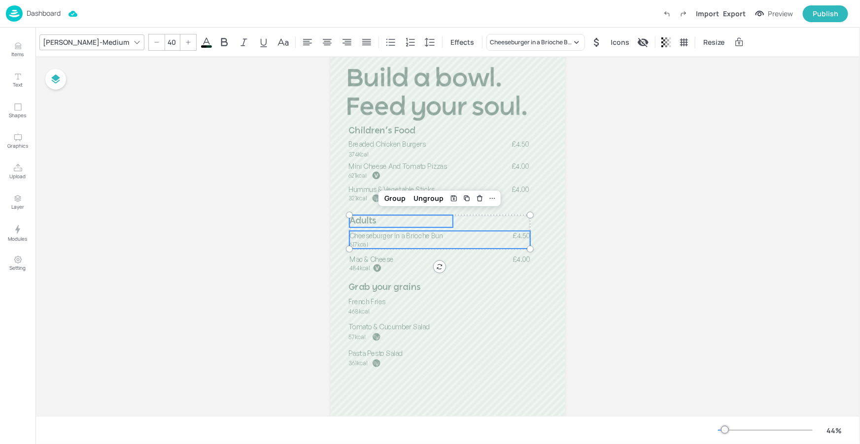
click at [385, 239] on span "Cheeseburger in a Brioche Bun" at bounding box center [396, 236] width 94 height 9
click at [375, 257] on span "Mac & Cheese" at bounding box center [371, 259] width 44 height 9
click at [492, 199] on icon at bounding box center [492, 198] width 5 height 1
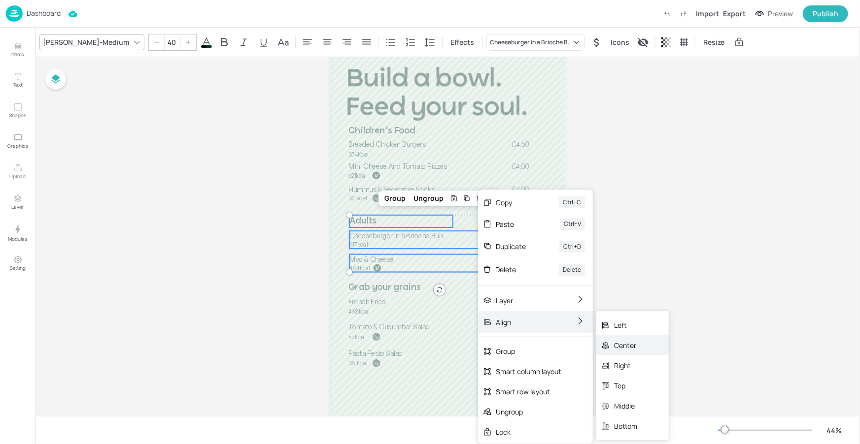
click at [611, 343] on div "Center" at bounding box center [632, 345] width 72 height 20
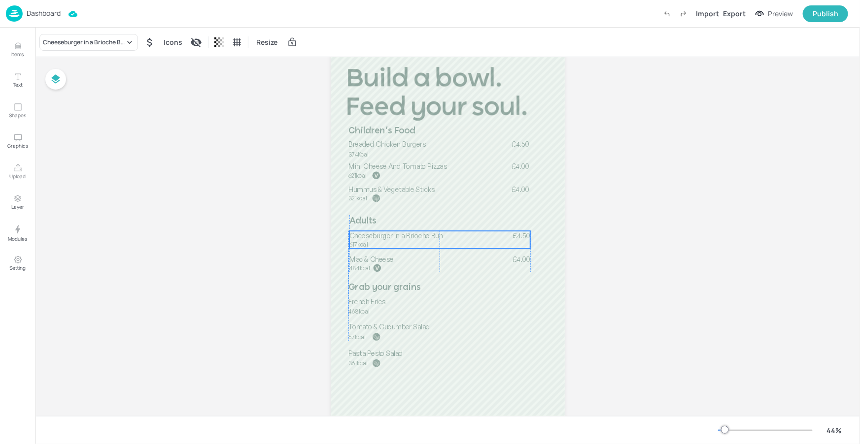
click at [448, 233] on p "Cheeseburger in a Brioche Bun" at bounding box center [424, 235] width 151 height 9
click at [444, 234] on p "Cheeseburger in a Brioche Bun" at bounding box center [424, 235] width 151 height 9
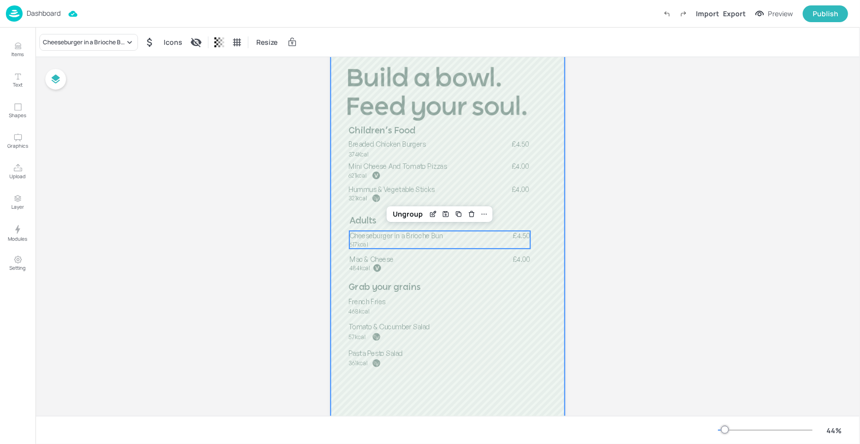
click at [477, 296] on div at bounding box center [448, 253] width 234 height 416
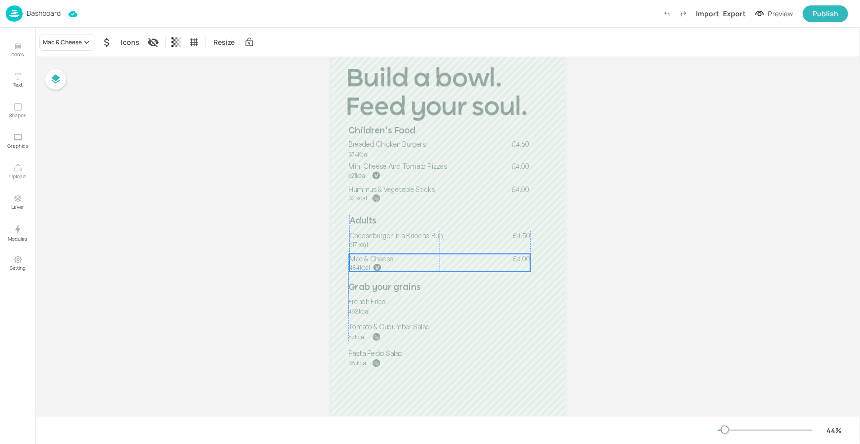
click at [472, 263] on p "Mac & Cheese" at bounding box center [424, 258] width 151 height 9
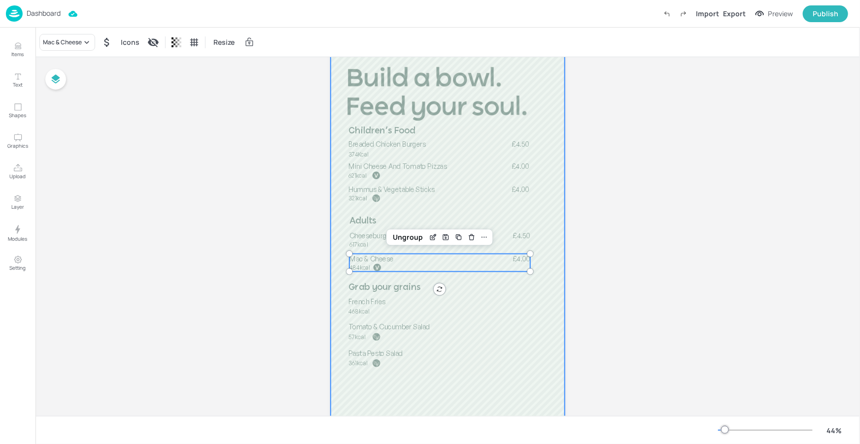
click at [526, 343] on div at bounding box center [448, 253] width 234 height 416
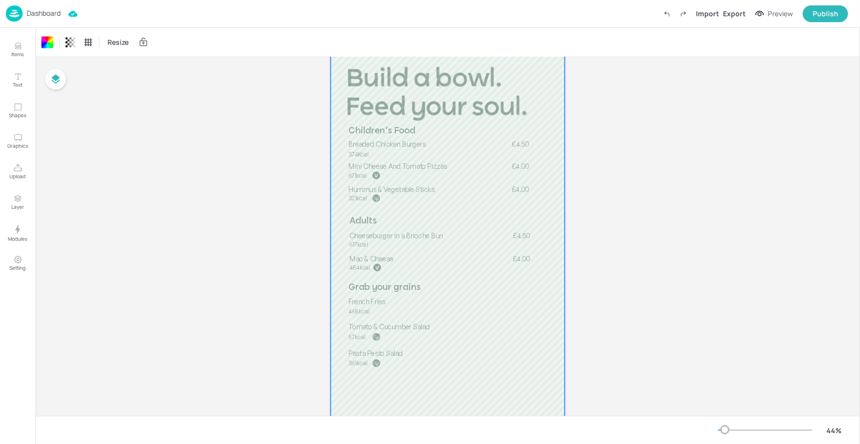
click at [487, 101] on div at bounding box center [448, 253] width 234 height 416
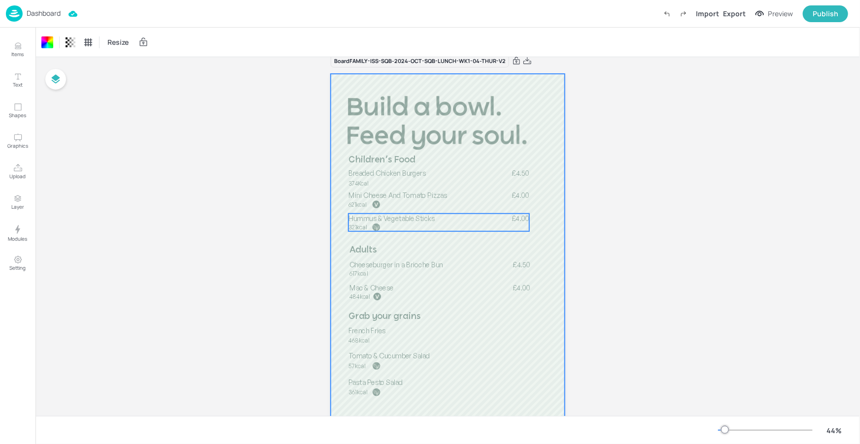
scroll to position [15, 0]
click at [41, 17] on p "Dashboard" at bounding box center [44, 13] width 34 height 7
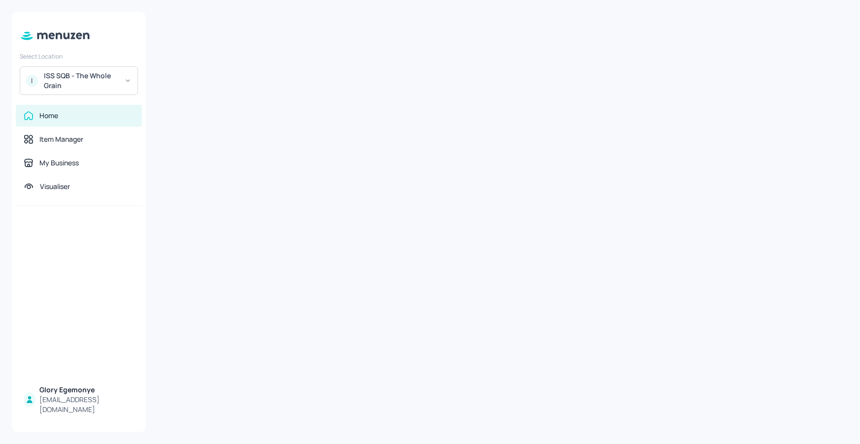
click at [660, 227] on div at bounding box center [503, 222] width 690 height 421
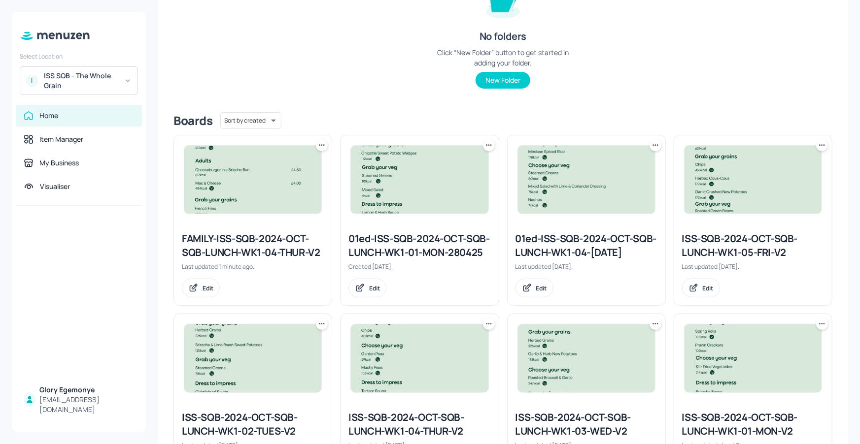
scroll to position [146, 0]
click at [714, 245] on div "ISS-SQB-2024-OCT-SQB-LUNCH-WK1-05-FRI-V2" at bounding box center [753, 245] width 142 height 28
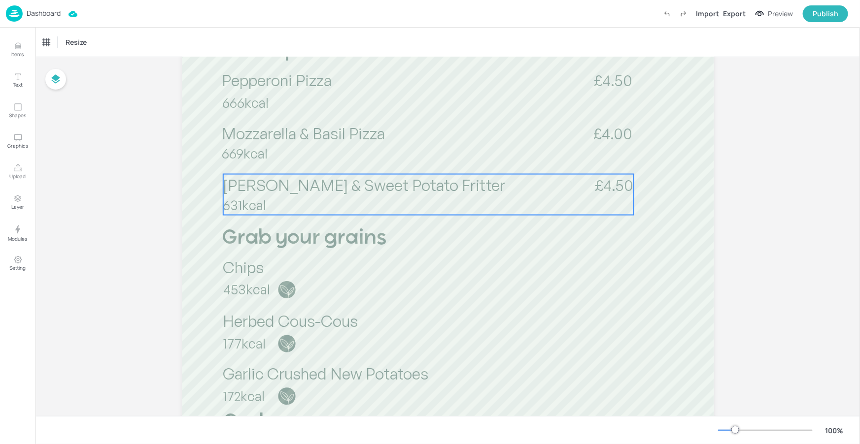
scroll to position [242, 0]
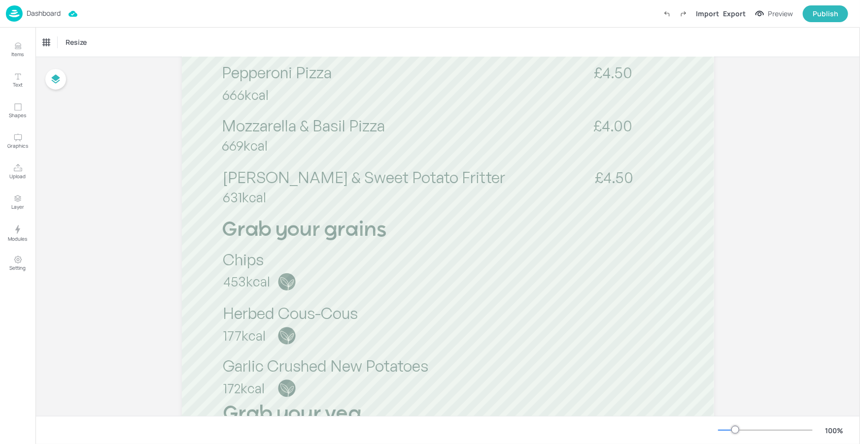
click at [726, 431] on div at bounding box center [765, 431] width 95 height 8
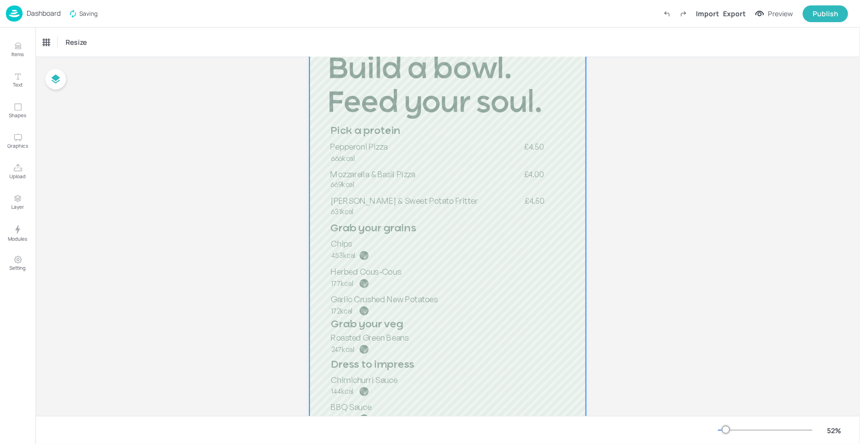
scroll to position [53, 0]
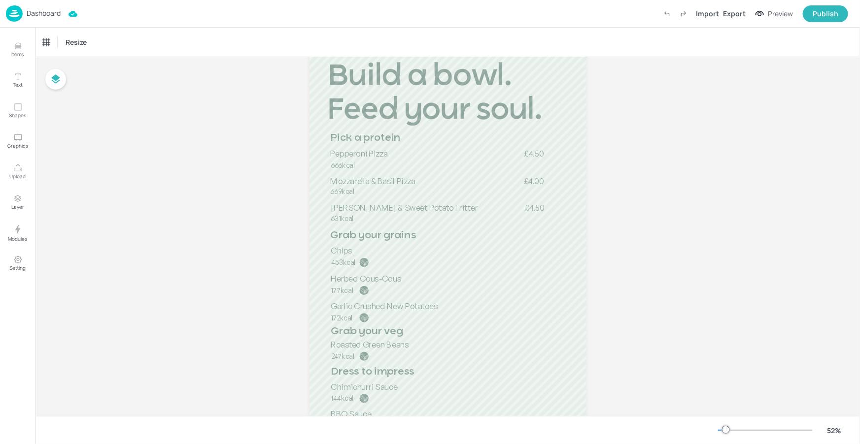
click at [34, 8] on div "Dashboard" at bounding box center [33, 13] width 55 height 16
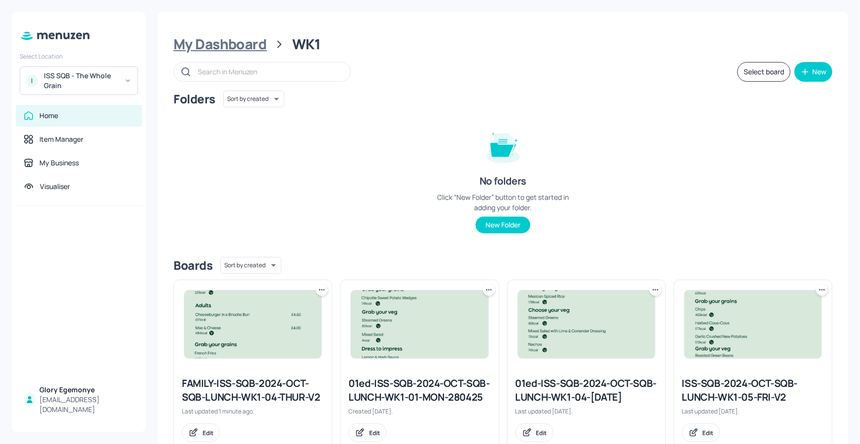
click at [230, 47] on div "My Dashboard" at bounding box center [219, 44] width 93 height 18
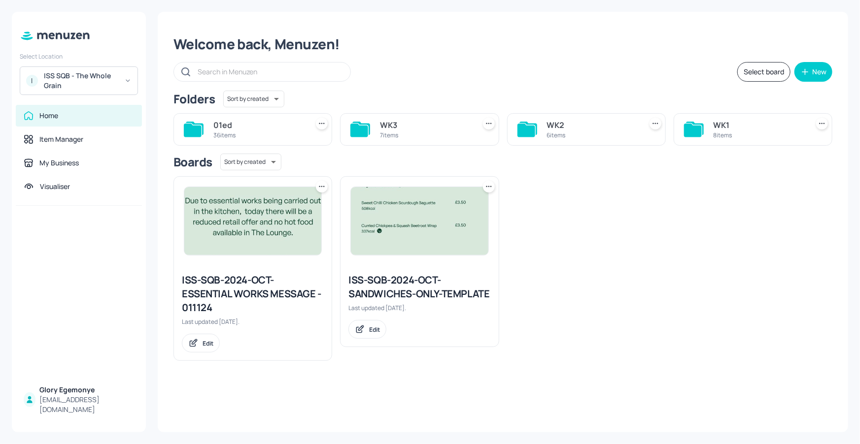
click at [430, 282] on div "ISS-SQB-2024-OCT-SANDWICHES-ONLY-TEMPLATE" at bounding box center [419, 287] width 142 height 28
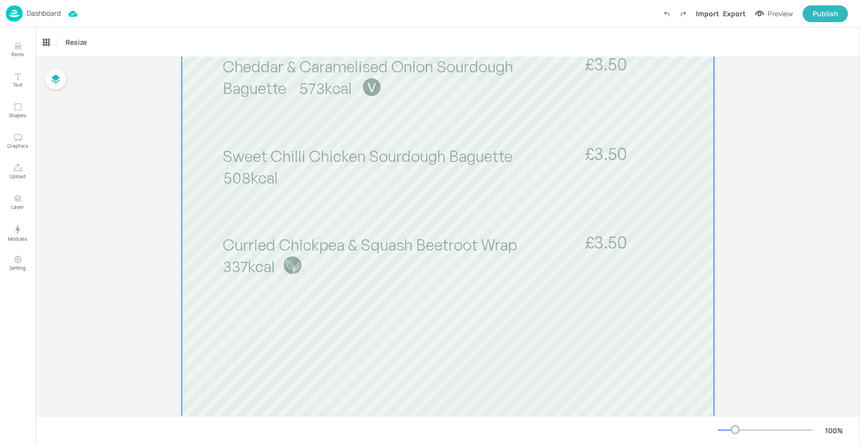
scroll to position [365, 0]
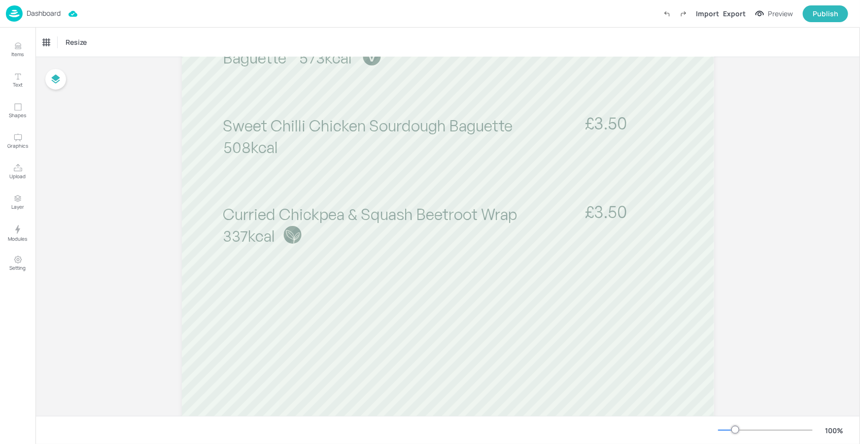
click at [729, 432] on div at bounding box center [765, 431] width 95 height 8
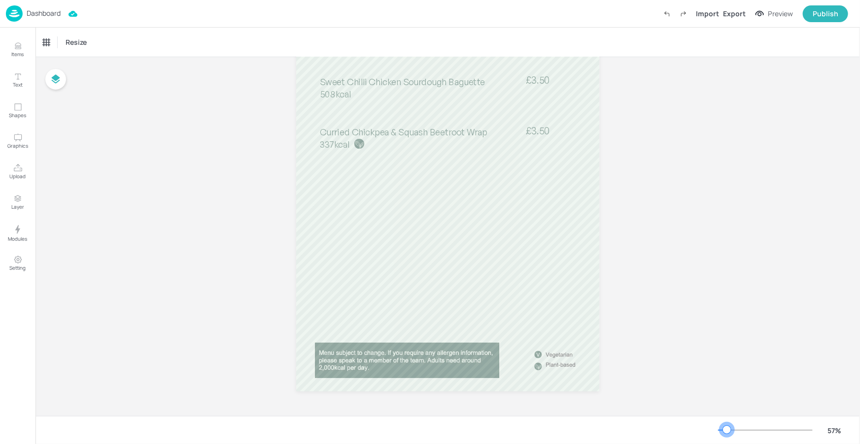
click at [727, 430] on div at bounding box center [727, 430] width 8 height 8
click at [725, 430] on div at bounding box center [727, 430] width 8 height 8
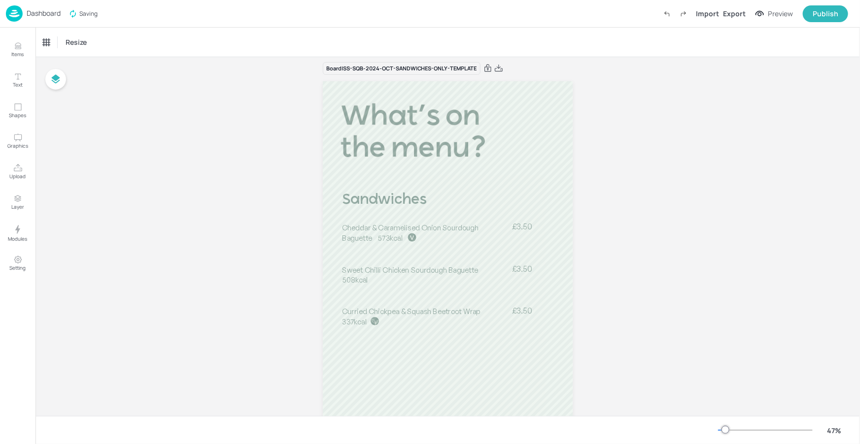
scroll to position [7, 0]
click at [55, 12] on p "Dashboard" at bounding box center [44, 13] width 34 height 7
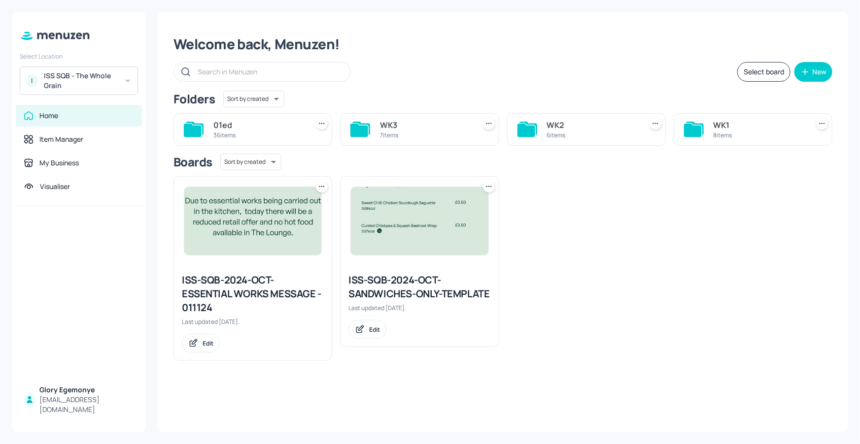
click at [684, 133] on icon at bounding box center [693, 130] width 18 height 13
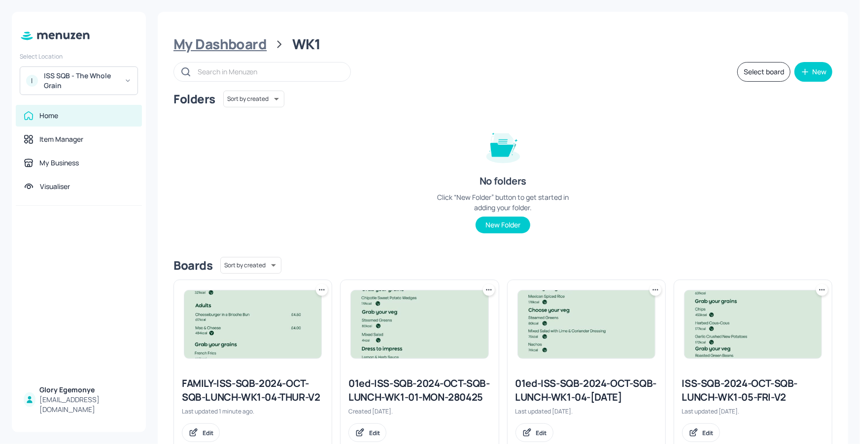
click at [227, 44] on div "My Dashboard" at bounding box center [219, 44] width 93 height 18
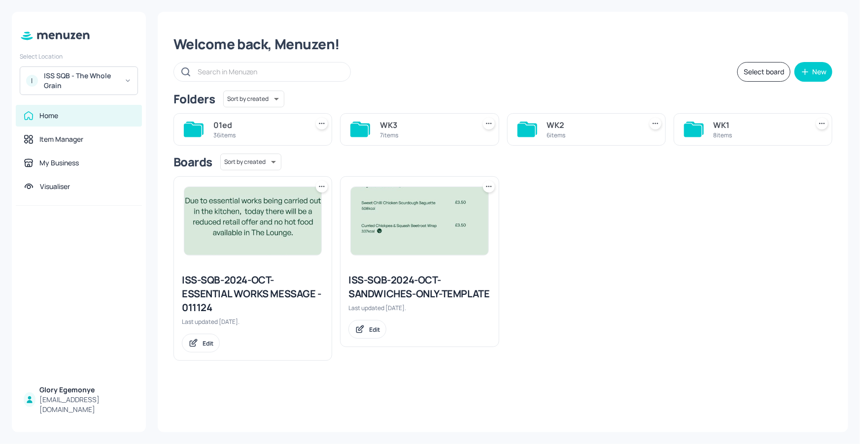
click at [687, 126] on icon at bounding box center [693, 130] width 18 height 13
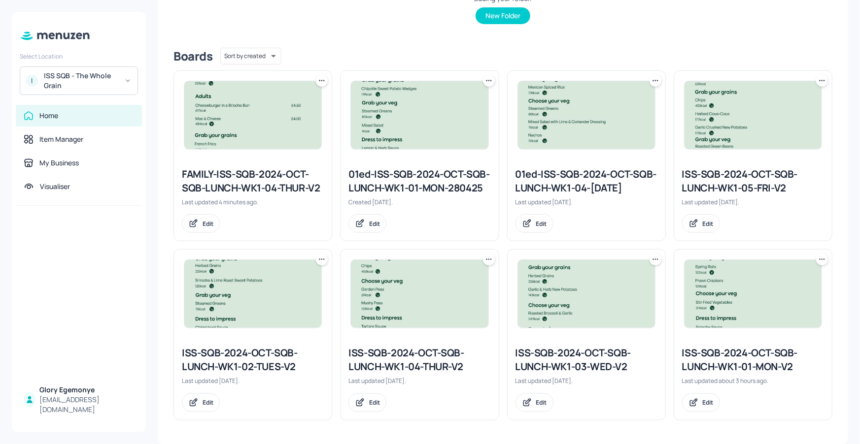
scroll to position [222, 0]
click at [259, 167] on div "FAMILY-ISS-SQB-2024-OCT-SQB-LUNCH-WK1-04-THUR-V2" at bounding box center [253, 181] width 142 height 28
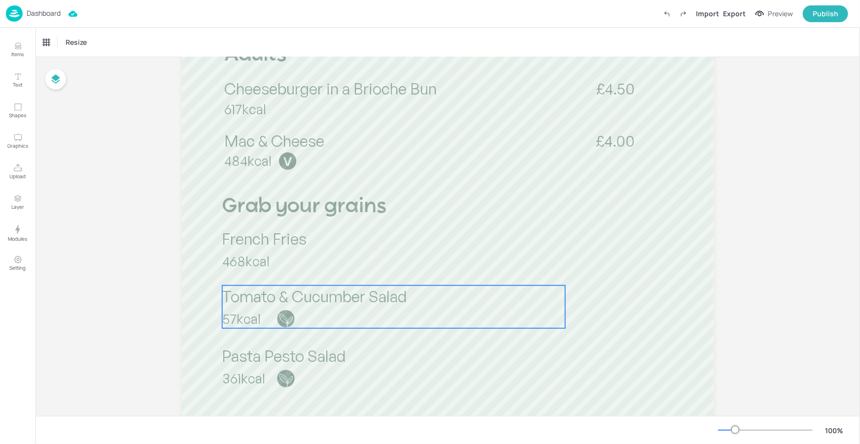
scroll to position [558, 0]
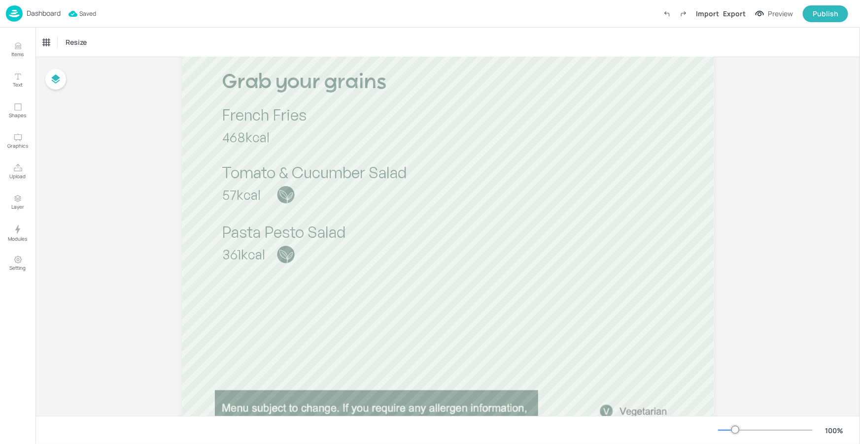
click at [46, 12] on p "Dashboard" at bounding box center [44, 13] width 34 height 7
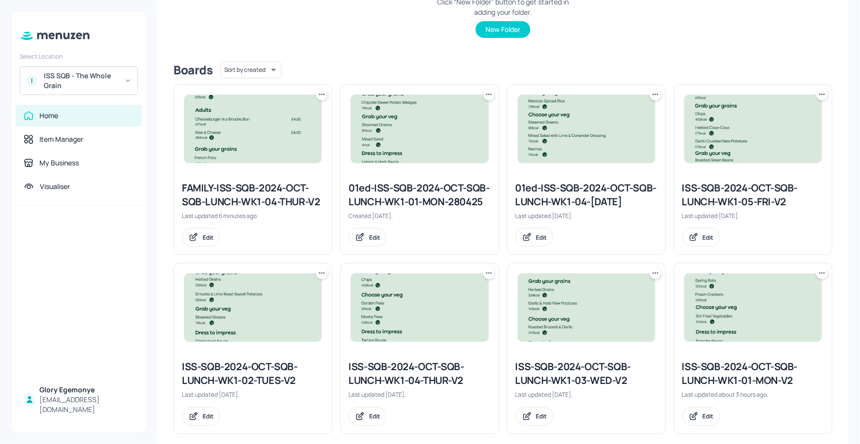
scroll to position [222, 0]
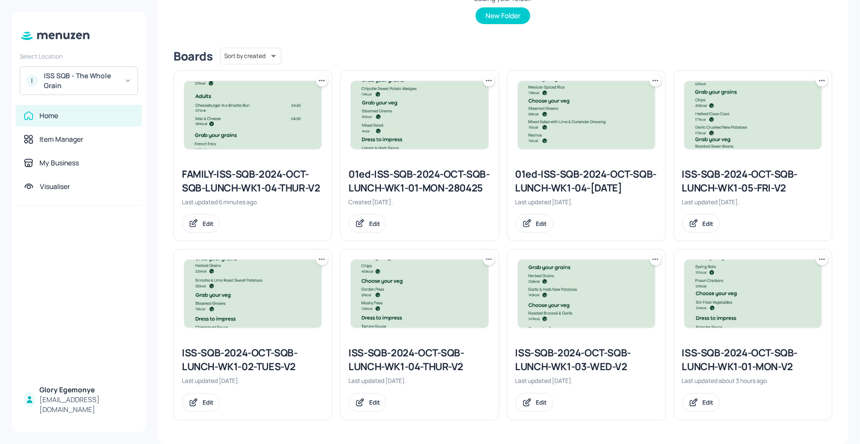
click at [732, 167] on div "ISS-SQB-2024-OCT-SQB-LUNCH-WK1-05-FRI-V2" at bounding box center [753, 181] width 142 height 28
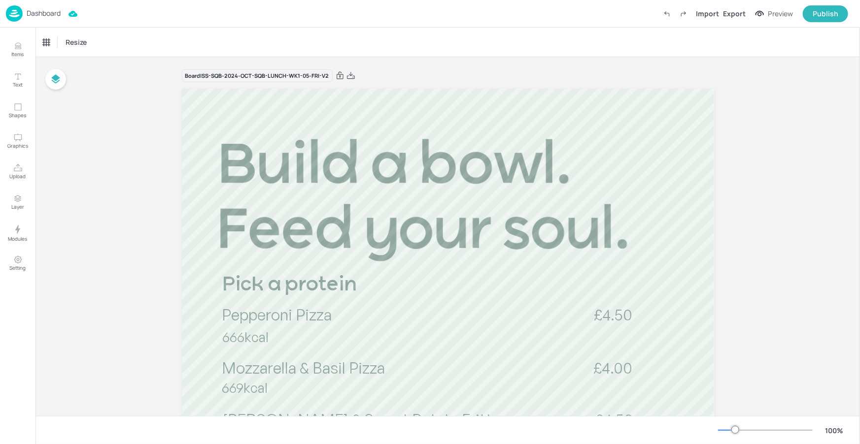
click at [55, 12] on p "Dashboard" at bounding box center [44, 13] width 34 height 7
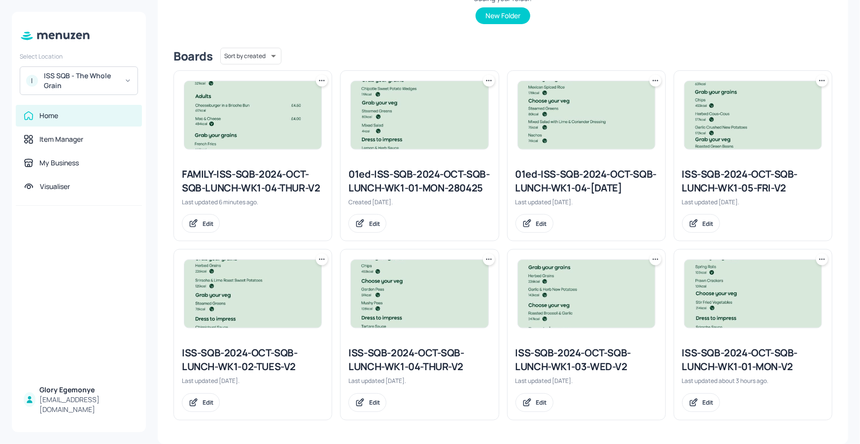
scroll to position [222, 0]
click at [763, 353] on div "ISS-SQB-2024-OCT-SQB-LUNCH-WK1-01-MON-V2" at bounding box center [753, 360] width 142 height 28
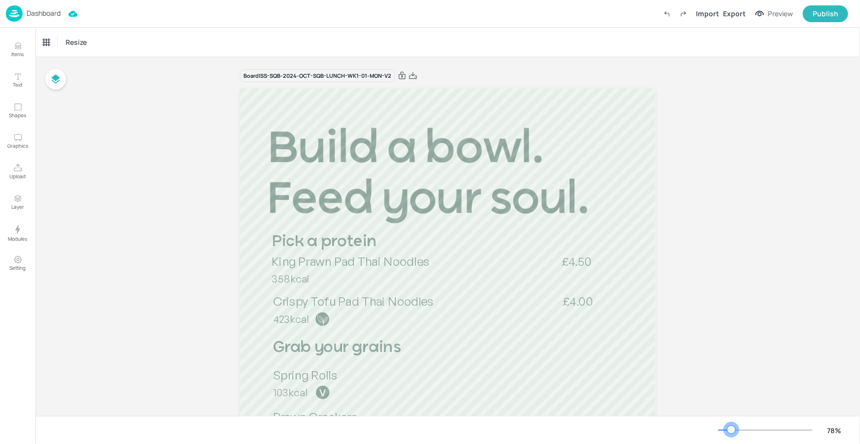
click at [731, 429] on div at bounding box center [731, 430] width 8 height 8
click at [728, 430] on div at bounding box center [731, 430] width 8 height 8
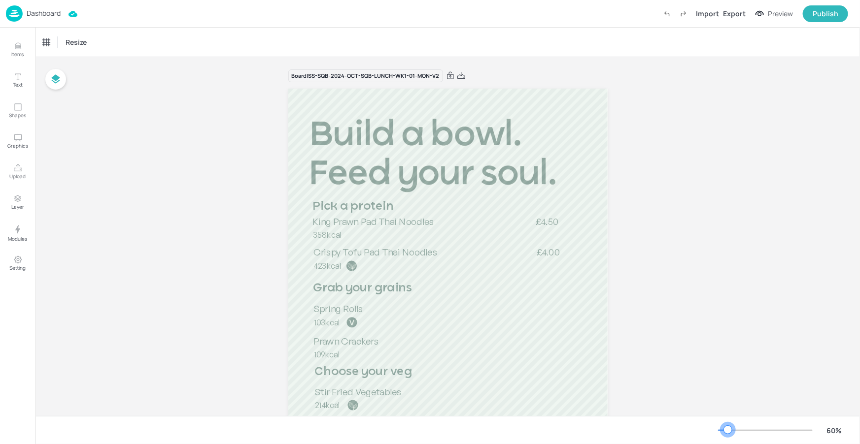
click at [728, 430] on div at bounding box center [728, 430] width 8 height 8
click at [458, 74] on icon at bounding box center [461, 76] width 9 height 10
click at [53, 12] on p "Dashboard" at bounding box center [44, 13] width 34 height 7
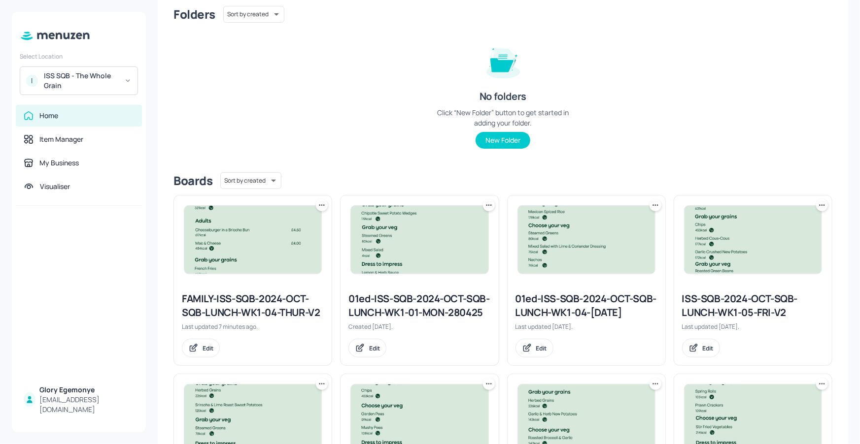
scroll to position [222, 0]
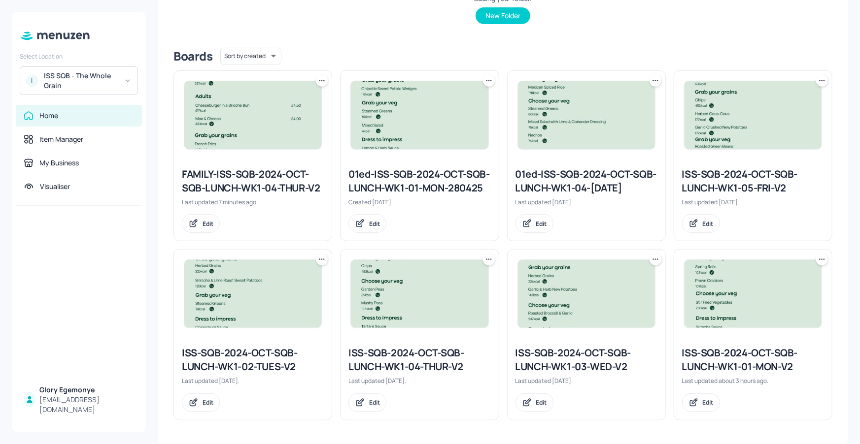
click at [277, 358] on div "ISS-SQB-2024-OCT-SQB-LUNCH-WK1-02-TUES-V2" at bounding box center [253, 360] width 142 height 28
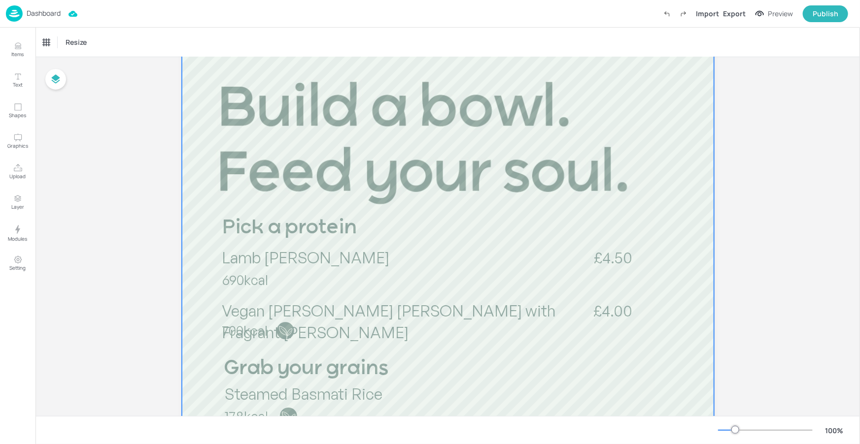
scroll to position [297, 0]
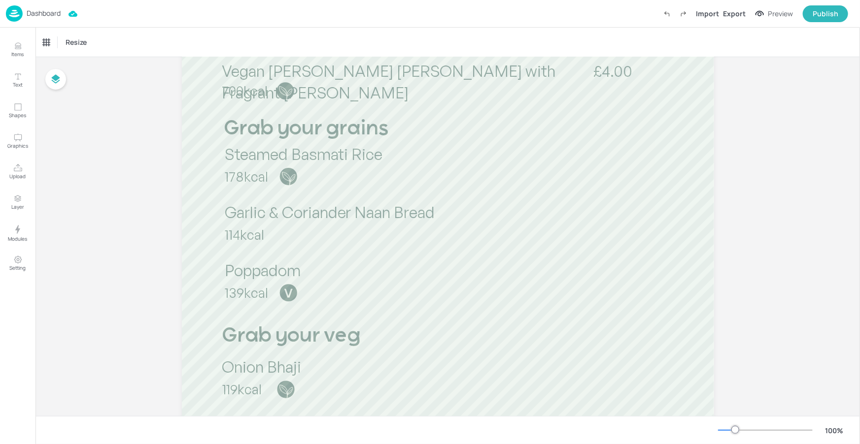
click at [724, 430] on div at bounding box center [726, 430] width 17 height 1
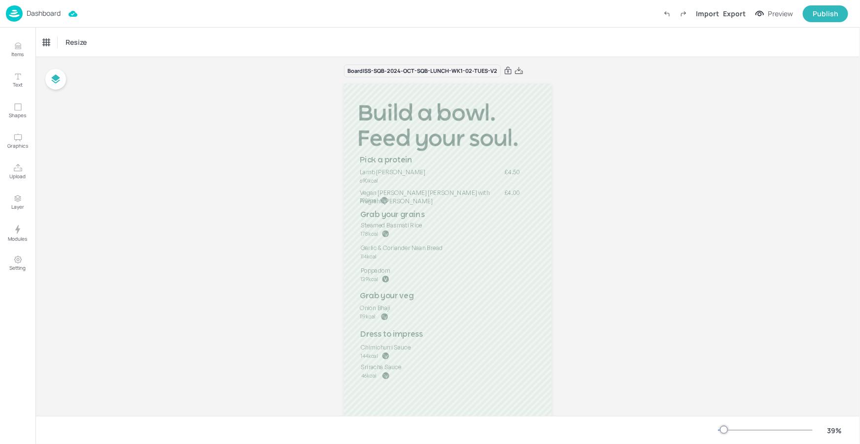
scroll to position [0, 0]
